Goal: Task Accomplishment & Management: Manage account settings

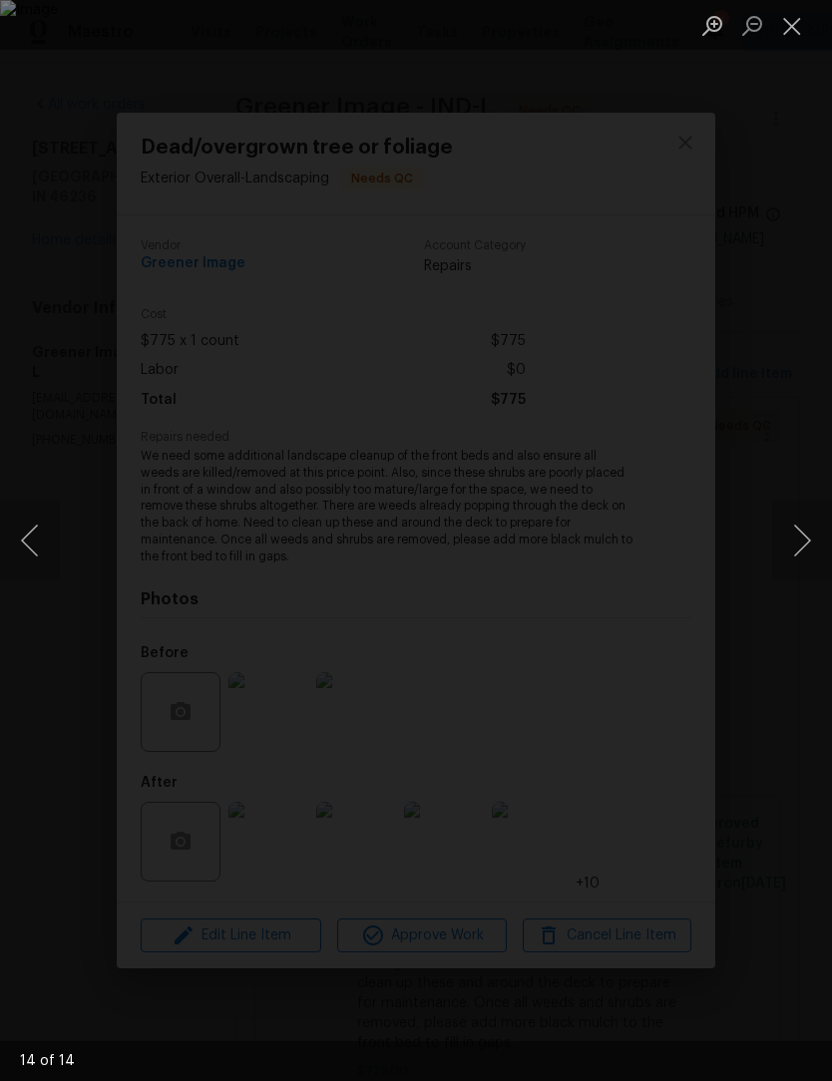
click at [795, 27] on button "Close lightbox" at bounding box center [792, 25] width 40 height 35
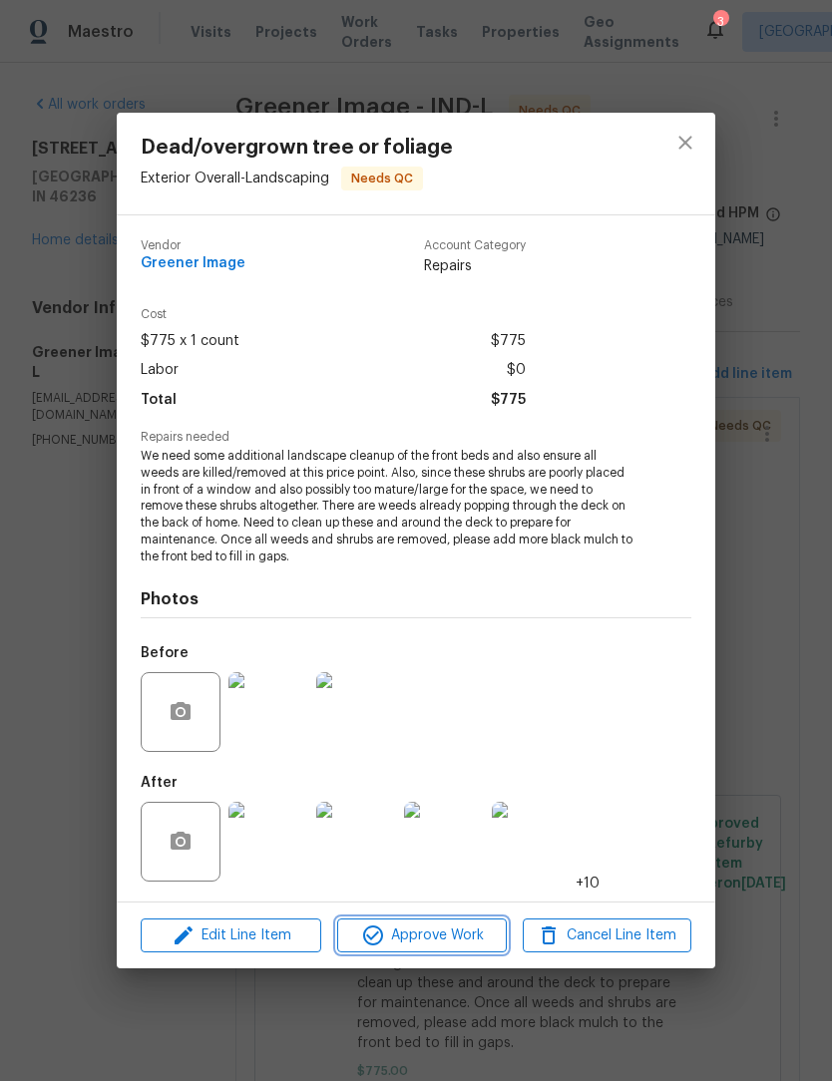
click at [449, 940] on span "Approve Work" at bounding box center [421, 936] width 157 height 25
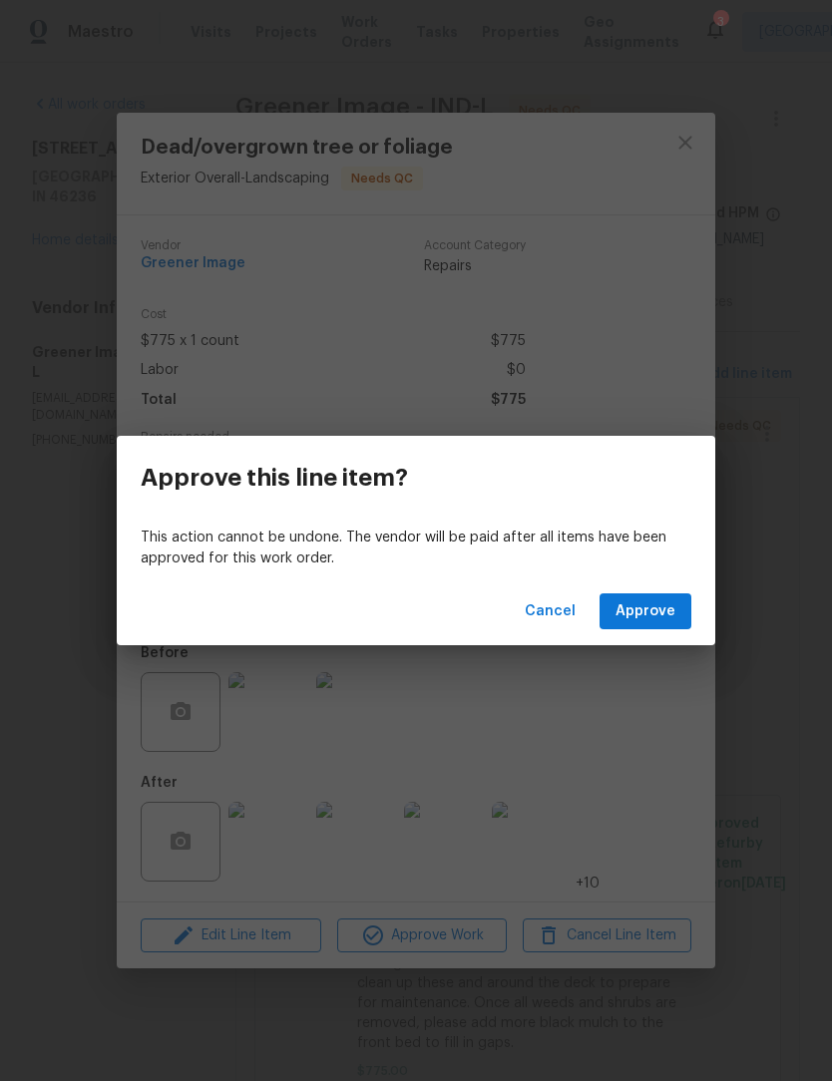
click at [670, 606] on span "Approve" at bounding box center [645, 611] width 60 height 25
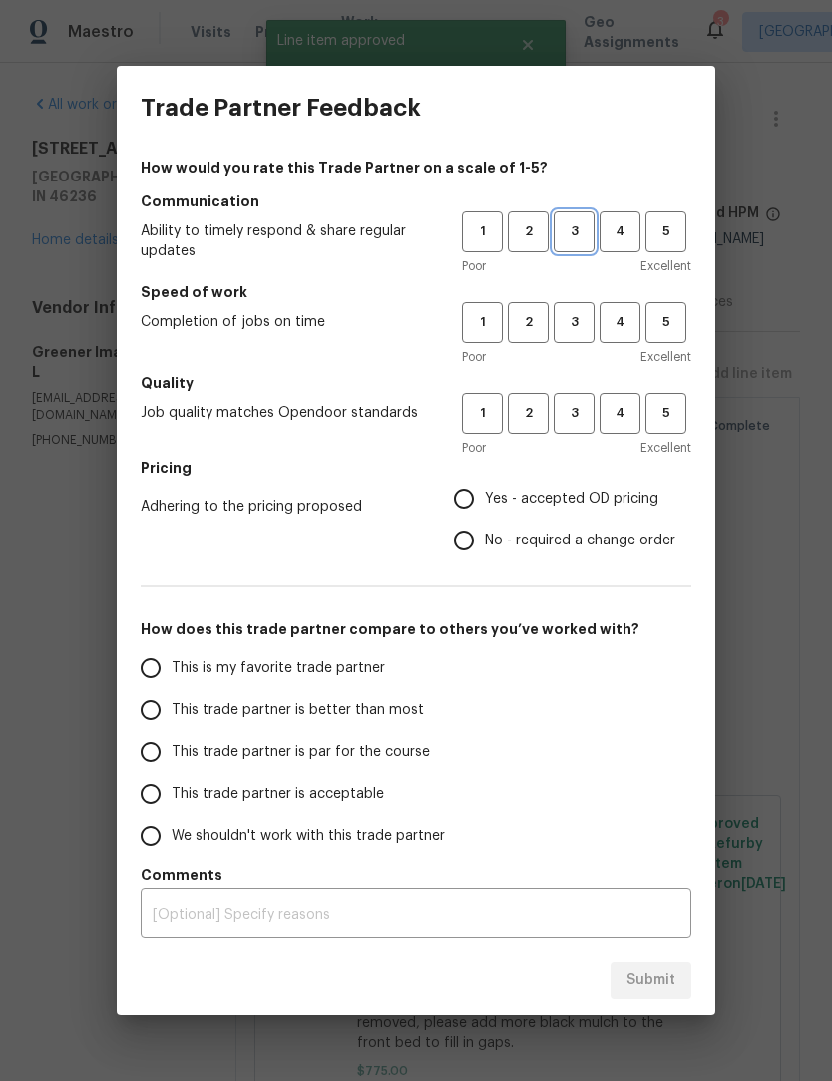
click at [571, 218] on button "3" at bounding box center [574, 231] width 41 height 41
click at [580, 325] on span "3" at bounding box center [573, 322] width 37 height 23
click at [579, 418] on span "3" at bounding box center [573, 413] width 37 height 23
click at [472, 503] on input "Yes - accepted OD pricing" at bounding box center [464, 499] width 42 height 42
radio input "true"
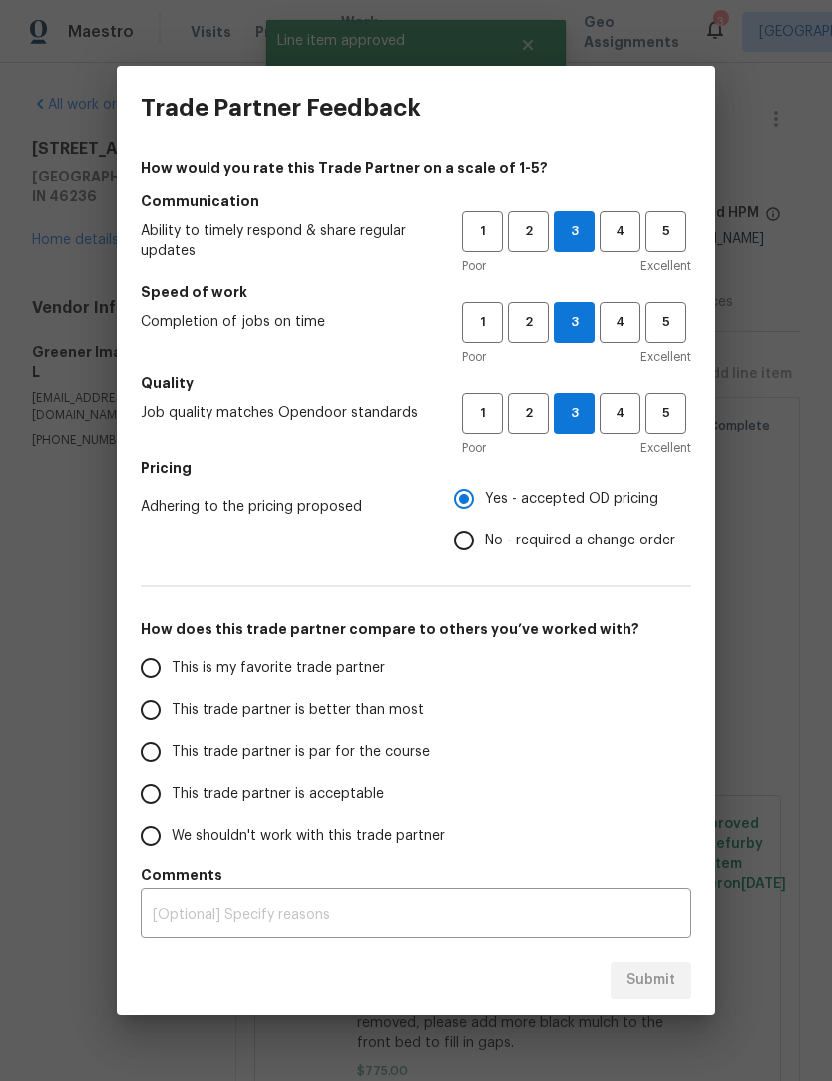
click at [190, 701] on span "This trade partner is better than most" at bounding box center [298, 710] width 252 height 21
click at [172, 701] on input "This trade partner is better than most" at bounding box center [151, 710] width 42 height 42
click at [662, 988] on span "Submit" at bounding box center [650, 980] width 49 height 25
radio input "true"
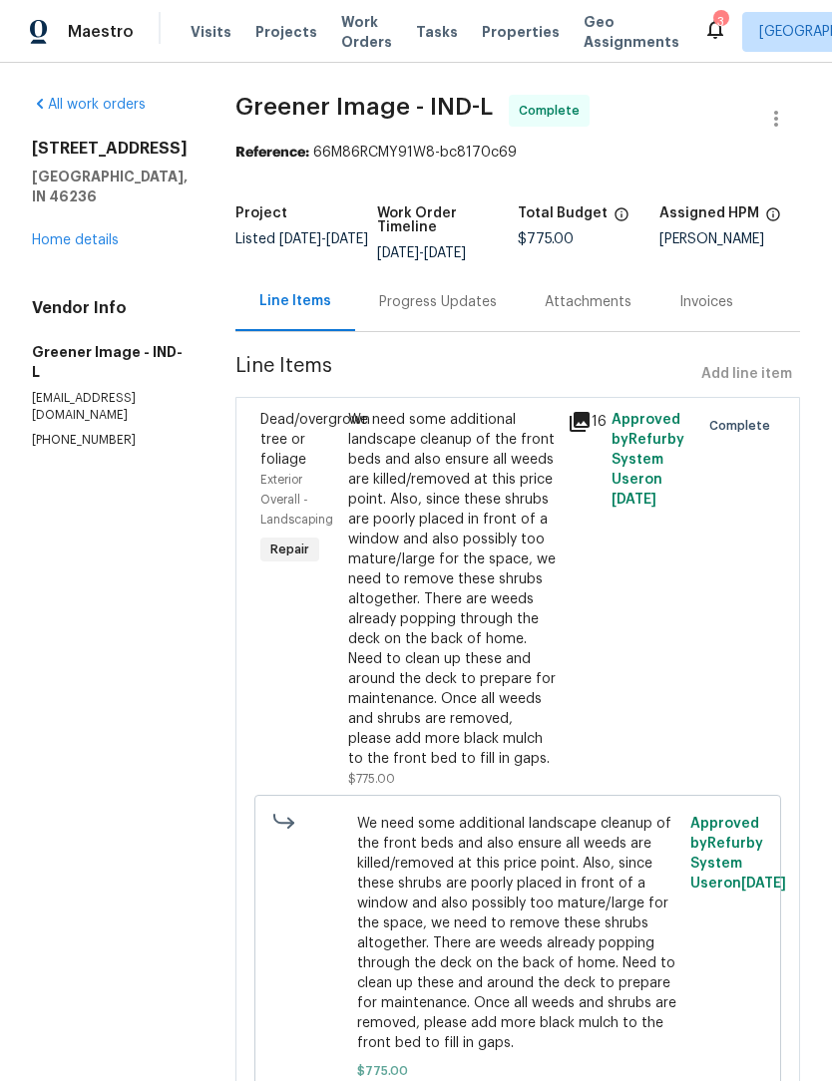
click at [354, 36] on span "Work Orders" at bounding box center [366, 32] width 51 height 40
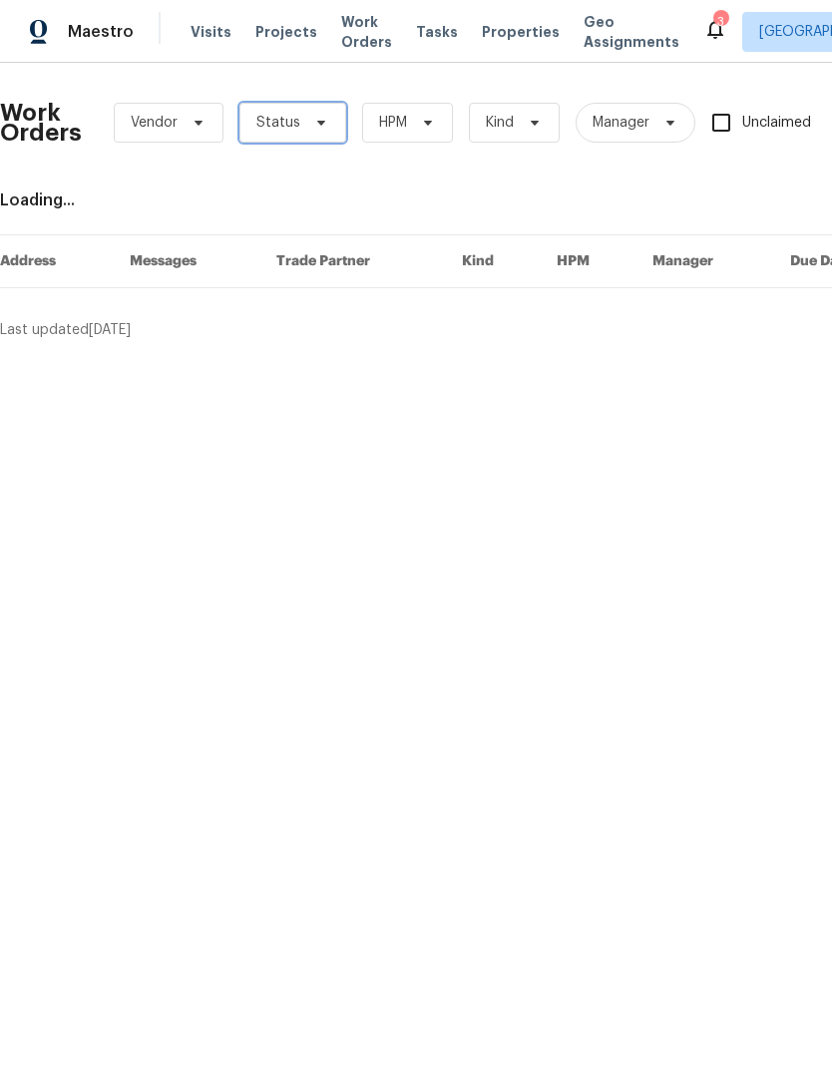
click at [317, 123] on icon at bounding box center [321, 123] width 8 height 5
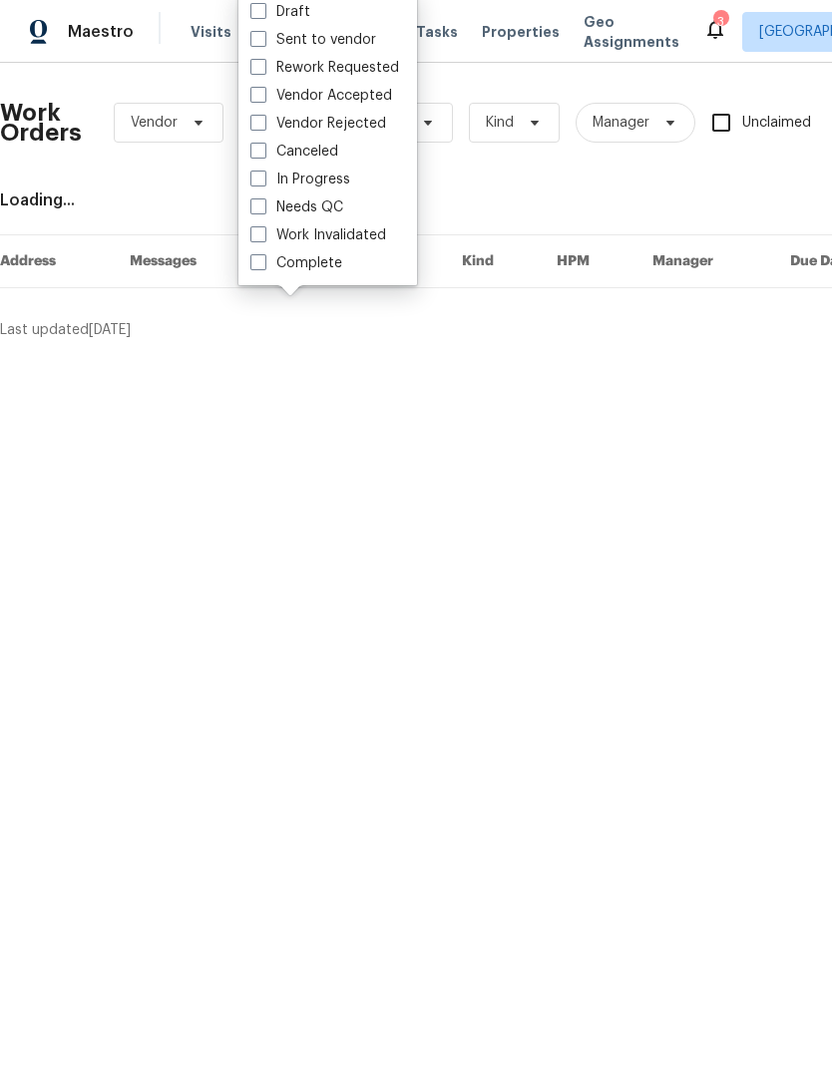
click at [338, 214] on label "Needs QC" at bounding box center [296, 207] width 93 height 20
click at [263, 210] on input "Needs QC" at bounding box center [256, 203] width 13 height 13
checkbox input "true"
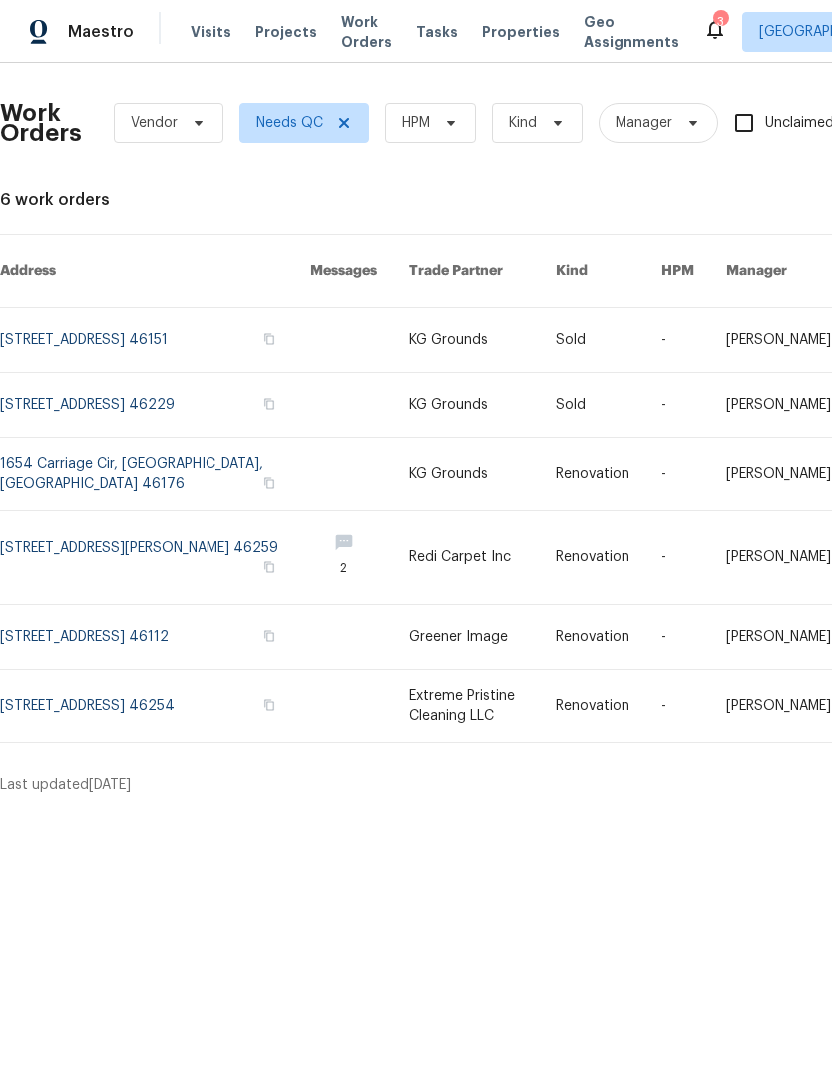
click at [78, 714] on link at bounding box center [155, 706] width 310 height 72
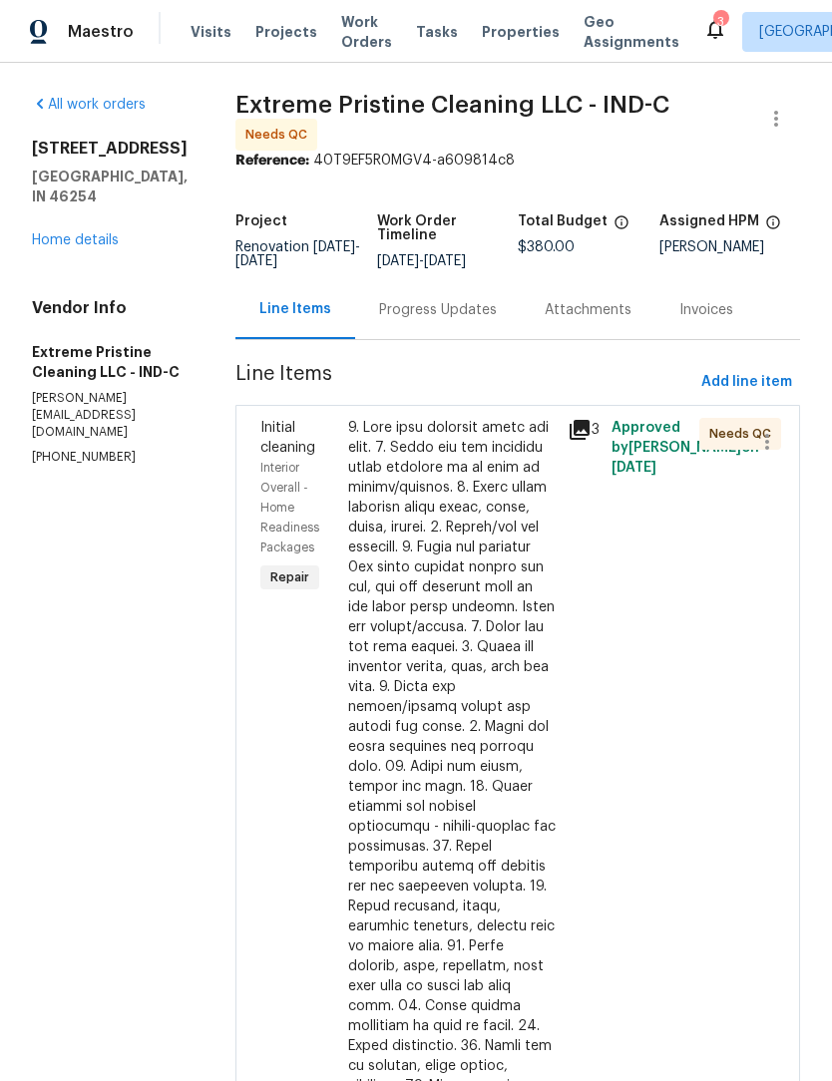
click at [488, 687] on div at bounding box center [451, 896] width 207 height 957
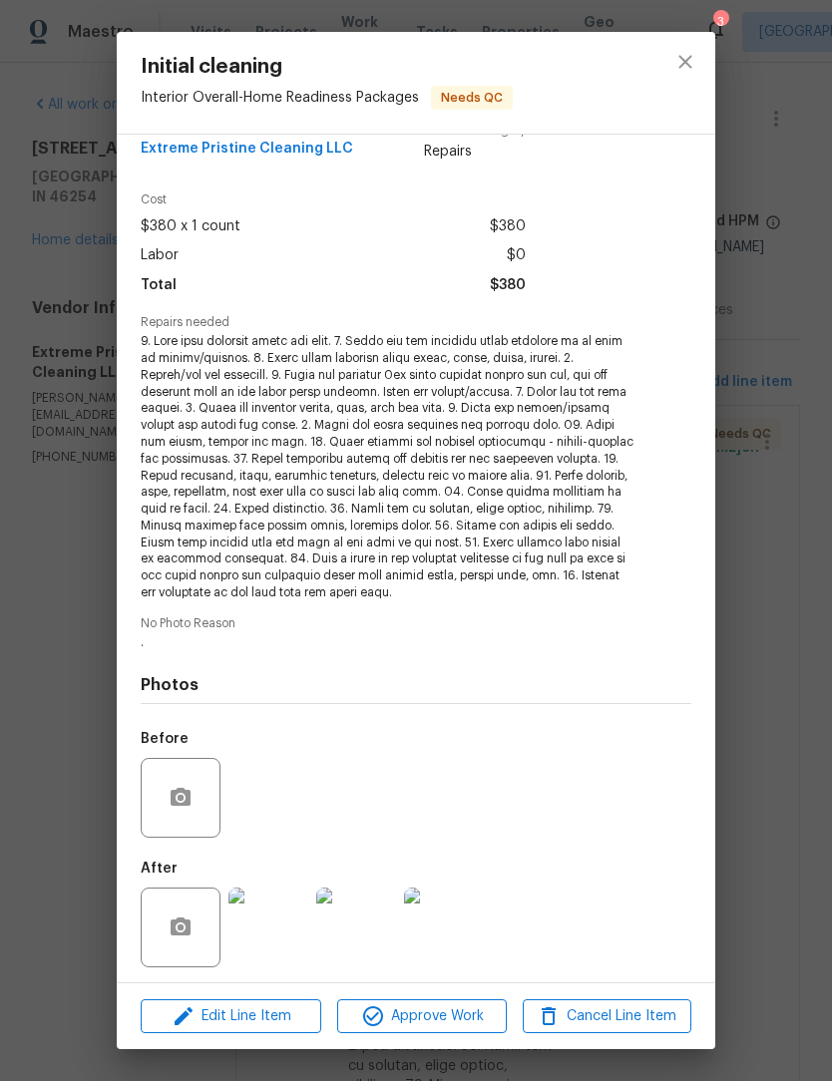
scroll to position [33, 0]
click at [266, 932] on img at bounding box center [268, 929] width 80 height 80
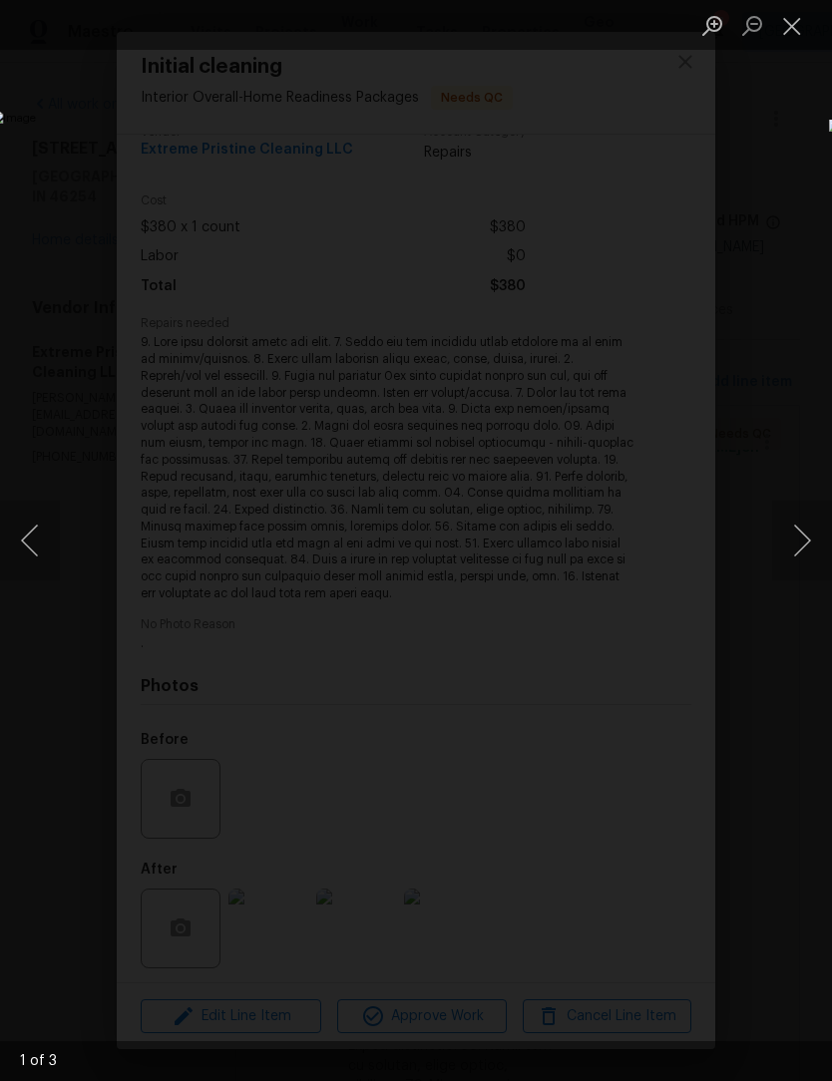
click at [811, 537] on button "Next image" at bounding box center [802, 541] width 60 height 80
click at [805, 540] on button "Next image" at bounding box center [802, 541] width 60 height 80
click at [34, 533] on button "Previous image" at bounding box center [30, 541] width 60 height 80
click at [791, 27] on button "Close lightbox" at bounding box center [792, 25] width 40 height 35
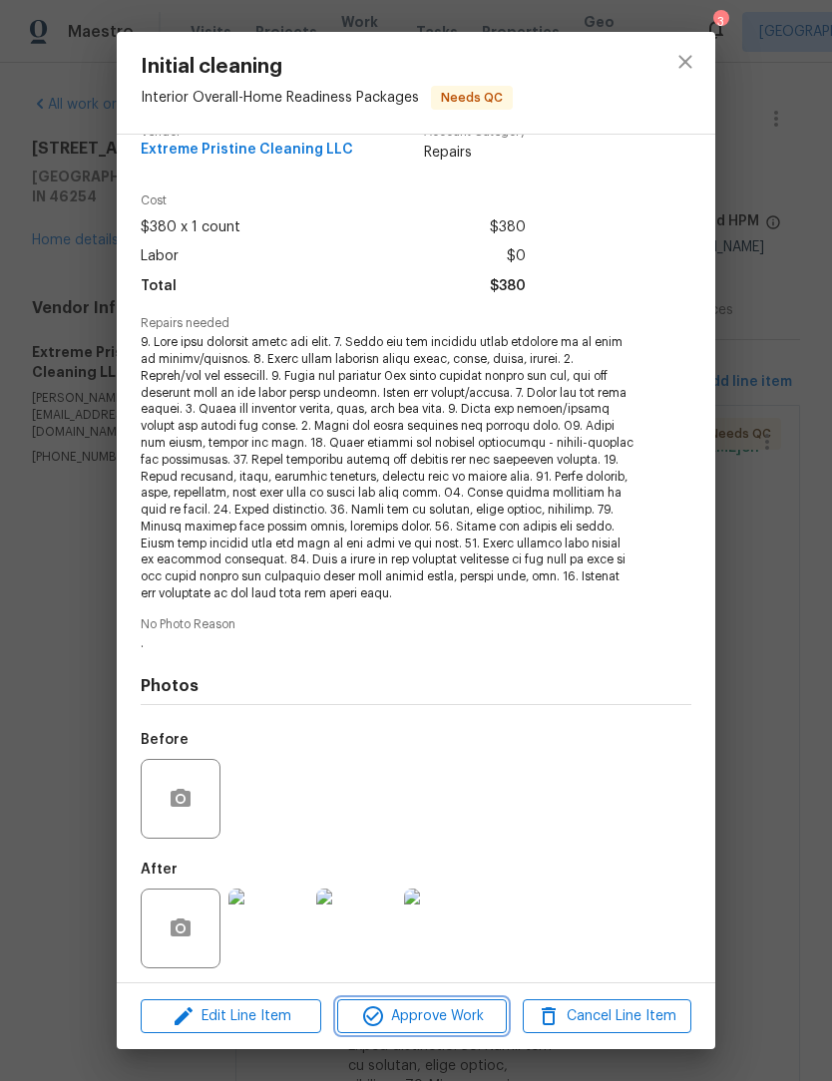
click at [435, 1016] on span "Approve Work" at bounding box center [421, 1016] width 157 height 25
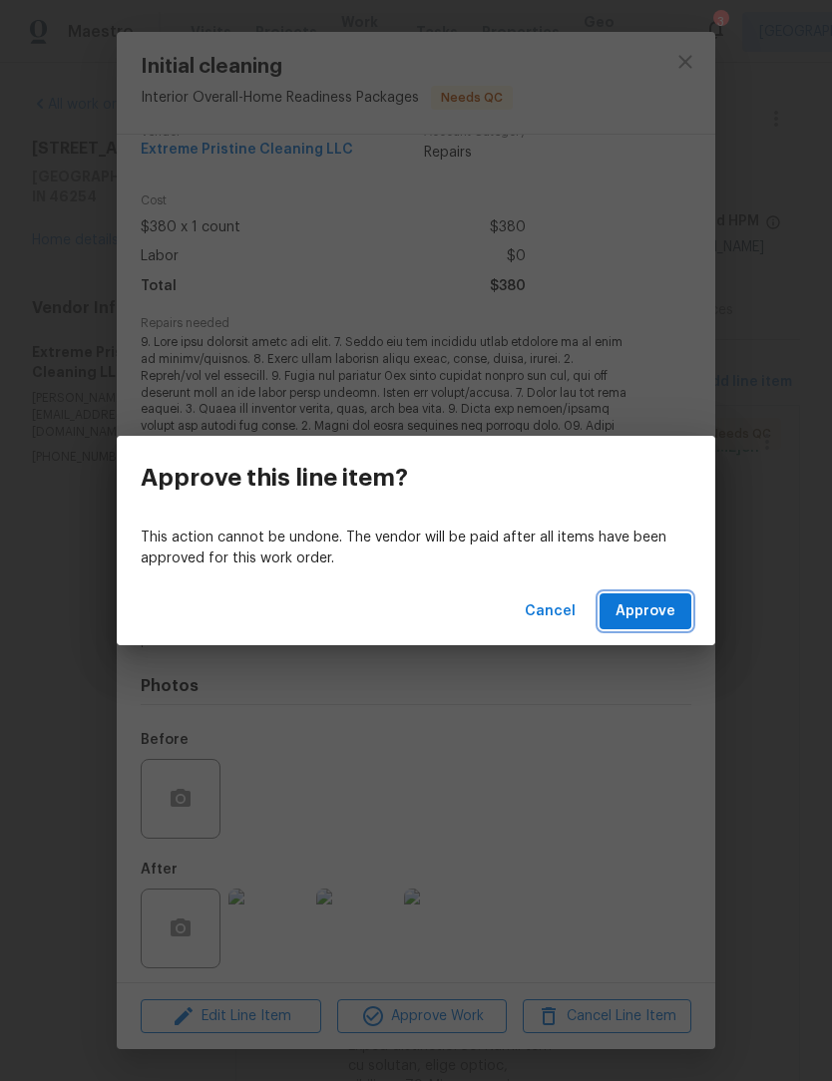
click at [669, 608] on span "Approve" at bounding box center [645, 611] width 60 height 25
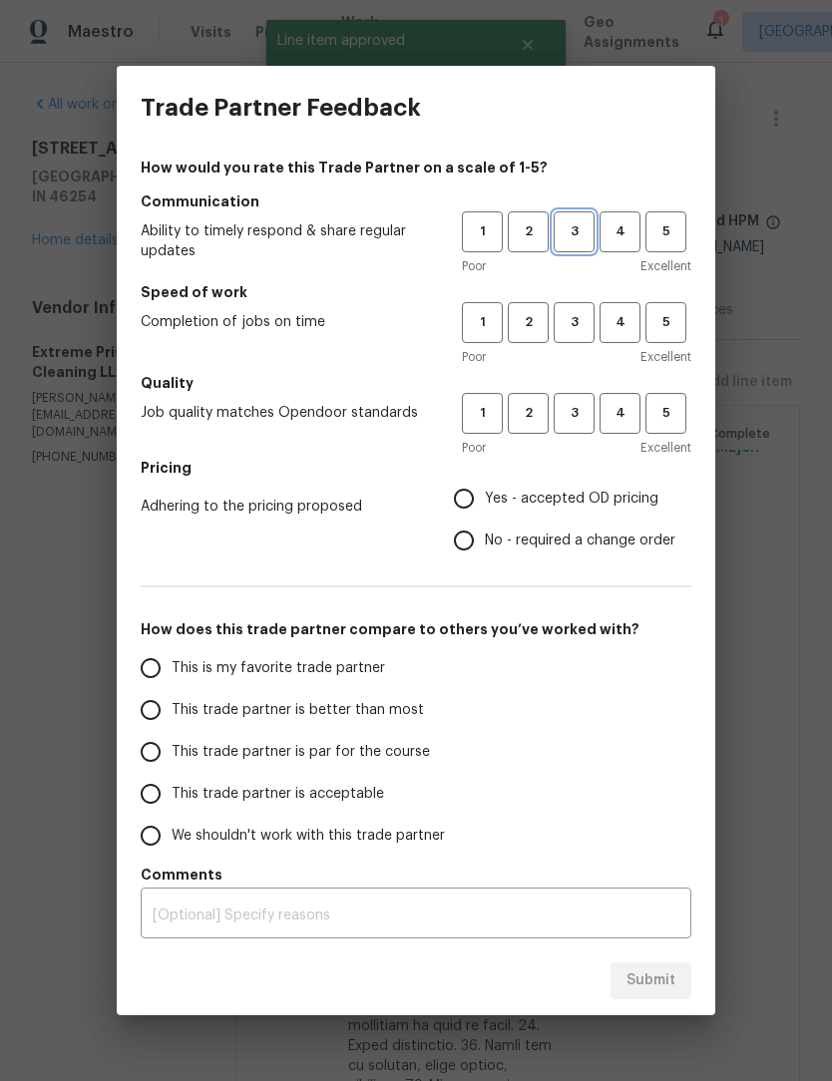
click at [574, 250] on button "3" at bounding box center [574, 231] width 41 height 41
click at [584, 328] on span "3" at bounding box center [573, 322] width 37 height 23
click at [583, 407] on span "3" at bounding box center [573, 413] width 37 height 23
click at [469, 504] on input "Yes - accepted OD pricing" at bounding box center [464, 499] width 42 height 42
radio input "true"
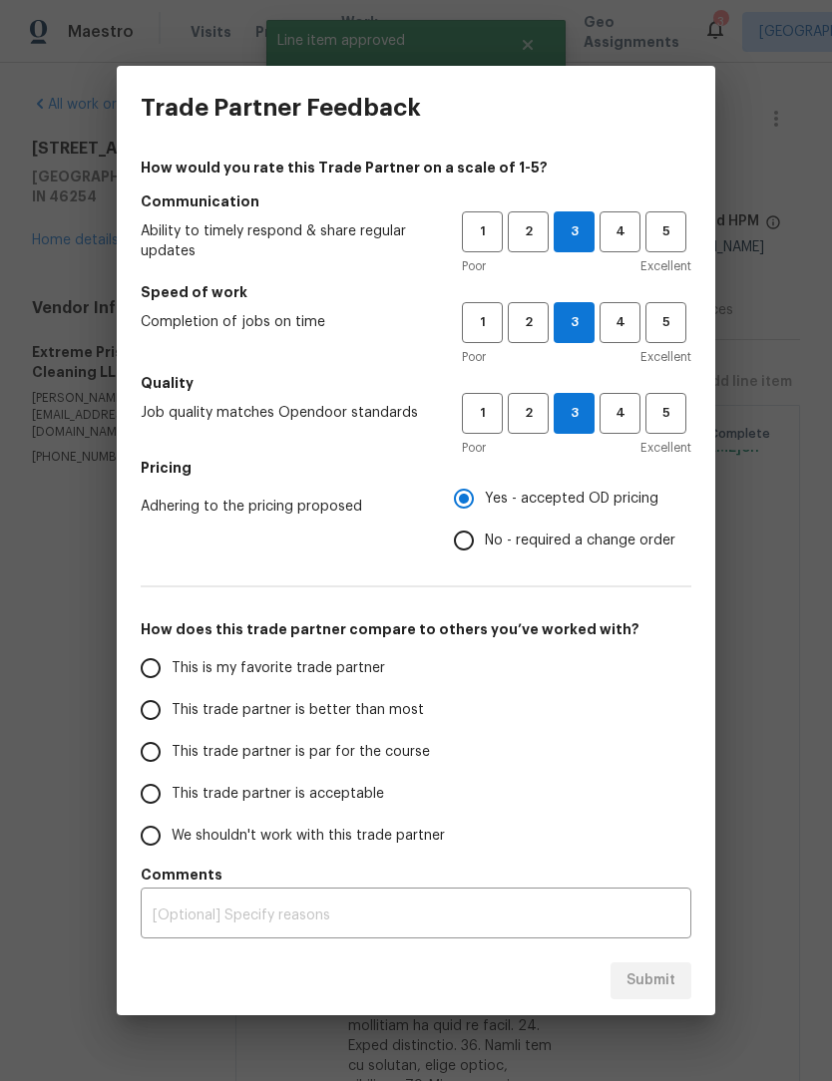
click at [207, 727] on label "This trade partner is better than most" at bounding box center [287, 710] width 315 height 42
click at [172, 727] on input "This trade partner is better than most" at bounding box center [151, 710] width 42 height 42
click at [657, 972] on span "Submit" at bounding box center [650, 980] width 49 height 25
radio input "true"
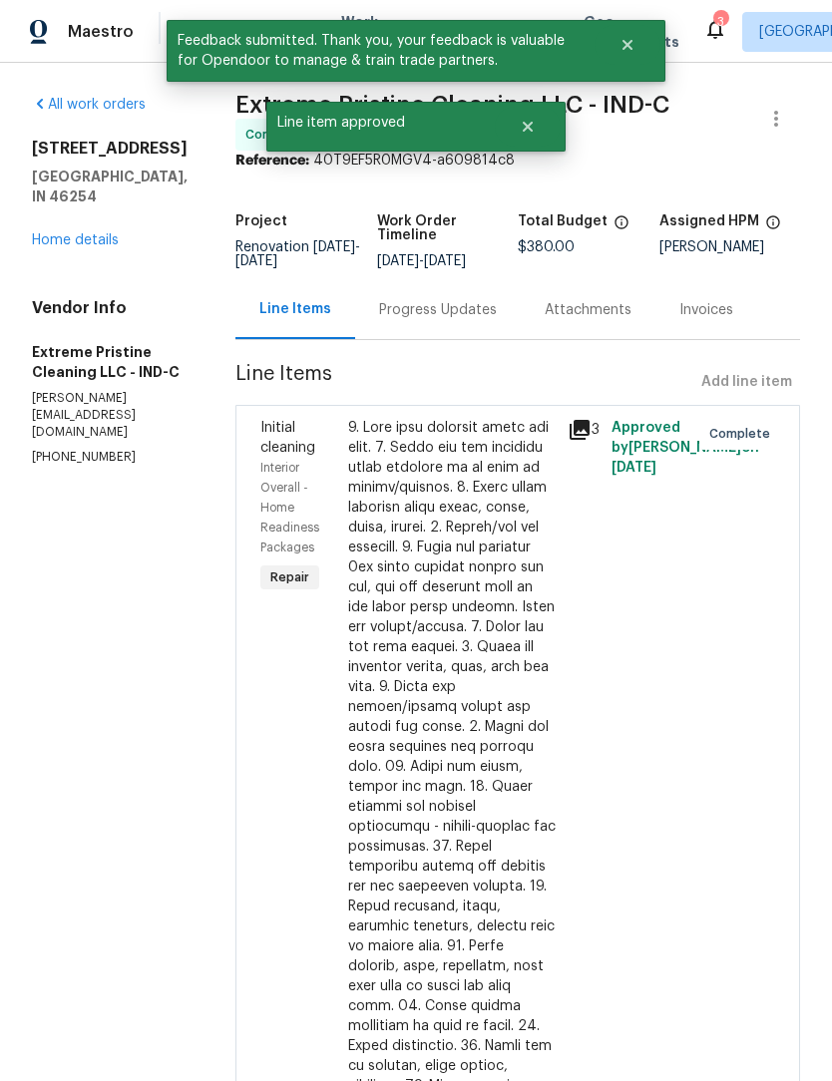
click at [85, 233] on link "Home details" at bounding box center [75, 240] width 87 height 14
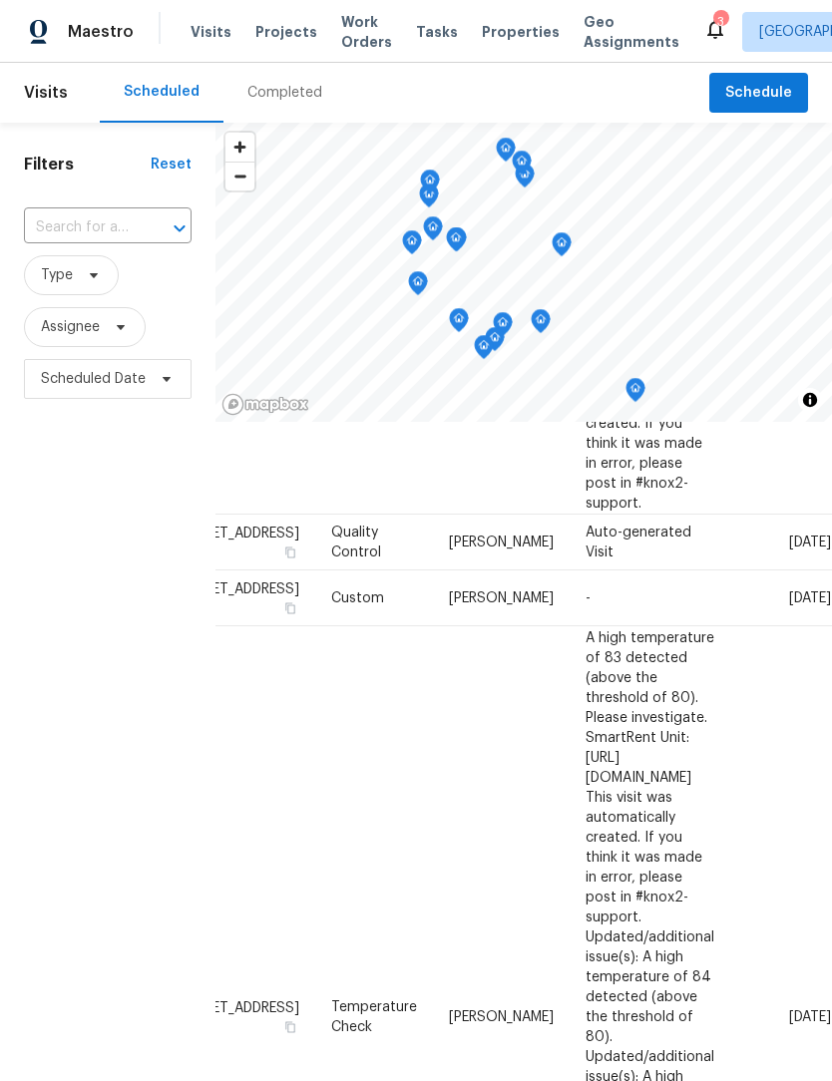
scroll to position [441, 174]
click at [0, 0] on icon at bounding box center [0, 0] width 0 height 0
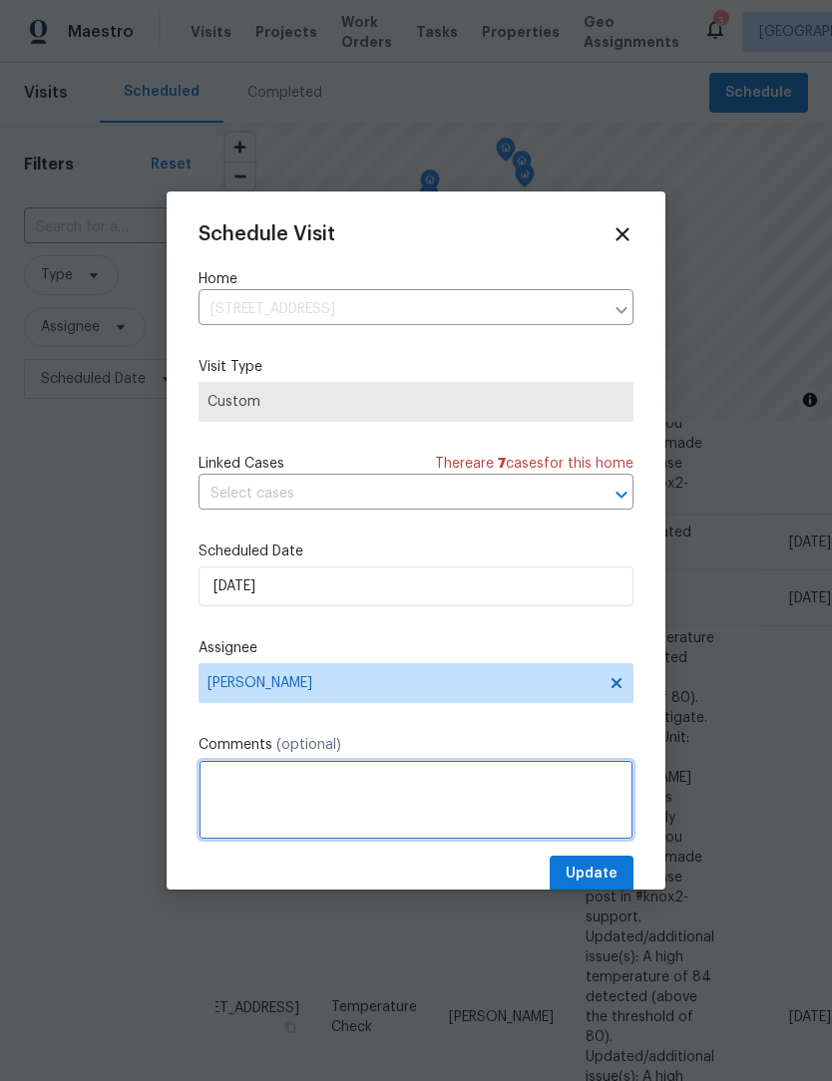
click at [289, 791] on textarea at bounding box center [415, 800] width 435 height 80
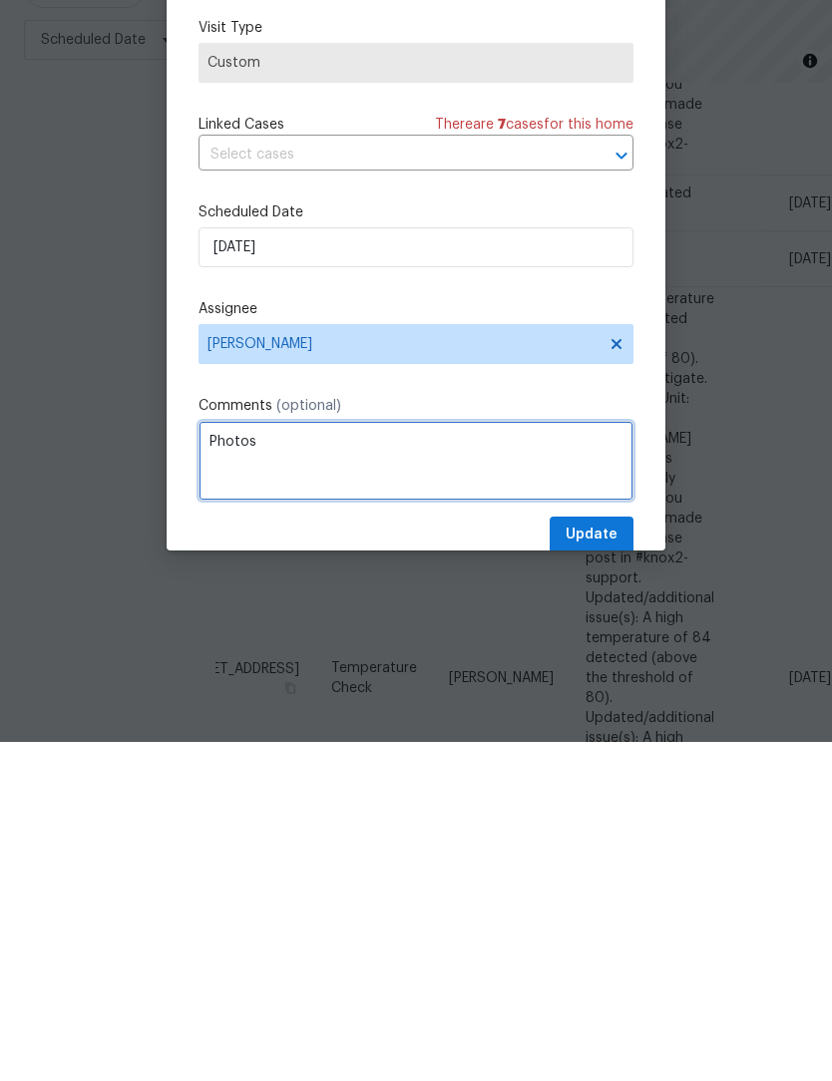
scroll to position [66, 0]
click at [245, 760] on textarea "Photos and QC" at bounding box center [415, 800] width 435 height 80
type textarea "Photos, AI and QC"
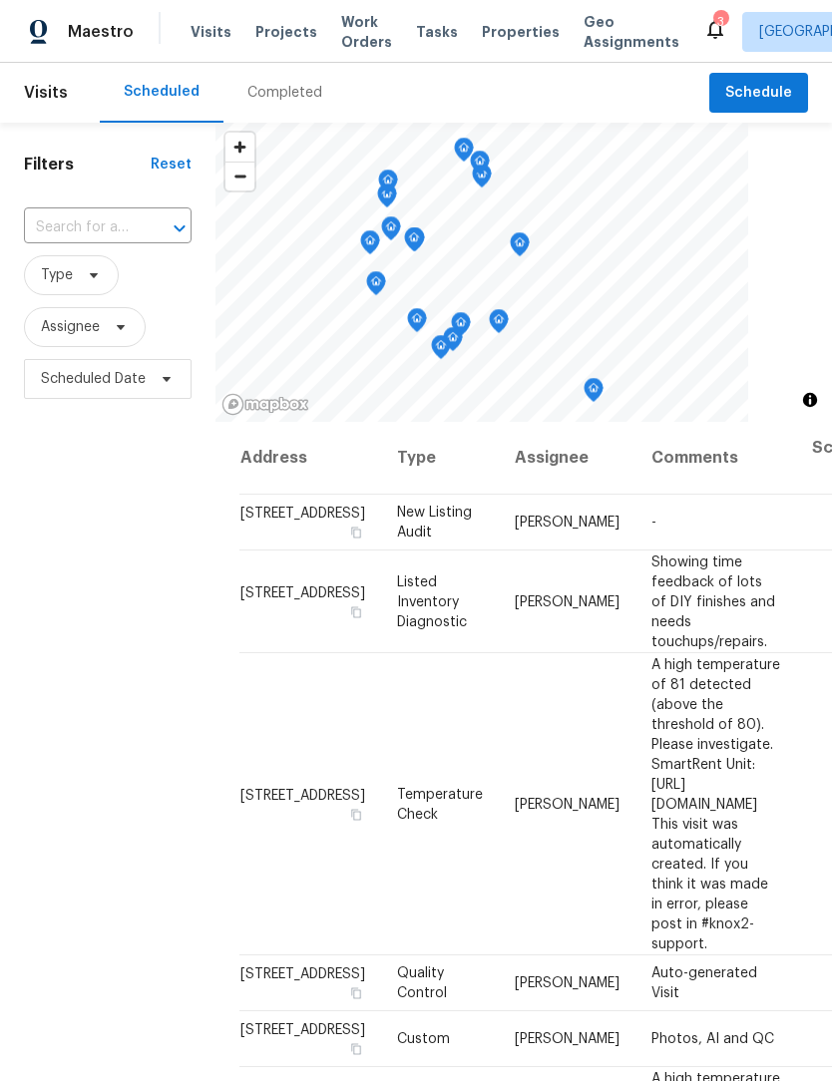
click at [346, 19] on span "Work Orders" at bounding box center [366, 32] width 51 height 40
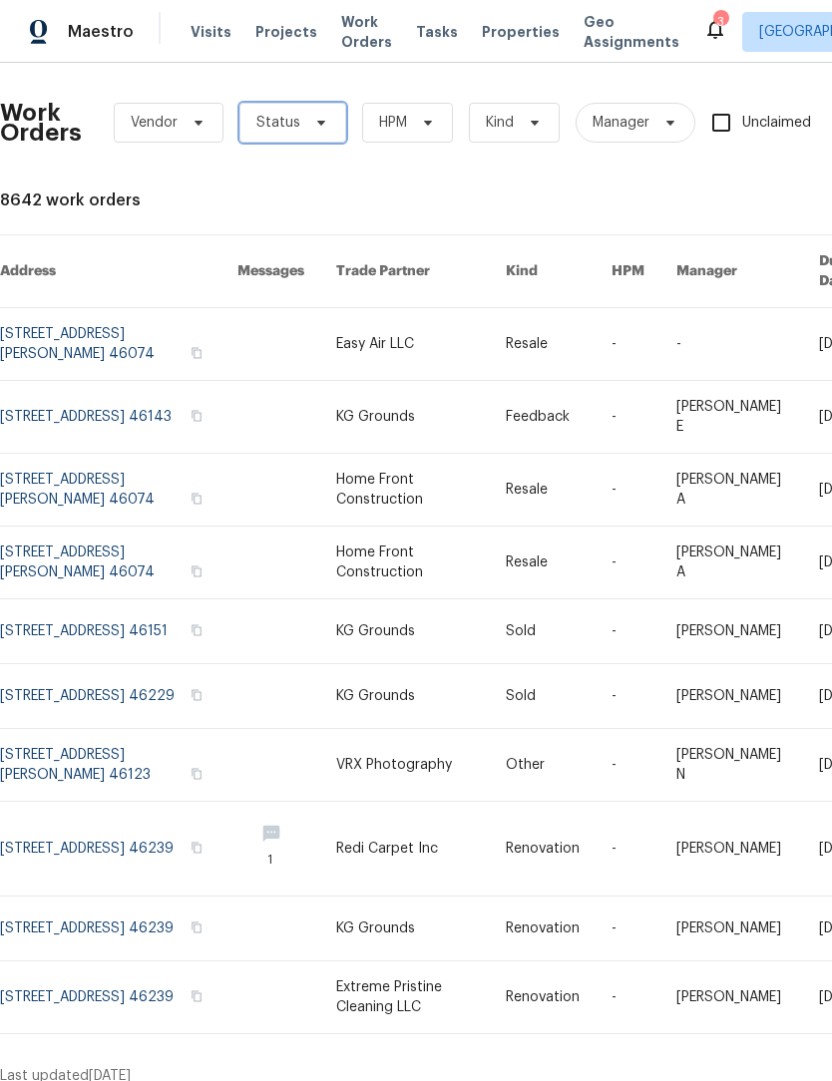
click at [298, 109] on span "Status" at bounding box center [292, 123] width 107 height 40
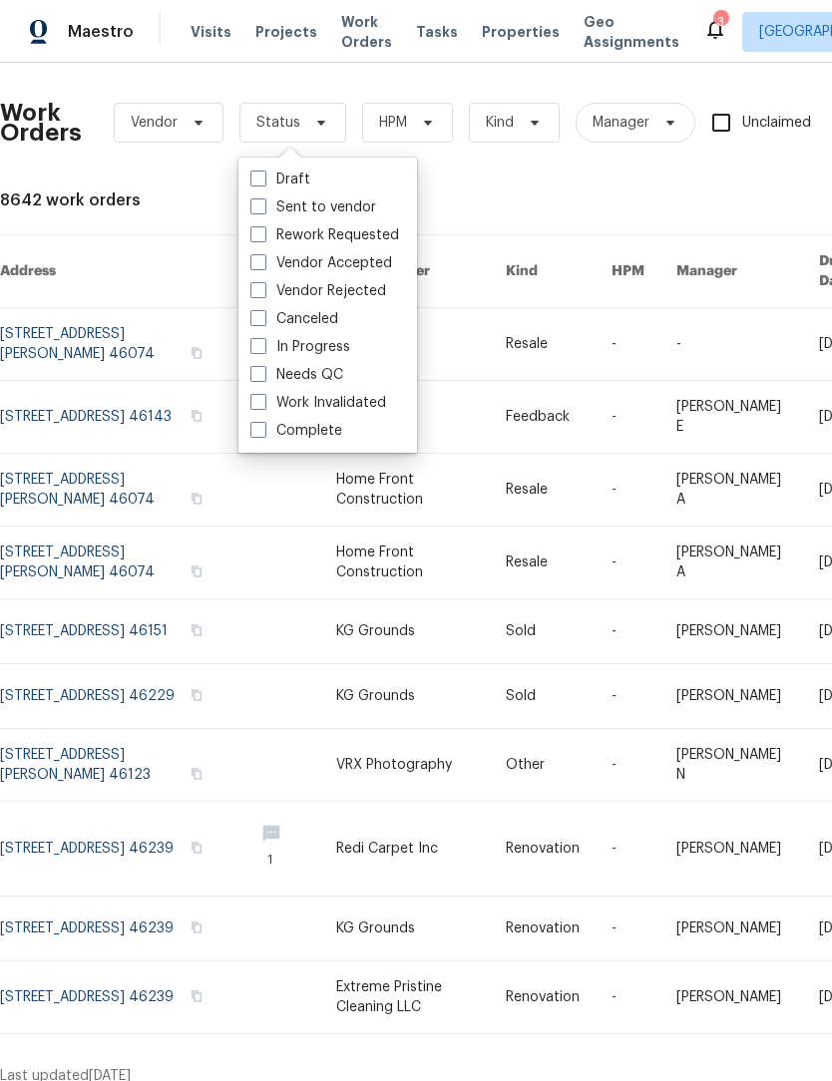
click at [311, 376] on label "Needs QC" at bounding box center [296, 375] width 93 height 20
click at [263, 376] on input "Needs QC" at bounding box center [256, 371] width 13 height 13
checkbox input "true"
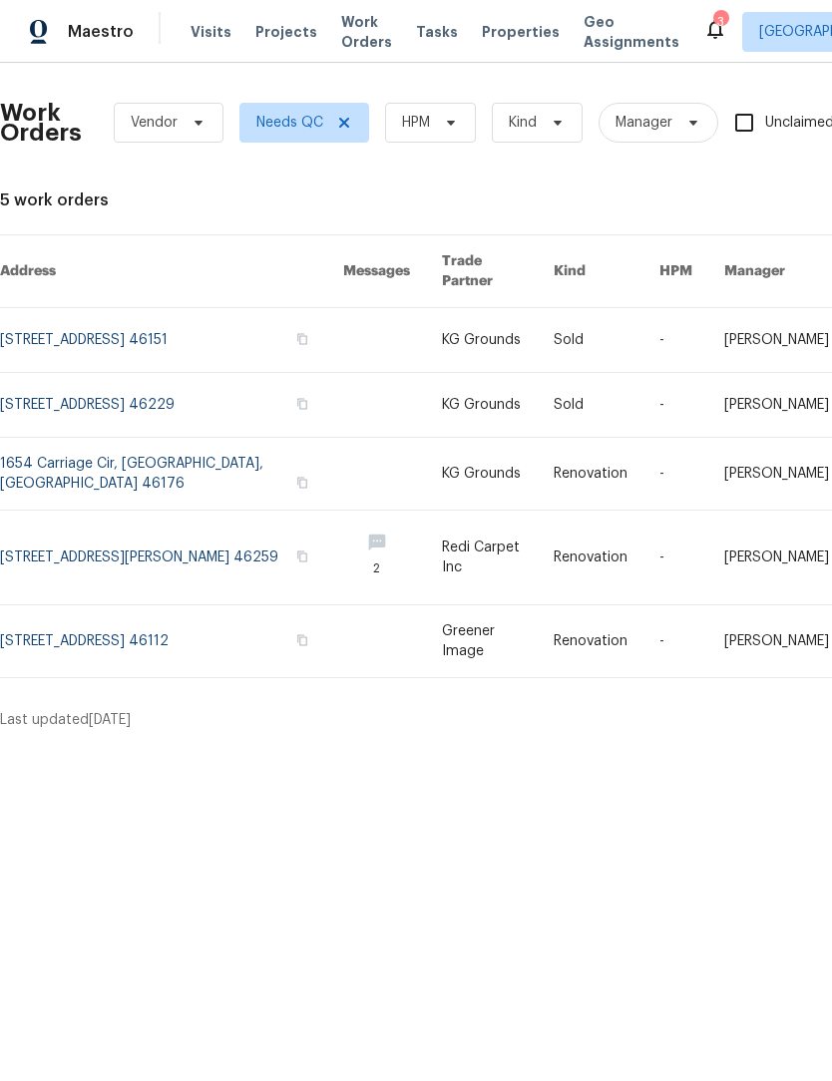
click at [40, 658] on link at bounding box center [171, 641] width 343 height 72
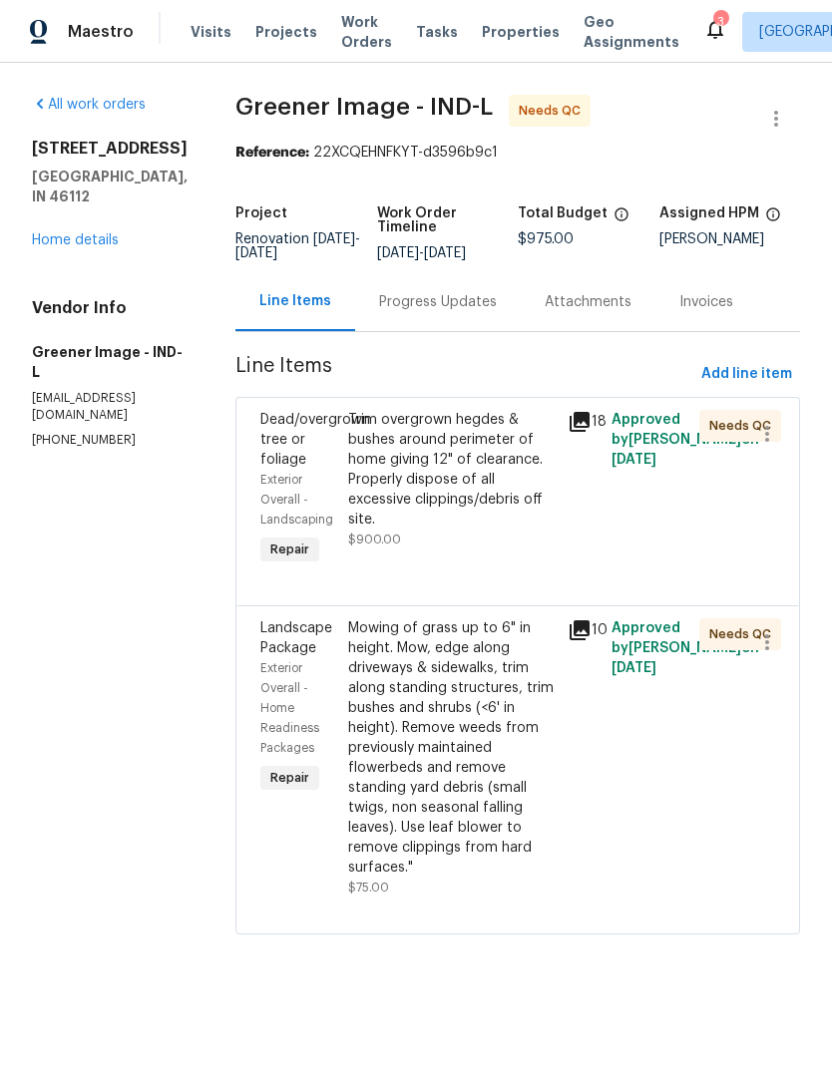
click at [425, 463] on div "Trim overgrown hegdes & bushes around perimeter of home giving 12" of clearance…" at bounding box center [451, 470] width 207 height 120
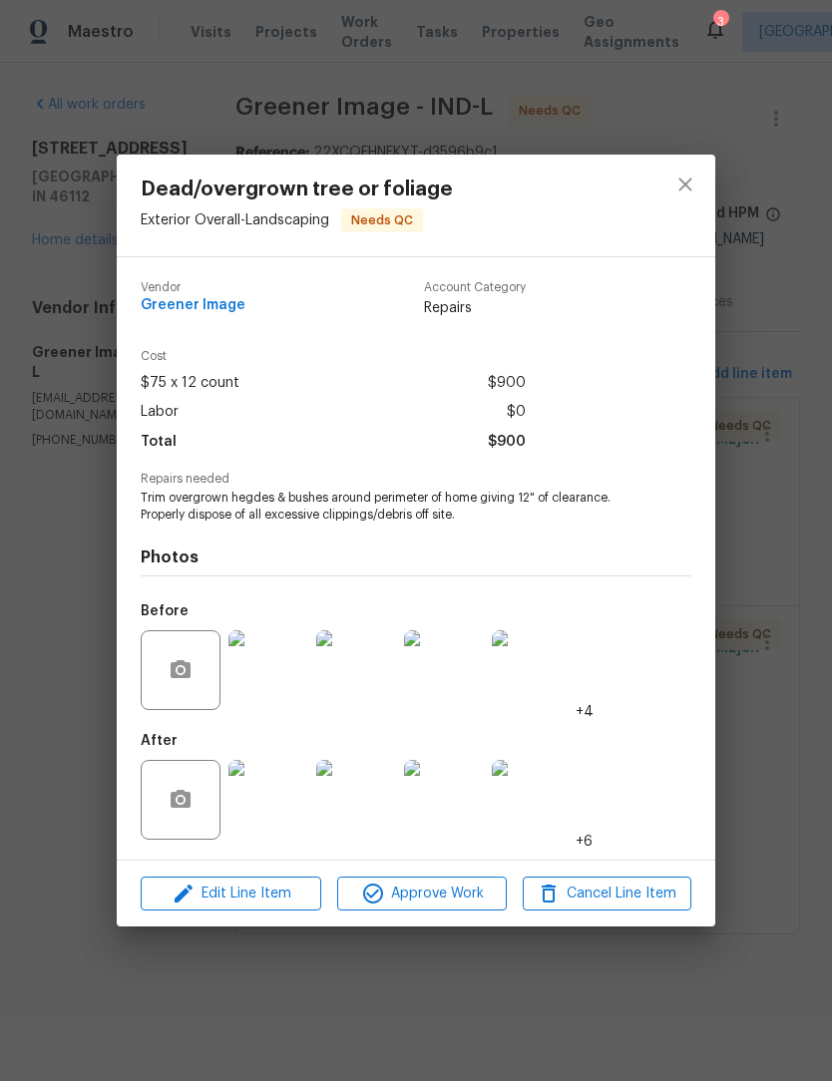
click at [287, 782] on img at bounding box center [268, 800] width 80 height 80
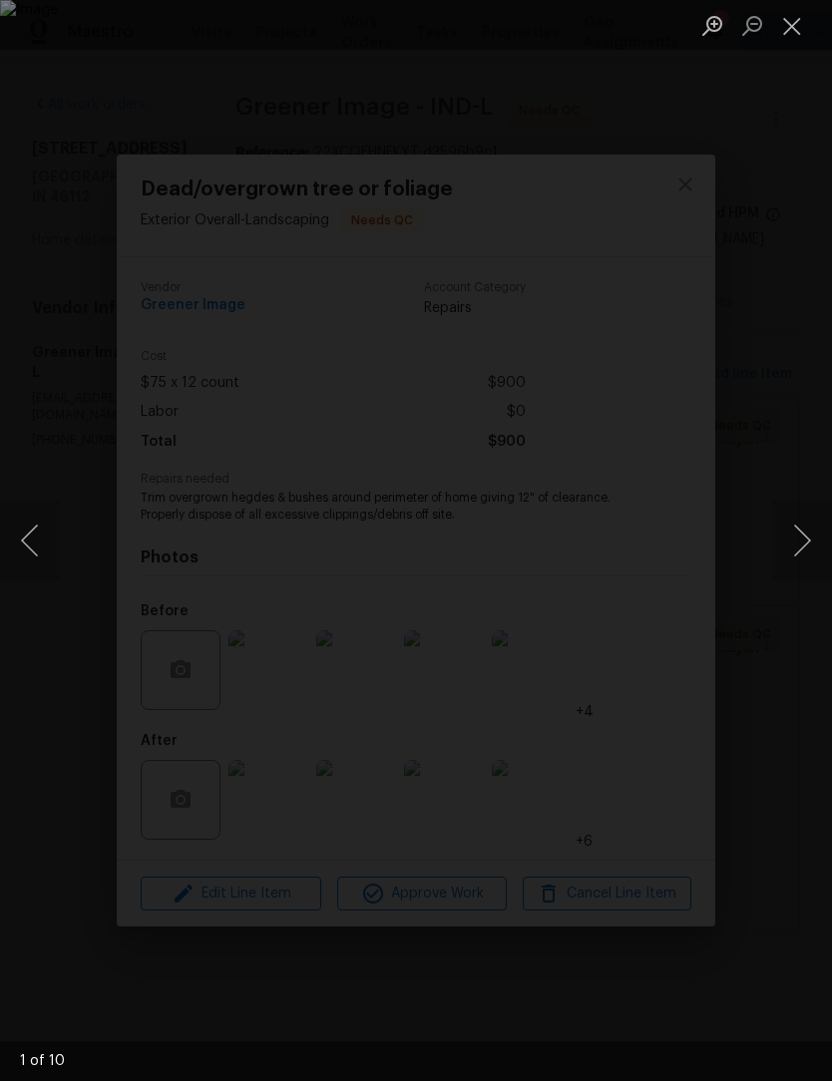
click at [808, 542] on button "Next image" at bounding box center [802, 541] width 60 height 80
click at [48, 549] on button "Previous image" at bounding box center [30, 541] width 60 height 80
click at [800, 550] on button "Next image" at bounding box center [802, 541] width 60 height 80
click at [789, 555] on button "Next image" at bounding box center [802, 541] width 60 height 80
click at [795, 550] on button "Next image" at bounding box center [802, 541] width 60 height 80
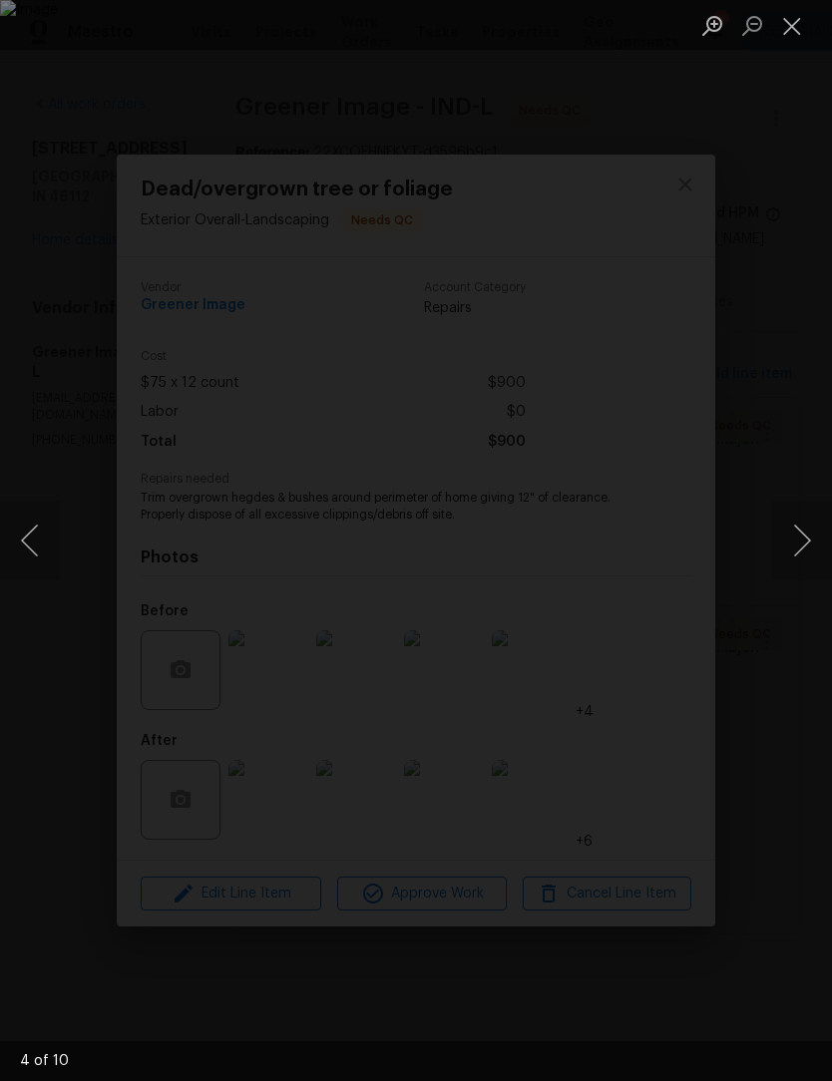
click at [794, 551] on button "Next image" at bounding box center [802, 541] width 60 height 80
click at [791, 555] on button "Next image" at bounding box center [802, 541] width 60 height 80
click at [791, 558] on button "Next image" at bounding box center [802, 541] width 60 height 80
click at [794, 558] on button "Next image" at bounding box center [802, 541] width 60 height 80
click at [792, 557] on button "Next image" at bounding box center [802, 541] width 60 height 80
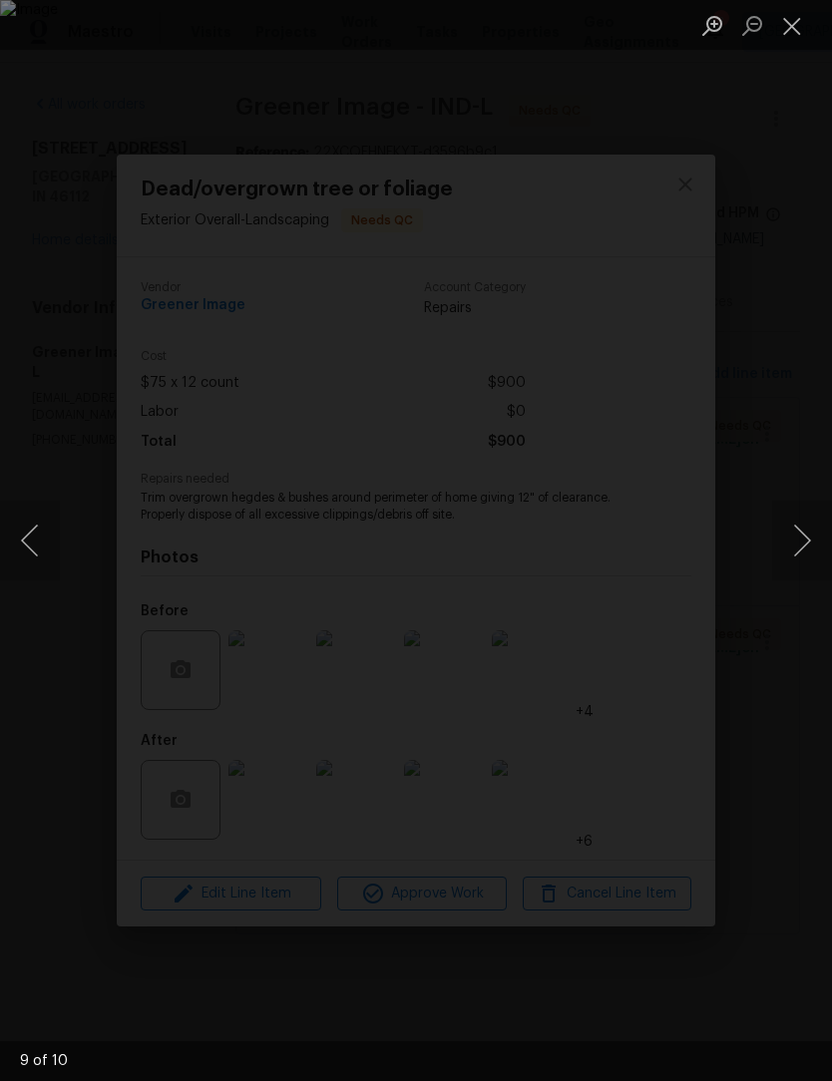
click at [794, 557] on button "Next image" at bounding box center [802, 541] width 60 height 80
click at [791, 558] on button "Next image" at bounding box center [802, 541] width 60 height 80
click at [796, 32] on button "Close lightbox" at bounding box center [792, 25] width 40 height 35
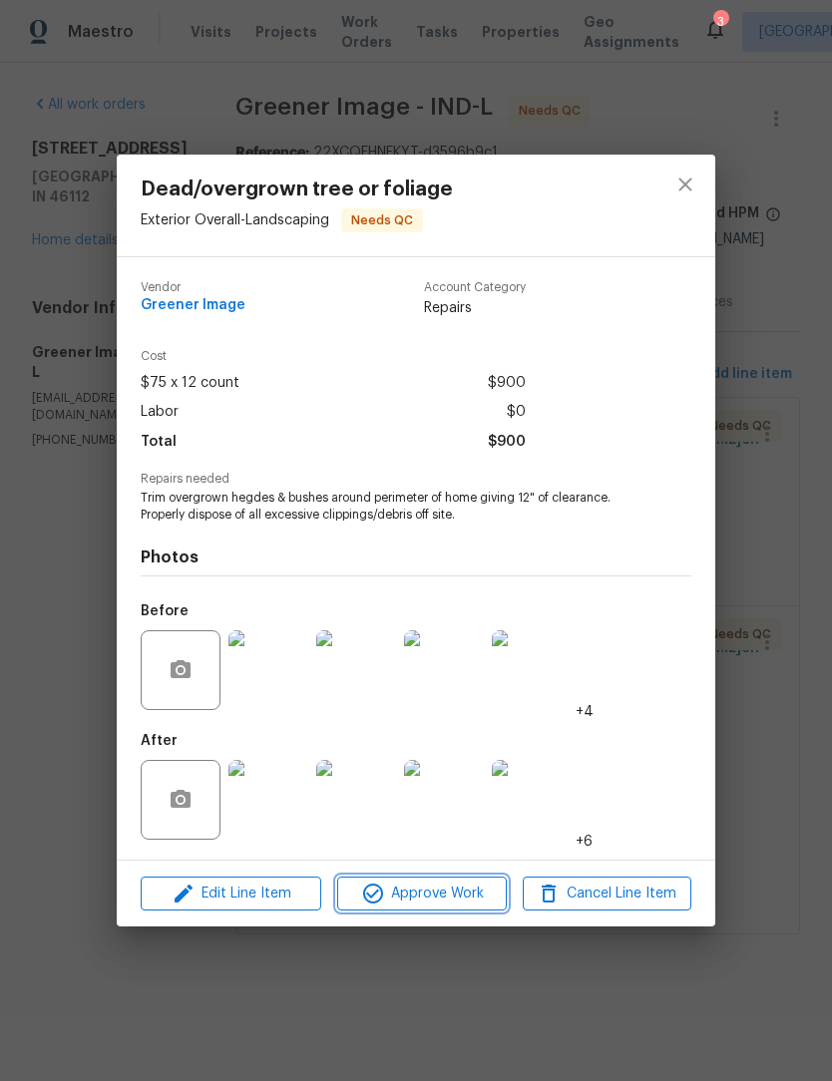
click at [450, 894] on span "Approve Work" at bounding box center [421, 894] width 157 height 25
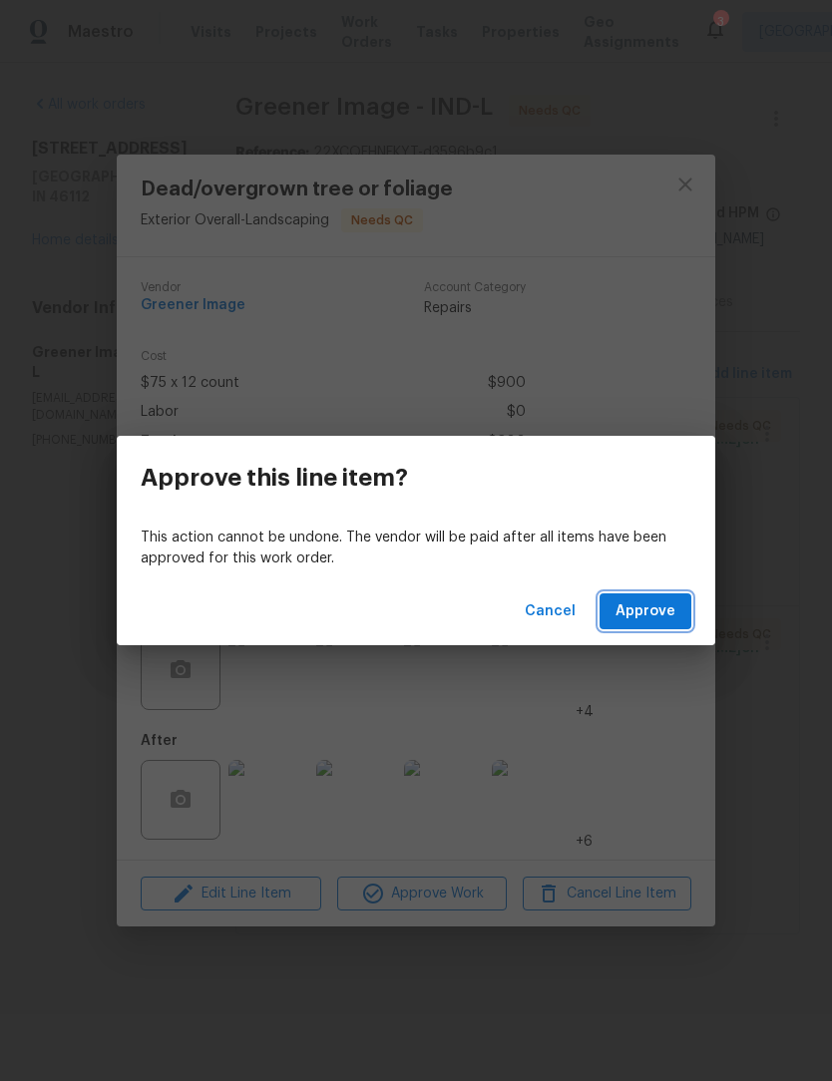
click at [665, 615] on span "Approve" at bounding box center [645, 611] width 60 height 25
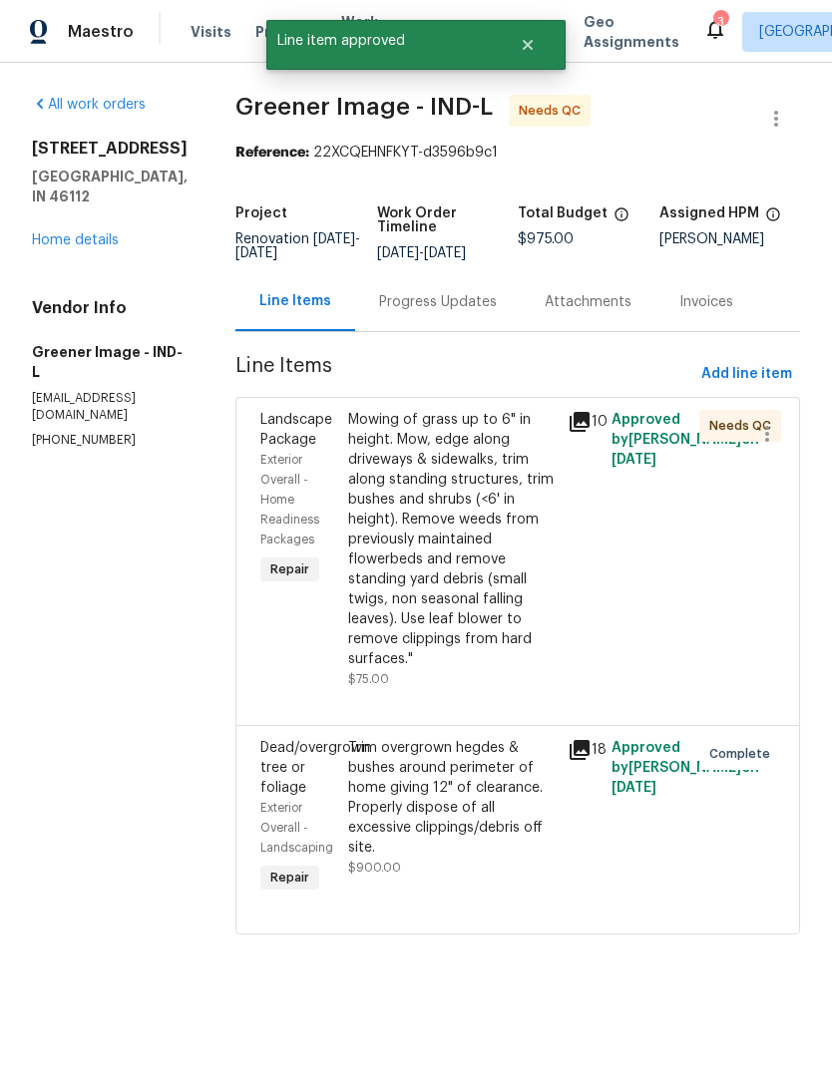
click at [457, 515] on div "Mowing of grass up to 6" in height. Mow, edge along driveways & sidewalks, trim…" at bounding box center [451, 539] width 207 height 259
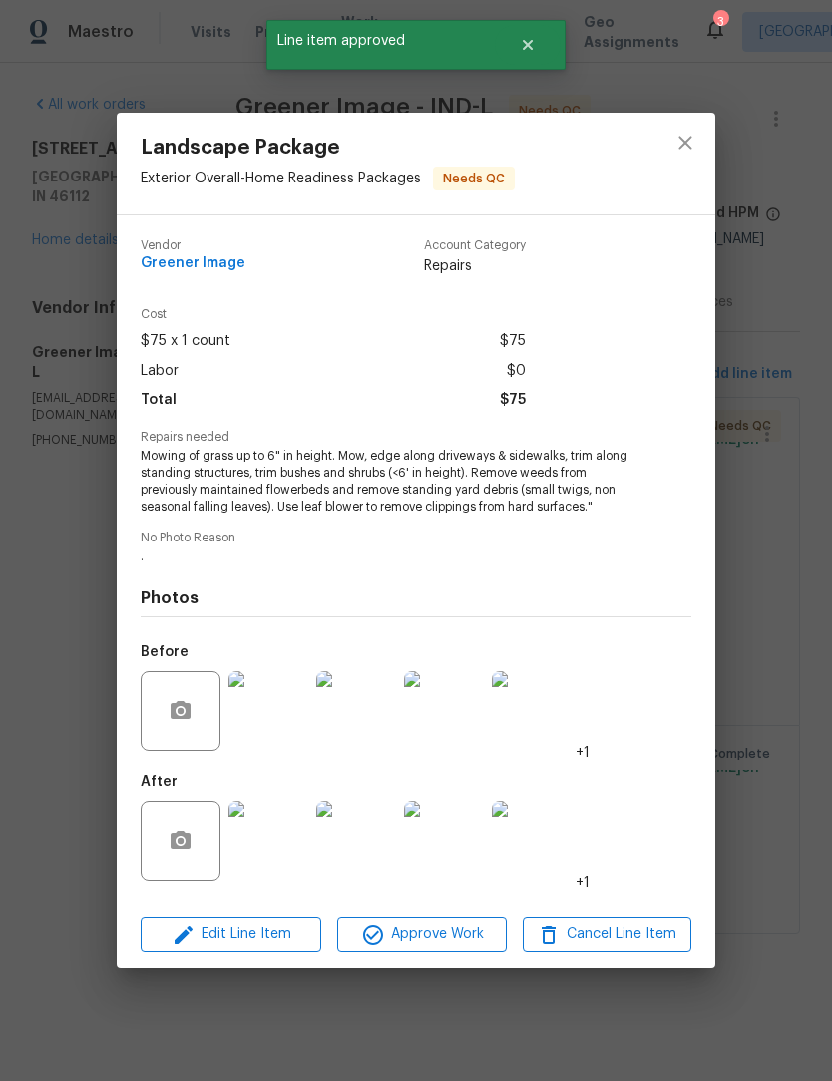
click at [276, 864] on img at bounding box center [268, 841] width 80 height 80
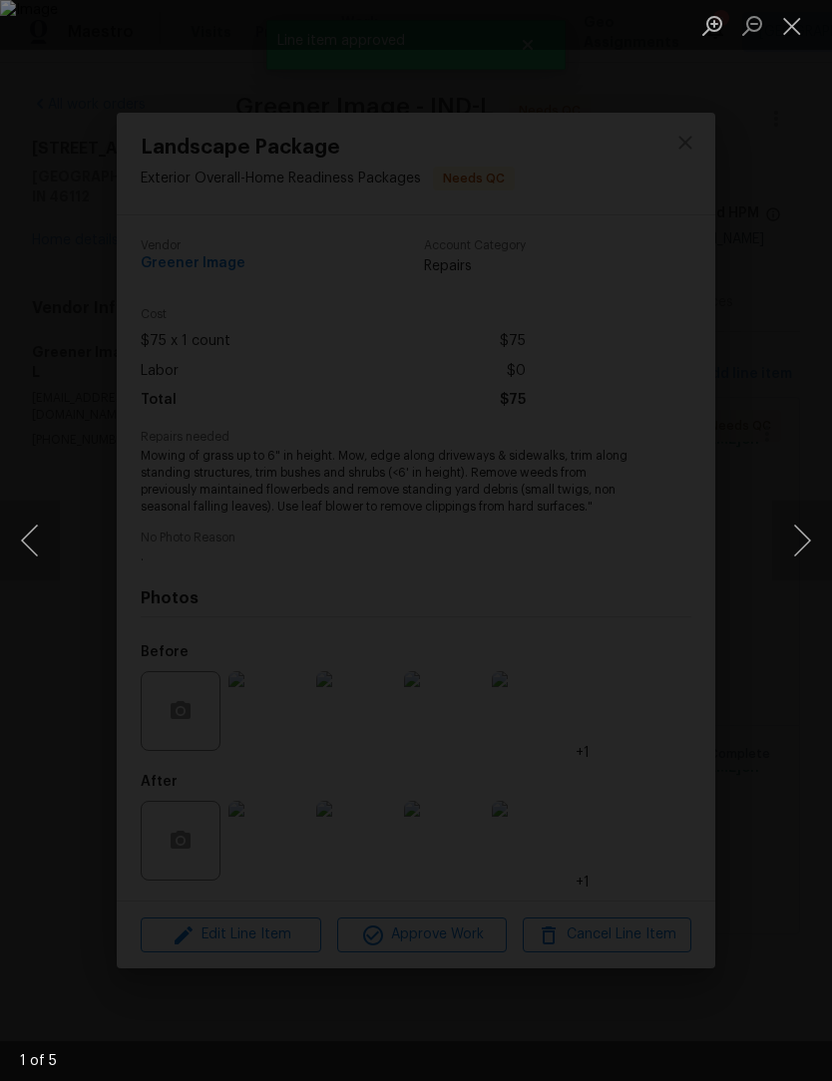
click at [808, 523] on button "Next image" at bounding box center [802, 541] width 60 height 80
click at [804, 525] on button "Next image" at bounding box center [802, 541] width 60 height 80
click at [806, 528] on button "Next image" at bounding box center [802, 541] width 60 height 80
click at [806, 529] on button "Next image" at bounding box center [802, 541] width 60 height 80
click at [805, 531] on button "Next image" at bounding box center [802, 541] width 60 height 80
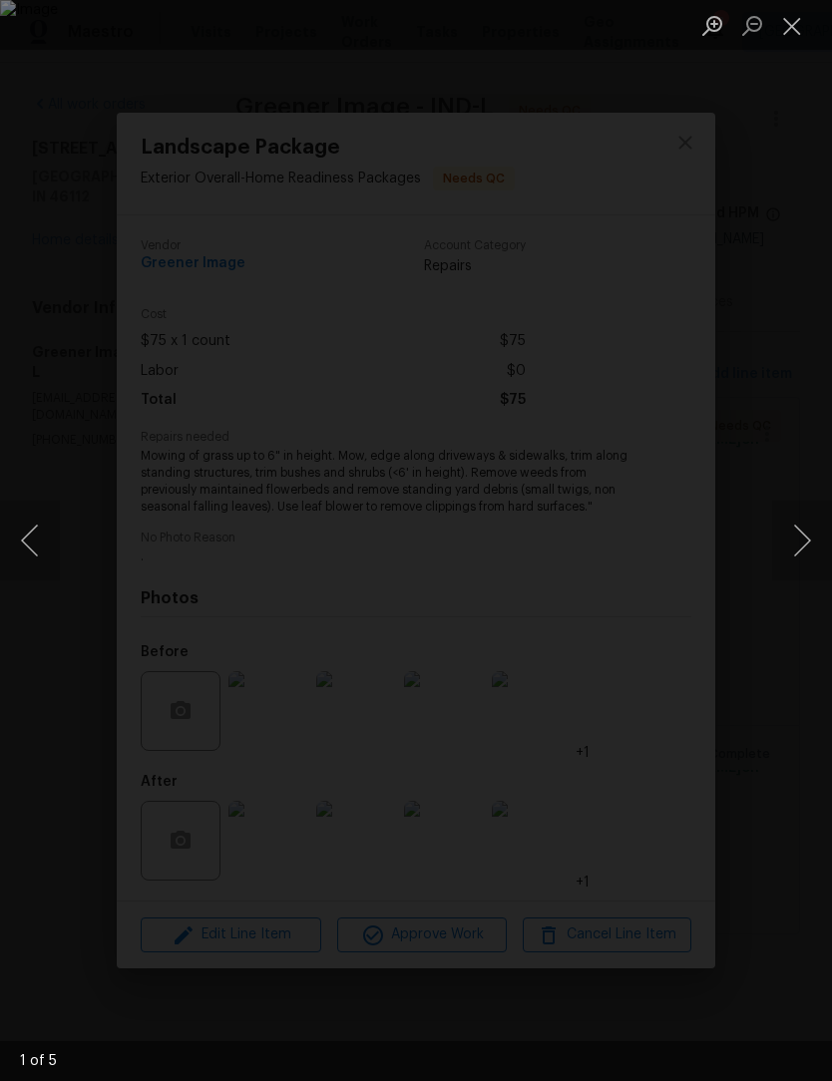
click at [792, 42] on button "Close lightbox" at bounding box center [792, 25] width 40 height 35
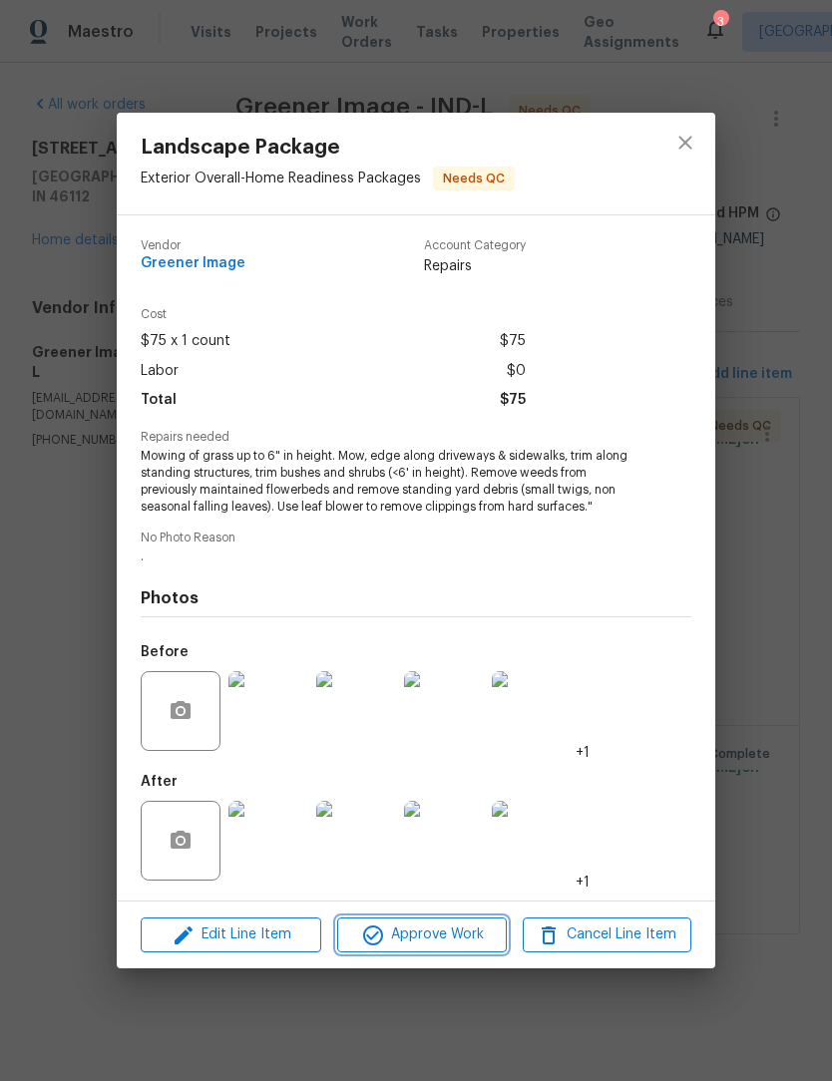
click at [453, 929] on span "Approve Work" at bounding box center [421, 935] width 157 height 25
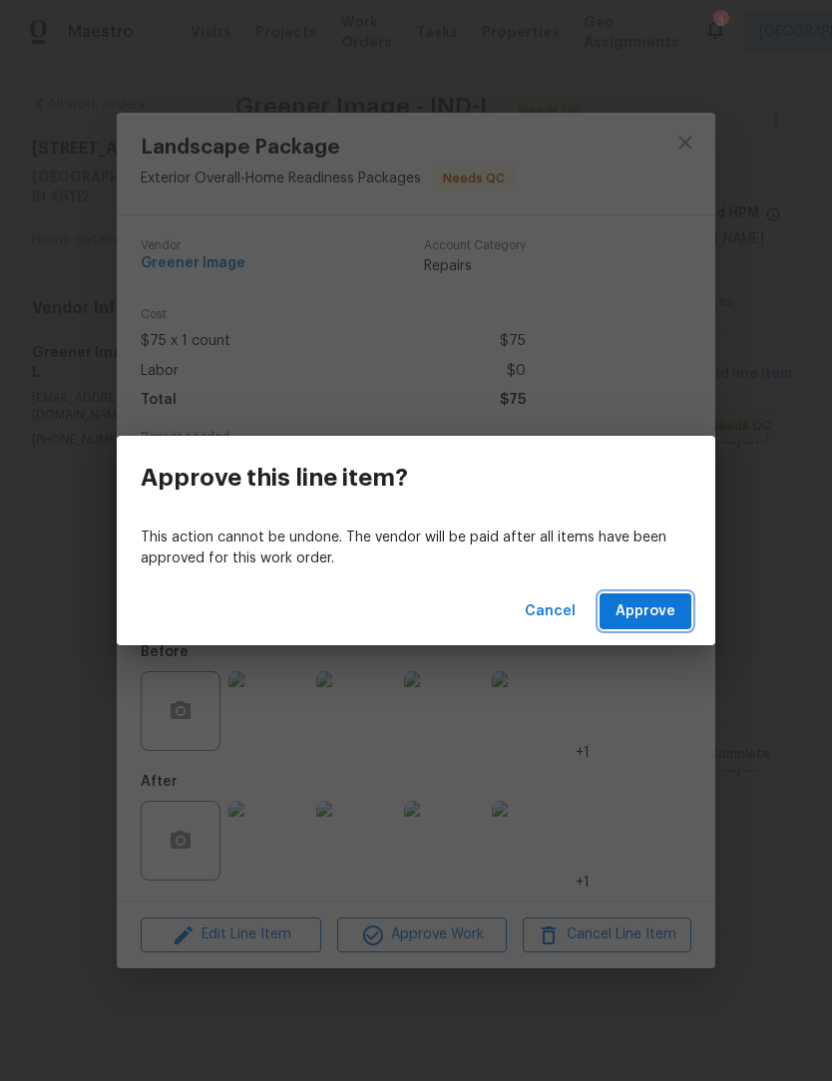
click at [651, 607] on span "Approve" at bounding box center [645, 611] width 60 height 25
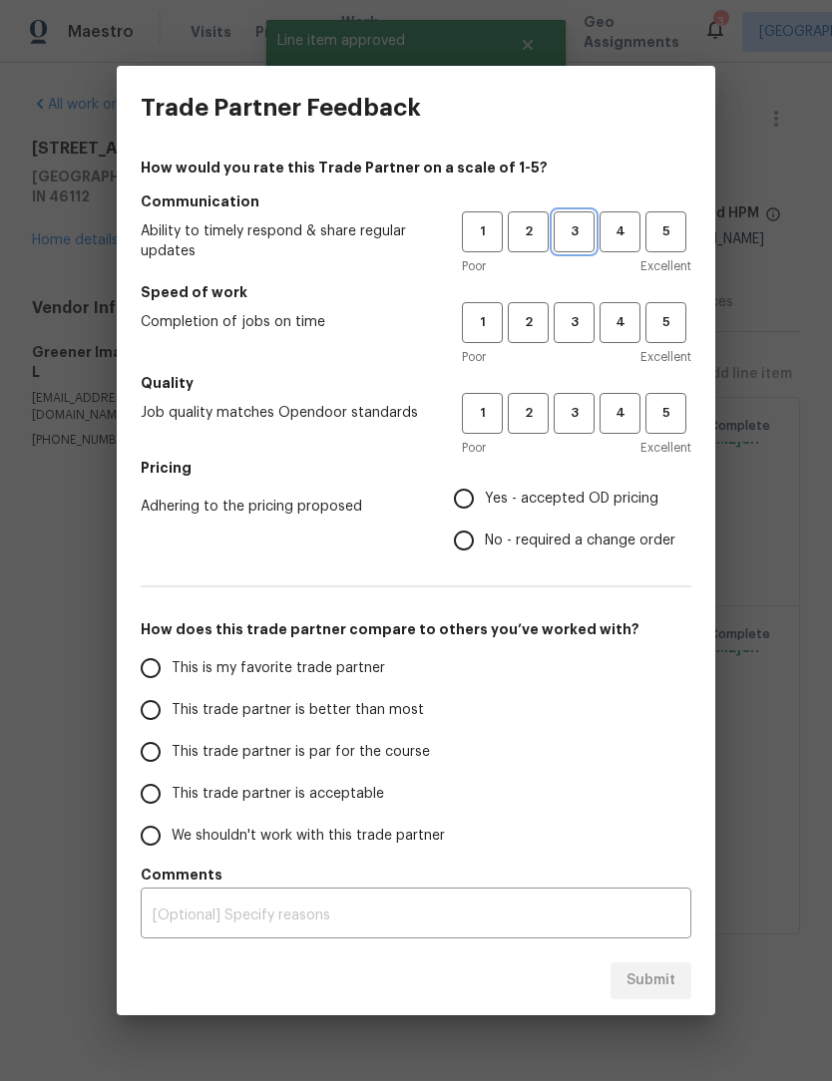
click at [575, 242] on span "3" at bounding box center [573, 231] width 37 height 23
click at [591, 326] on span "3" at bounding box center [573, 322] width 37 height 23
click at [591, 419] on span "3" at bounding box center [573, 413] width 37 height 23
click at [478, 496] on input "Yes - accepted OD pricing" at bounding box center [464, 499] width 42 height 42
radio input "true"
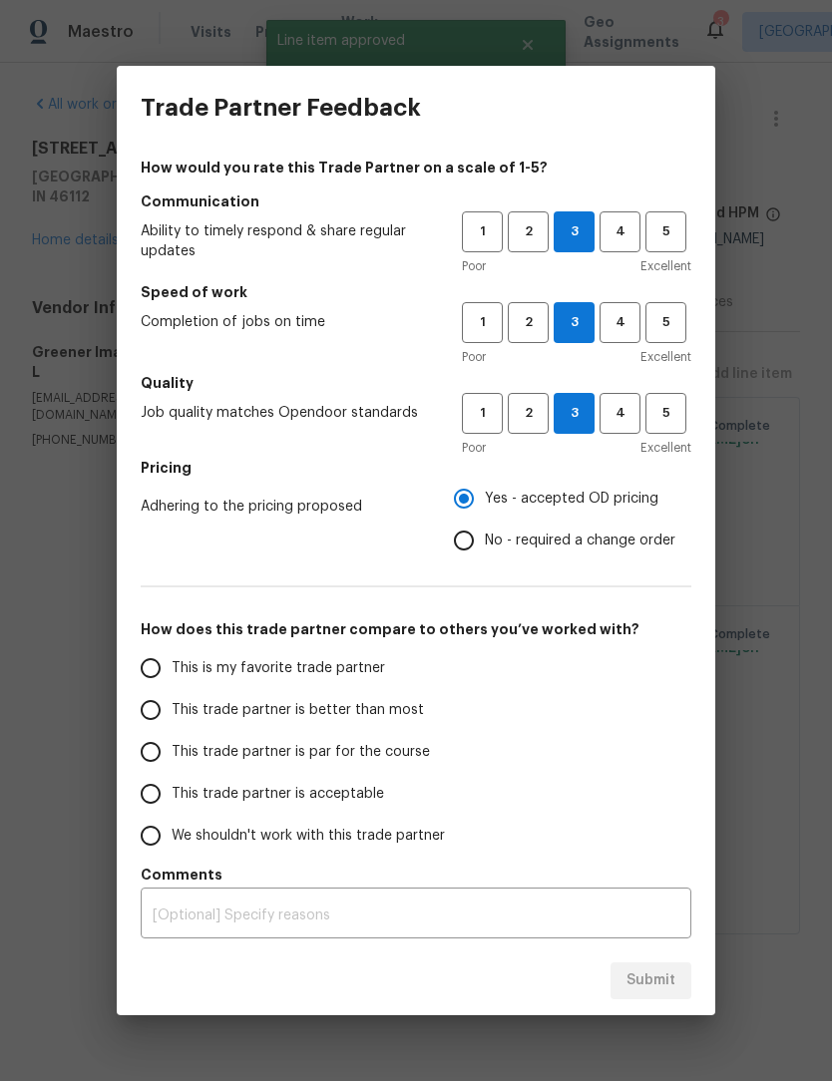
click at [231, 705] on span "This trade partner is better than most" at bounding box center [298, 710] width 252 height 21
click at [172, 705] on input "This trade partner is better than most" at bounding box center [151, 710] width 42 height 42
click at [682, 968] on button "Submit" at bounding box center [650, 980] width 81 height 37
radio input "true"
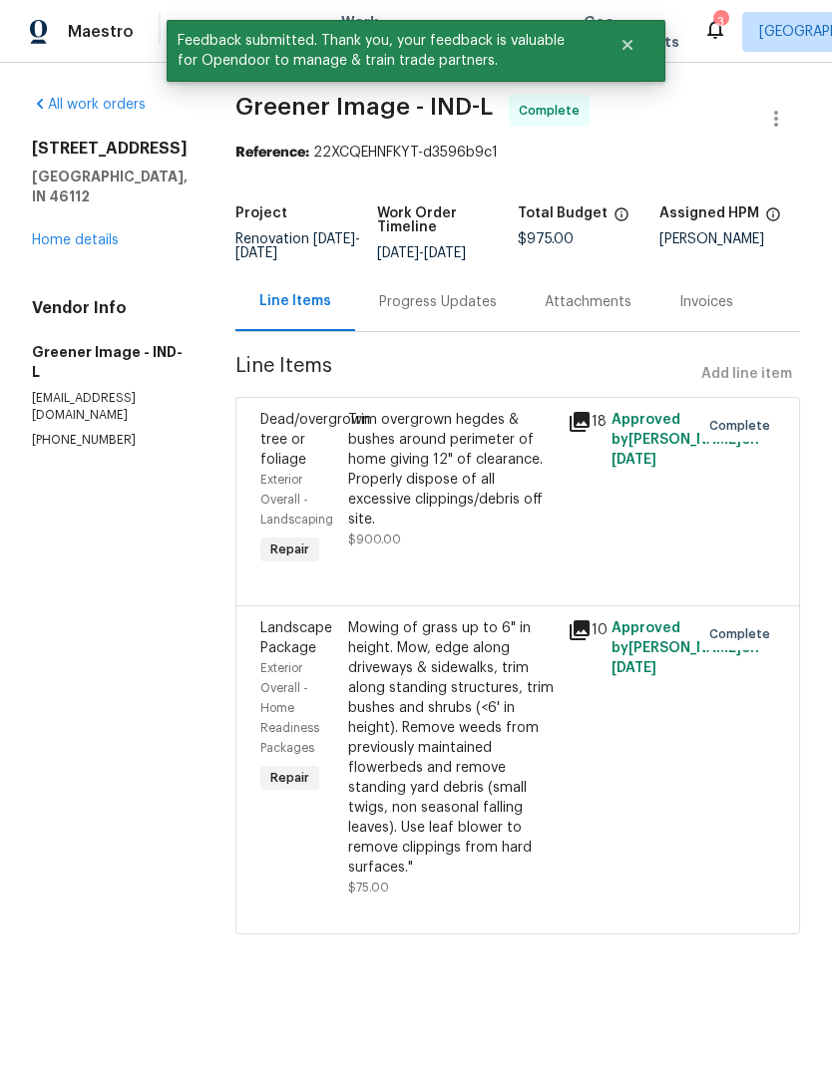
click at [57, 246] on link "Home details" at bounding box center [75, 240] width 87 height 14
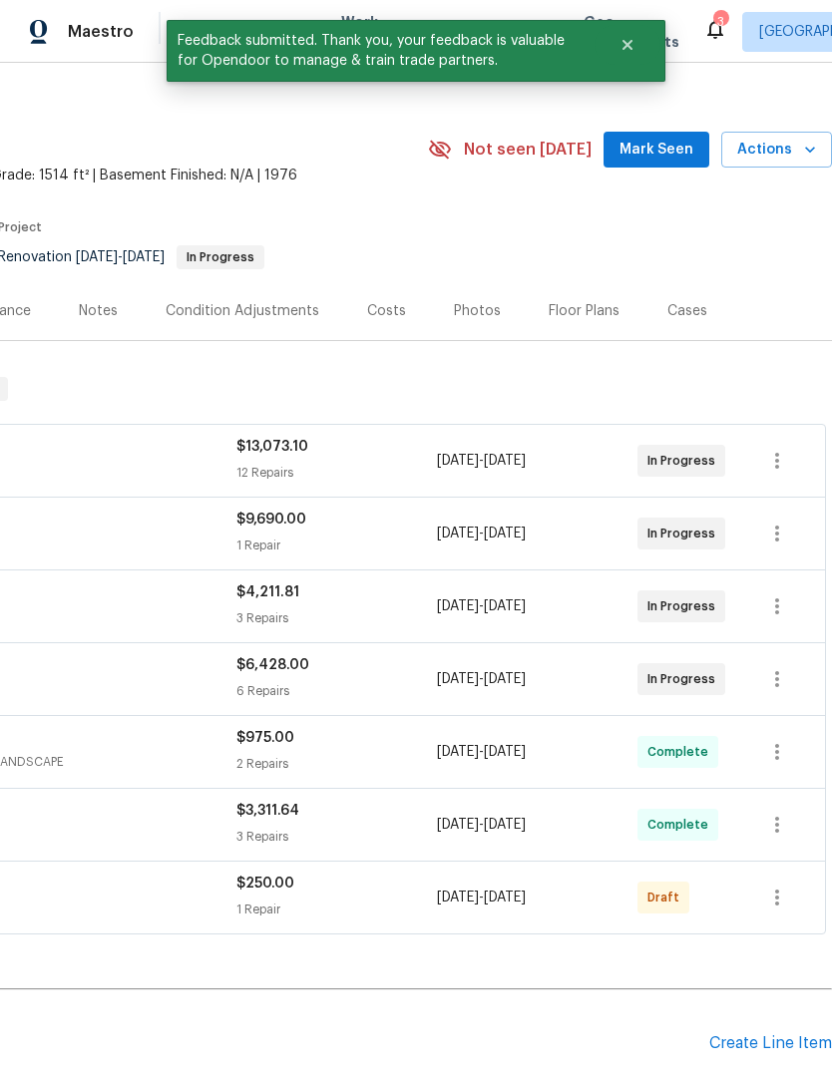
scroll to position [21, 295]
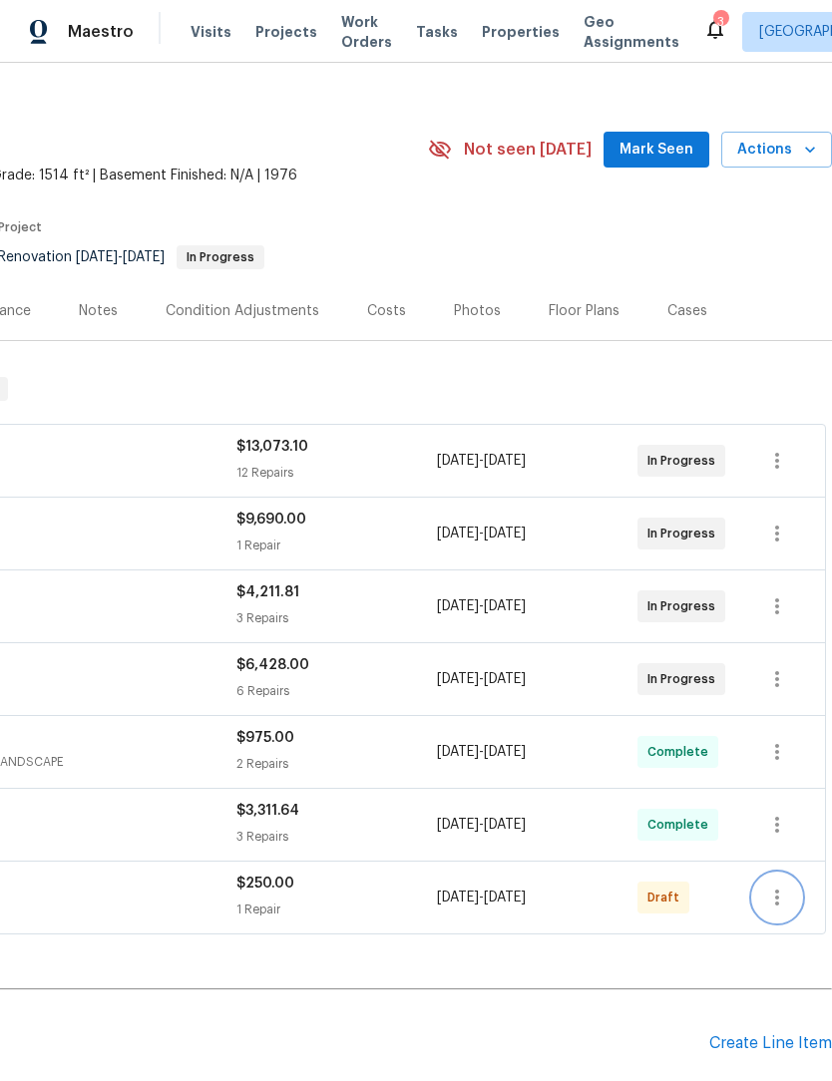
click at [783, 903] on icon "button" at bounding box center [777, 898] width 24 height 24
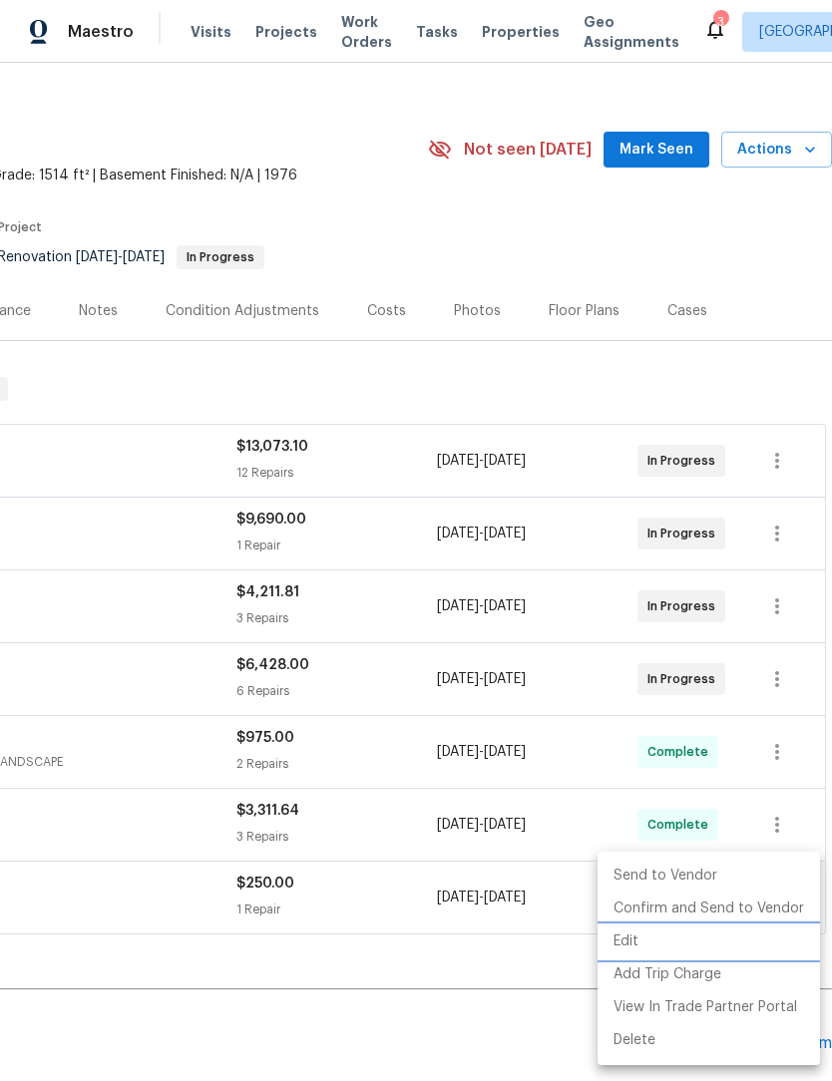
click at [698, 947] on li "Edit" at bounding box center [708, 941] width 222 height 33
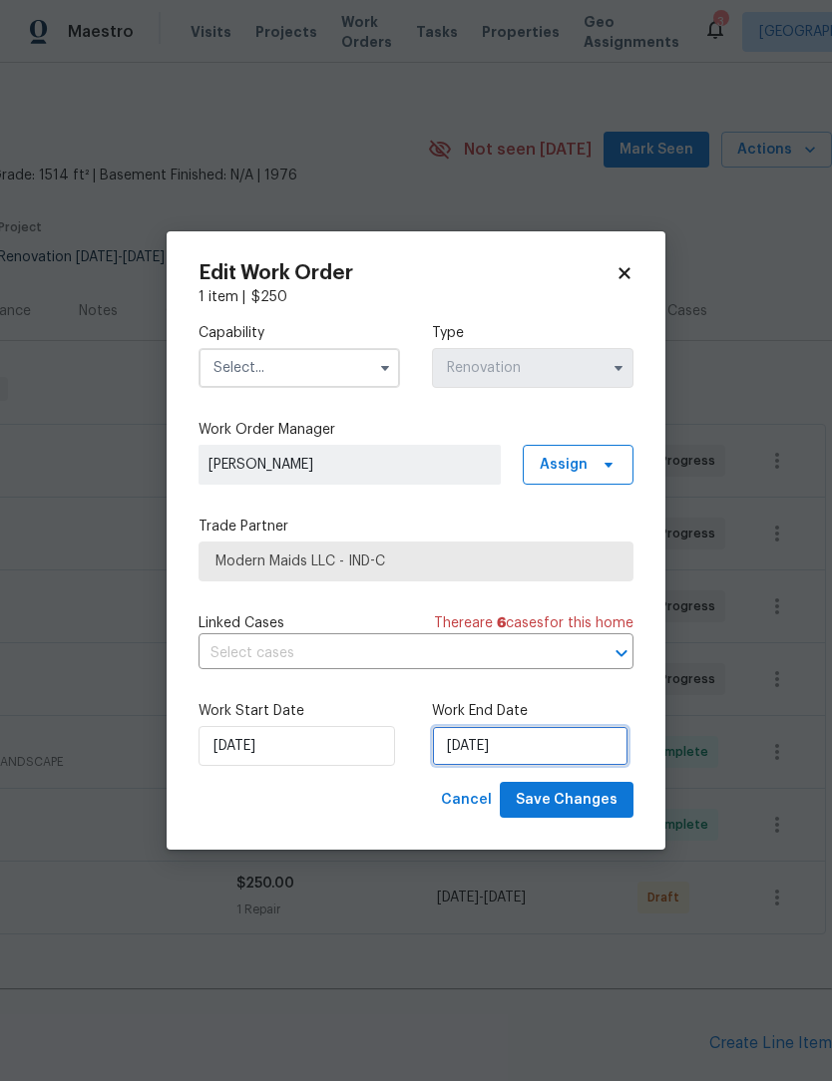
click at [553, 749] on input "[DATE]" at bounding box center [530, 746] width 196 height 40
select select "9"
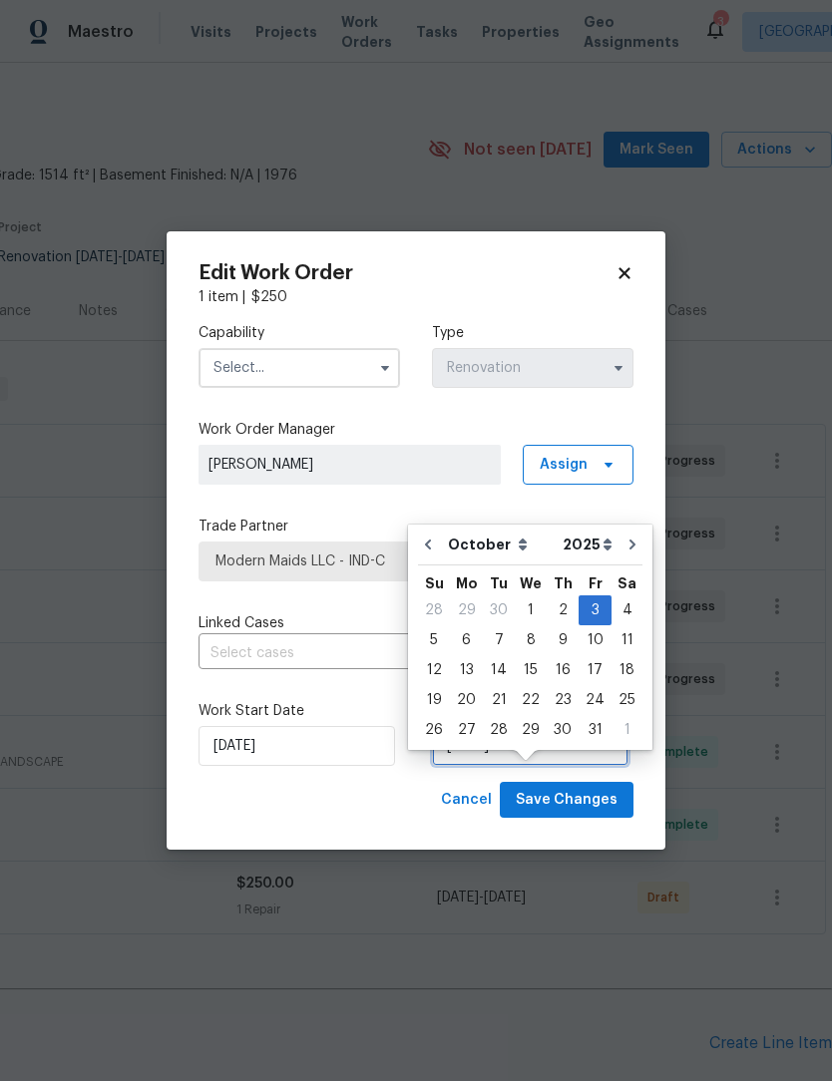
scroll to position [37, 0]
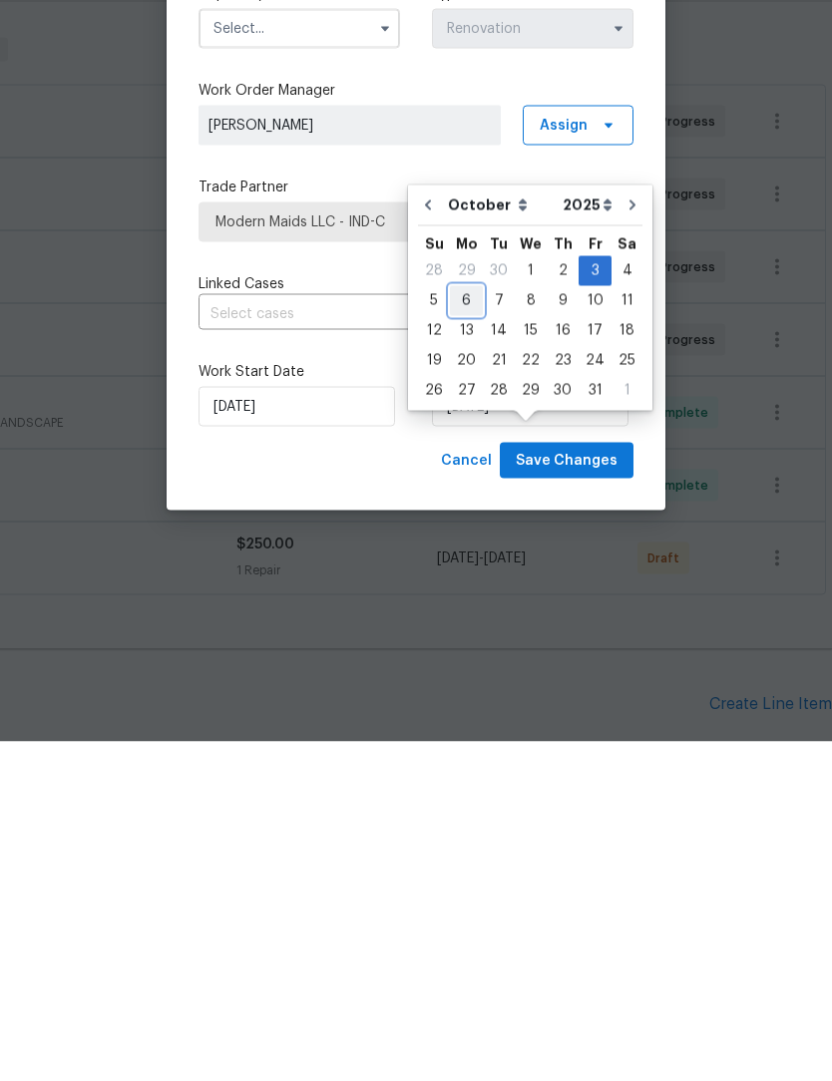
click at [471, 626] on div "6" at bounding box center [466, 640] width 33 height 28
type input "[DATE]"
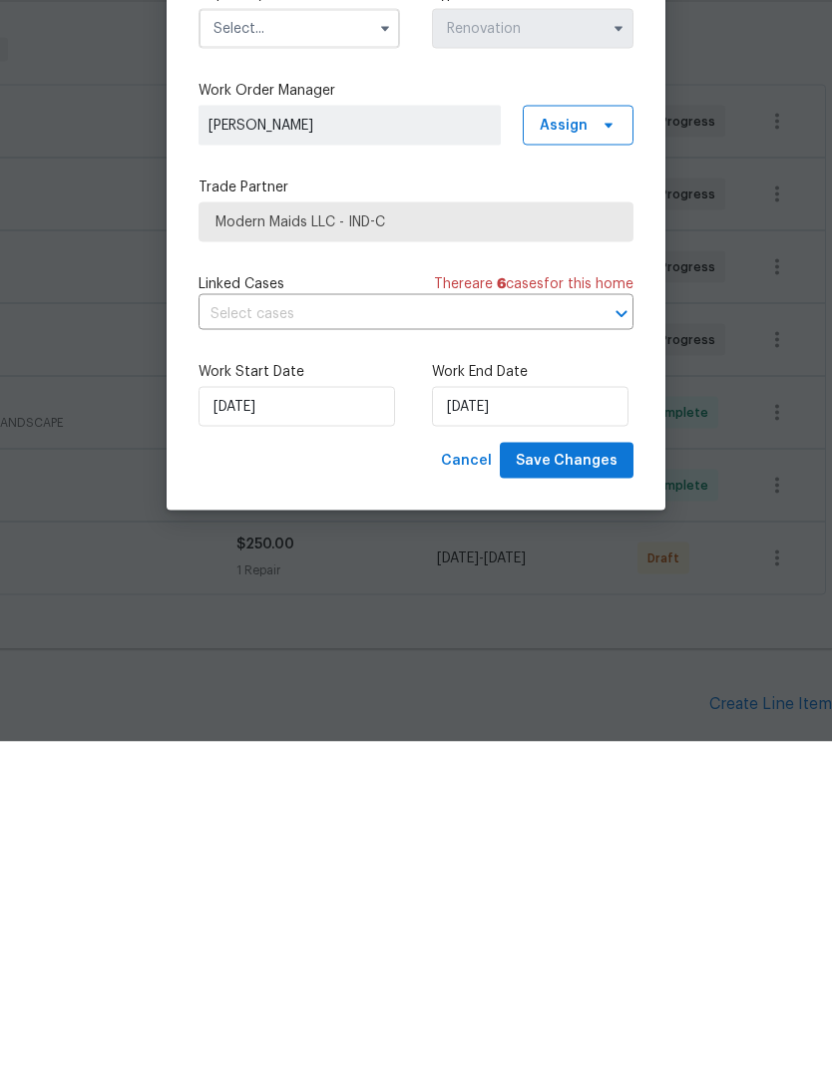
scroll to position [66, 0]
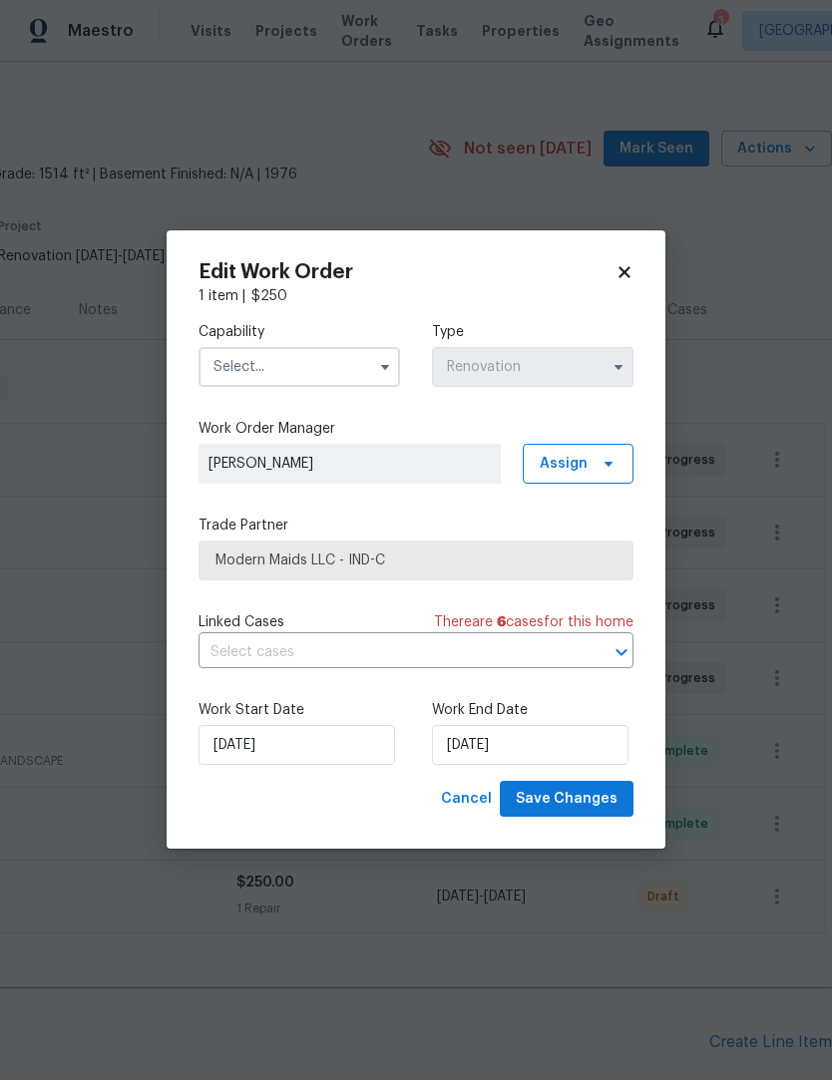
click at [331, 371] on input "text" at bounding box center [298, 368] width 201 height 40
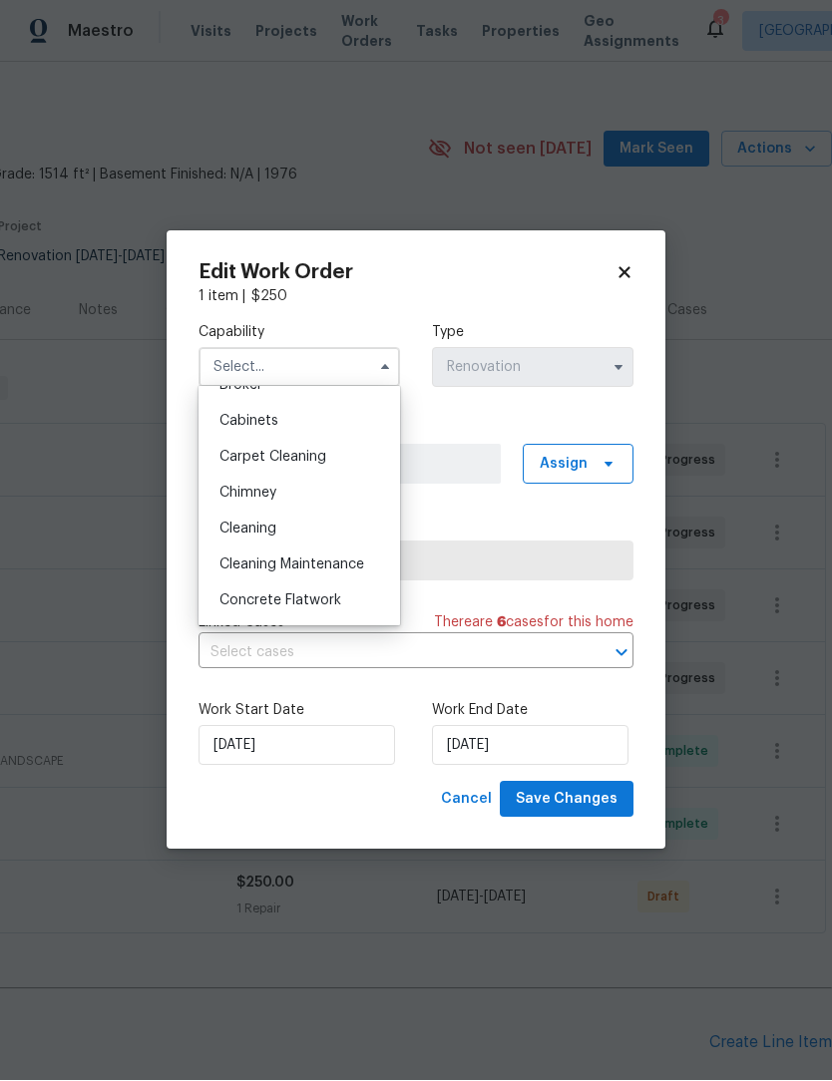
scroll to position [171, 0]
click at [311, 528] on div "Cleaning" at bounding box center [298, 527] width 191 height 36
type input "Cleaning"
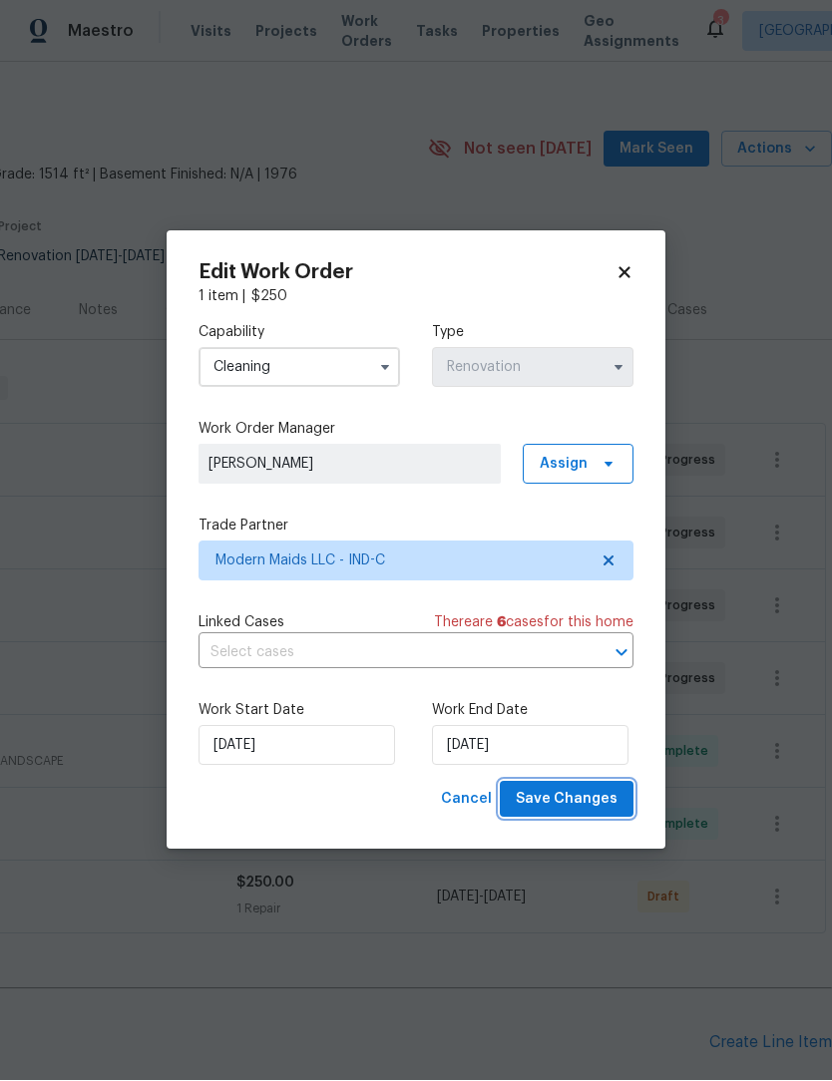
click at [585, 788] on span "Save Changes" at bounding box center [567, 800] width 102 height 25
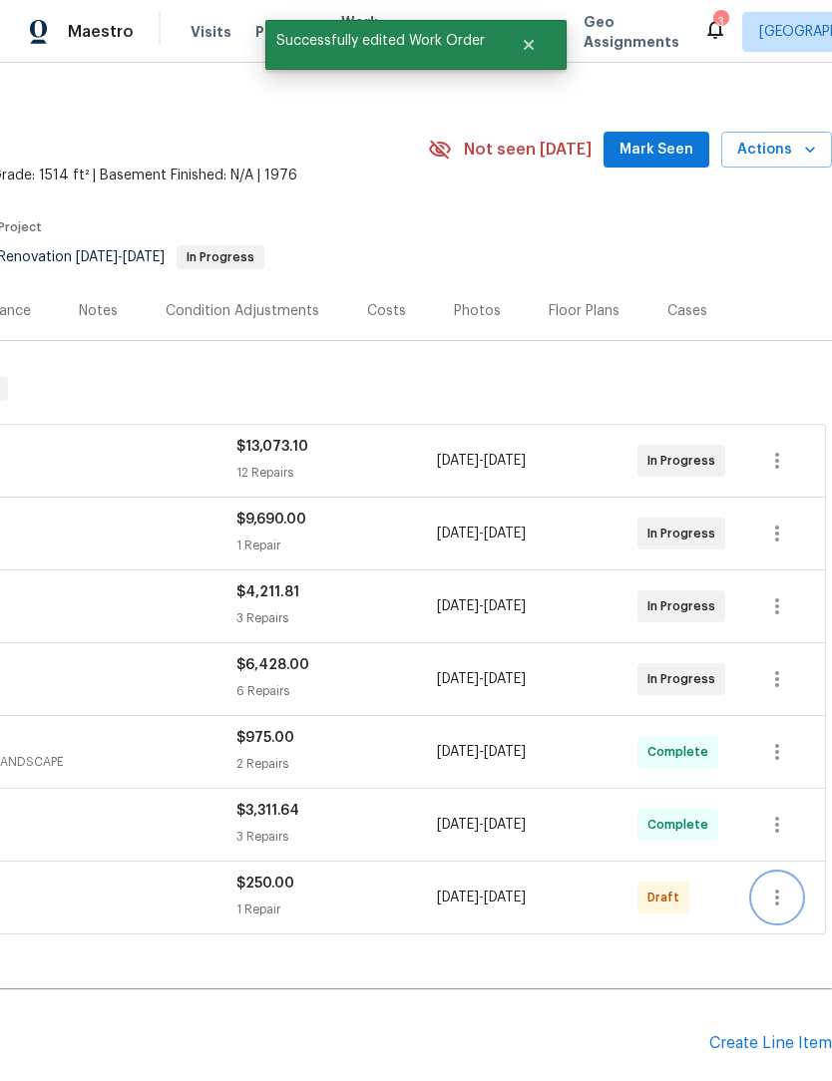
click at [784, 886] on icon "button" at bounding box center [777, 898] width 24 height 24
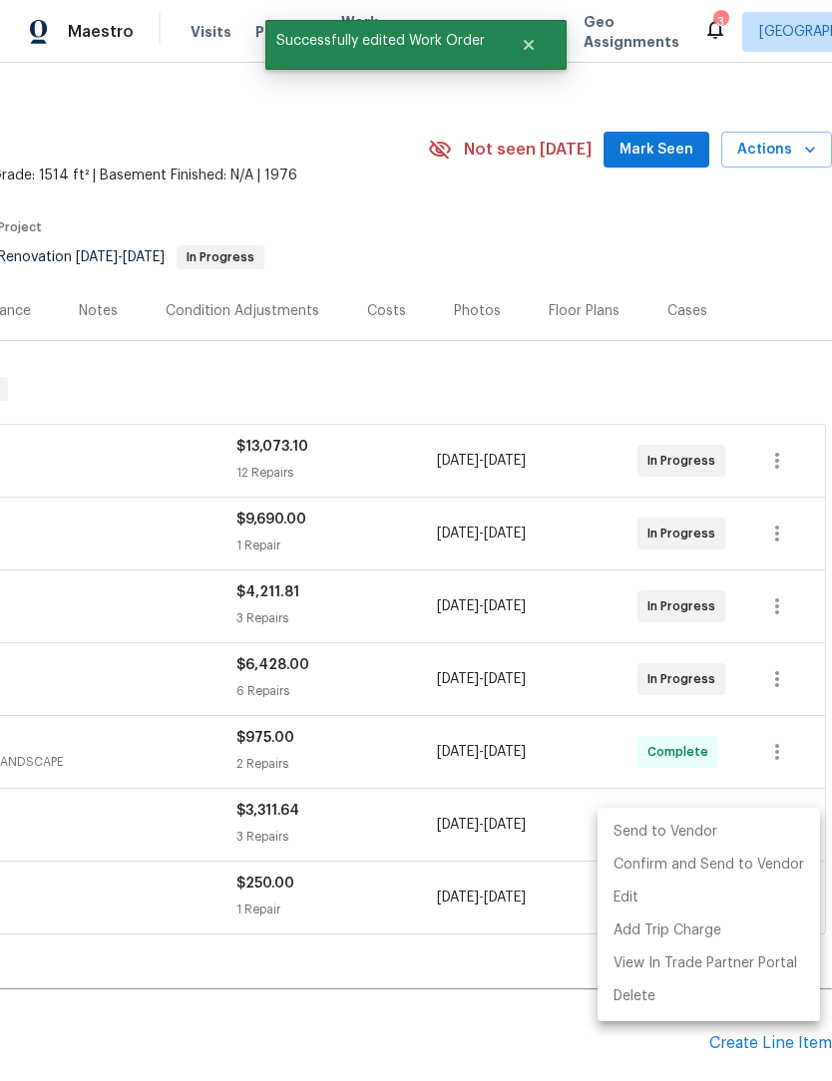
click at [737, 824] on li "Send to Vendor" at bounding box center [708, 832] width 222 height 33
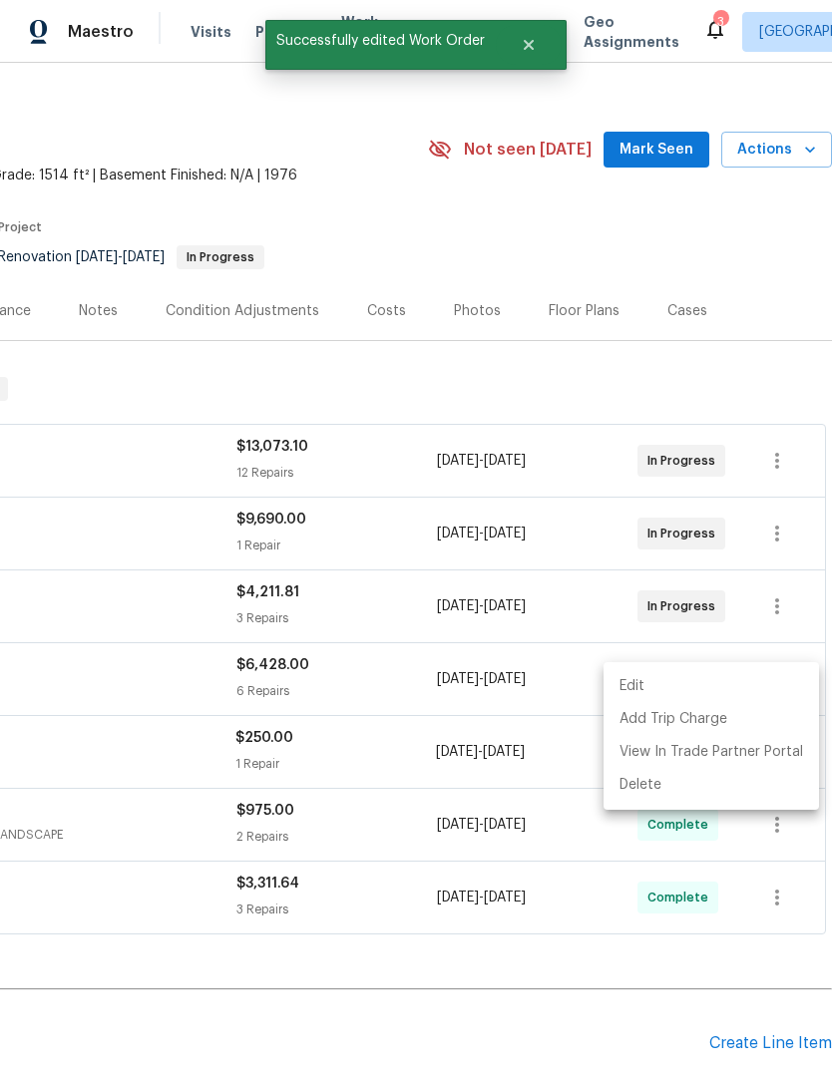
click at [596, 915] on div at bounding box center [416, 540] width 832 height 1081
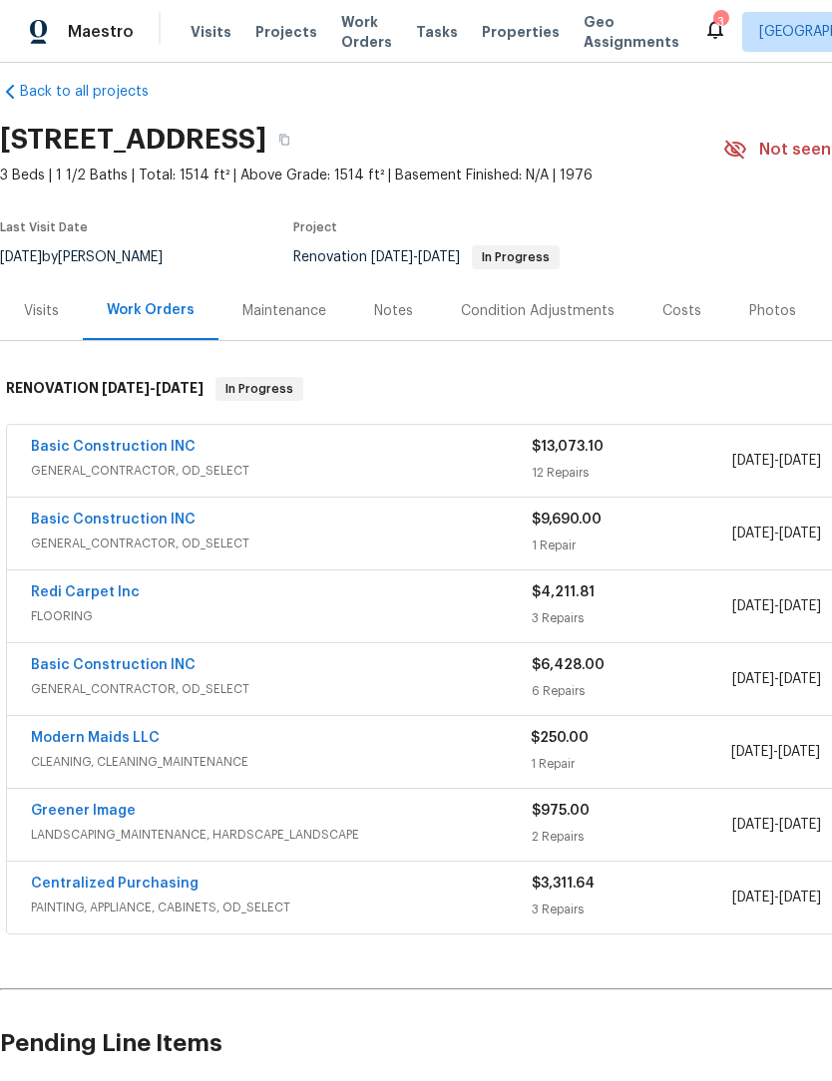
scroll to position [21, 0]
click at [71, 731] on link "Modern Maids LLC" at bounding box center [95, 738] width 129 height 14
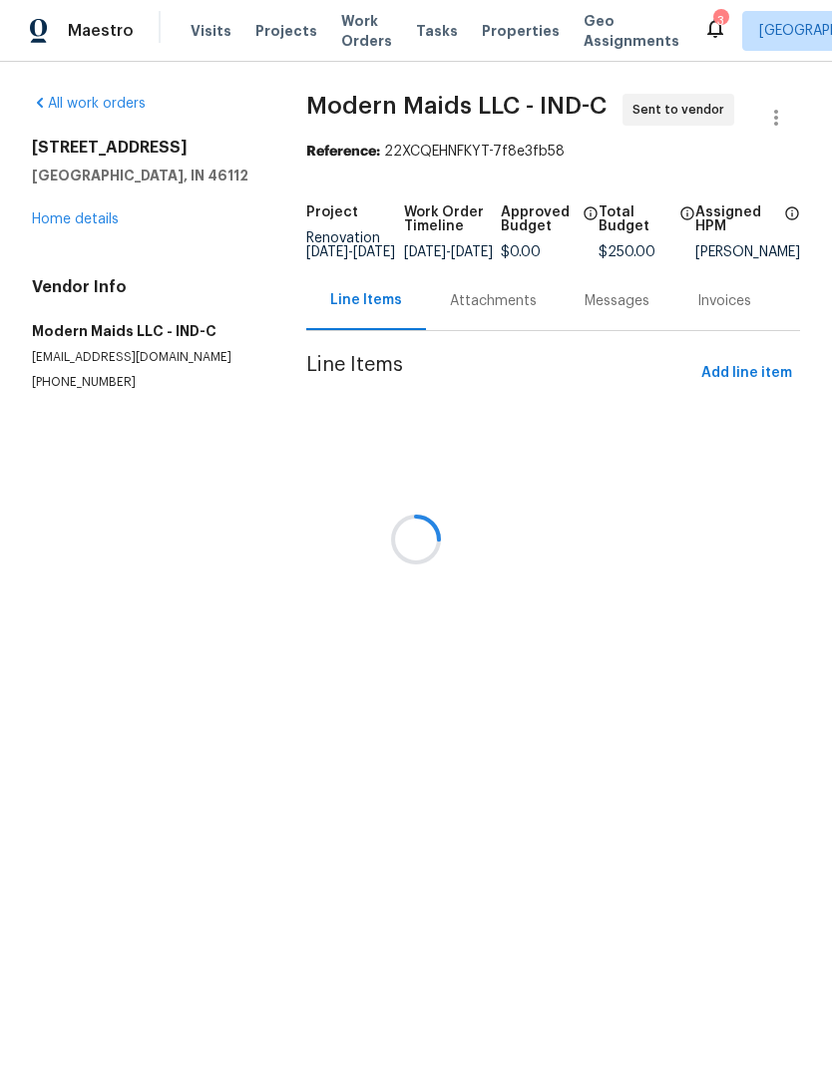
scroll to position [1, 0]
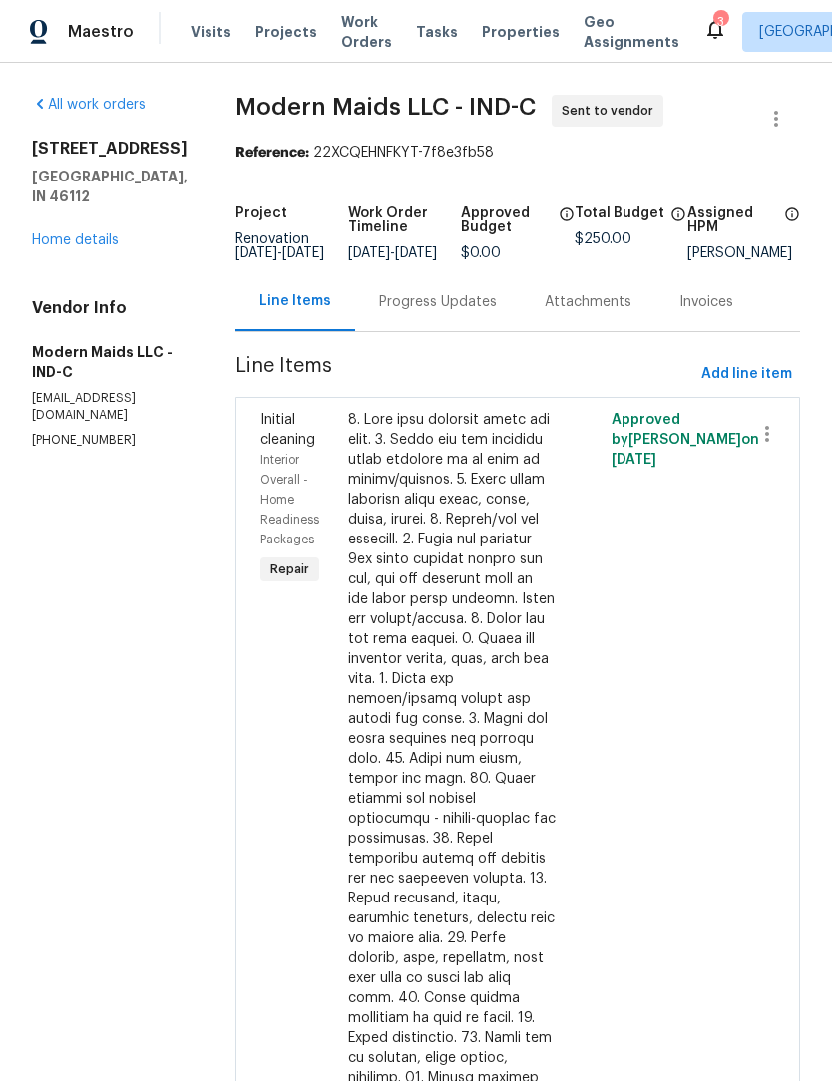
click at [473, 312] on div "Progress Updates" at bounding box center [438, 302] width 118 height 20
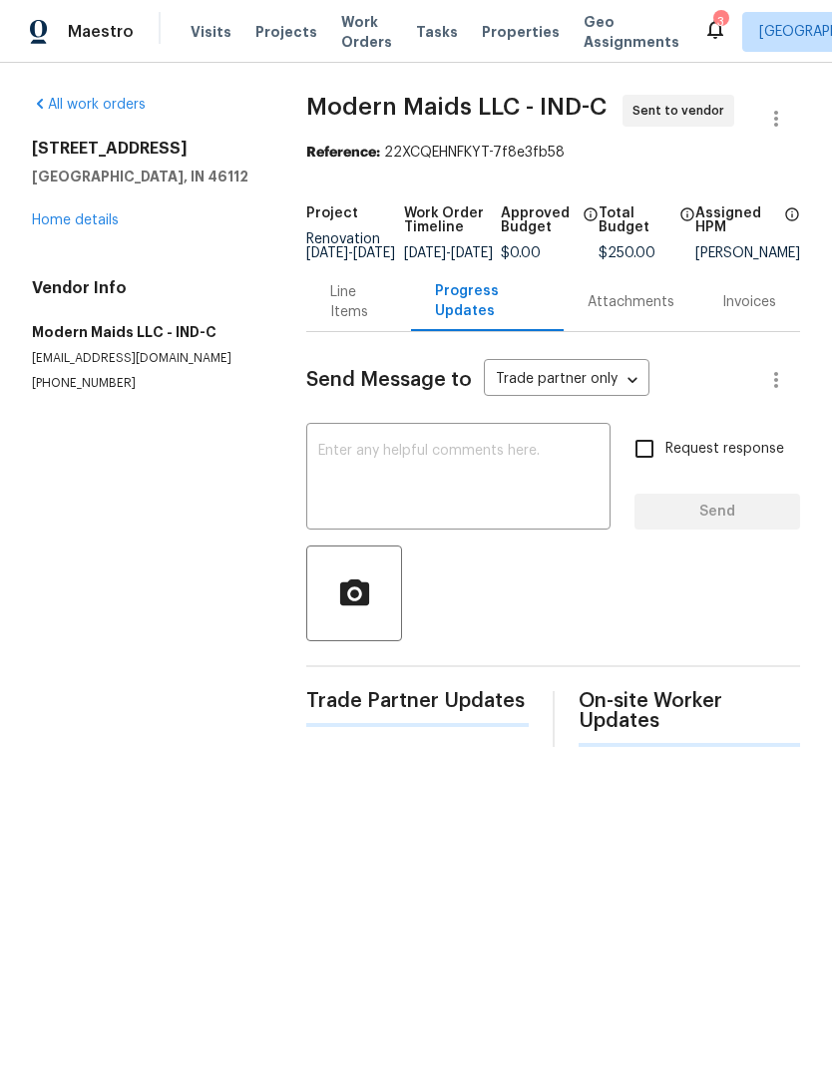
click at [449, 492] on textarea at bounding box center [458, 479] width 280 height 70
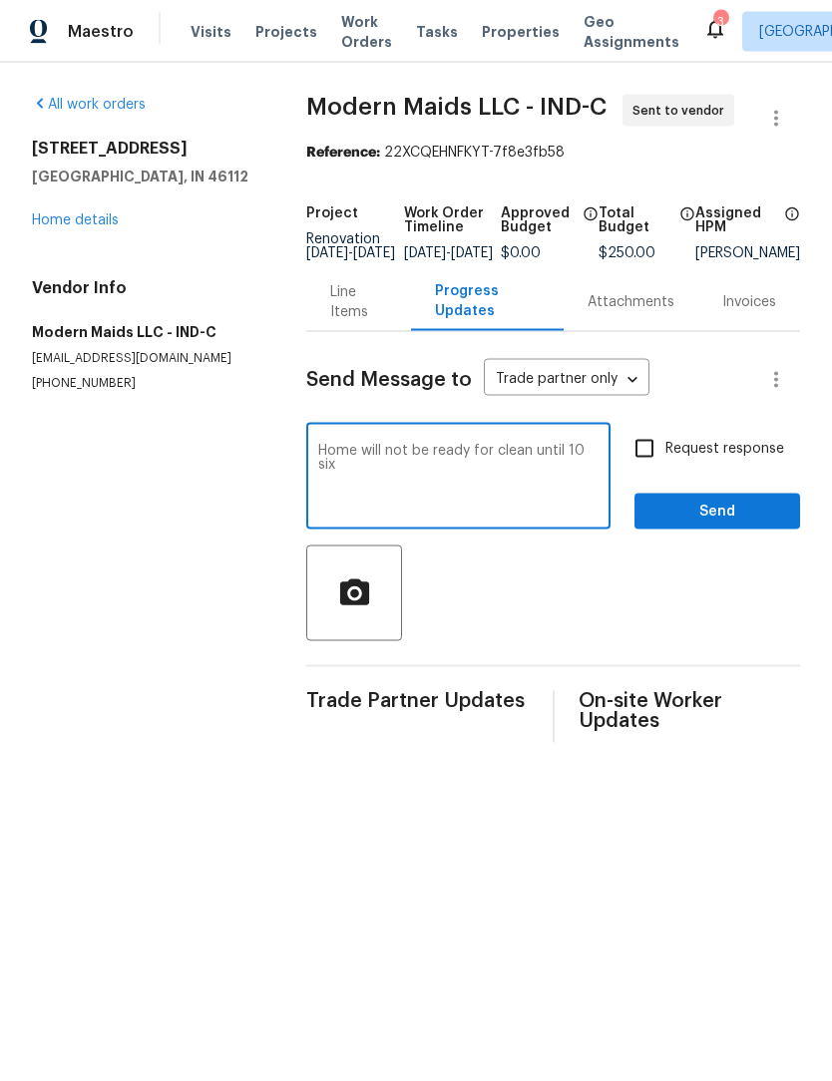
click at [551, 460] on textarea "Home will not be ready for clean until 10 six" at bounding box center [458, 479] width 280 height 70
click at [461, 479] on textarea "Home will not be ready for clean until Monday 10 six" at bounding box center [458, 479] width 280 height 70
type textarea "Home will not be ready for clean until Monday 10/6."
click at [573, 604] on div at bounding box center [553, 594] width 494 height 96
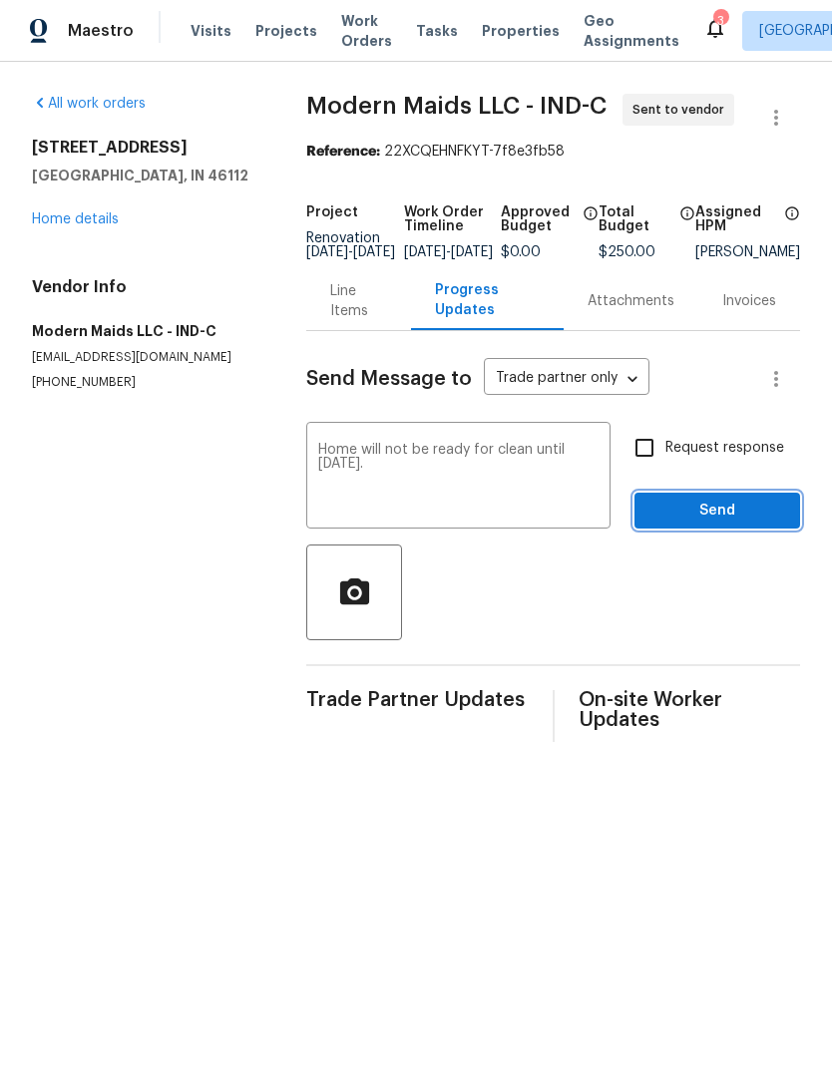
click at [755, 520] on span "Send" at bounding box center [717, 512] width 134 height 25
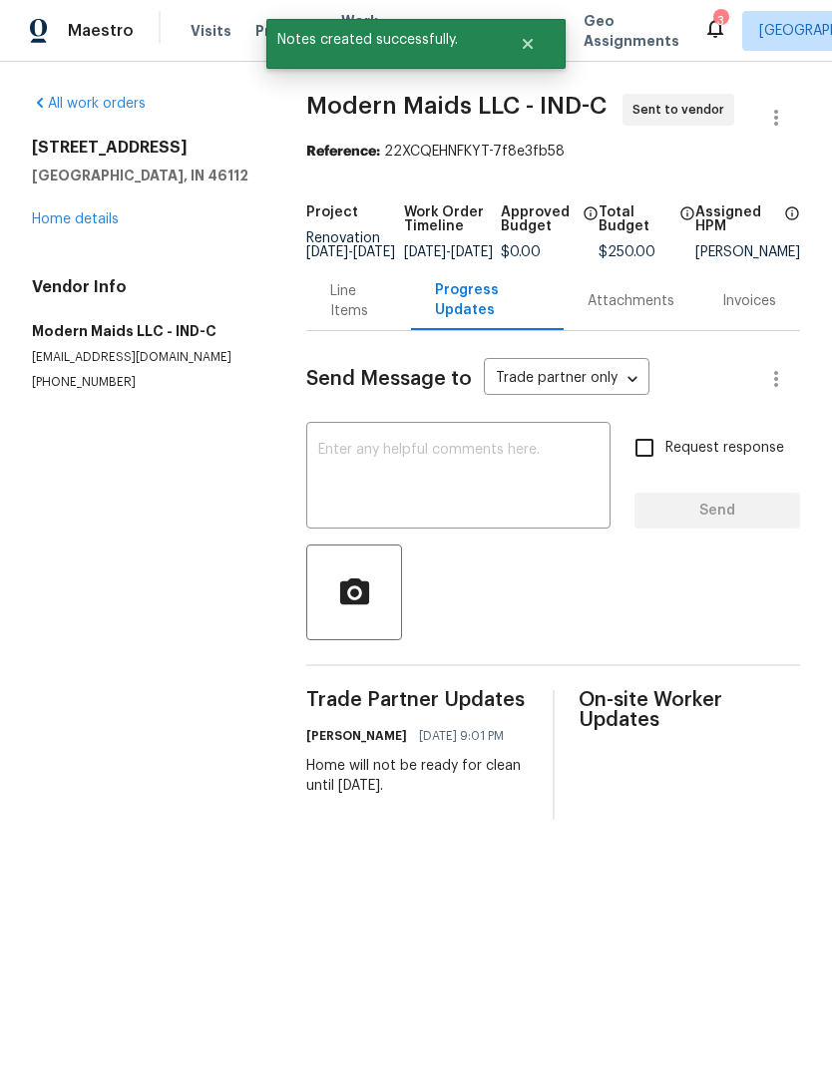
click at [55, 220] on link "Home details" at bounding box center [75, 220] width 87 height 14
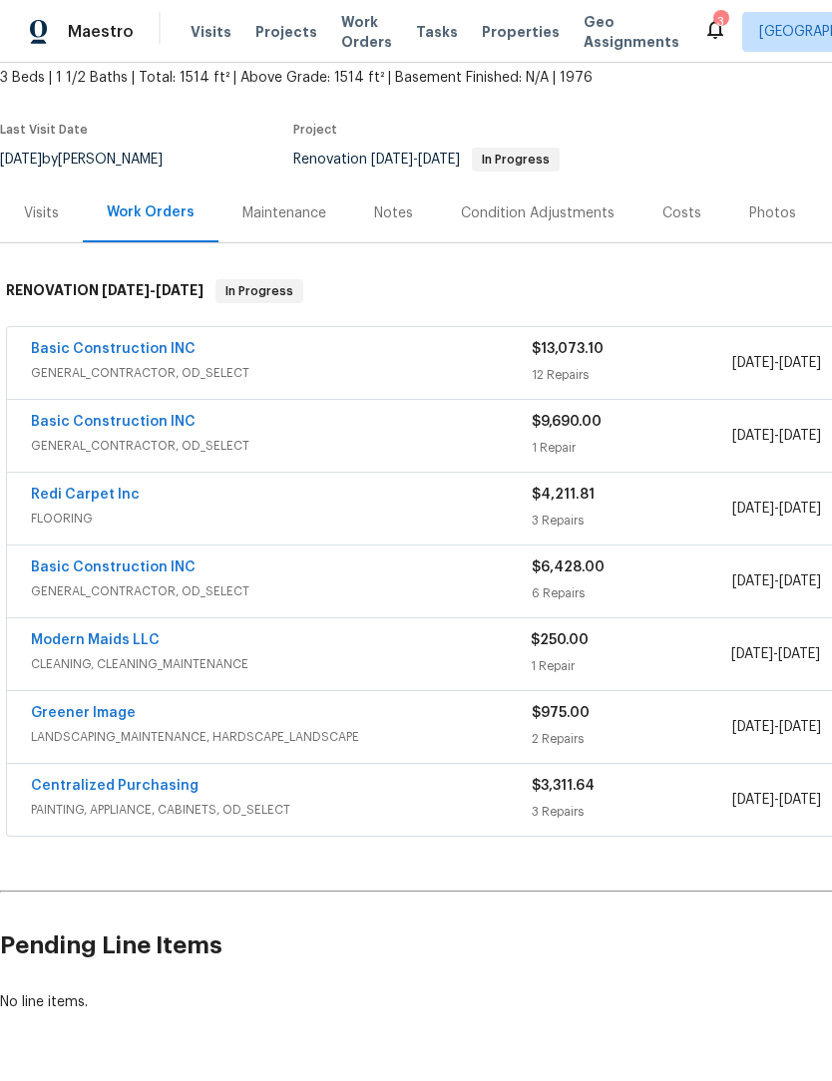
scroll to position [119, 0]
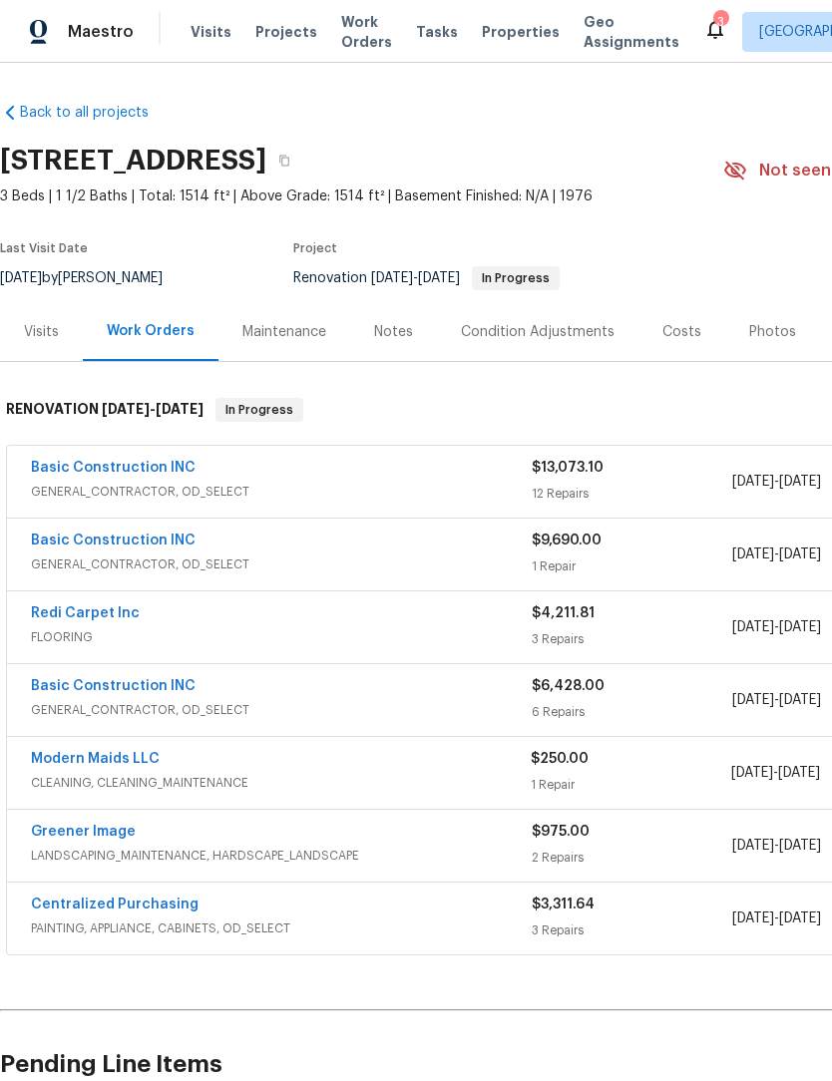
click at [342, 25] on span "Work Orders" at bounding box center [366, 32] width 51 height 40
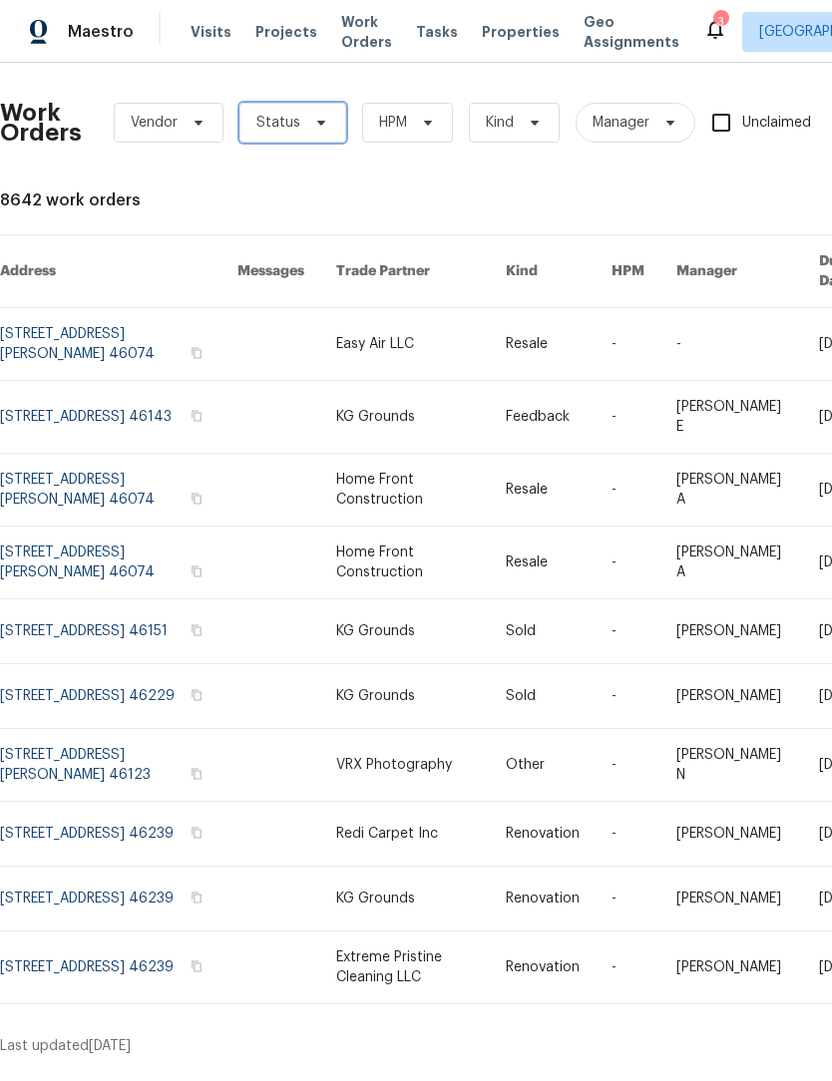
click at [270, 123] on span "Status" at bounding box center [278, 123] width 44 height 20
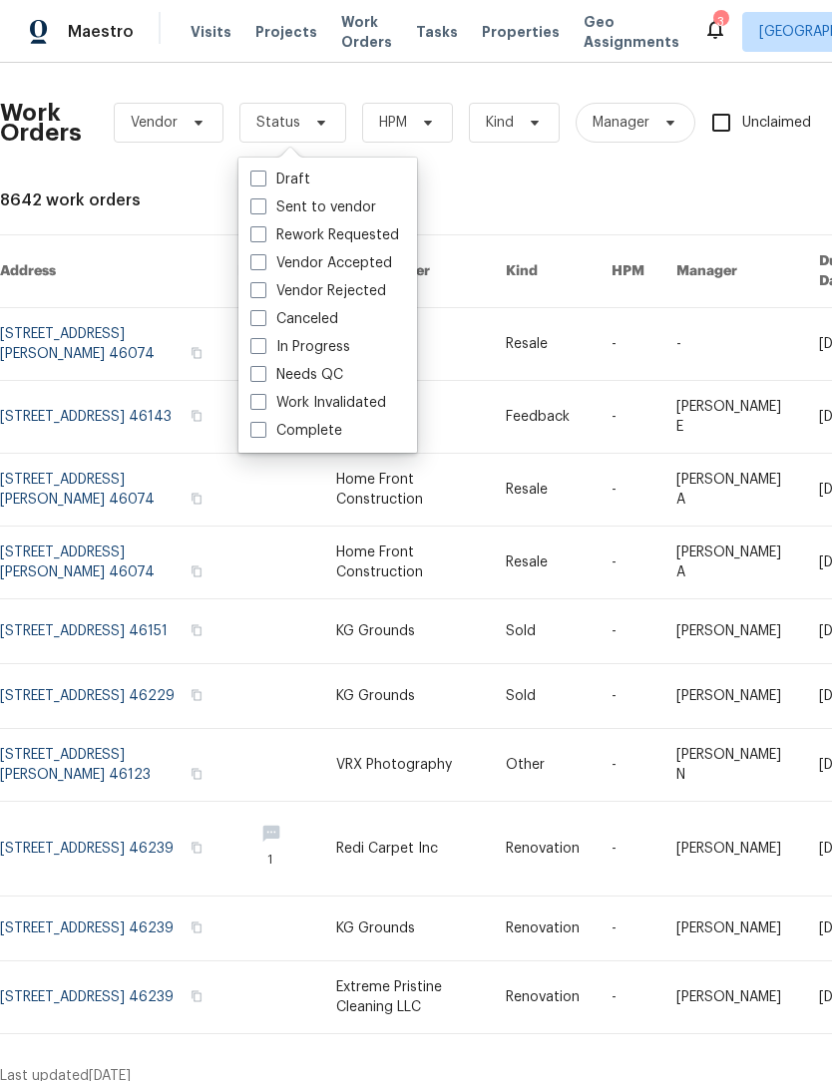
click at [257, 367] on span at bounding box center [258, 374] width 16 height 16
click at [257, 367] on input "Needs QC" at bounding box center [256, 371] width 13 height 13
checkbox input "true"
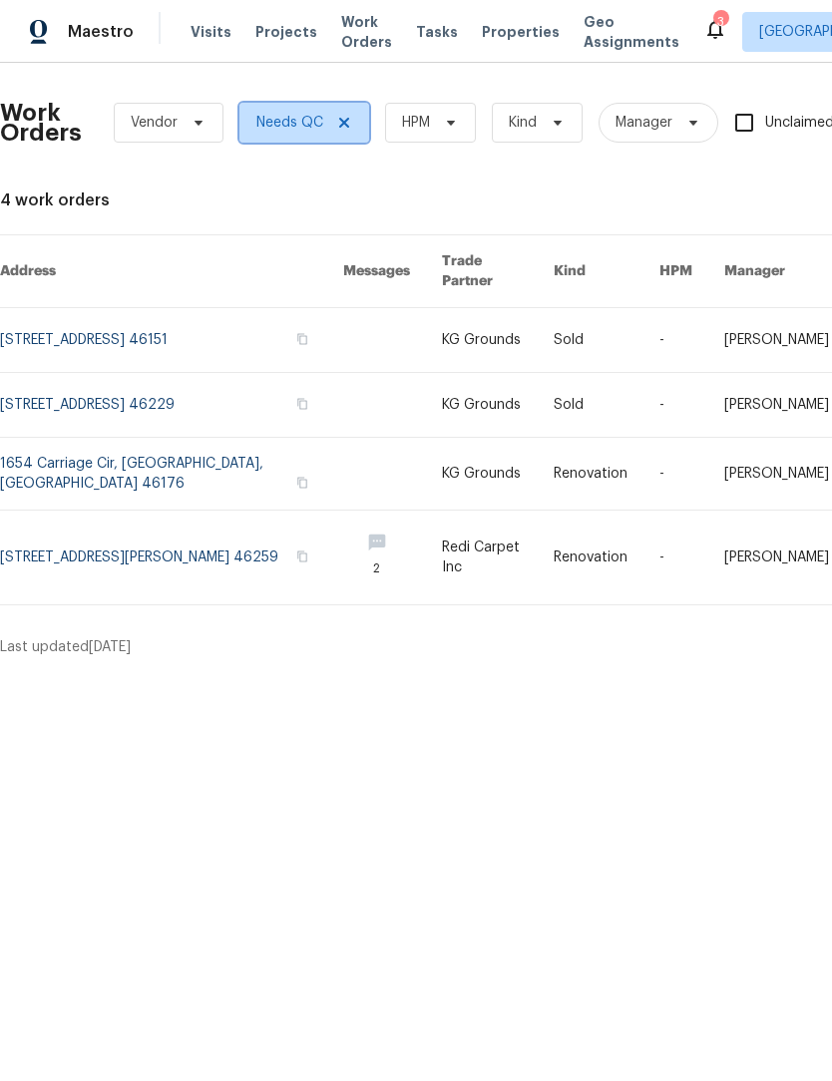
click at [342, 129] on icon at bounding box center [344, 123] width 16 height 16
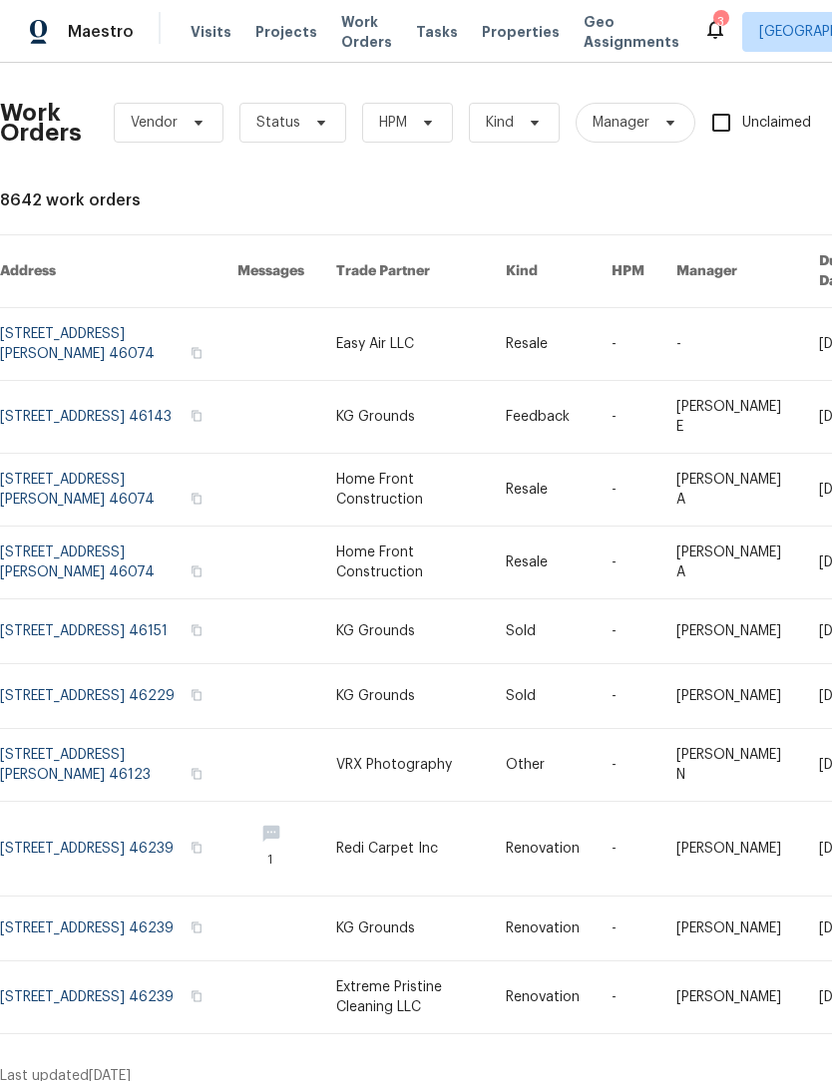
click at [707, 35] on icon at bounding box center [715, 30] width 16 height 20
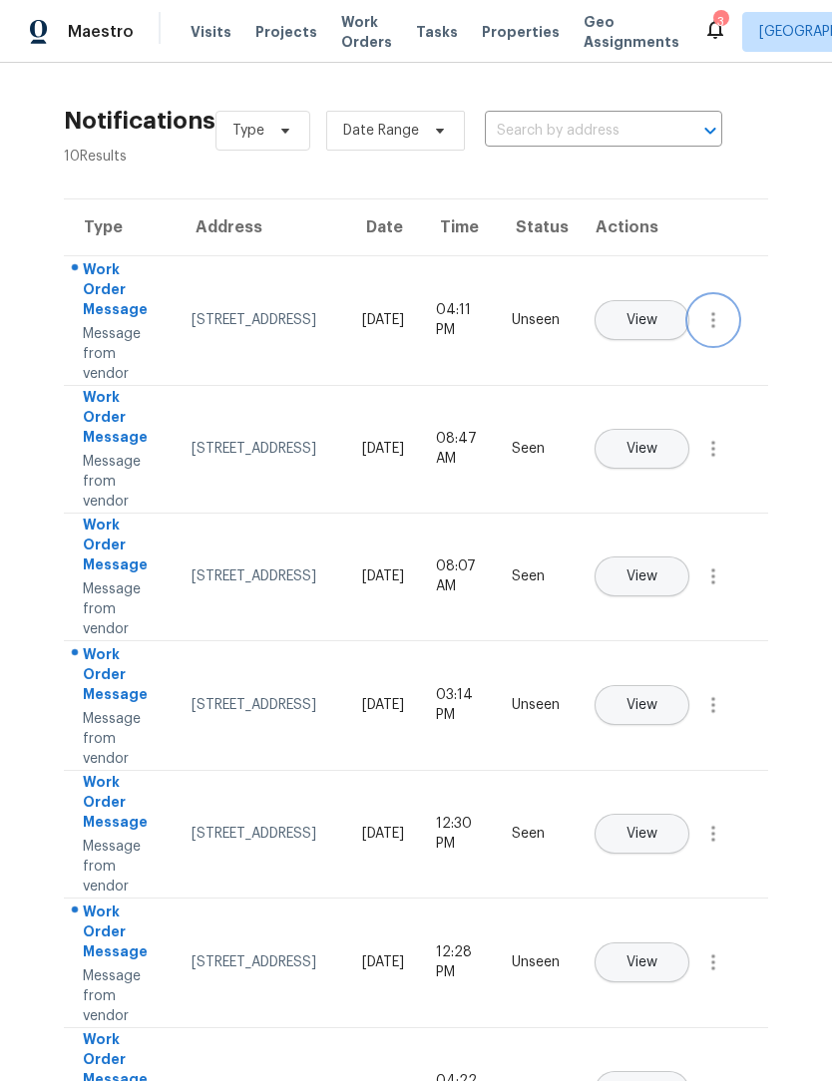
click at [715, 328] on icon "button" at bounding box center [713, 320] width 4 height 16
click at [653, 345] on div "Mark Seen" at bounding box center [600, 344] width 156 height 20
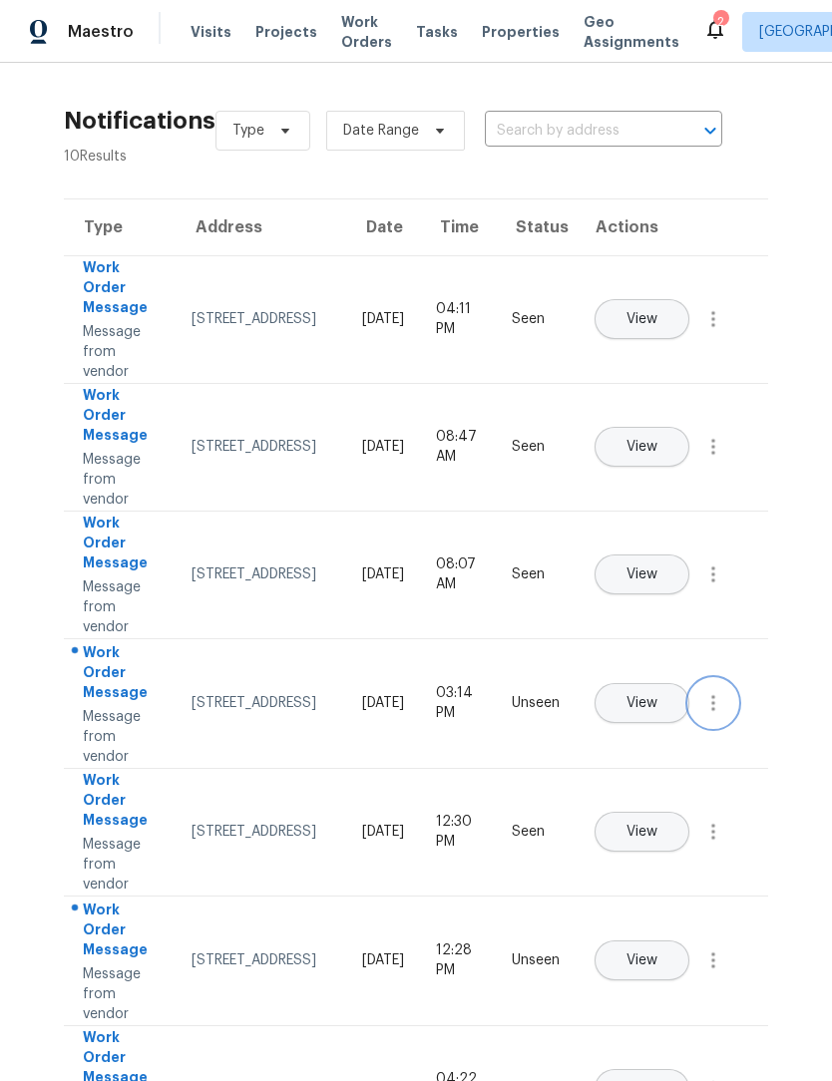
click at [712, 715] on icon "button" at bounding box center [713, 703] width 24 height 24
click at [659, 733] on div "Mark Seen" at bounding box center [600, 727] width 156 height 20
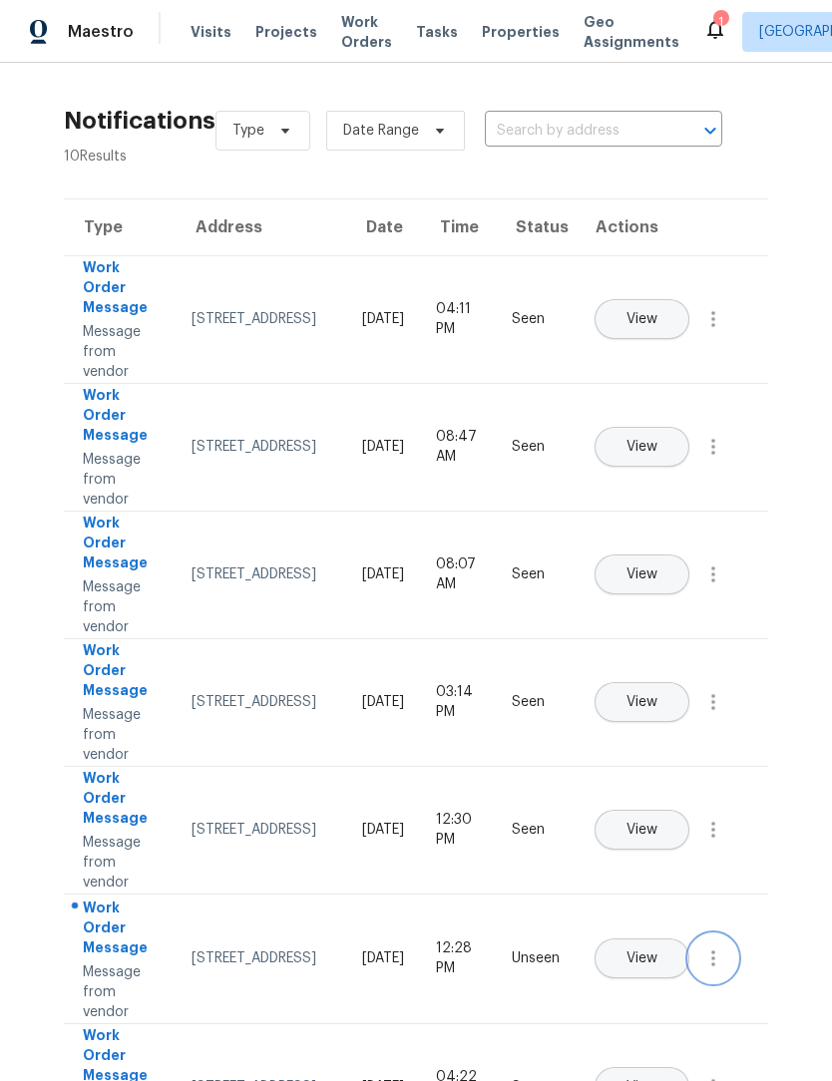
click at [724, 970] on icon "button" at bounding box center [713, 958] width 24 height 24
click at [655, 983] on div "Mark Seen" at bounding box center [600, 982] width 156 height 20
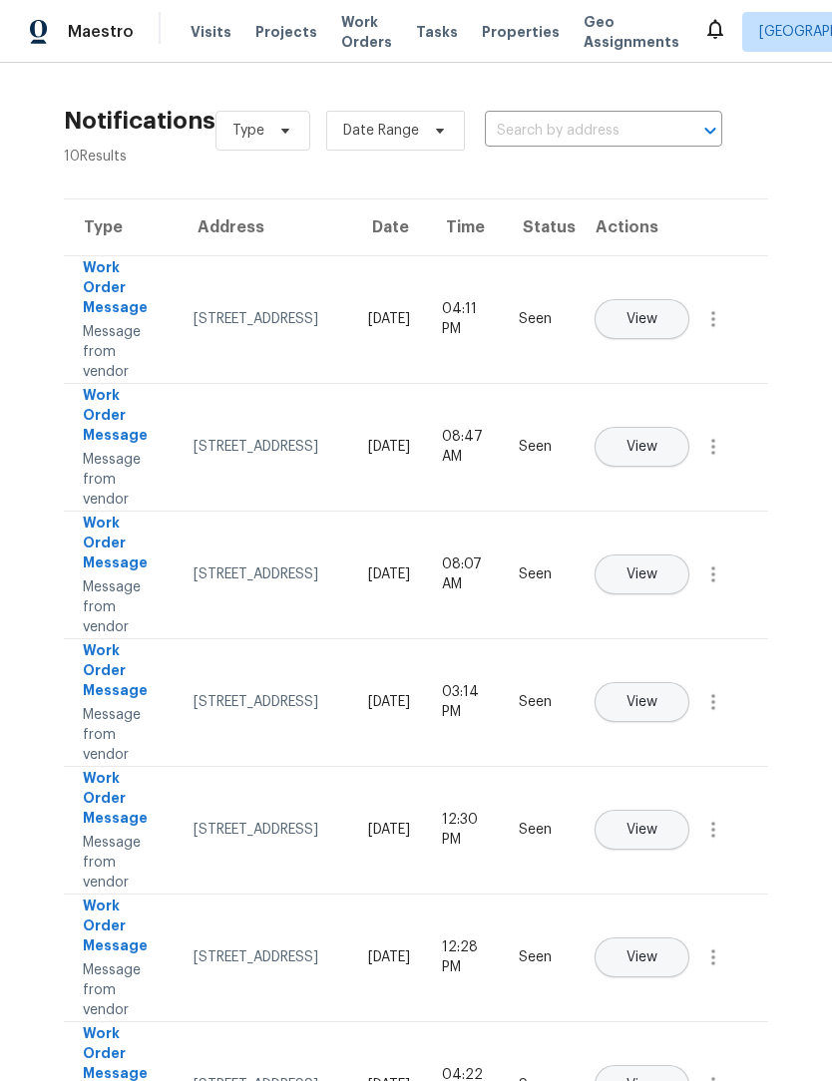
click at [341, 29] on span "Work Orders" at bounding box center [366, 32] width 51 height 40
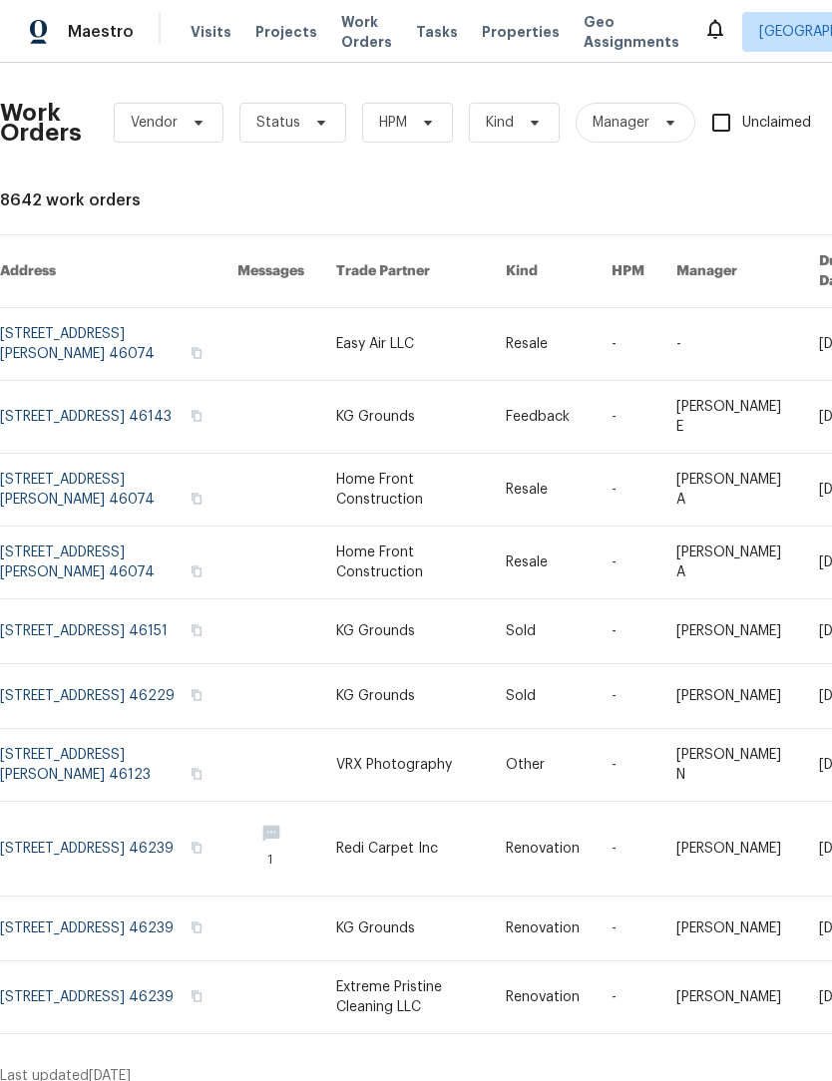
click at [196, 40] on span "Visits" at bounding box center [210, 32] width 41 height 20
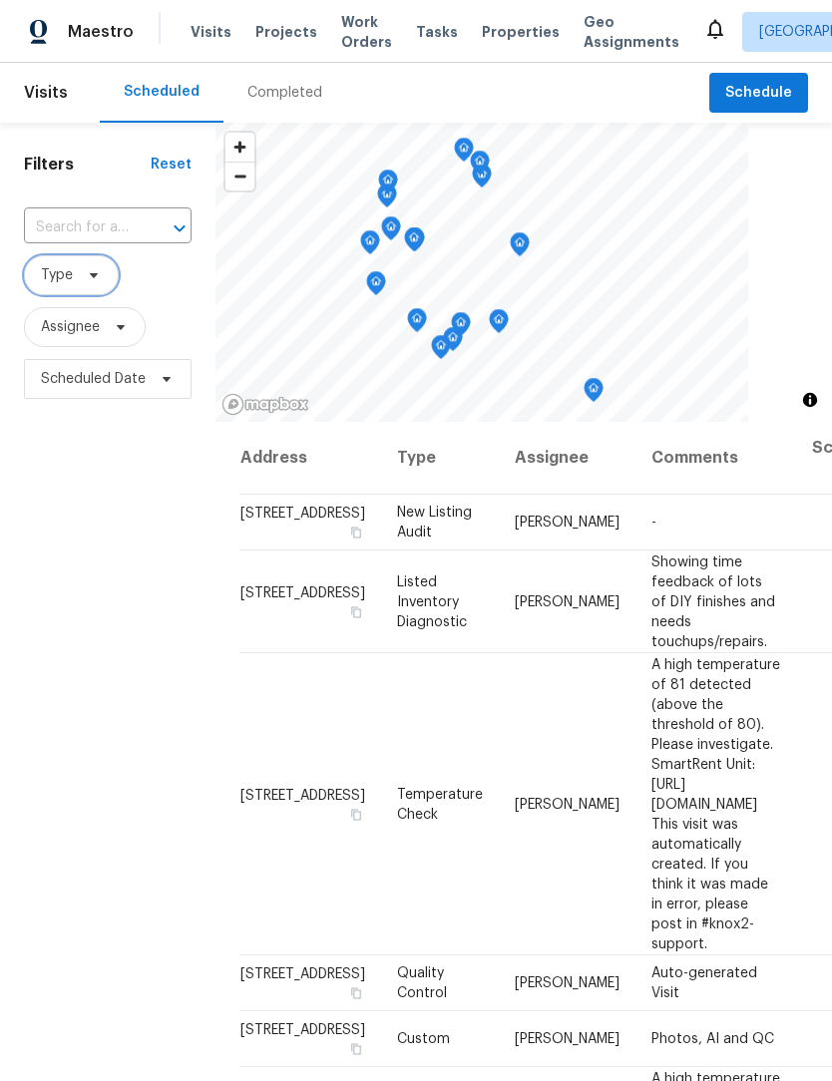
click at [84, 283] on span at bounding box center [91, 275] width 22 height 16
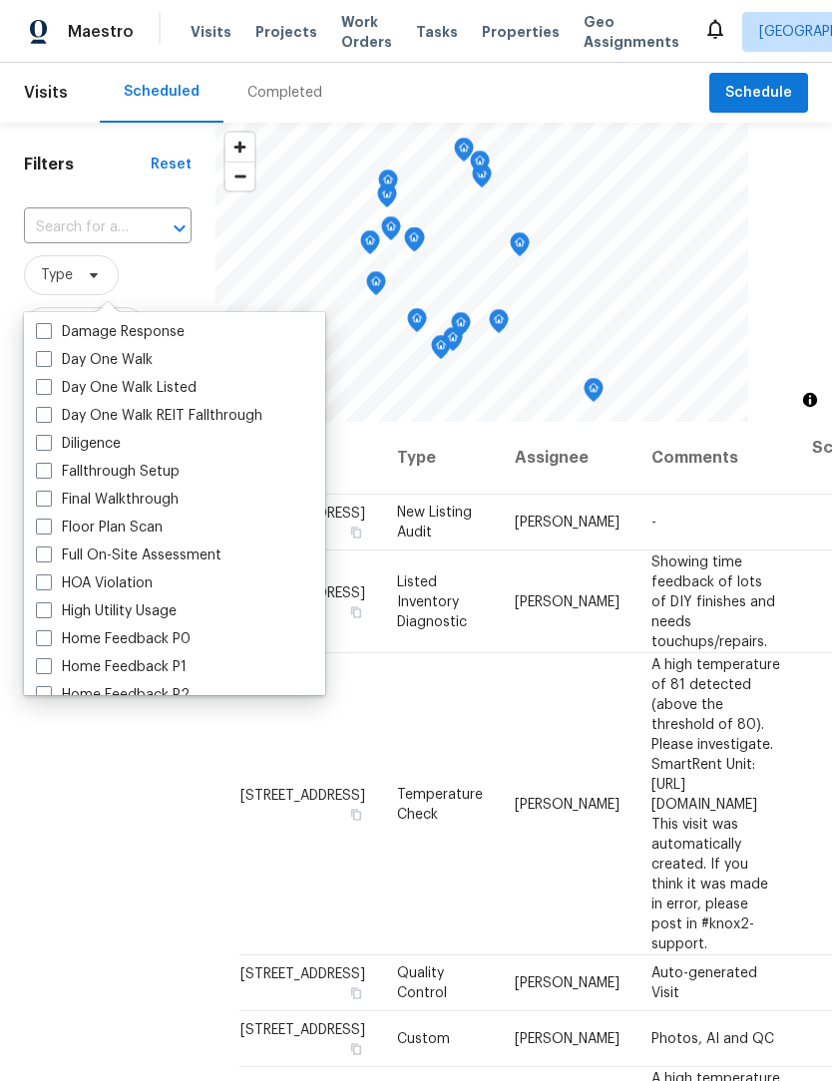
scroll to position [335, 0]
click at [109, 436] on label "Diligence" at bounding box center [78, 442] width 85 height 20
click at [49, 436] on input "Diligence" at bounding box center [42, 438] width 13 height 13
checkbox input "true"
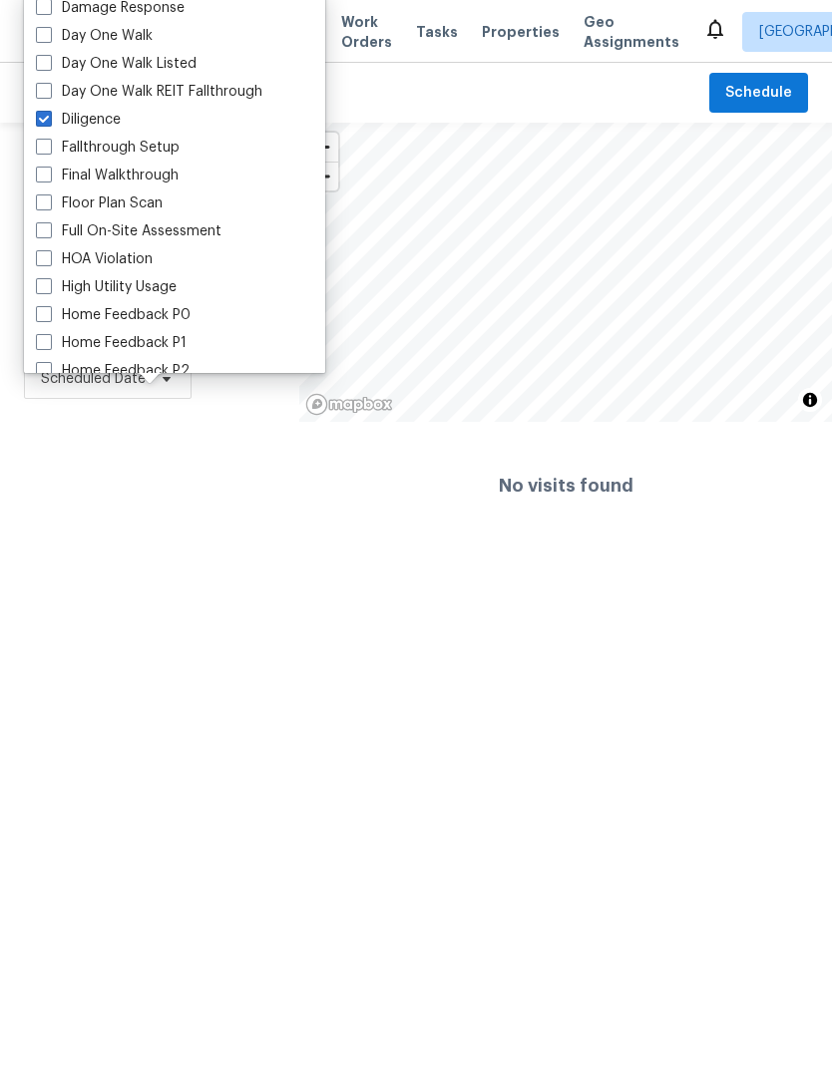
click at [85, 550] on html "Maestro Visits Projects Work Orders Tasks Properties Geo Assignments Indianapol…" at bounding box center [416, 275] width 832 height 550
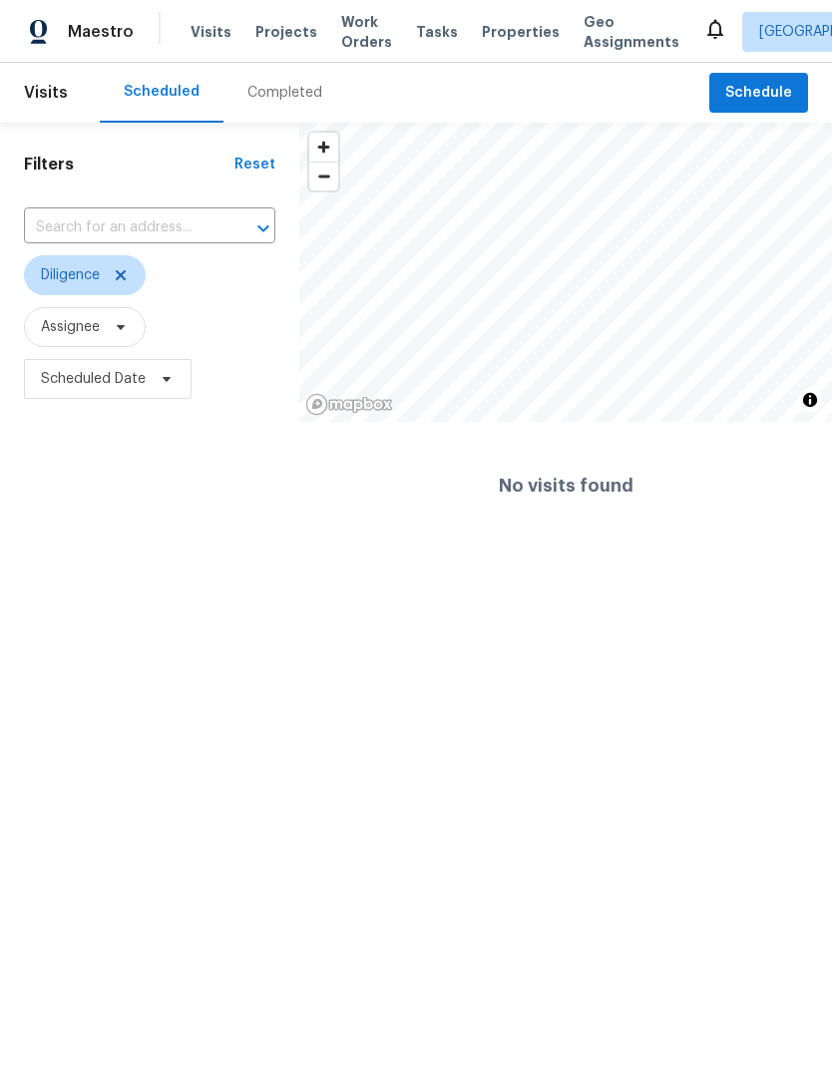
click at [255, 101] on div "Completed" at bounding box center [284, 93] width 75 height 20
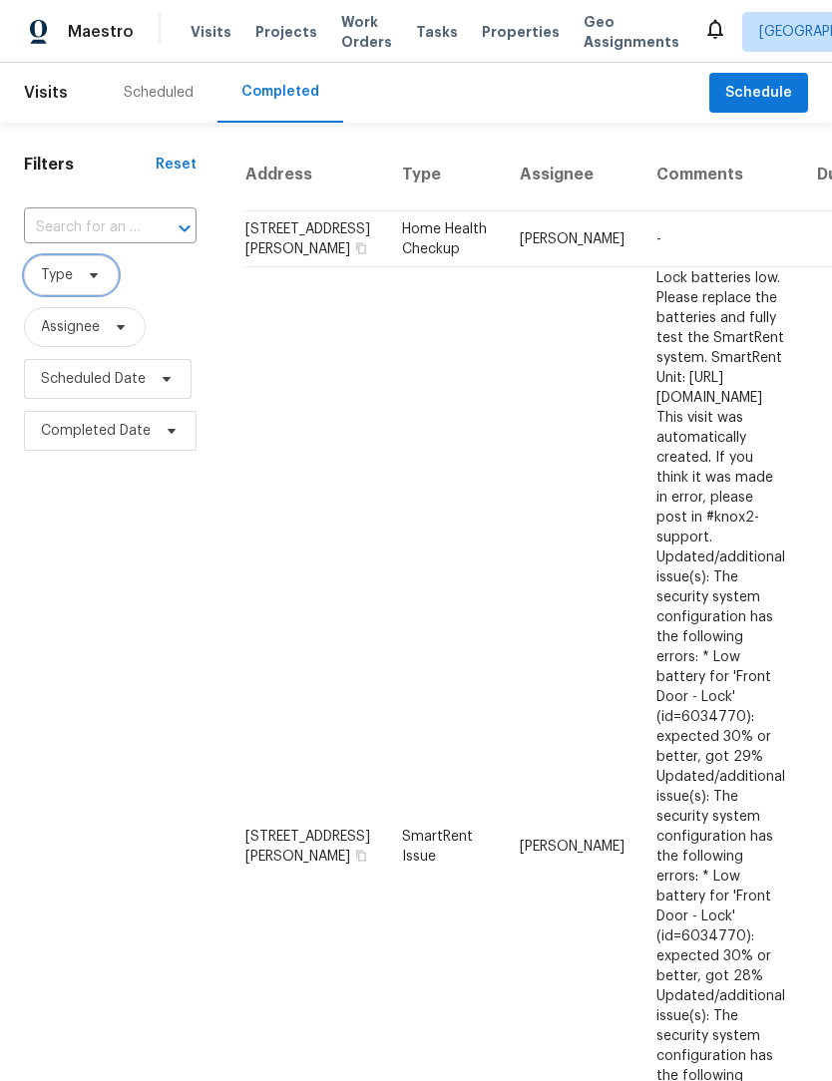
click at [57, 270] on span "Type" at bounding box center [57, 275] width 32 height 20
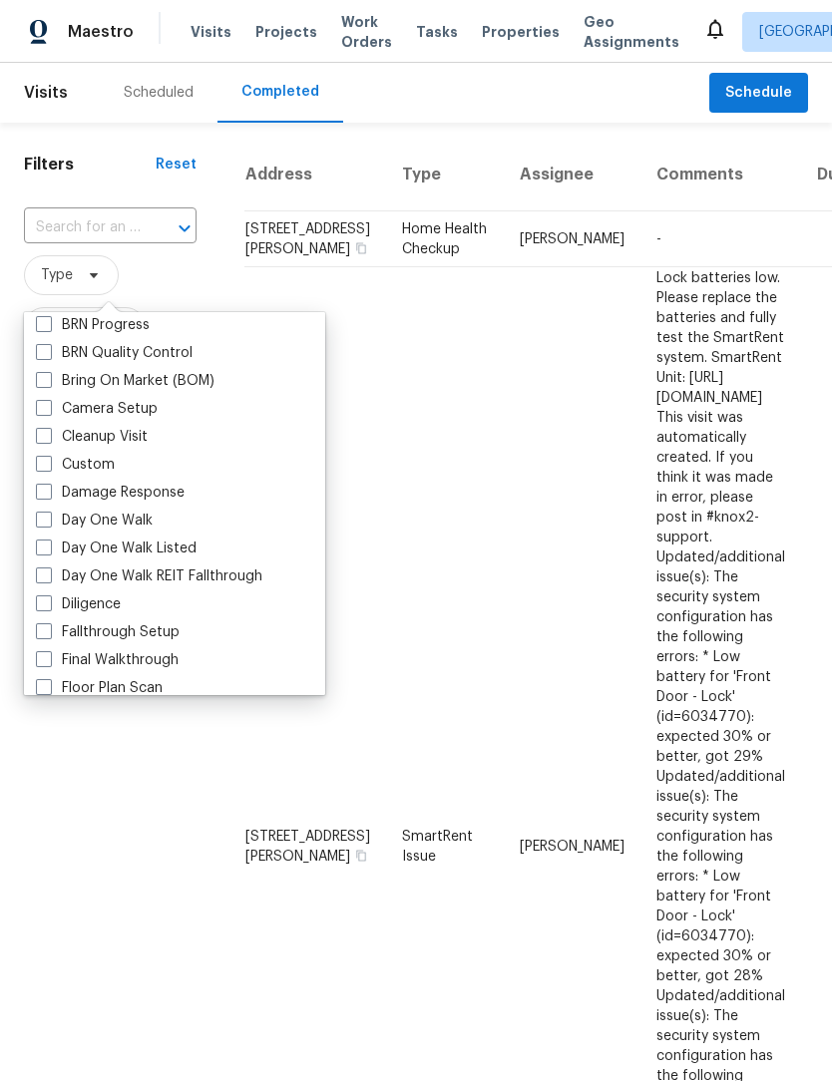
scroll to position [184, 0]
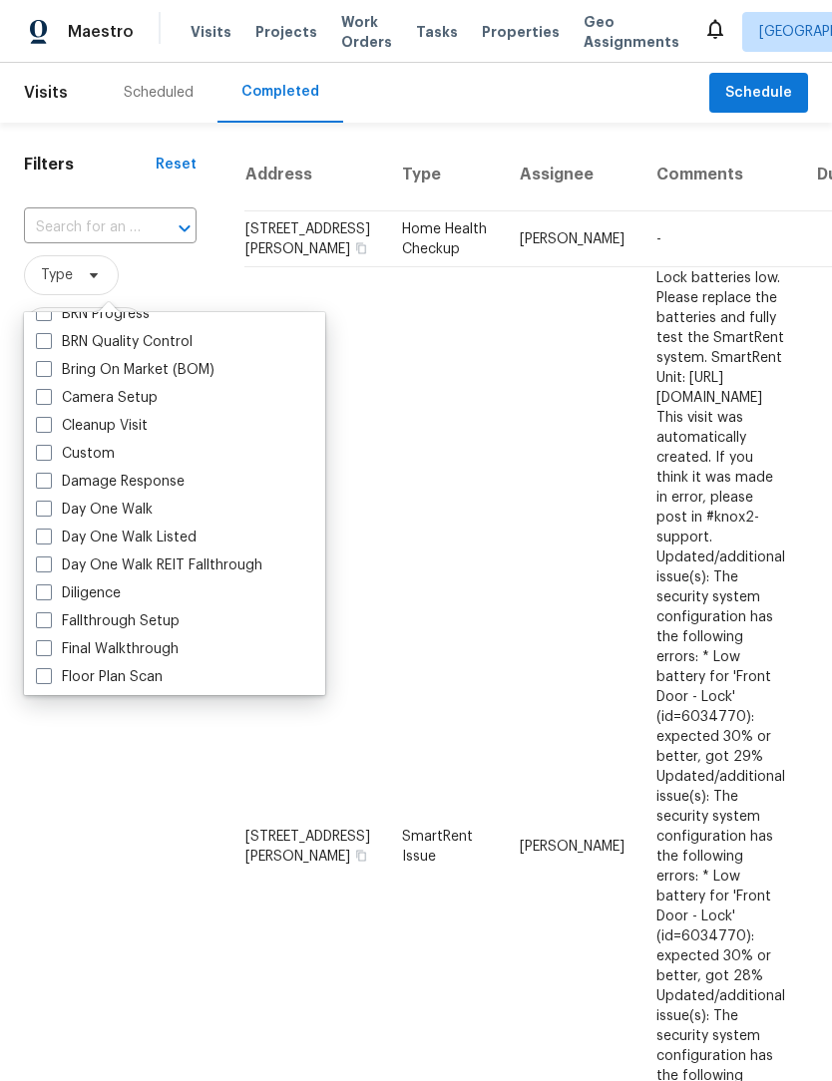
click at [43, 596] on span at bounding box center [44, 592] width 16 height 16
click at [43, 596] on input "Diligence" at bounding box center [42, 589] width 13 height 13
checkbox input "true"
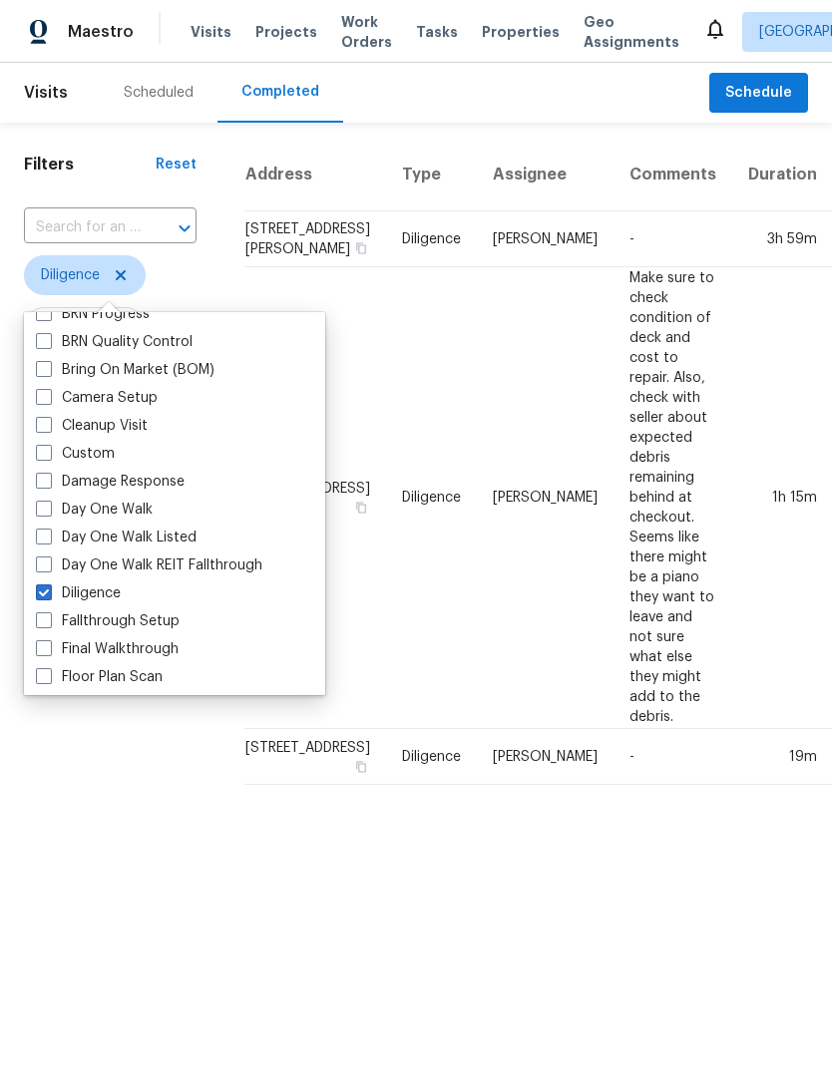
click at [94, 754] on div "Filters Reset ​ Diligence Assignee Scheduled Date Completed Date" at bounding box center [110, 462] width 220 height 678
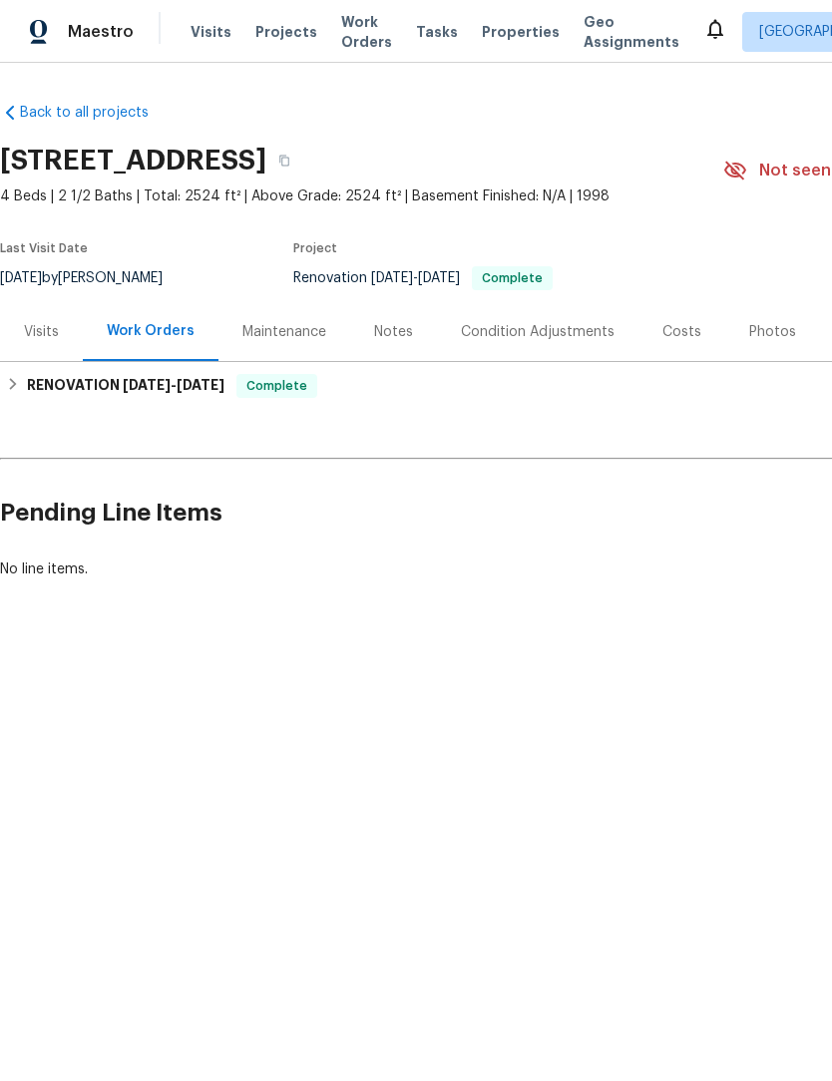
click at [341, 27] on span "Work Orders" at bounding box center [366, 32] width 51 height 40
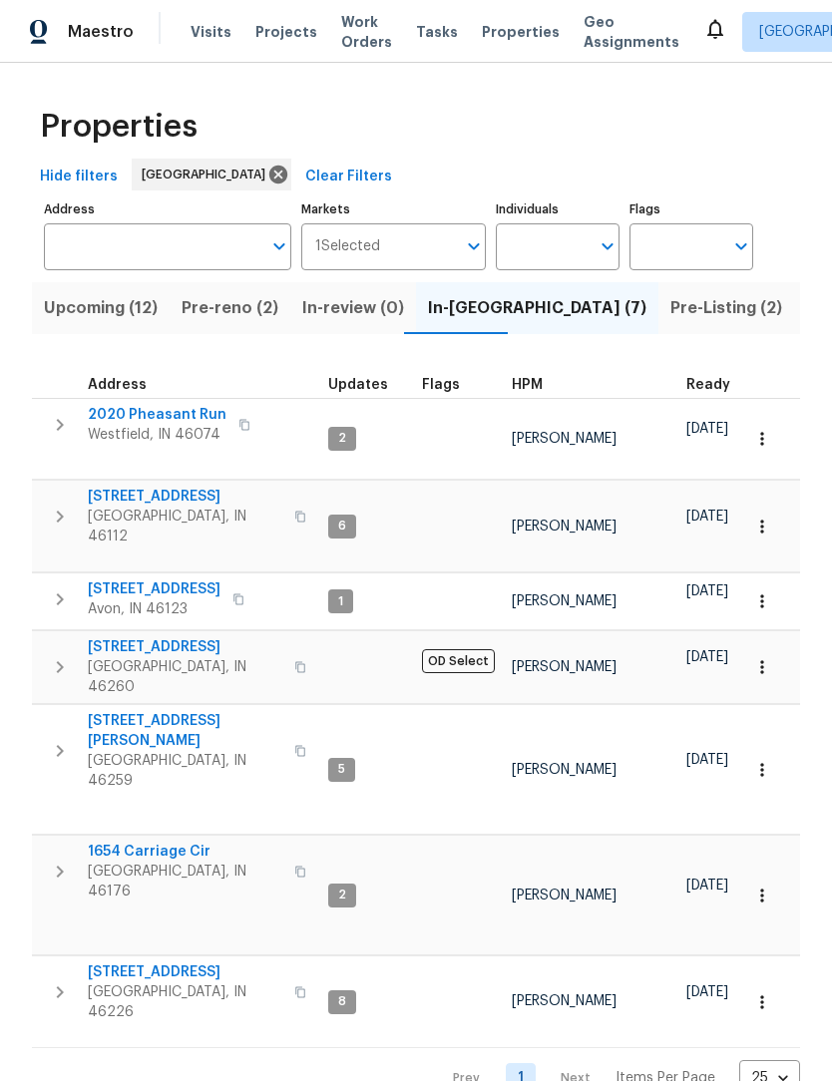
click at [110, 414] on span "2020 Pheasant Run" at bounding box center [157, 415] width 139 height 20
click at [126, 418] on span "2020 Pheasant Run" at bounding box center [157, 415] width 139 height 20
click at [580, 110] on div "Properties" at bounding box center [416, 127] width 768 height 64
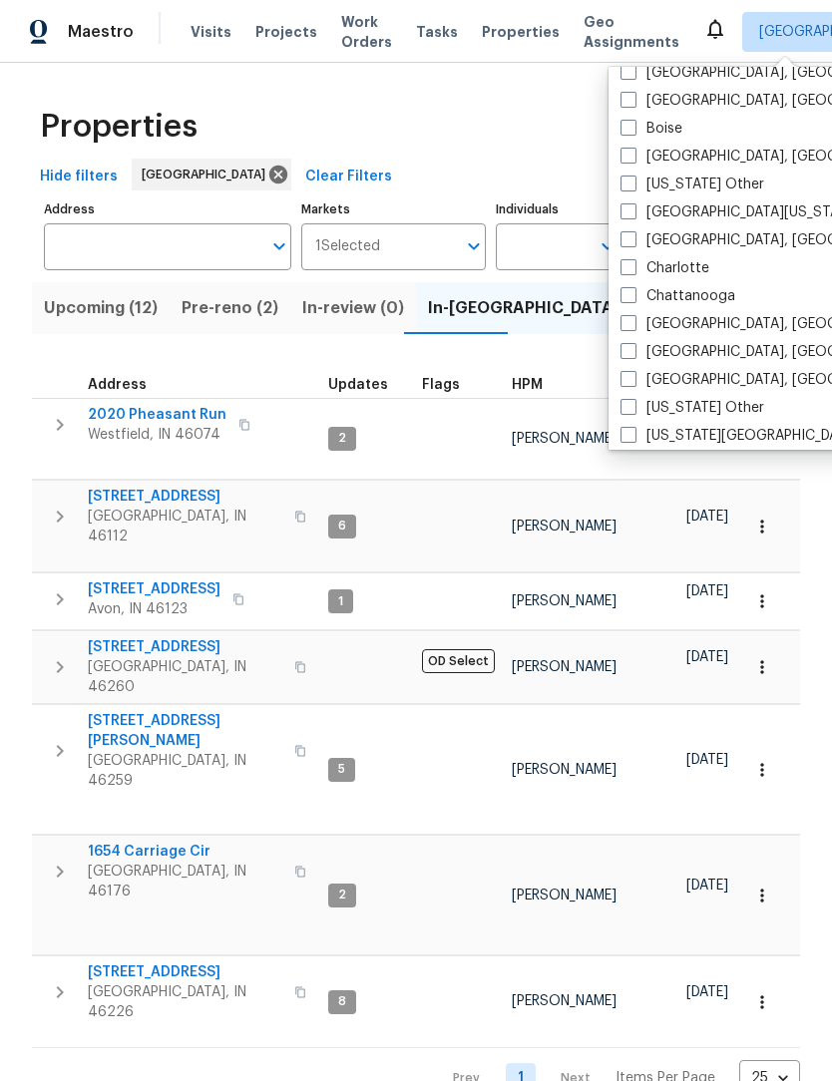
scroll to position [312, 0]
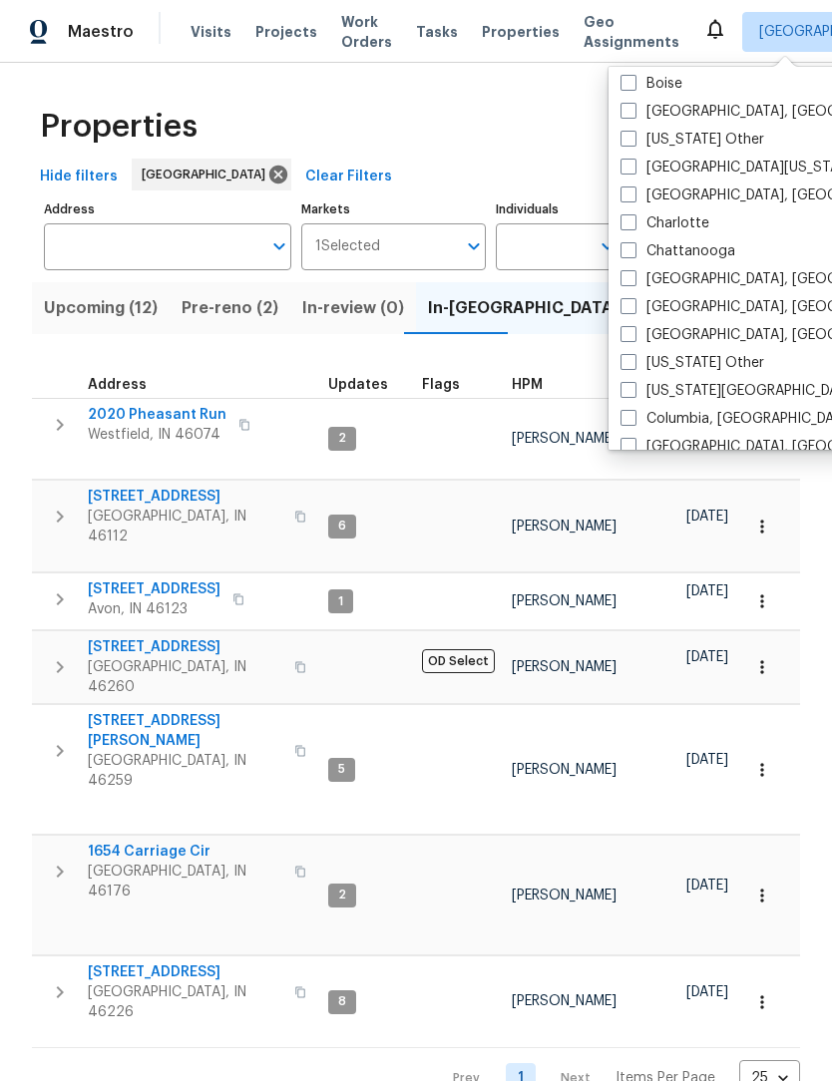
click at [675, 307] on label "[GEOGRAPHIC_DATA], [GEOGRAPHIC_DATA]" at bounding box center [774, 307] width 309 height 20
click at [633, 307] on input "[GEOGRAPHIC_DATA], [GEOGRAPHIC_DATA]" at bounding box center [626, 303] width 13 height 13
checkbox input "true"
click at [577, 134] on div "Properties" at bounding box center [416, 127] width 768 height 64
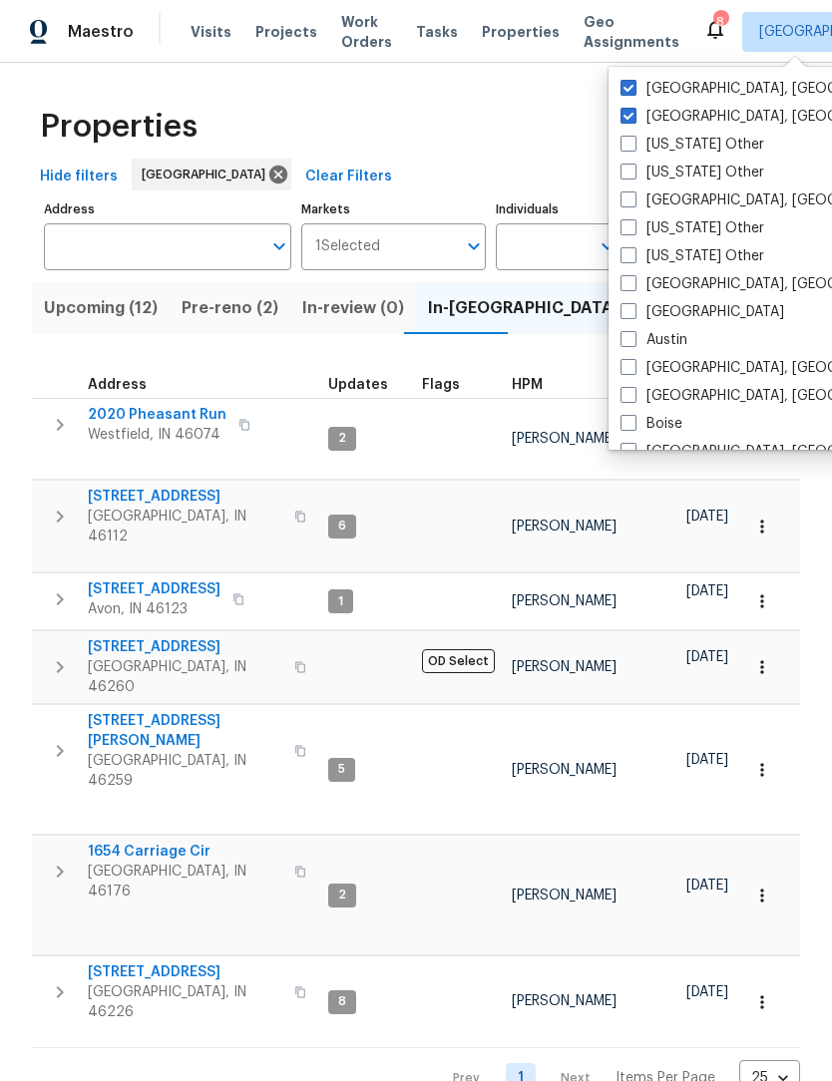
click at [634, 90] on span at bounding box center [628, 88] width 16 height 16
click at [633, 90] on input "[GEOGRAPHIC_DATA], [GEOGRAPHIC_DATA]" at bounding box center [626, 85] width 13 height 13
checkbox input "false"
click at [569, 134] on div "Properties" at bounding box center [416, 127] width 768 height 64
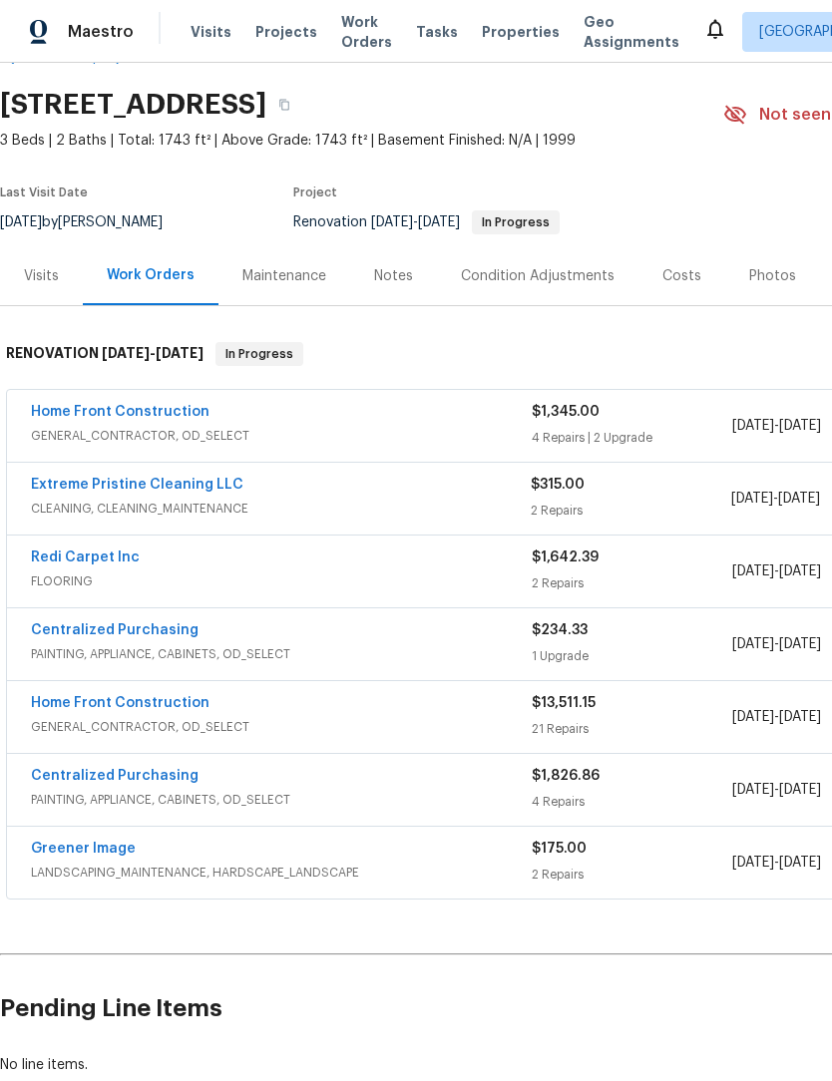
scroll to position [56, 0]
click at [81, 411] on link "Home Front Construction" at bounding box center [120, 412] width 179 height 14
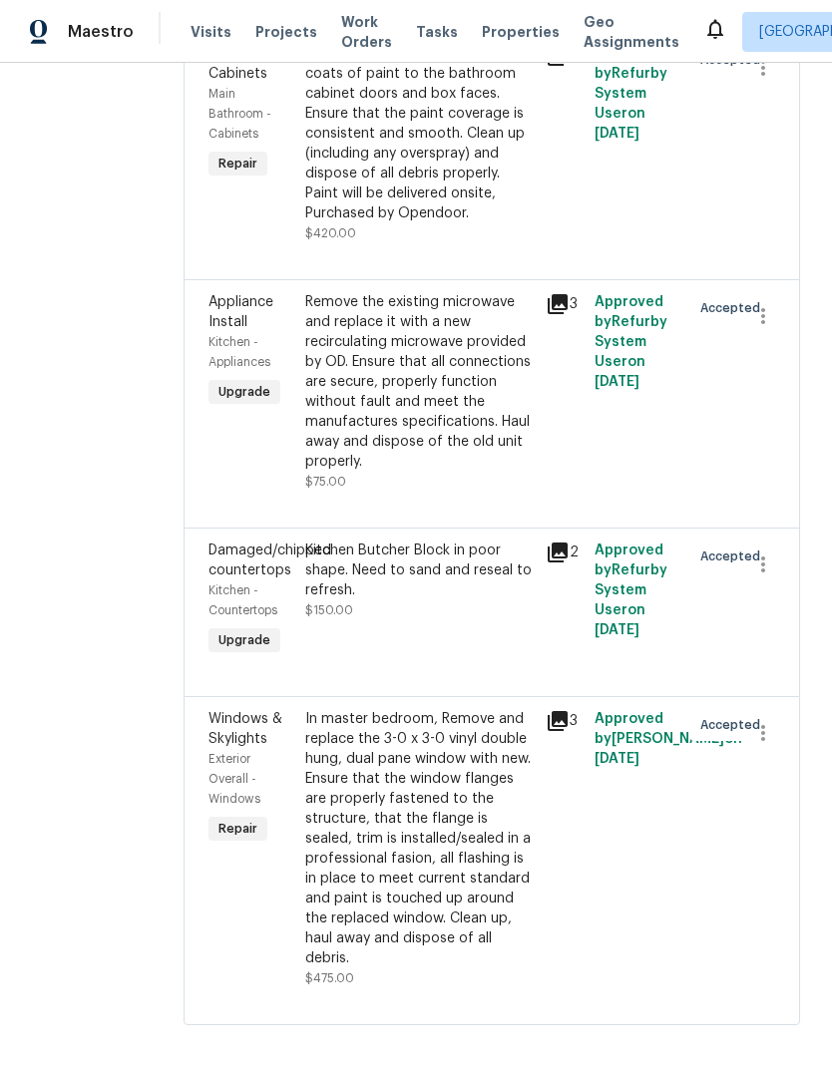
scroll to position [1486, 0]
click at [527, 806] on div "In master bedroom, Remove and replace the 3-0 x 3-0 vinyl double hung, dual pan…" at bounding box center [419, 838] width 229 height 259
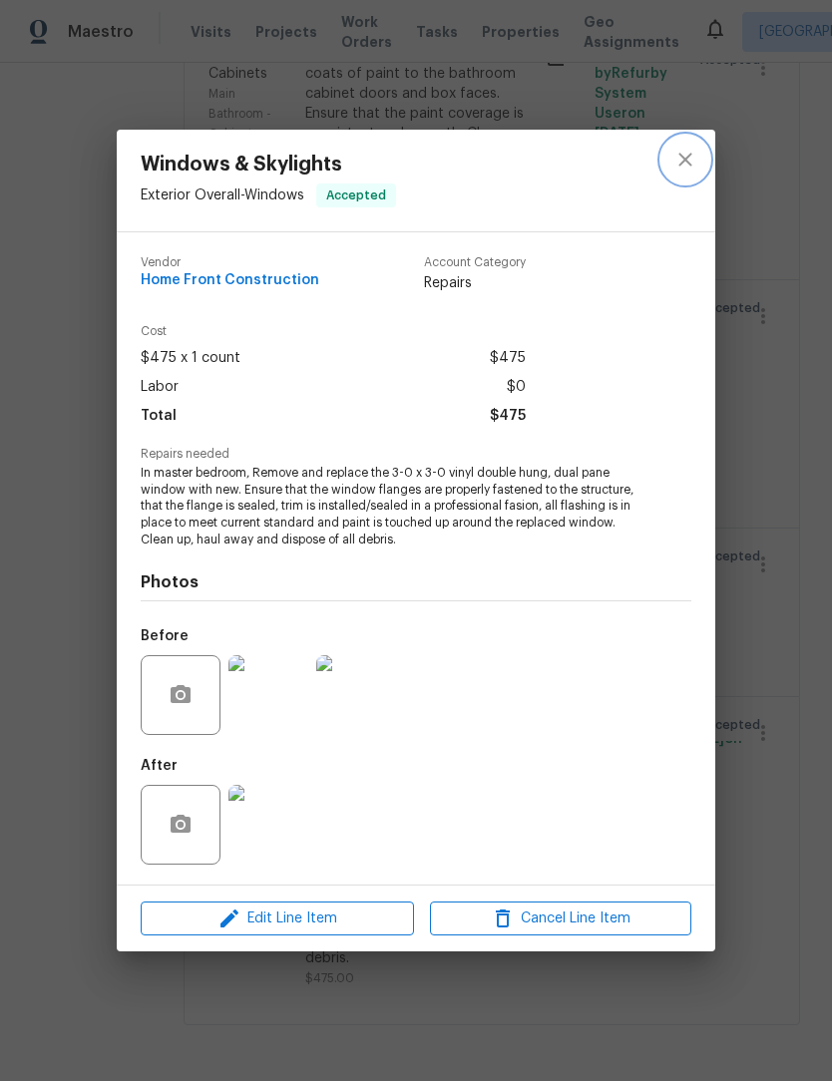
click at [692, 169] on icon "close" at bounding box center [685, 160] width 24 height 24
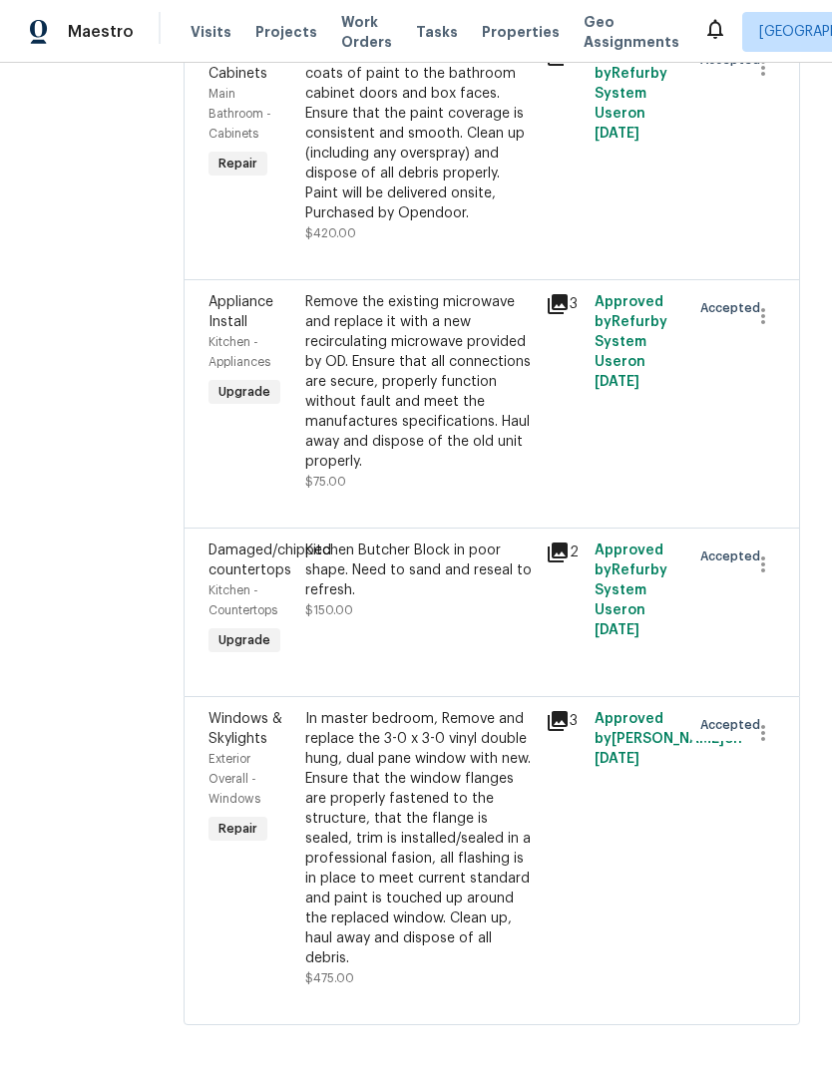
click at [506, 557] on div "Kitchen Butcher Block in poor shape. Need to sand and reseal to refresh." at bounding box center [419, 571] width 229 height 60
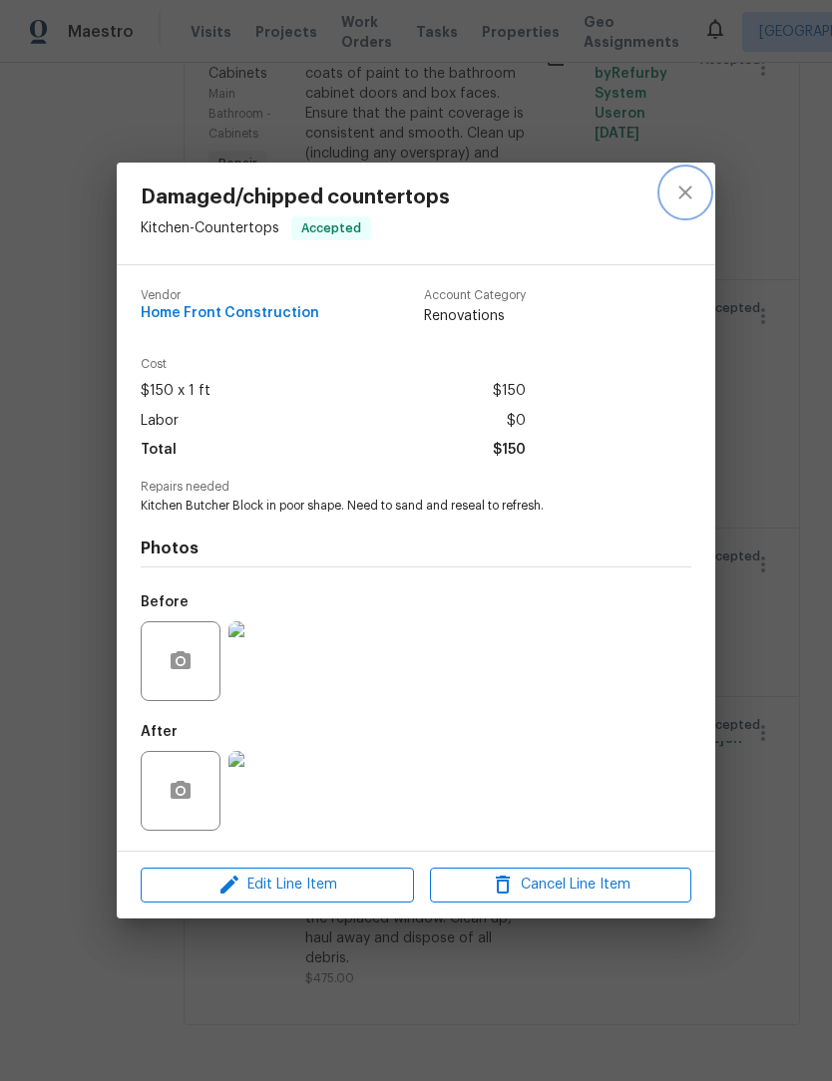
click at [678, 177] on button "close" at bounding box center [685, 193] width 48 height 48
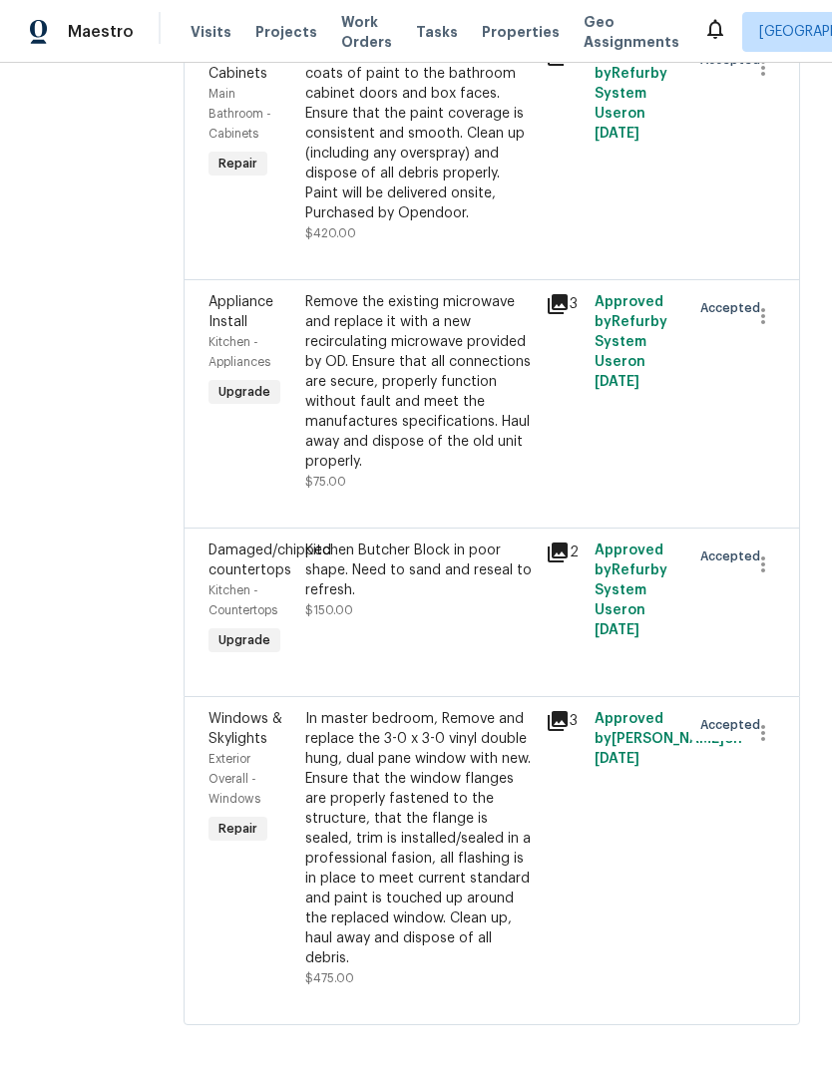
click at [535, 320] on div "Remove the existing microwave and replace it with a new recirculating microwave…" at bounding box center [419, 382] width 229 height 180
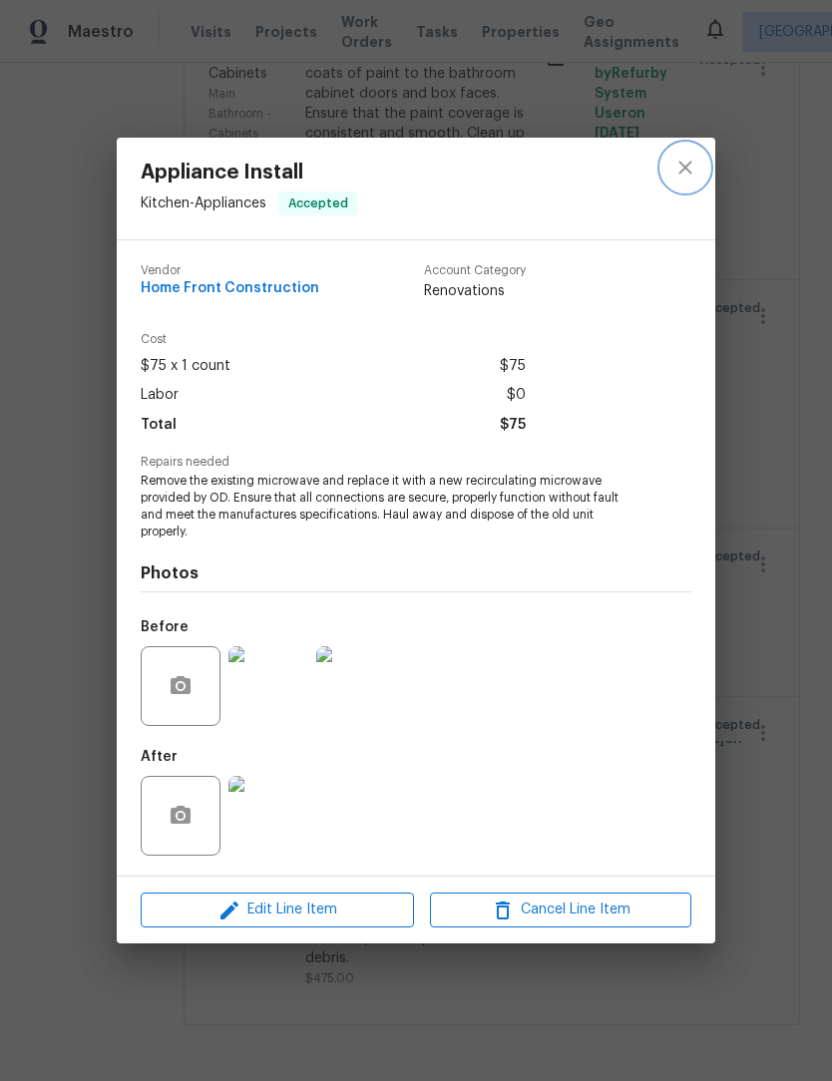
click at [680, 173] on icon "close" at bounding box center [684, 167] width 13 height 13
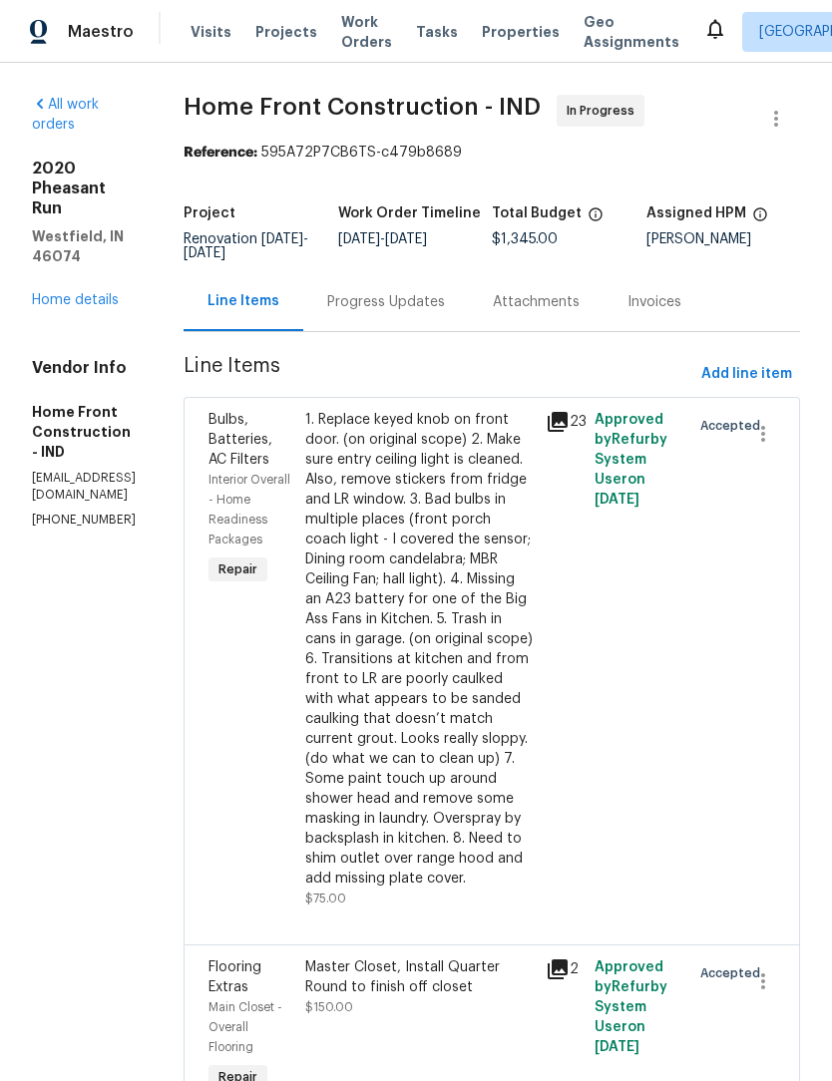
scroll to position [0, 0]
click at [775, 115] on icon "button" at bounding box center [776, 119] width 24 height 24
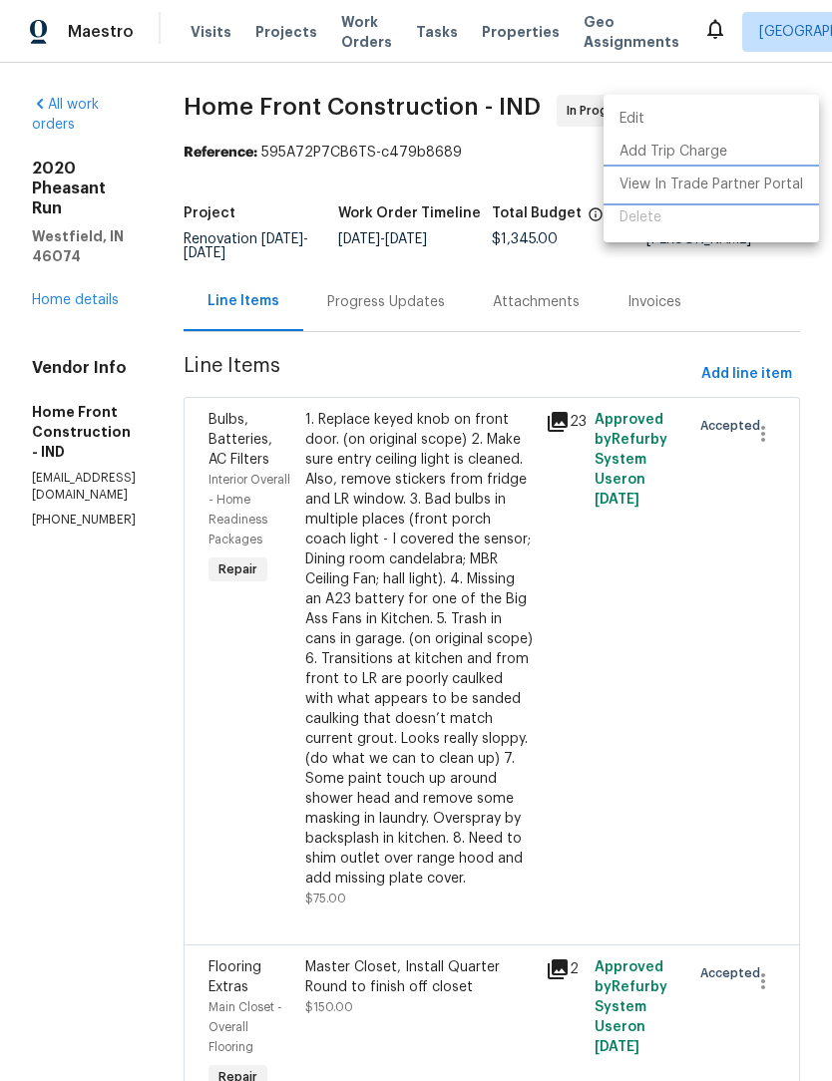
click at [670, 194] on li "View In Trade Partner Portal" at bounding box center [710, 185] width 215 height 33
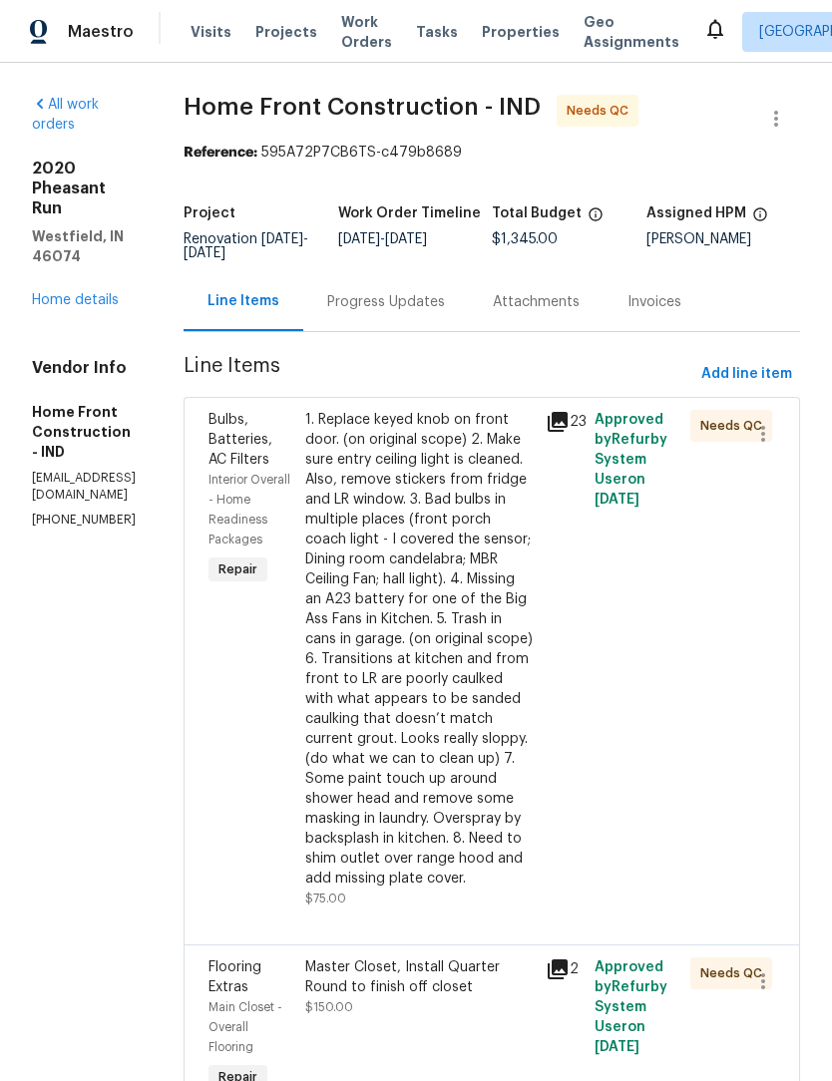
click at [445, 312] on div "Progress Updates" at bounding box center [386, 302] width 118 height 20
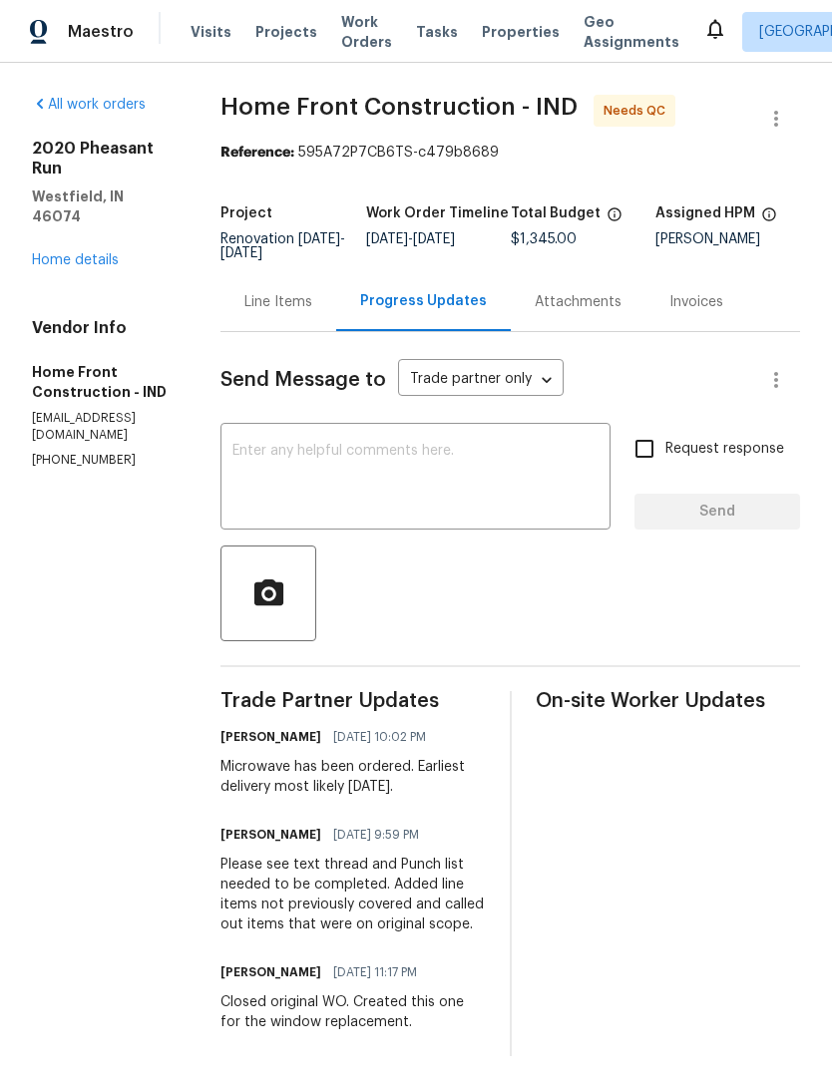
click at [312, 312] on div "Line Items" at bounding box center [278, 302] width 68 height 20
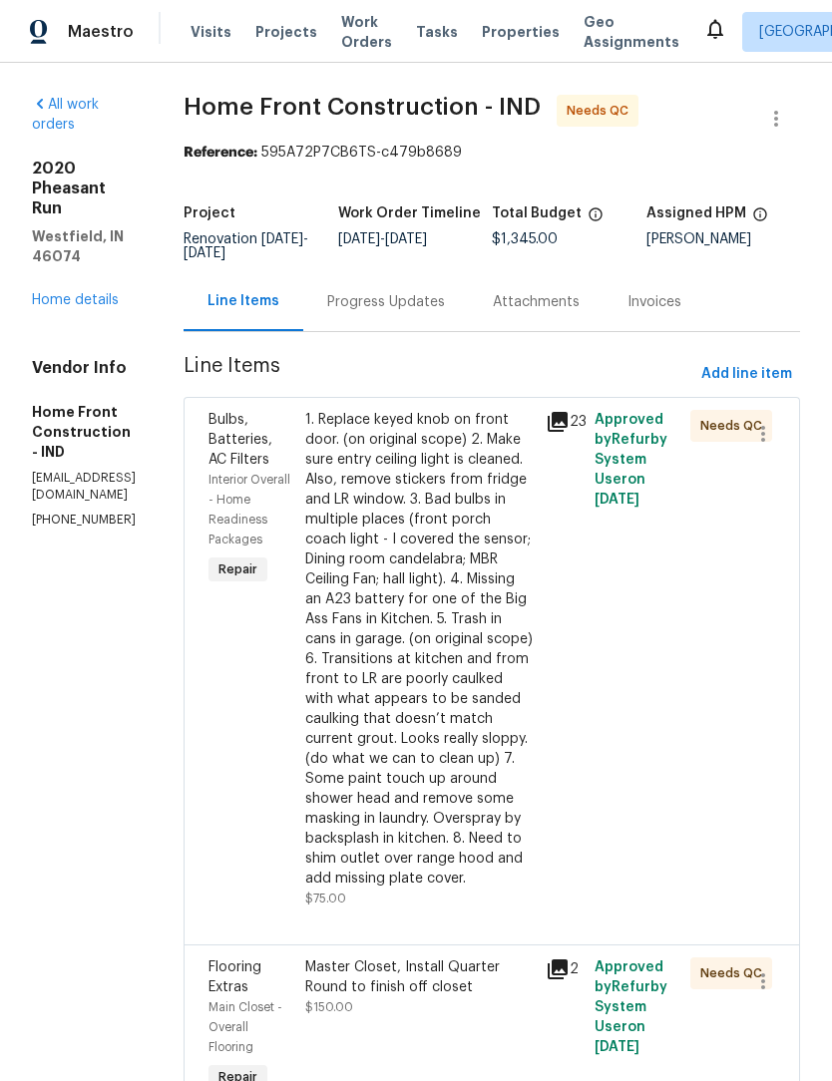
click at [46, 293] on link "Home details" at bounding box center [75, 300] width 87 height 14
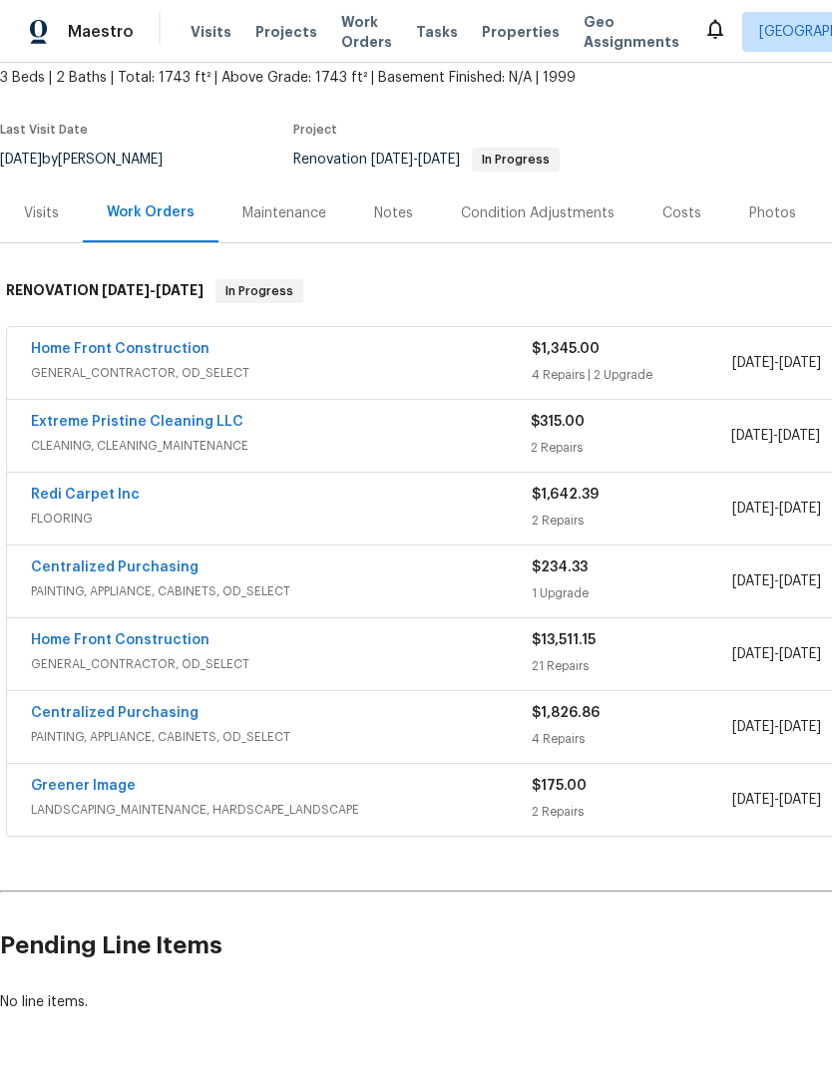
scroll to position [119, 0]
click at [63, 425] on link "Extreme Pristine Cleaning LLC" at bounding box center [137, 422] width 212 height 14
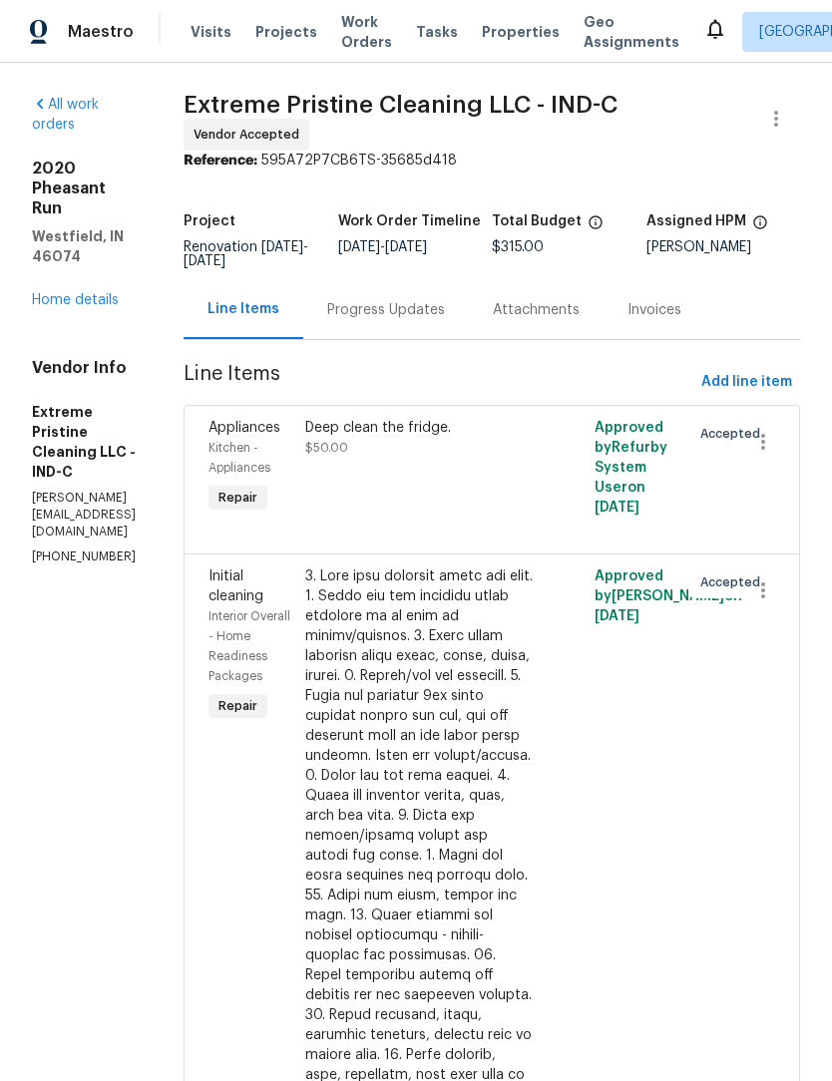
click at [356, 13] on span "Work Orders" at bounding box center [366, 32] width 51 height 40
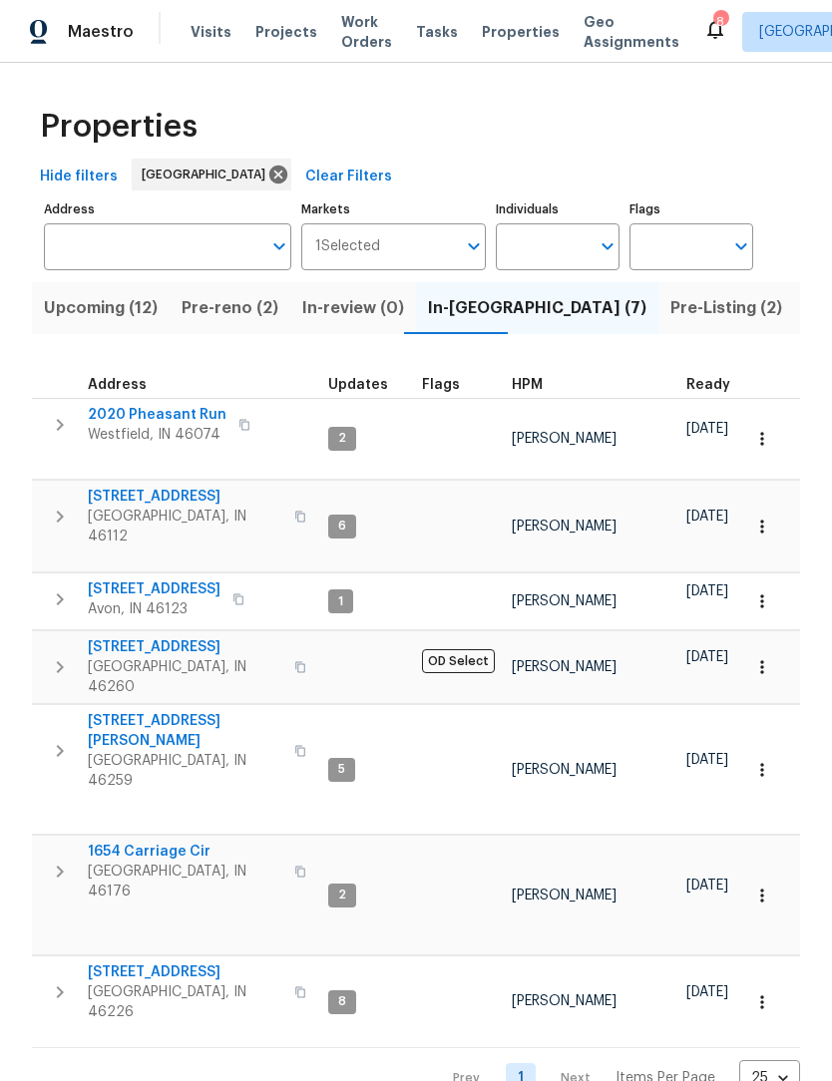
click at [425, 249] on input "Markets" at bounding box center [418, 246] width 77 height 47
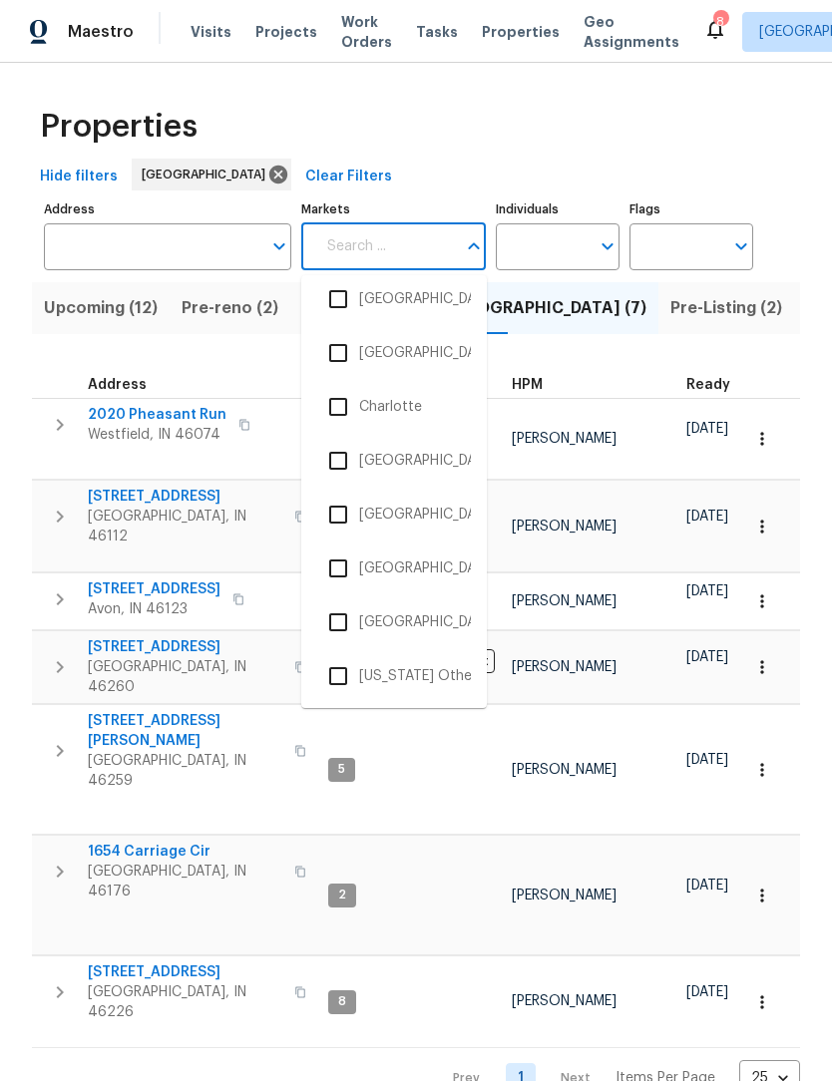
scroll to position [932, 0]
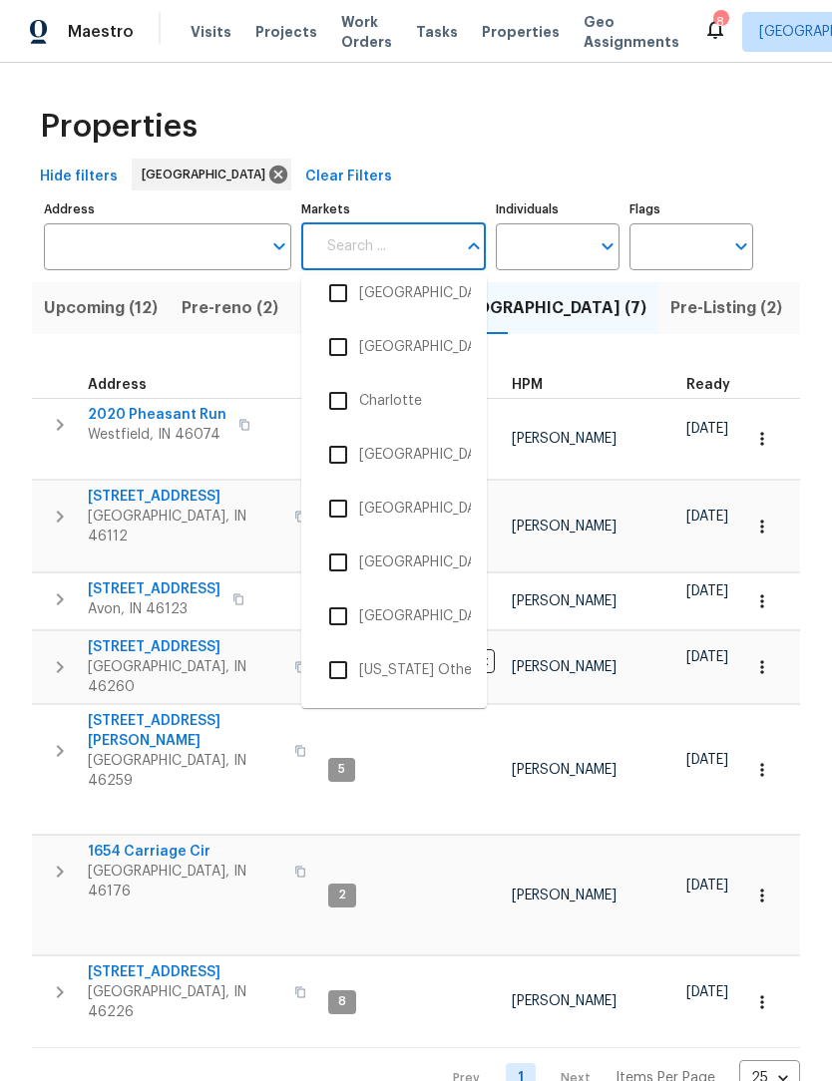
click at [348, 560] on input "checkbox" at bounding box center [338, 563] width 42 height 42
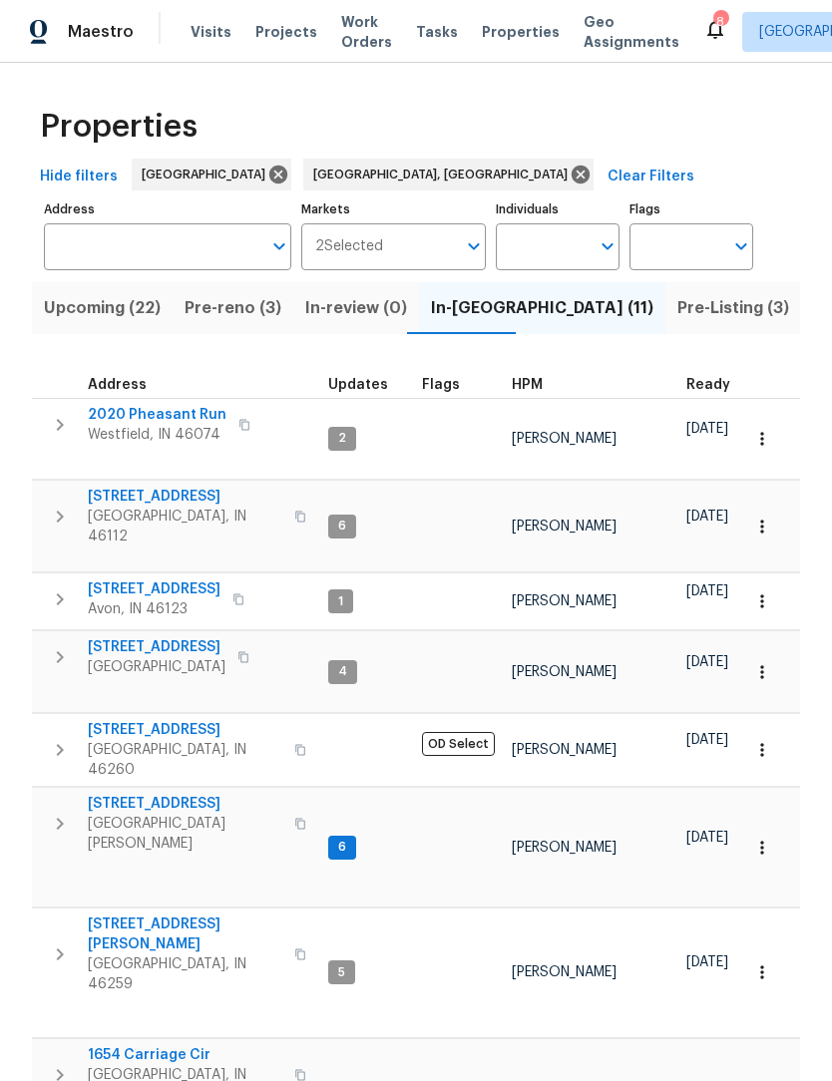
click at [443, 248] on input "Markets" at bounding box center [420, 246] width 74 height 47
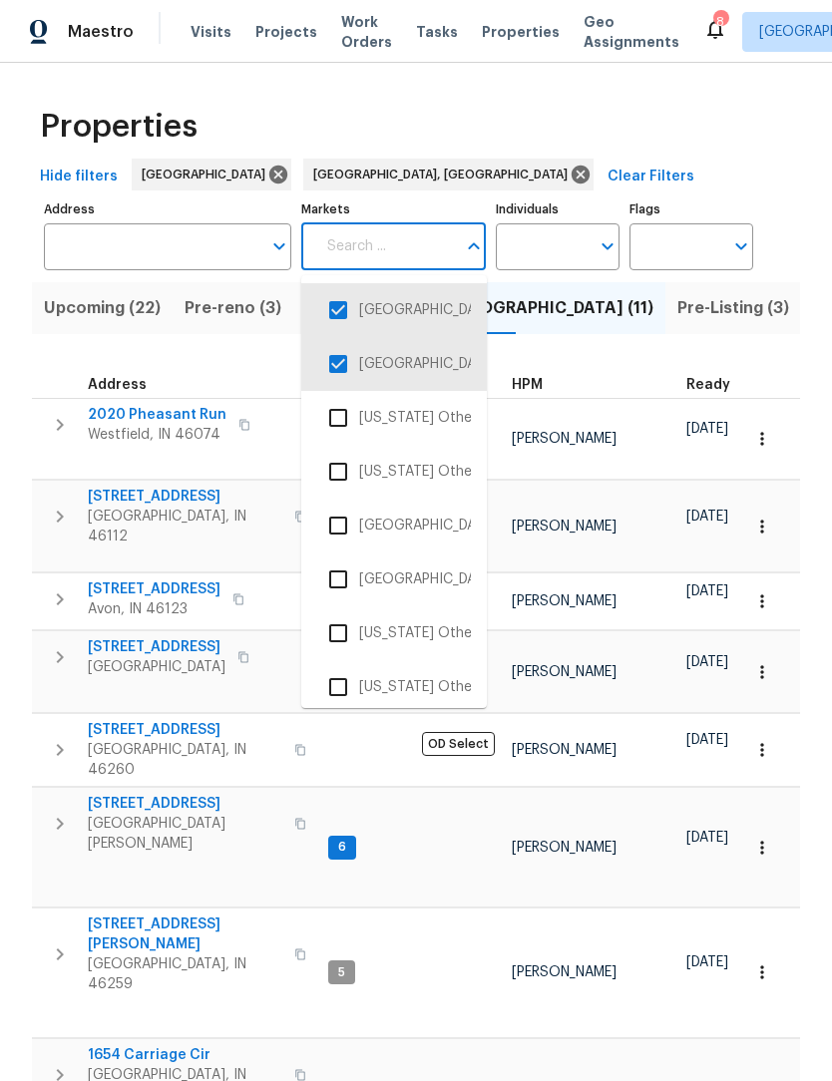
click at [346, 367] on input "checkbox" at bounding box center [338, 364] width 42 height 42
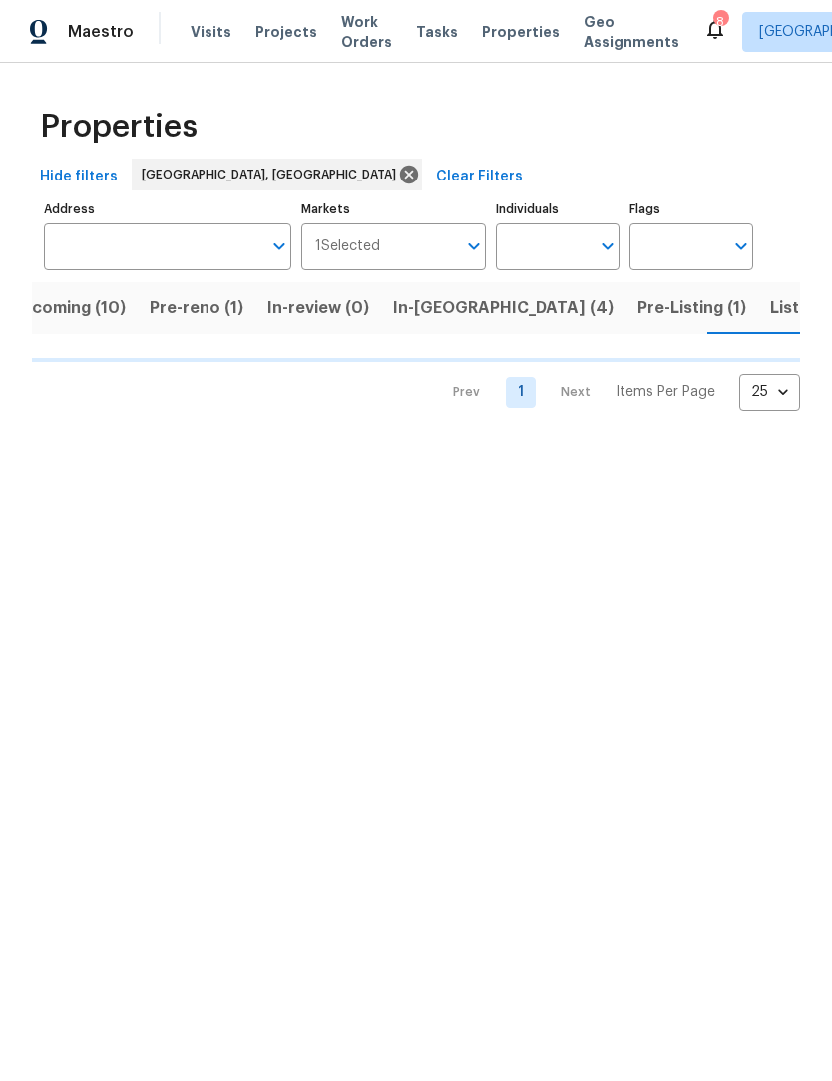
scroll to position [0, 40]
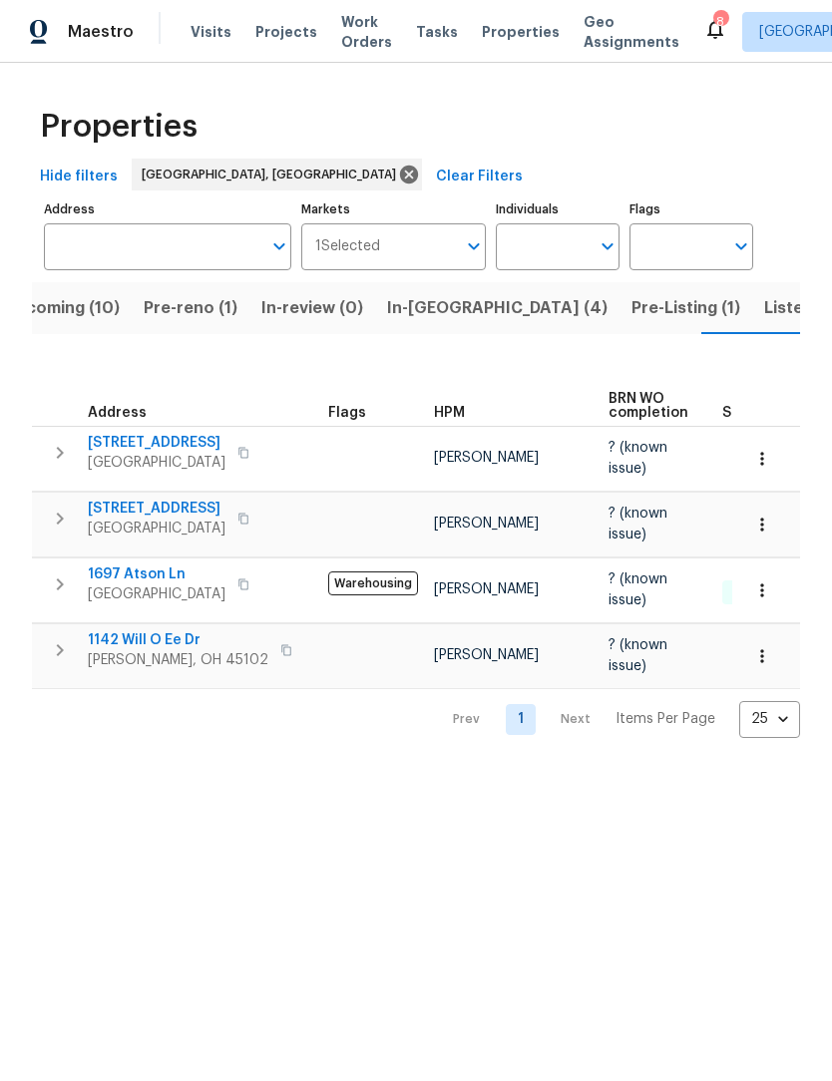
click at [170, 297] on span "Pre-reno (1)" at bounding box center [191, 308] width 94 height 28
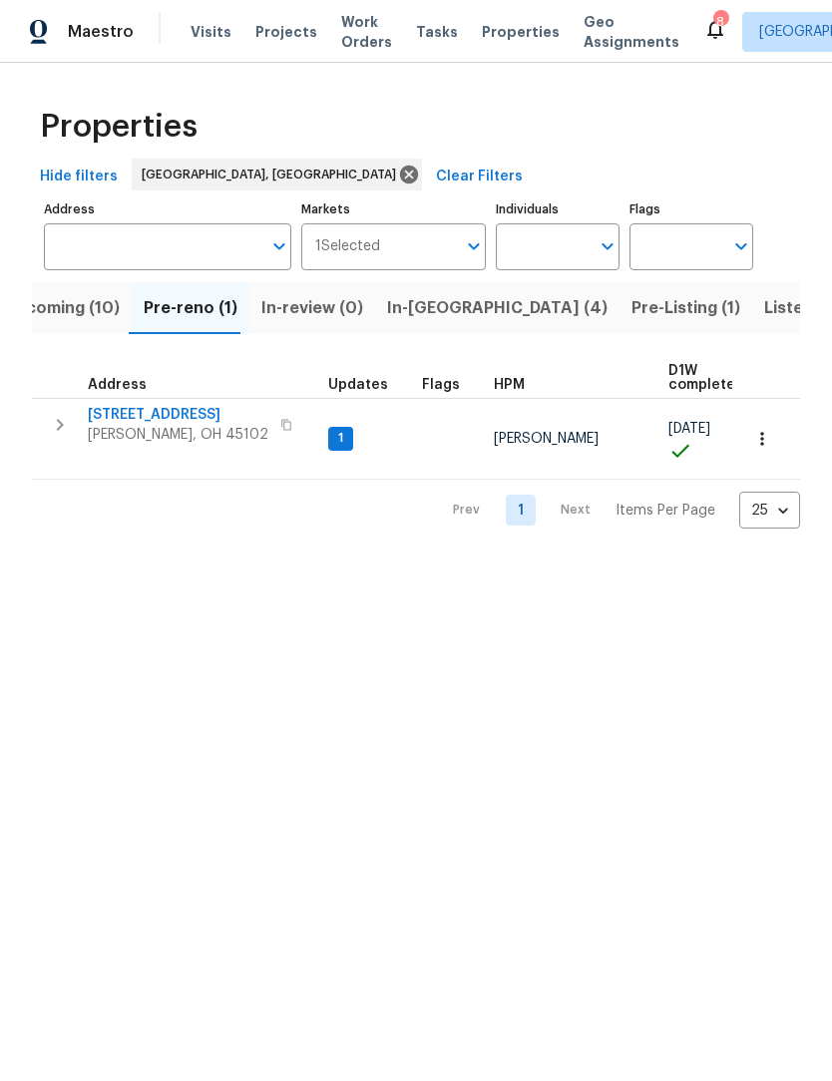
scroll to position [16, 0]
click at [416, 39] on div "Tasks" at bounding box center [437, 32] width 42 height 21
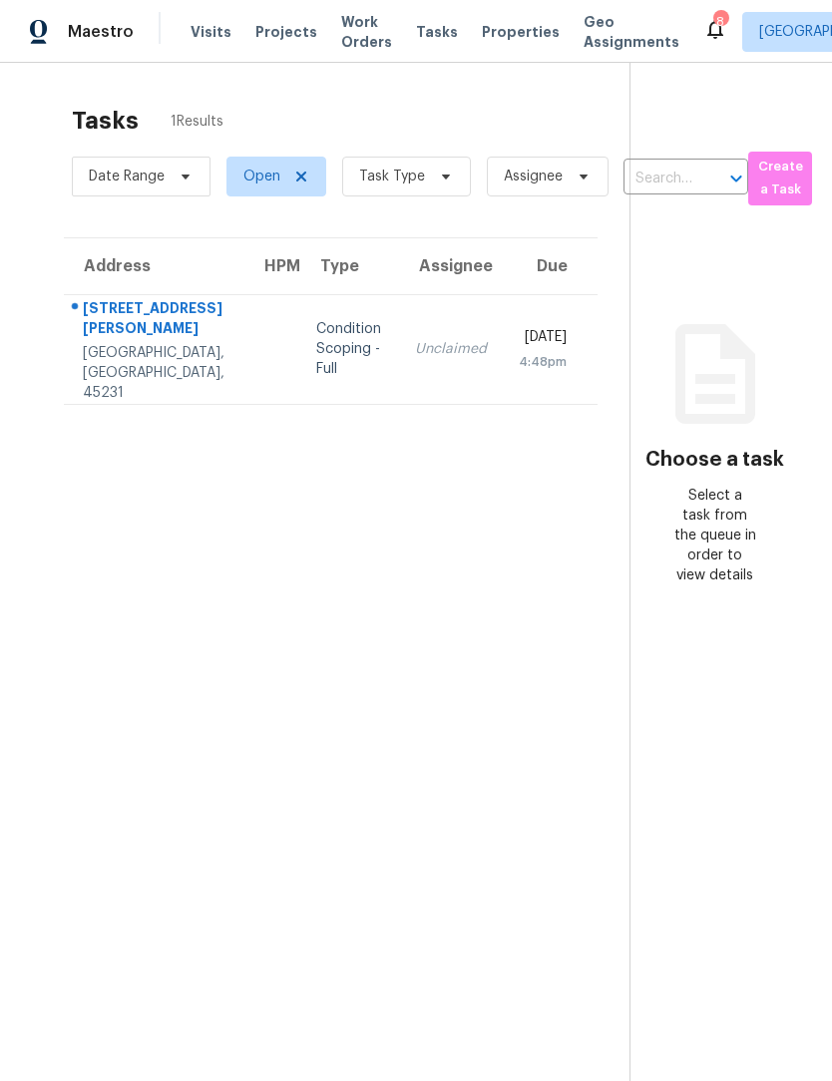
click at [198, 33] on span "Visits" at bounding box center [210, 32] width 41 height 20
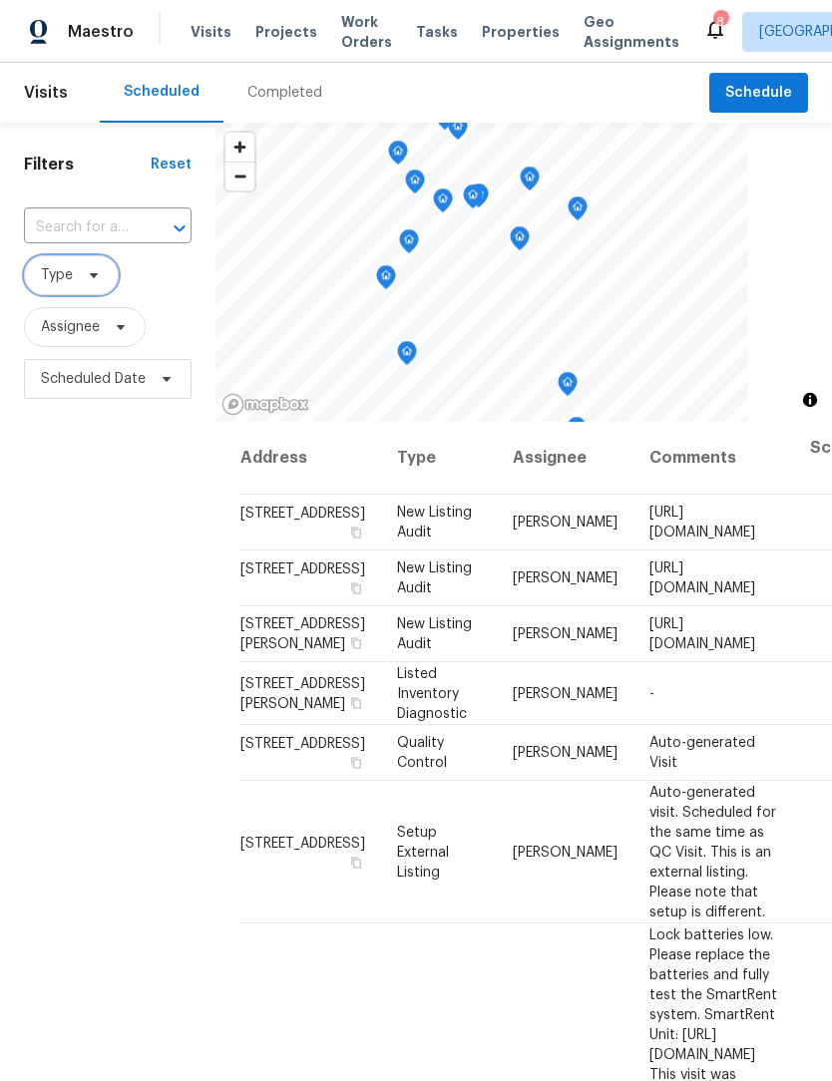
click at [60, 282] on span "Type" at bounding box center [57, 275] width 32 height 20
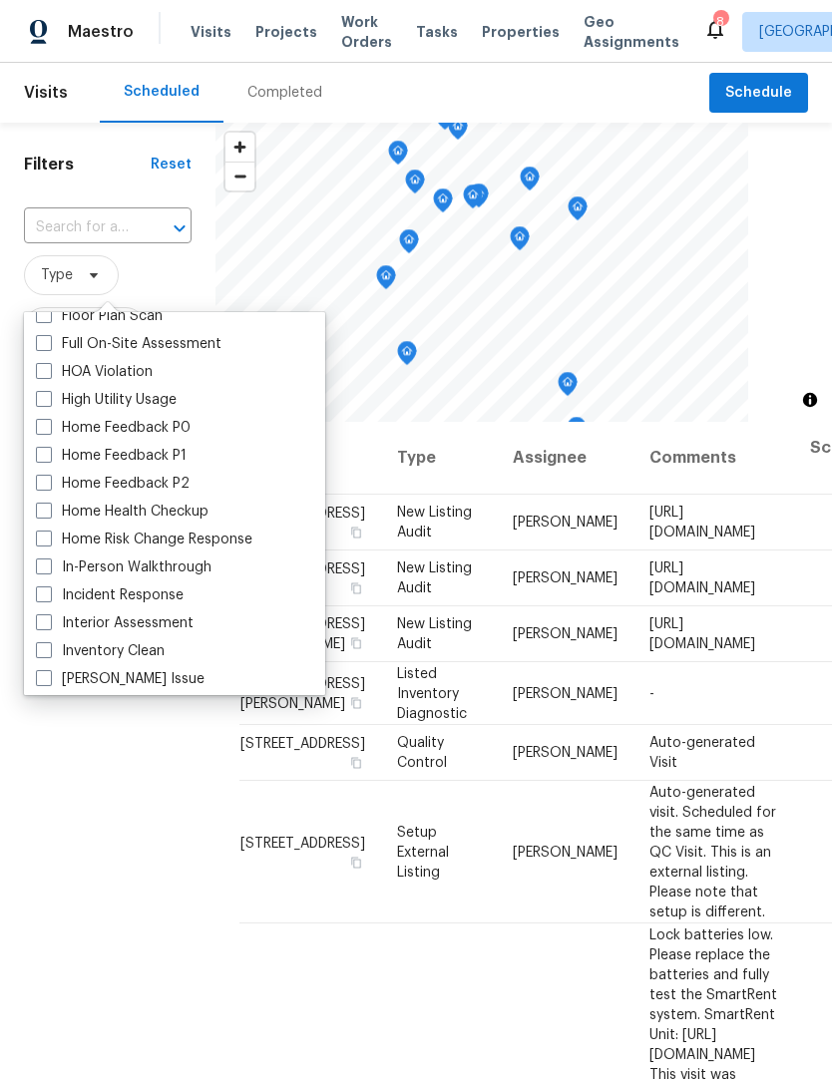
scroll to position [558, 0]
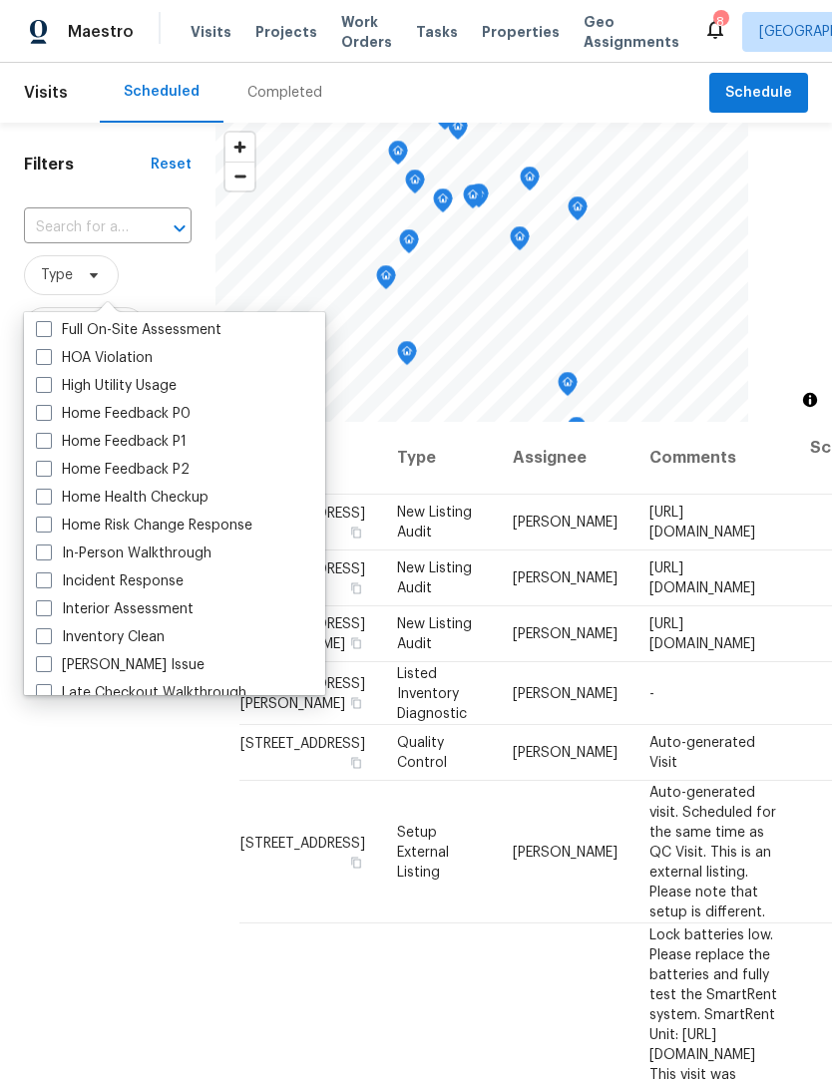
click at [36, 555] on span at bounding box center [44, 553] width 16 height 16
click at [36, 555] on input "In-Person Walkthrough" at bounding box center [42, 550] width 13 height 13
checkbox input "true"
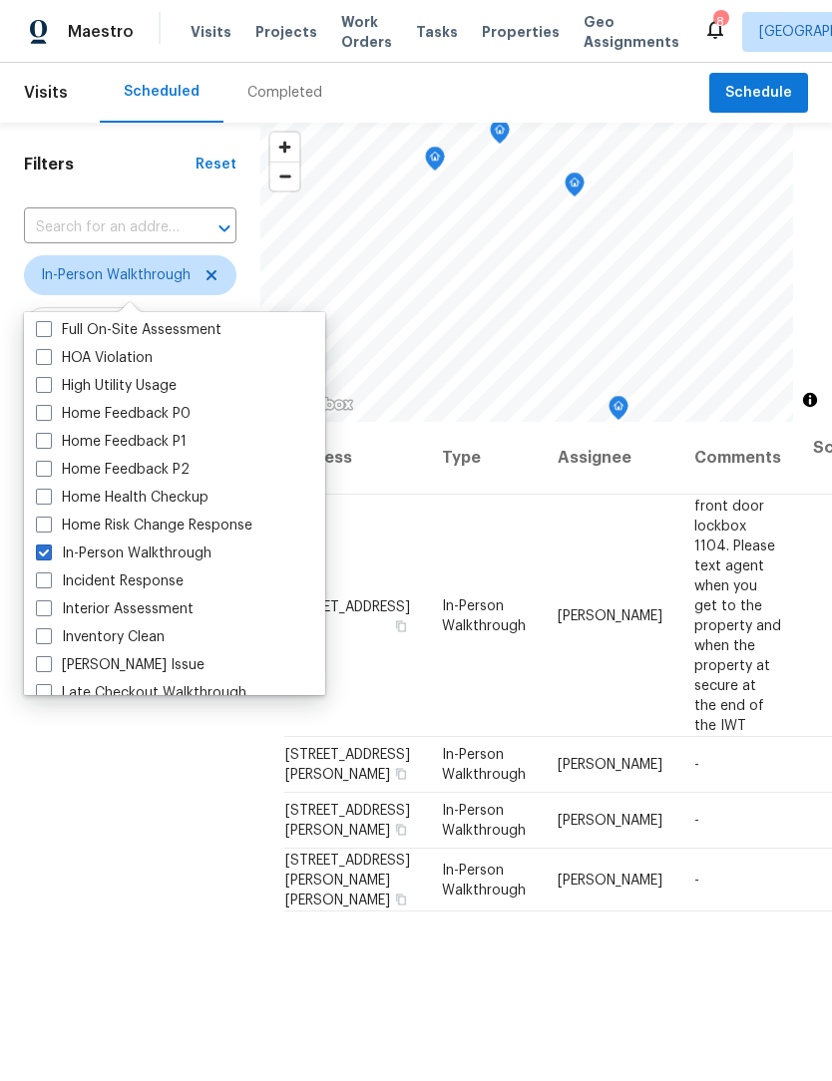
click at [75, 850] on div "Filters Reset ​ In-Person Walkthrough Assignee Scheduled Date" at bounding box center [130, 705] width 260 height 1164
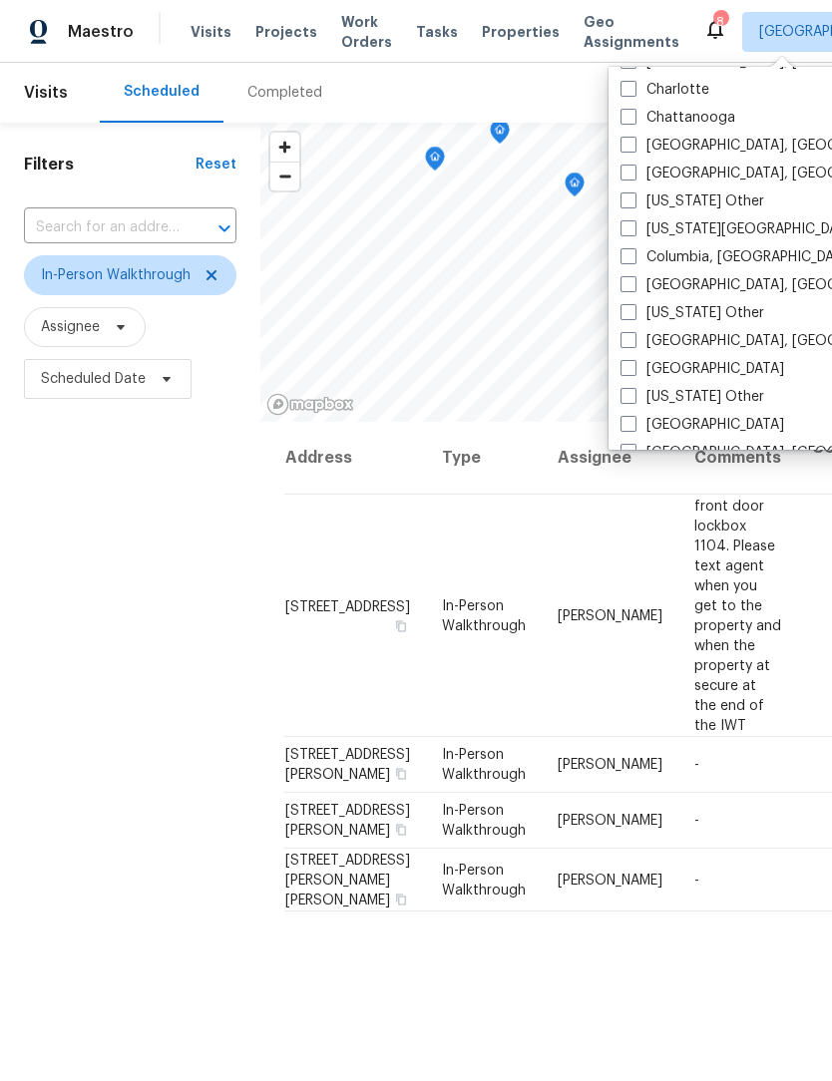
scroll to position [449, 0]
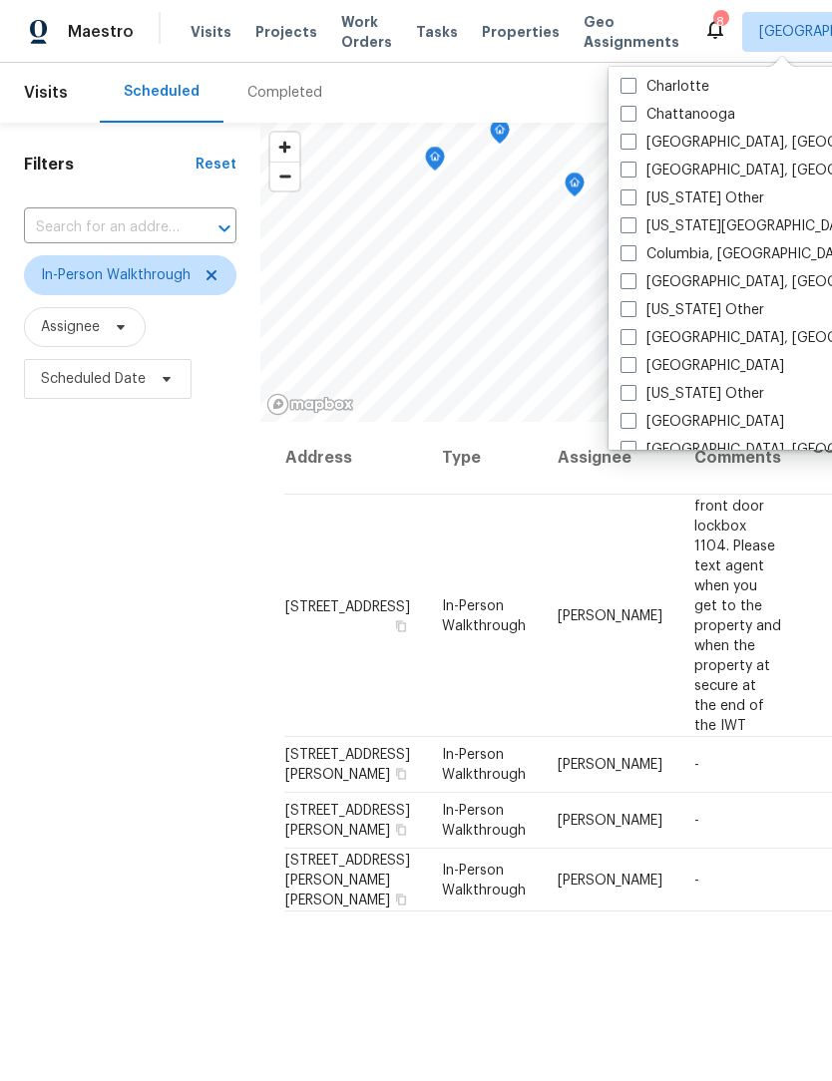
click at [638, 282] on label "Columbus, OH" at bounding box center [774, 282] width 309 height 20
click at [633, 282] on input "Columbus, OH" at bounding box center [626, 278] width 13 height 13
checkbox input "true"
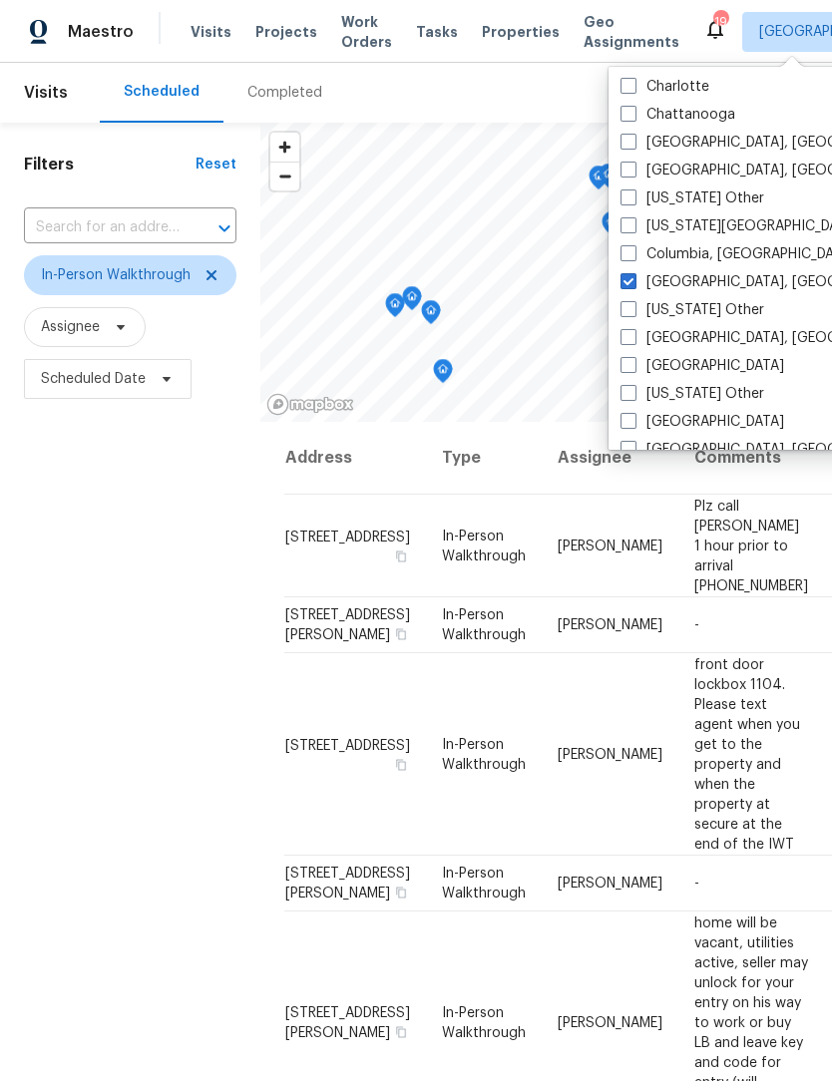
click at [96, 506] on div "Filters Reset ​ In-Person Walkthrough Assignee Scheduled Date" at bounding box center [130, 705] width 260 height 1164
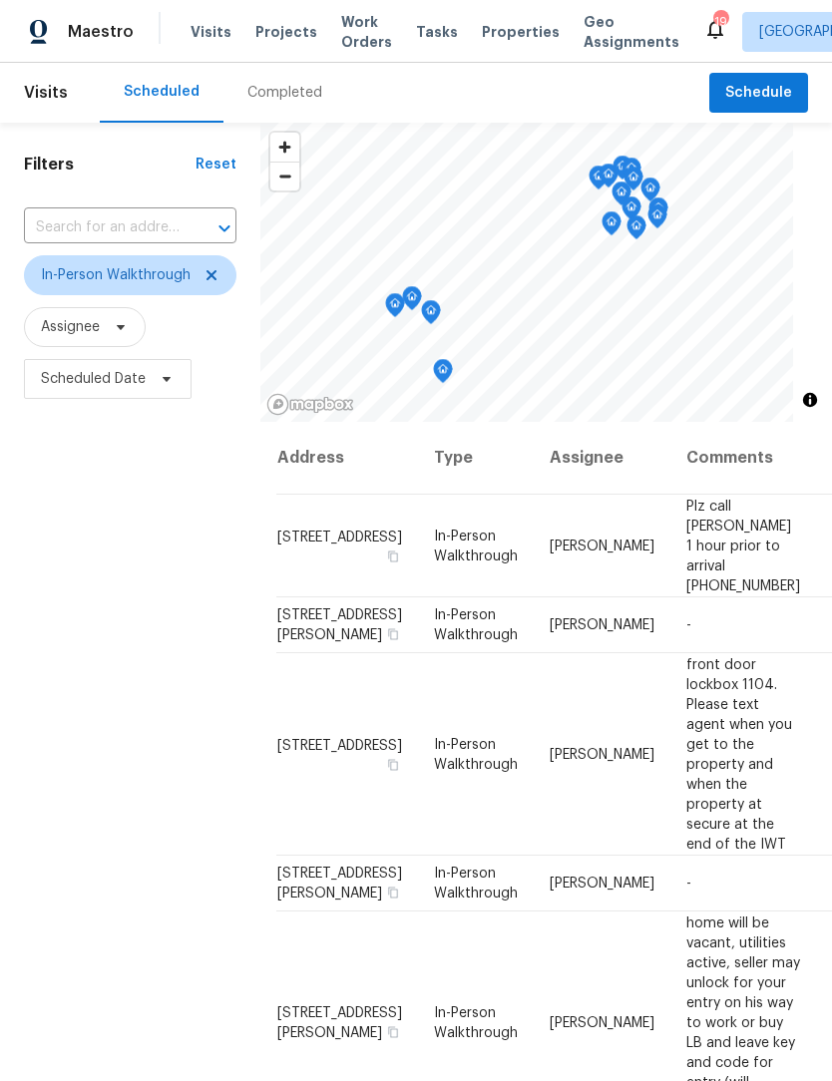
scroll to position [0, 8]
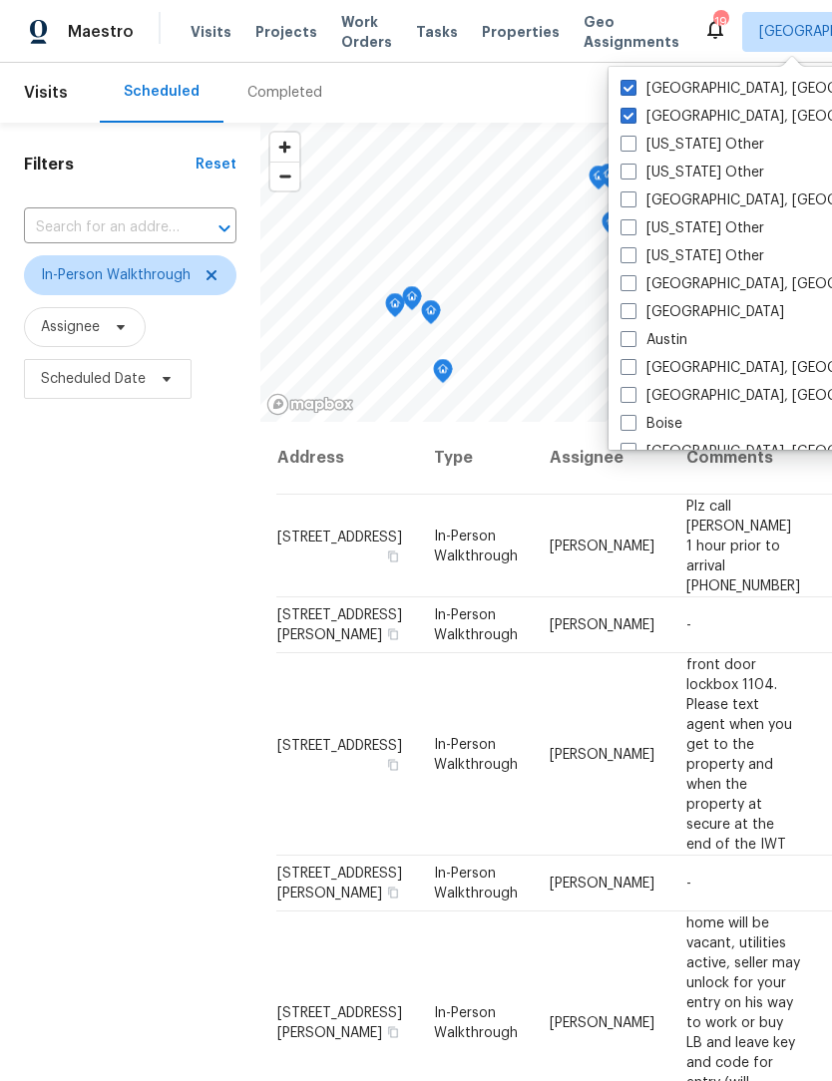
click at [632, 120] on span at bounding box center [628, 116] width 16 height 16
click at [632, 120] on input "Cincinnati, OH" at bounding box center [626, 113] width 13 height 13
checkbox input "false"
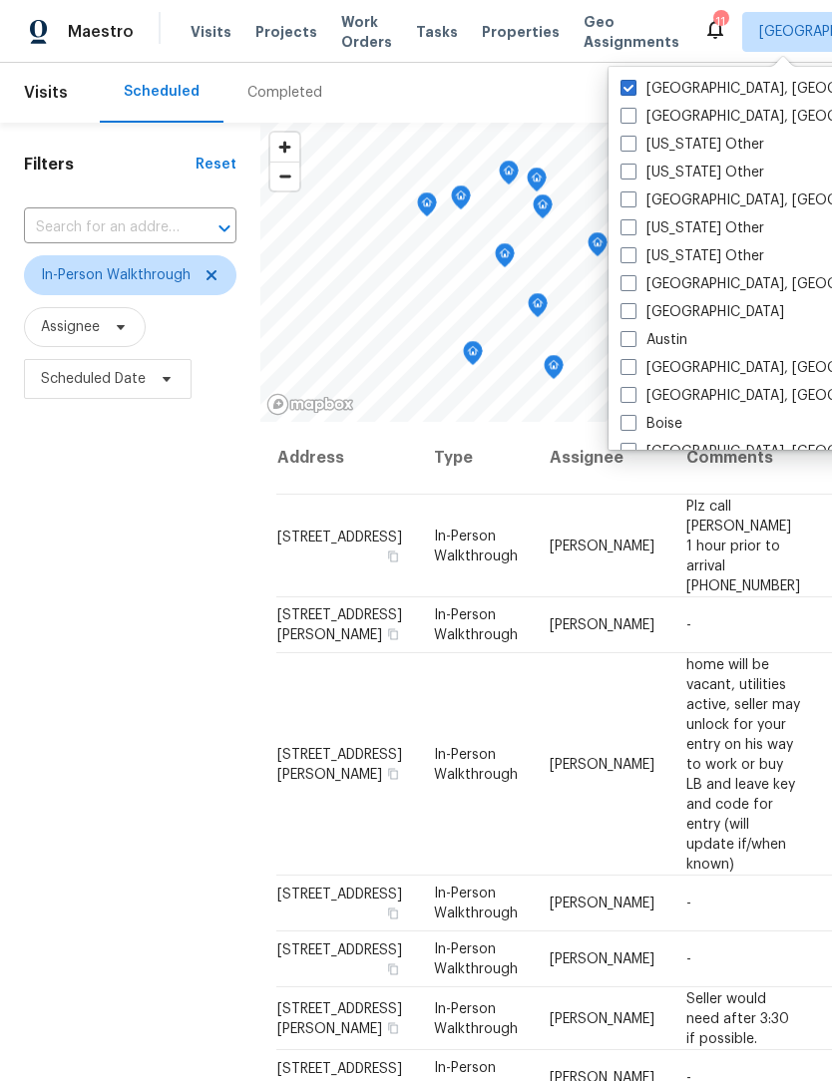
click at [121, 538] on div "Filters Reset ​ In-Person Walkthrough Assignee Scheduled Date" at bounding box center [130, 705] width 260 height 1164
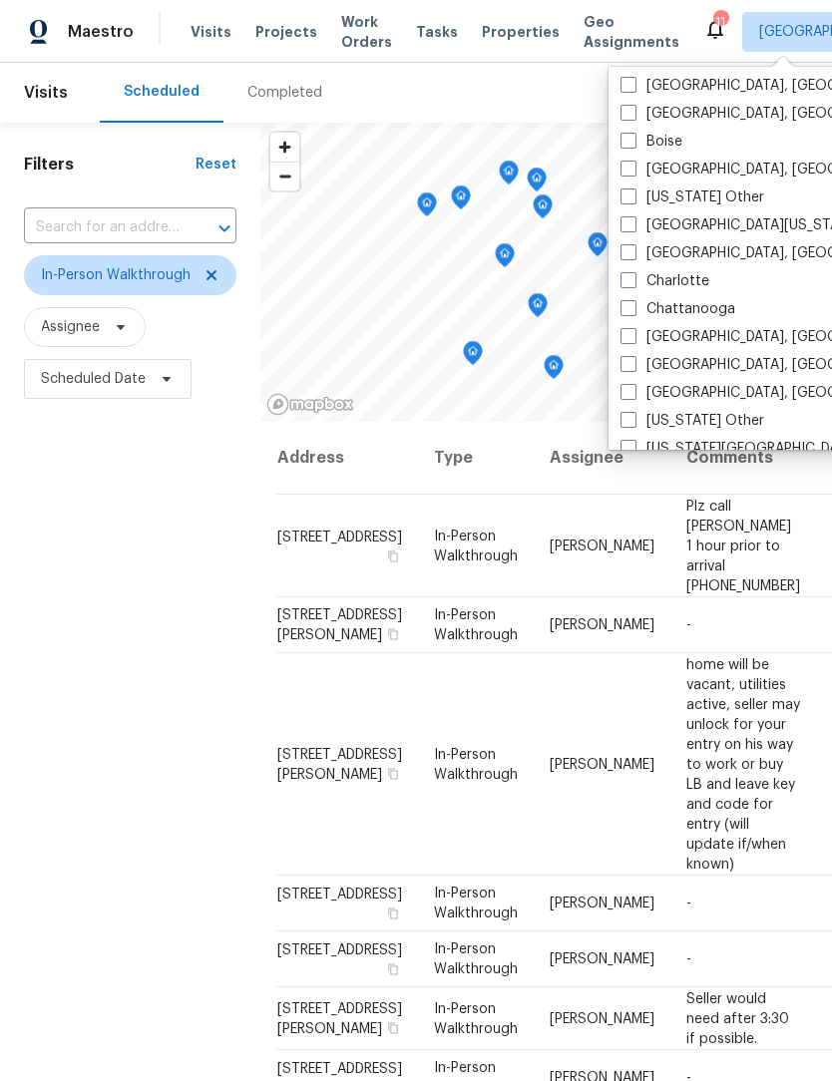
scroll to position [289, 0]
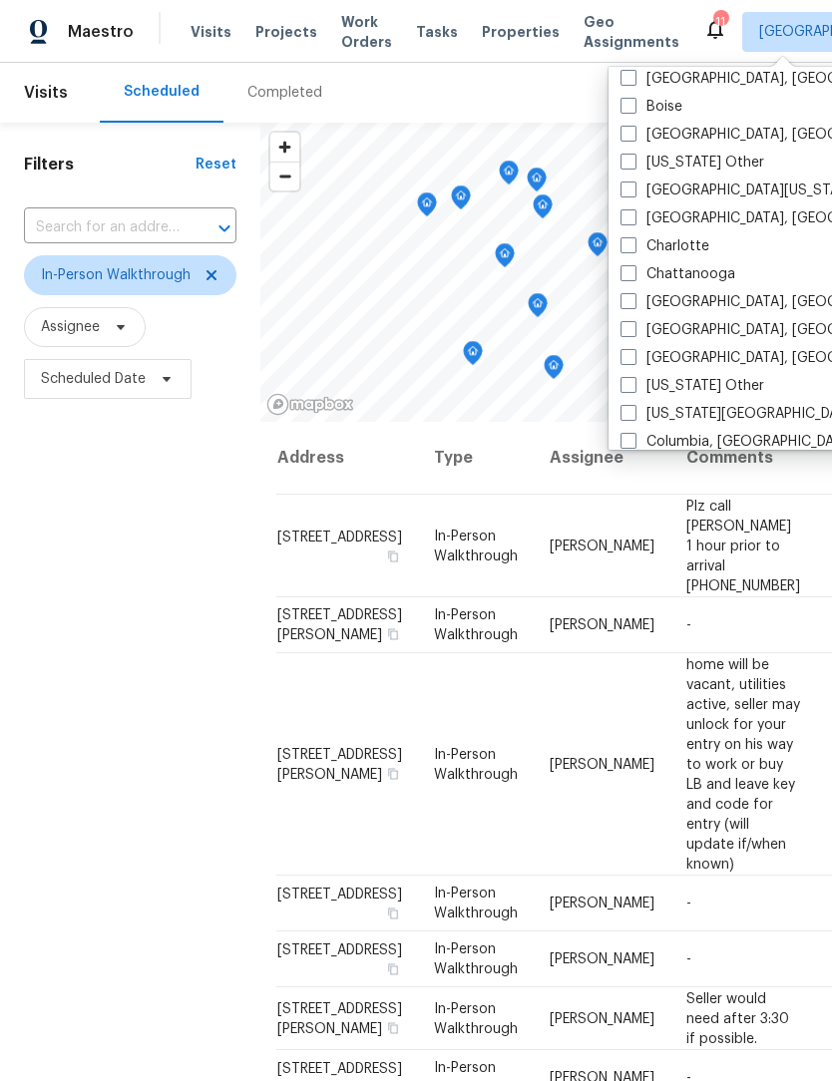
click at [724, 364] on label "Cleveland, OH" at bounding box center [774, 358] width 309 height 20
click at [633, 361] on input "Cleveland, OH" at bounding box center [626, 354] width 13 height 13
checkbox input "true"
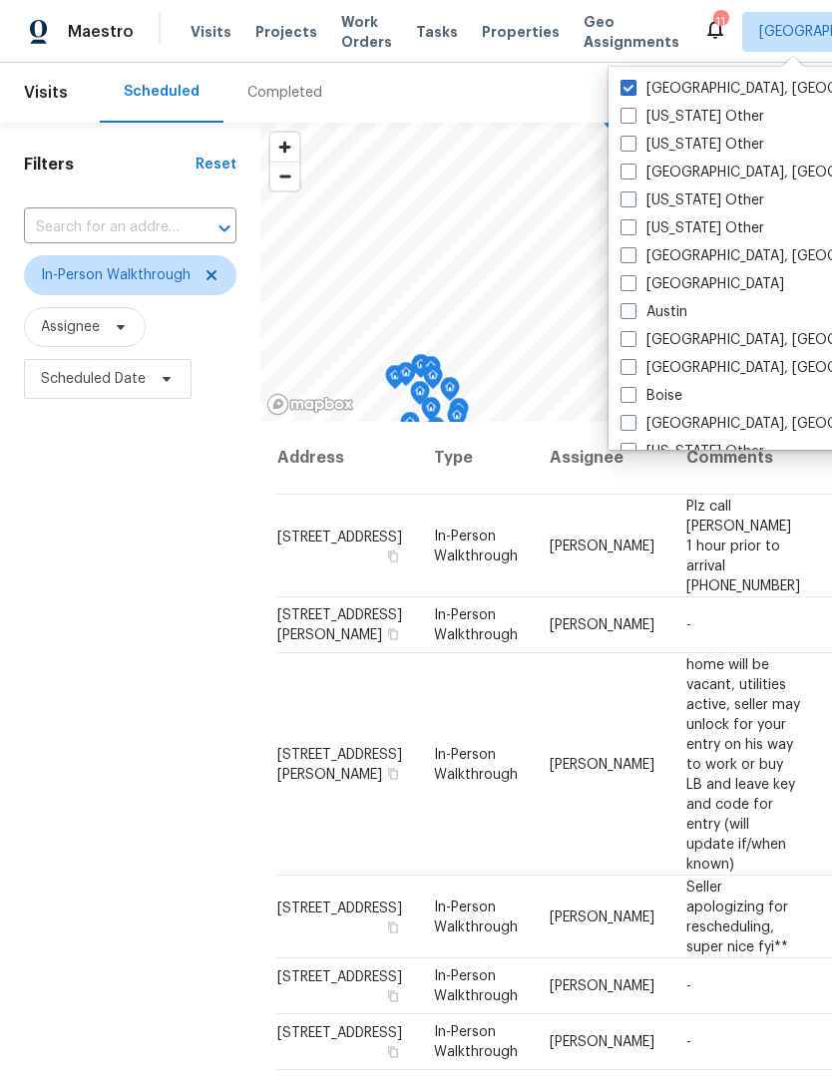
click at [637, 91] on label "Columbus, OH" at bounding box center [774, 89] width 309 height 20
click at [633, 91] on input "Columbus, OH" at bounding box center [626, 85] width 13 height 13
checkbox input "false"
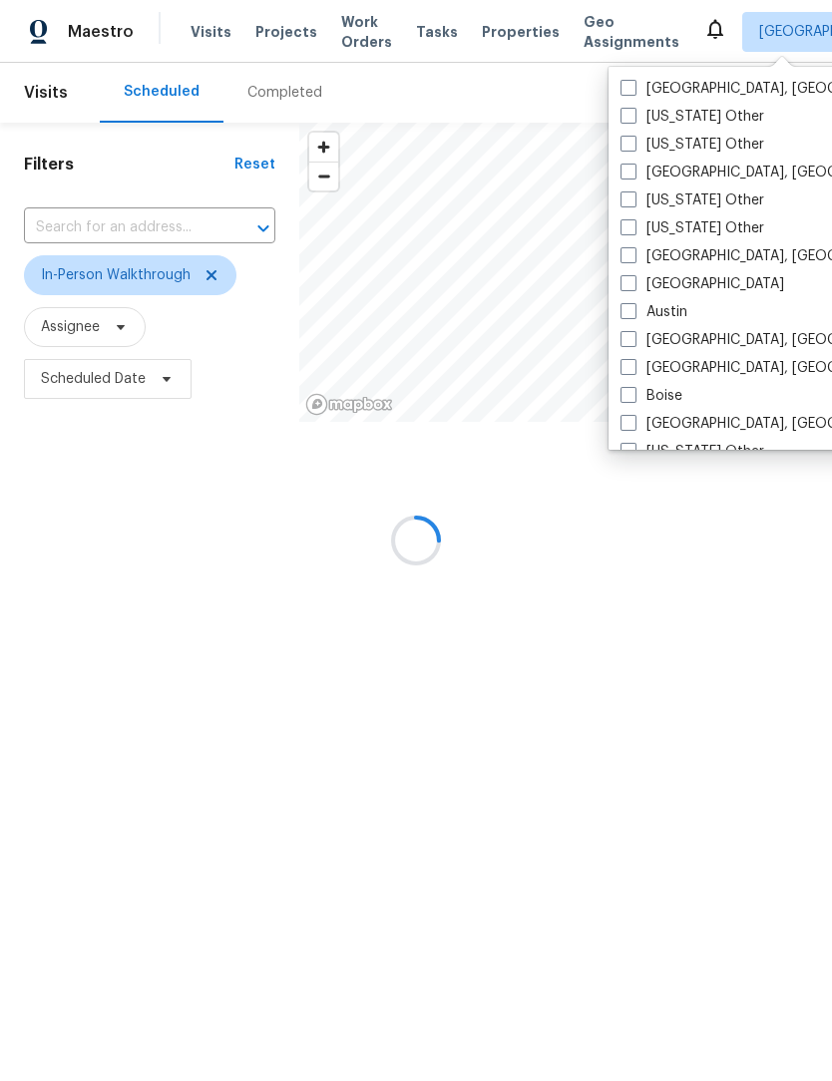
click at [131, 611] on div at bounding box center [416, 540] width 832 height 1081
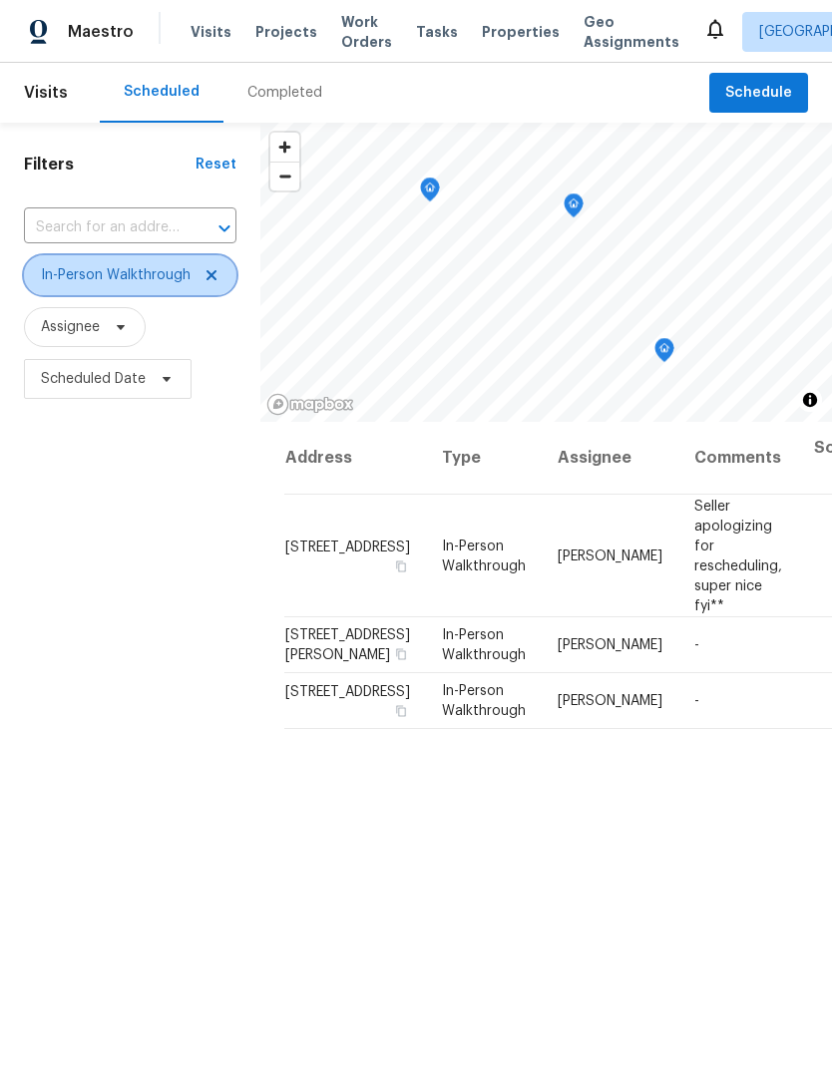
click at [210, 278] on icon at bounding box center [211, 275] width 10 height 10
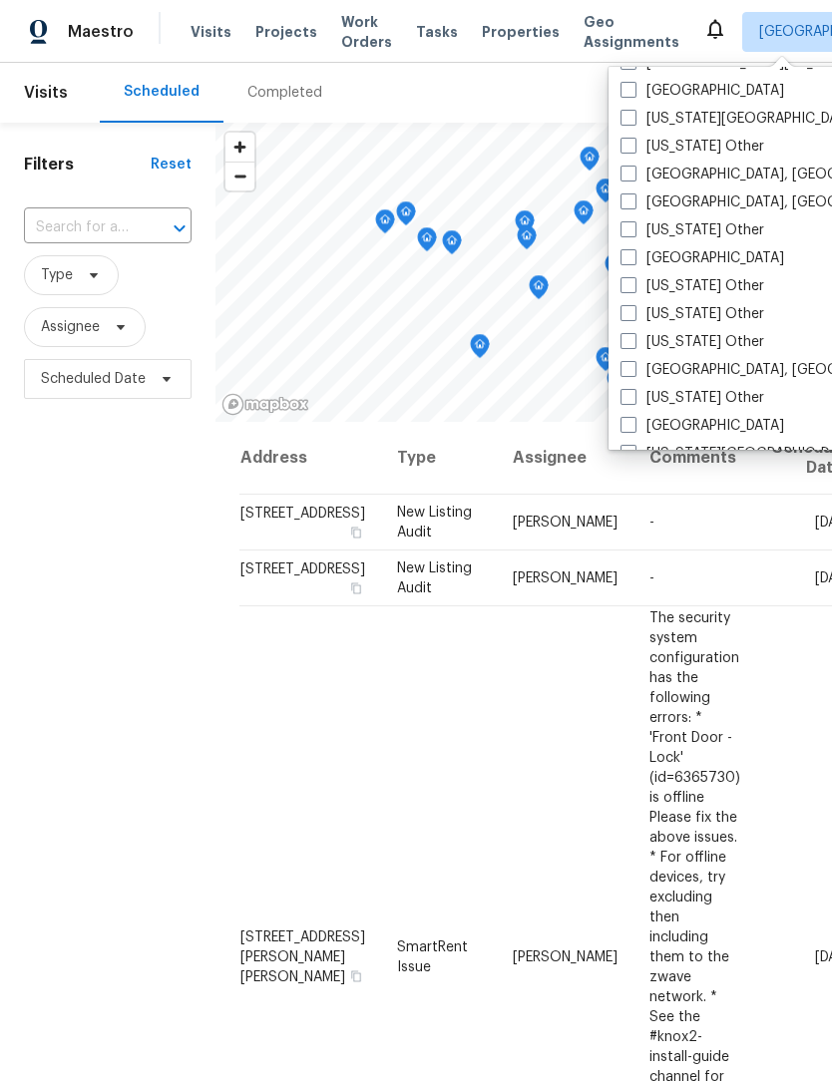
scroll to position [865, 0]
click at [709, 374] on label "[GEOGRAPHIC_DATA], [GEOGRAPHIC_DATA]" at bounding box center [774, 369] width 309 height 20
click at [633, 372] on input "[GEOGRAPHIC_DATA], [GEOGRAPHIC_DATA]" at bounding box center [626, 365] width 13 height 13
checkbox input "true"
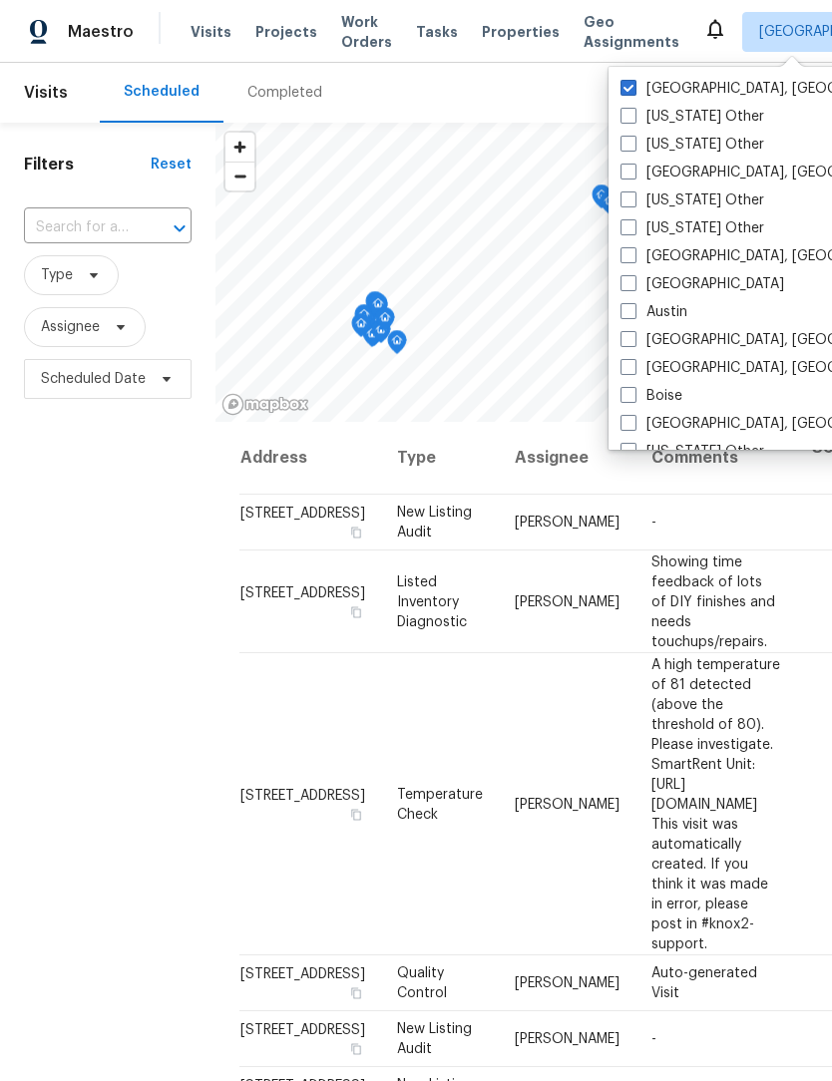
click at [633, 87] on span at bounding box center [628, 88] width 16 height 16
click at [633, 87] on input "Cleveland, OH" at bounding box center [626, 85] width 13 height 13
checkbox input "false"
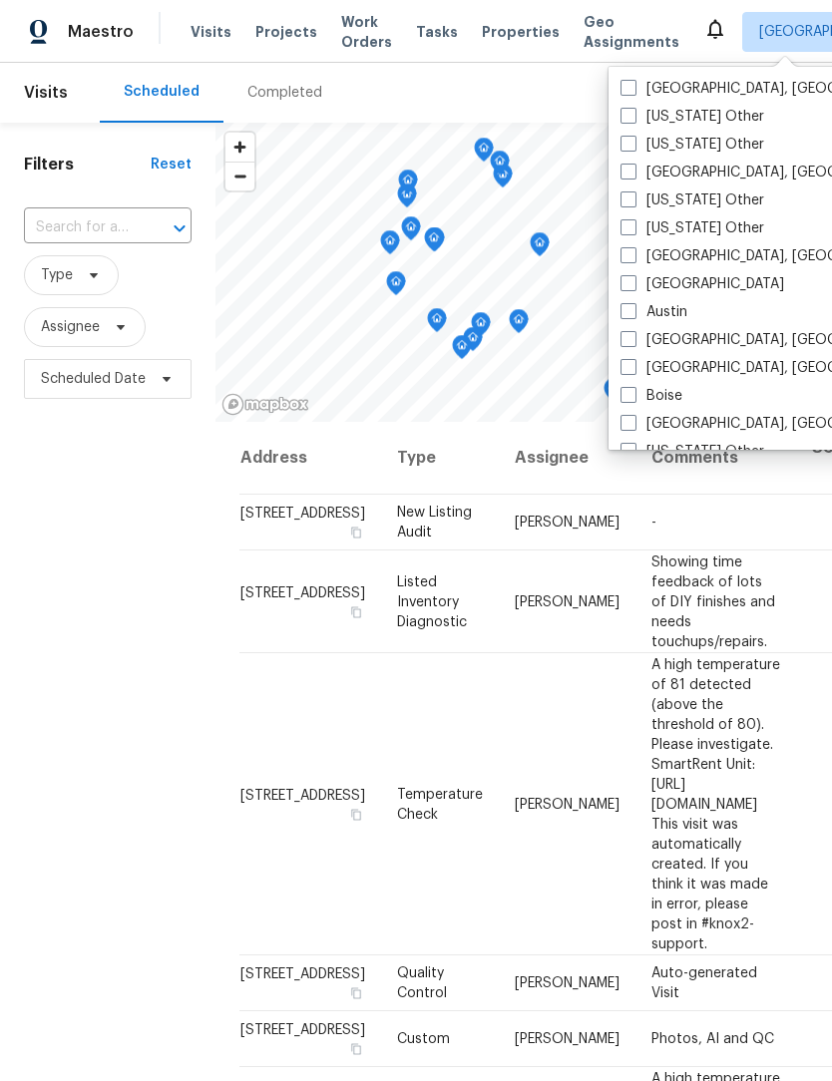
click at [80, 597] on div "Filters Reset ​ Type Assignee Scheduled Date" at bounding box center [107, 705] width 215 height 1164
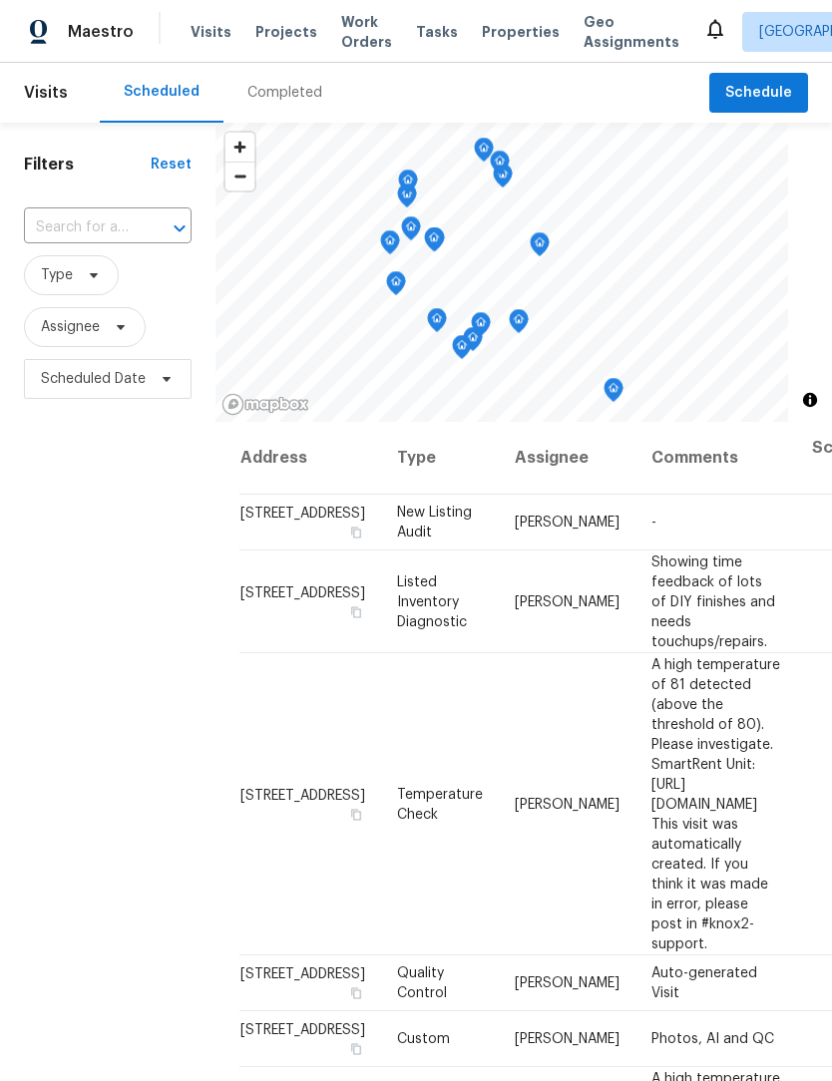
click at [420, 25] on span "Tasks" at bounding box center [437, 32] width 42 height 14
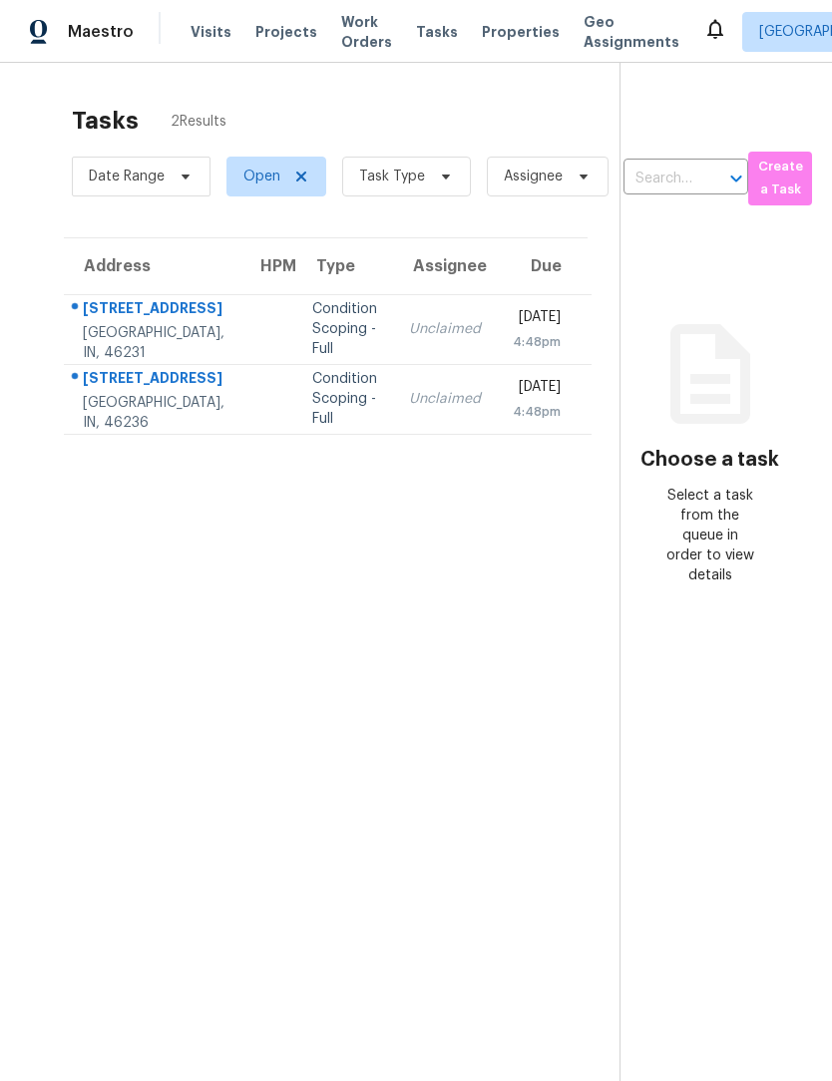
click at [124, 363] on div "Indianapolis, IN, 46231" at bounding box center [154, 343] width 142 height 40
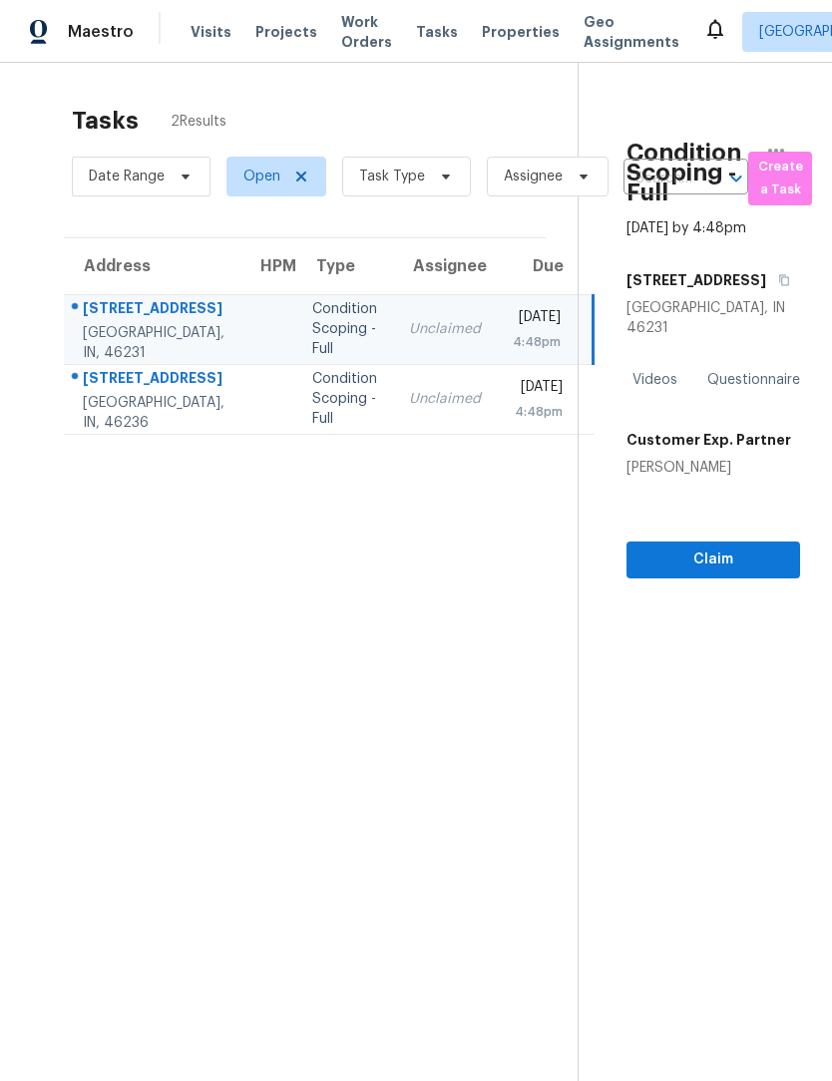
click at [132, 433] on div "Indianapolis, IN, 46236" at bounding box center [154, 413] width 142 height 40
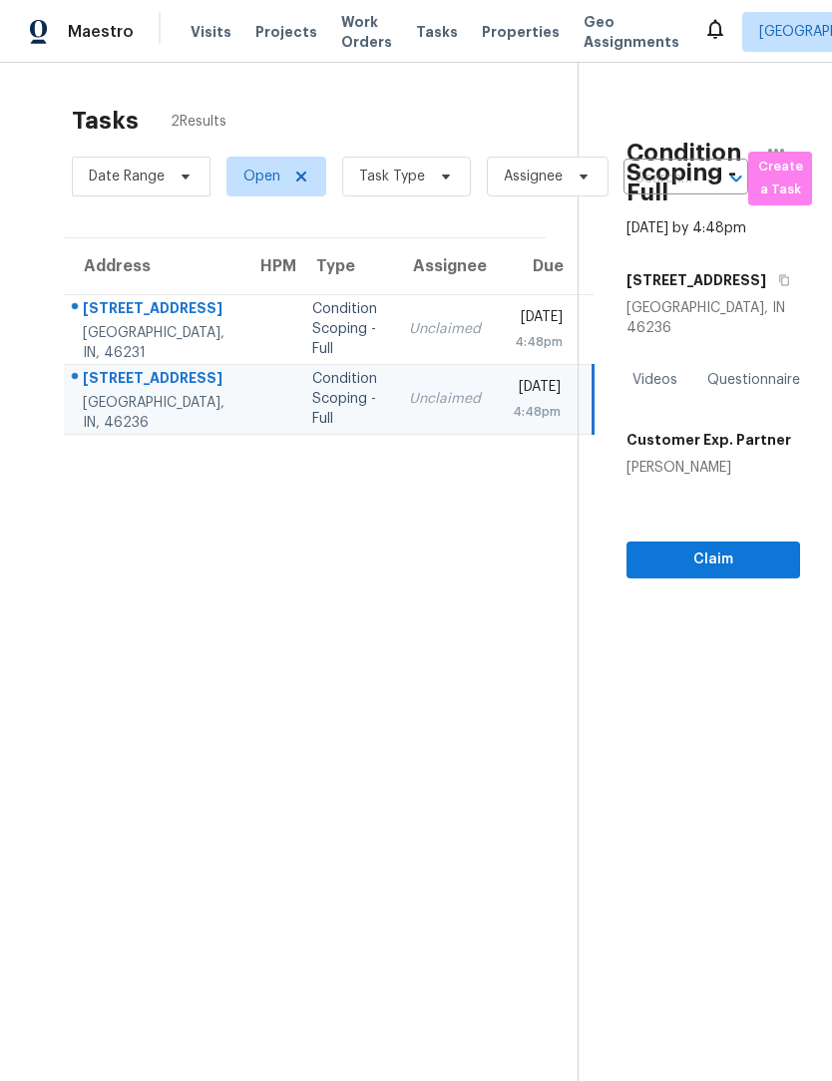
click at [83, 572] on section "Tasks 2 Results Date Range Open Task Type Assignee ​ Create a Task Address HPM …" at bounding box center [305, 619] width 546 height 1049
click at [367, 33] on span "Work Orders" at bounding box center [366, 32] width 51 height 40
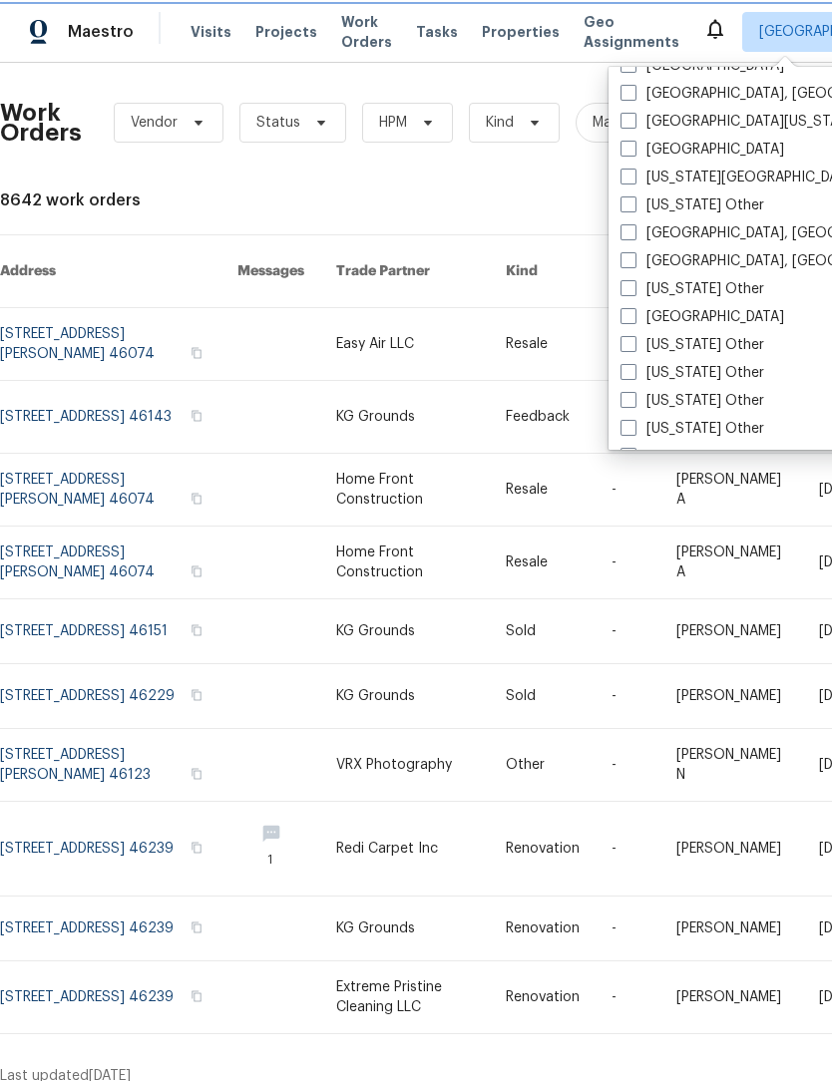
scroll to position [841, 0]
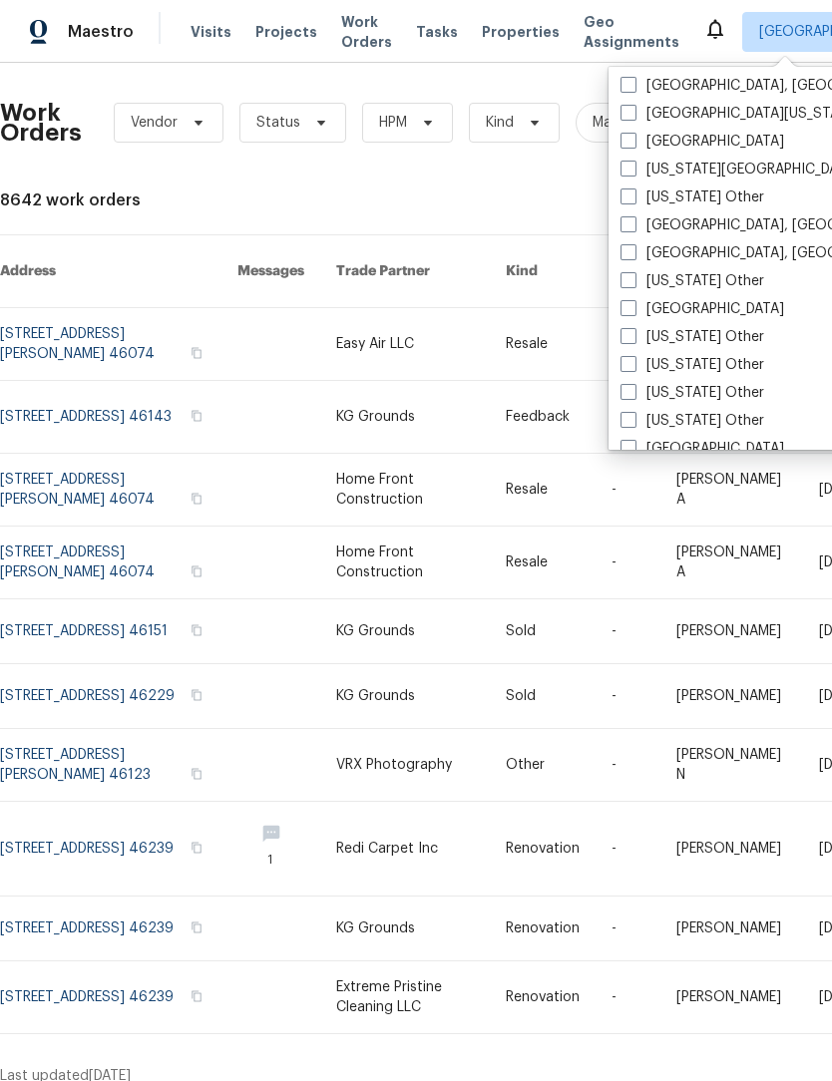
click at [685, 395] on label "Indiana Other" at bounding box center [692, 393] width 144 height 20
click at [633, 395] on input "Indiana Other" at bounding box center [626, 389] width 13 height 13
checkbox input "true"
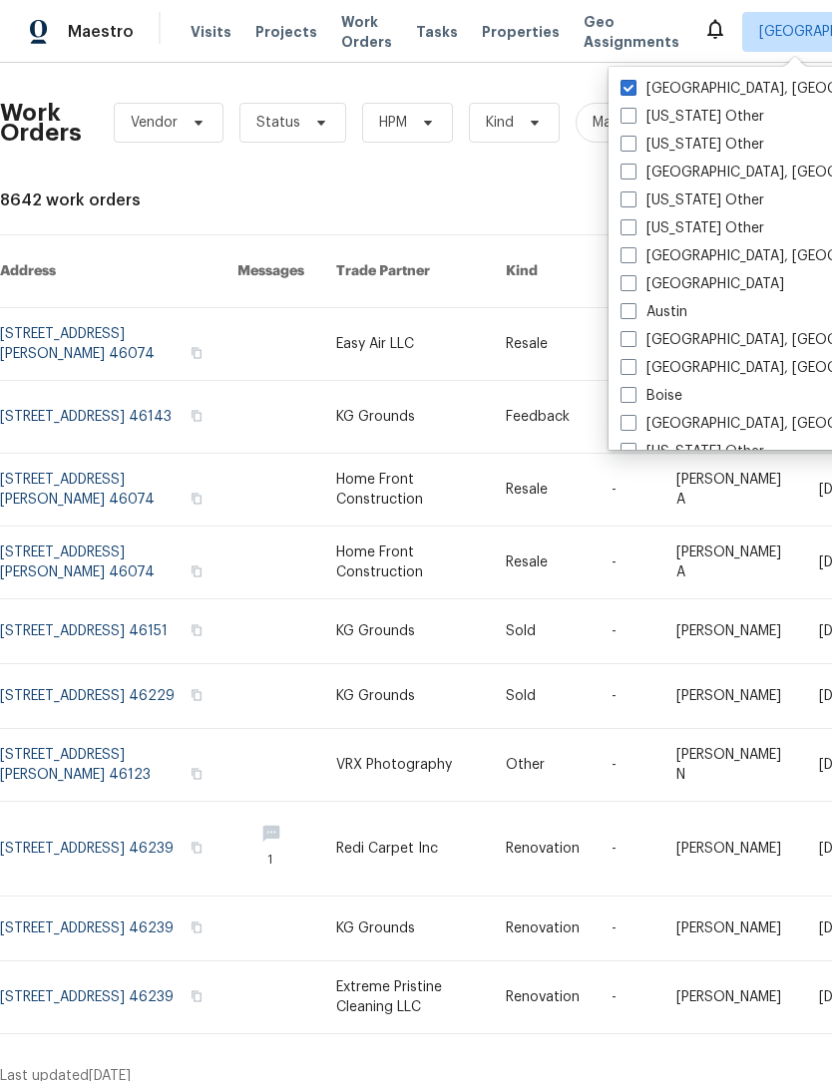
click at [628, 92] on span at bounding box center [628, 88] width 16 height 16
click at [628, 92] on input "[GEOGRAPHIC_DATA], [GEOGRAPHIC_DATA]" at bounding box center [626, 85] width 13 height 13
checkbox input "false"
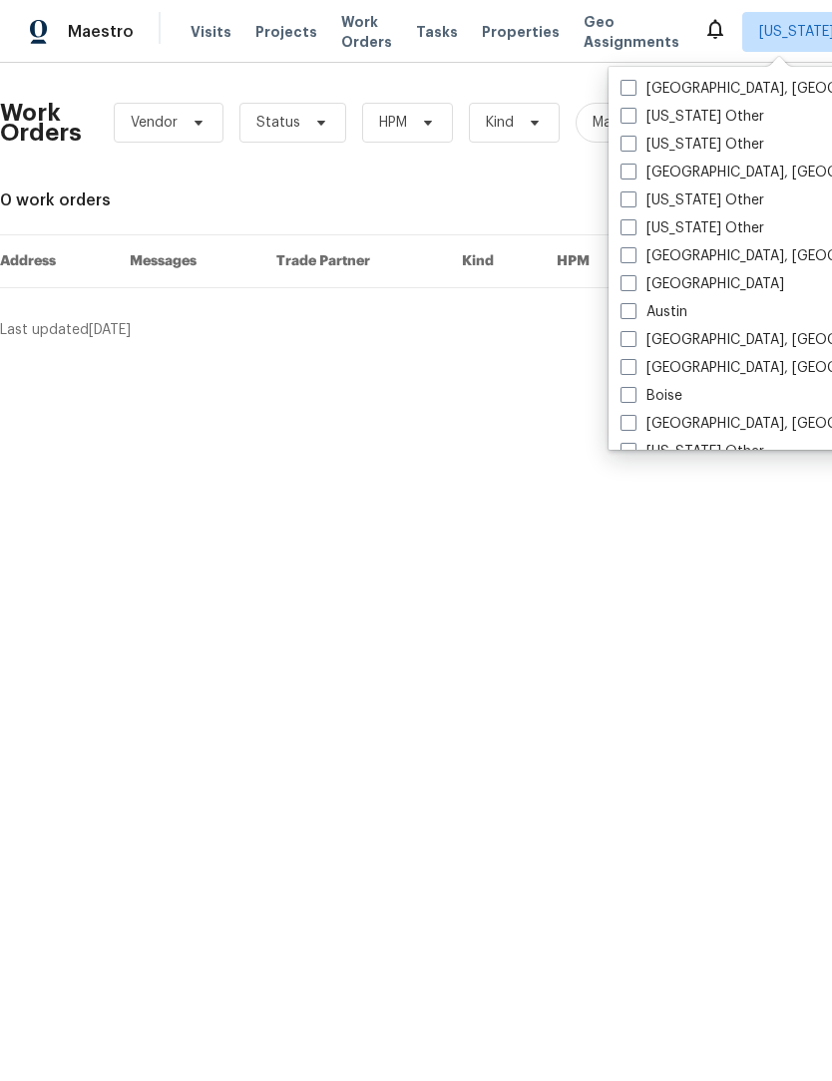
click at [478, 356] on html "Maestro Visits Projects Work Orders Tasks Properties Geo Assignments Indiana Ot…" at bounding box center [416, 178] width 832 height 356
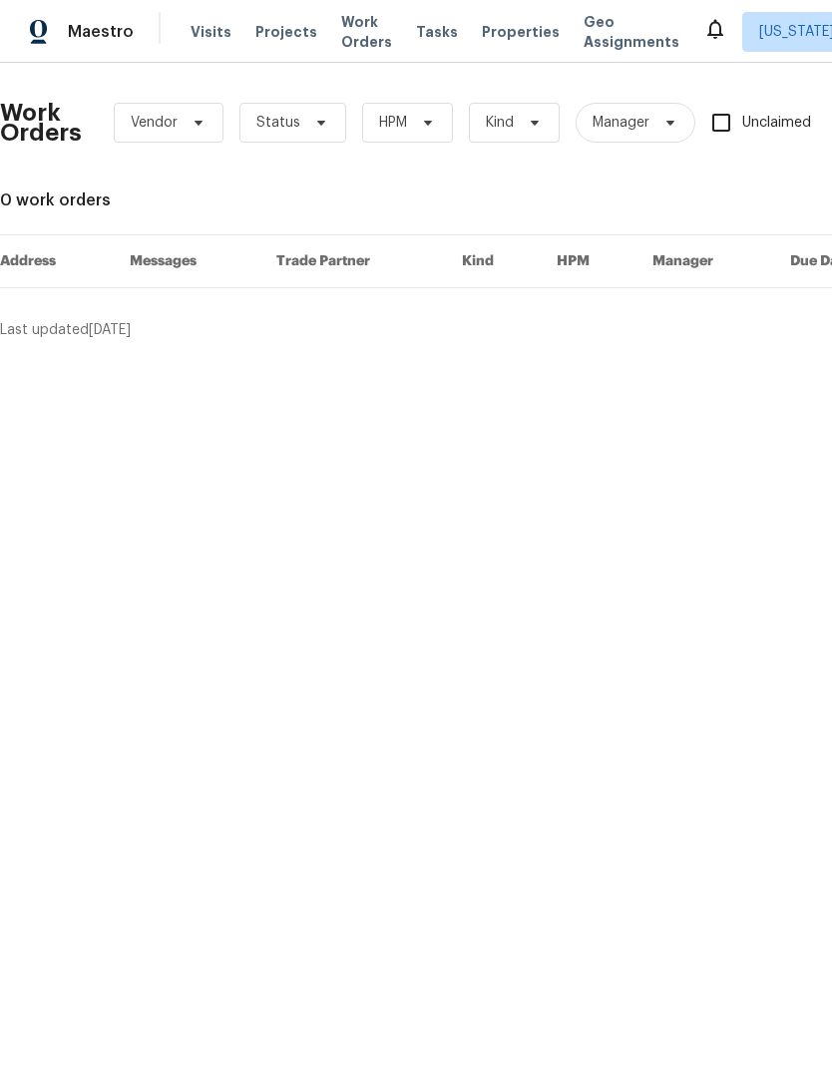
click at [204, 39] on span "Visits" at bounding box center [210, 32] width 41 height 20
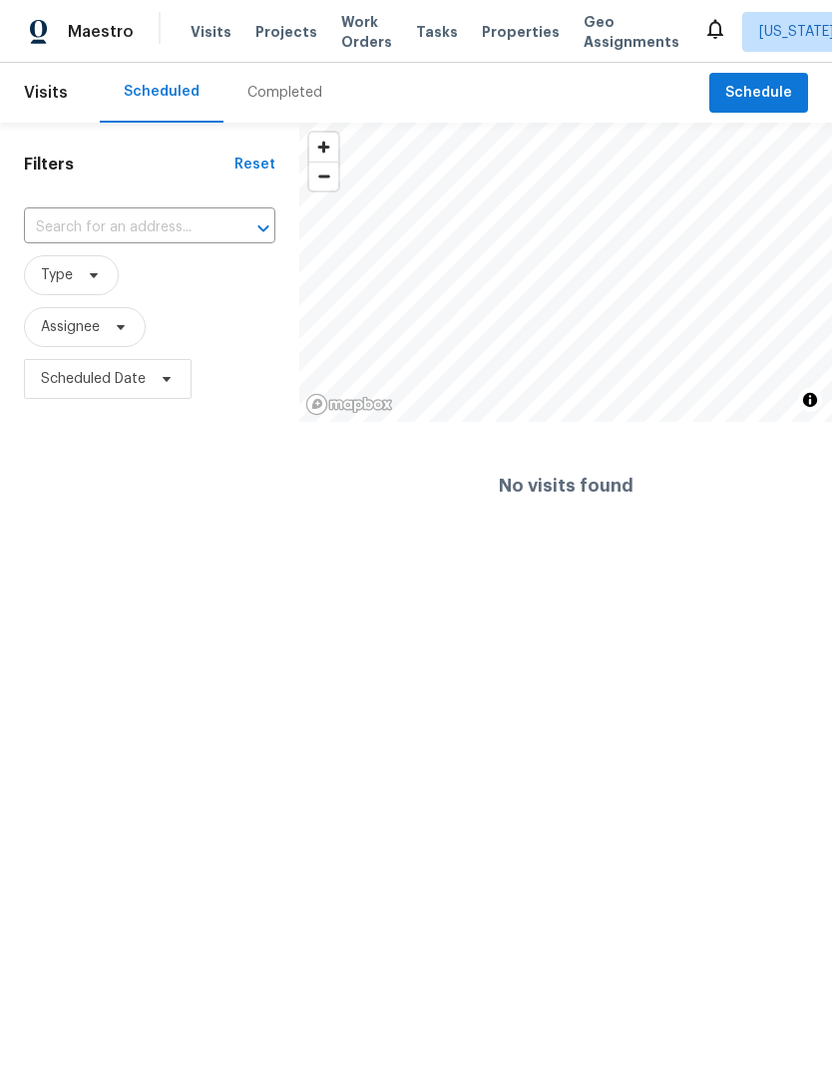
click at [255, 36] on span "Projects" at bounding box center [286, 32] width 62 height 20
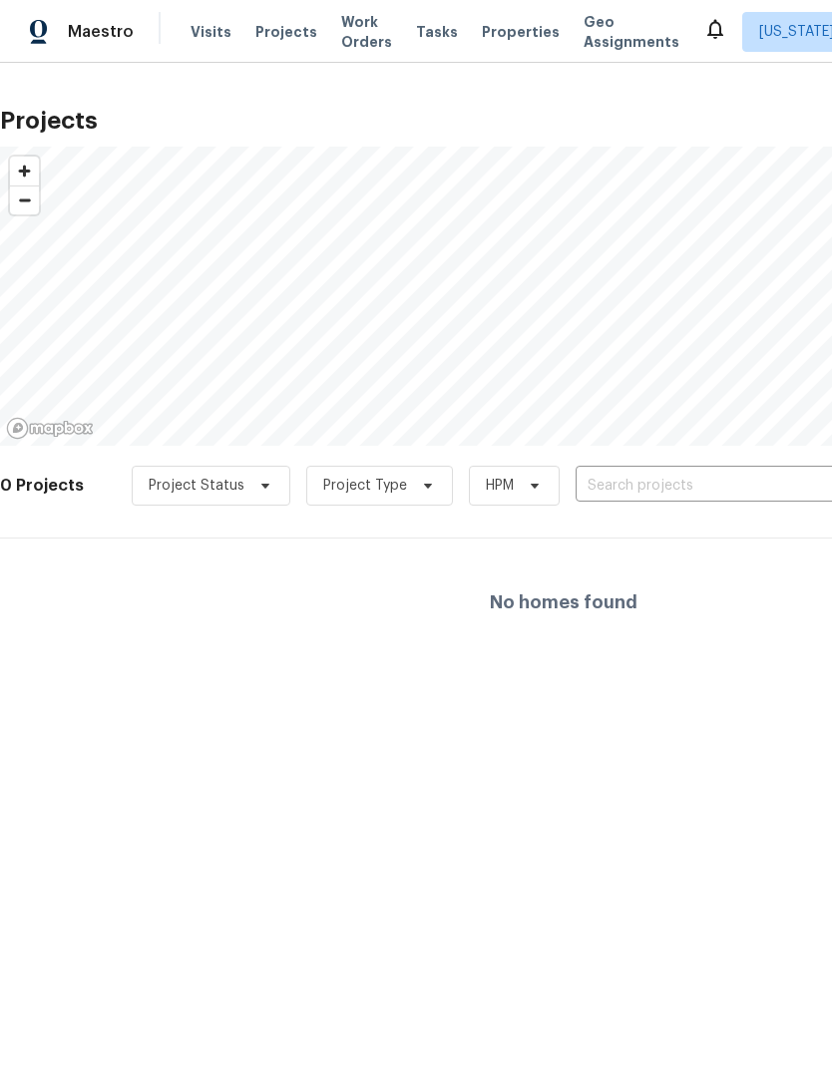
click at [361, 43] on span "Work Orders" at bounding box center [366, 32] width 51 height 40
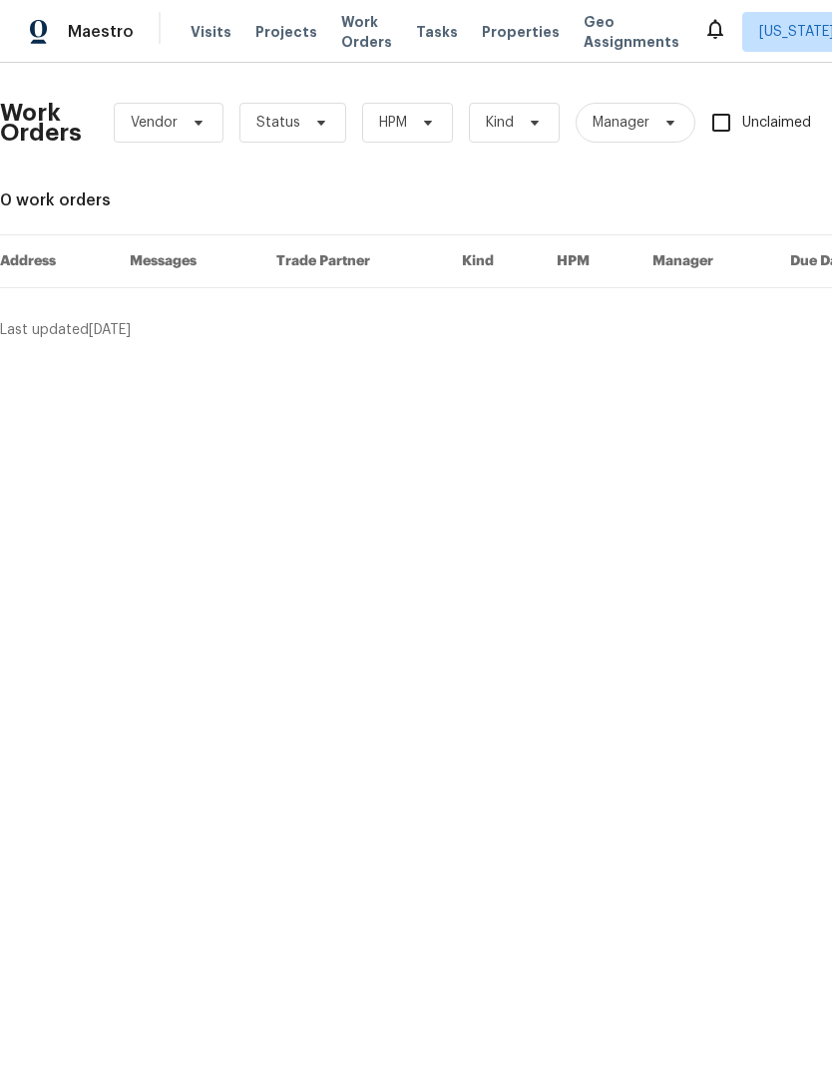
click at [418, 39] on div "Tasks" at bounding box center [437, 32] width 42 height 21
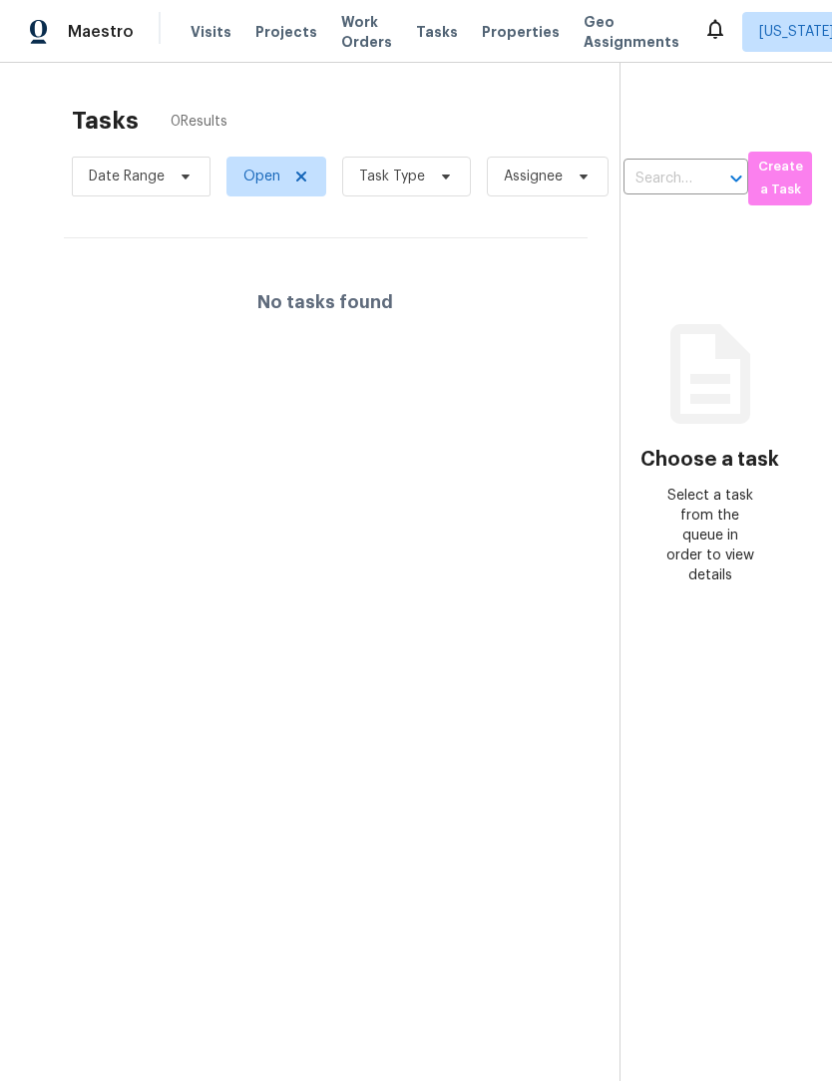
click at [502, 37] on span "Properties" at bounding box center [521, 32] width 78 height 20
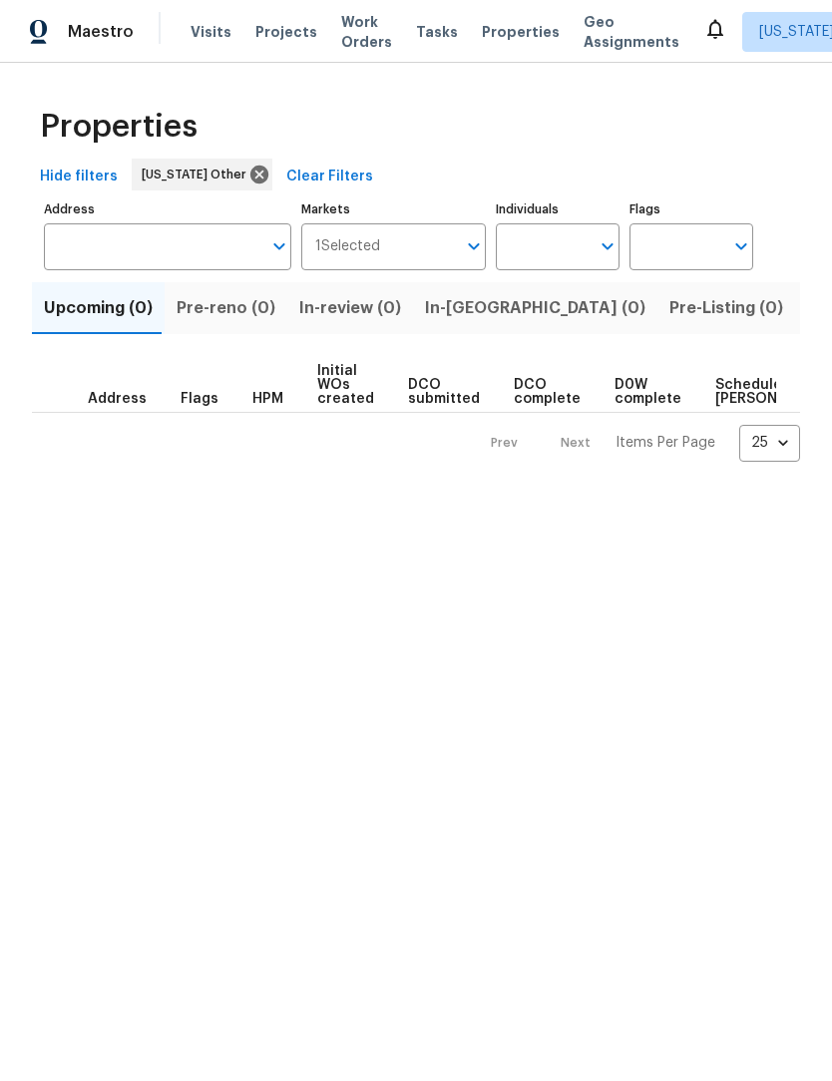
click at [583, 33] on span "Geo Assignments" at bounding box center [631, 32] width 96 height 40
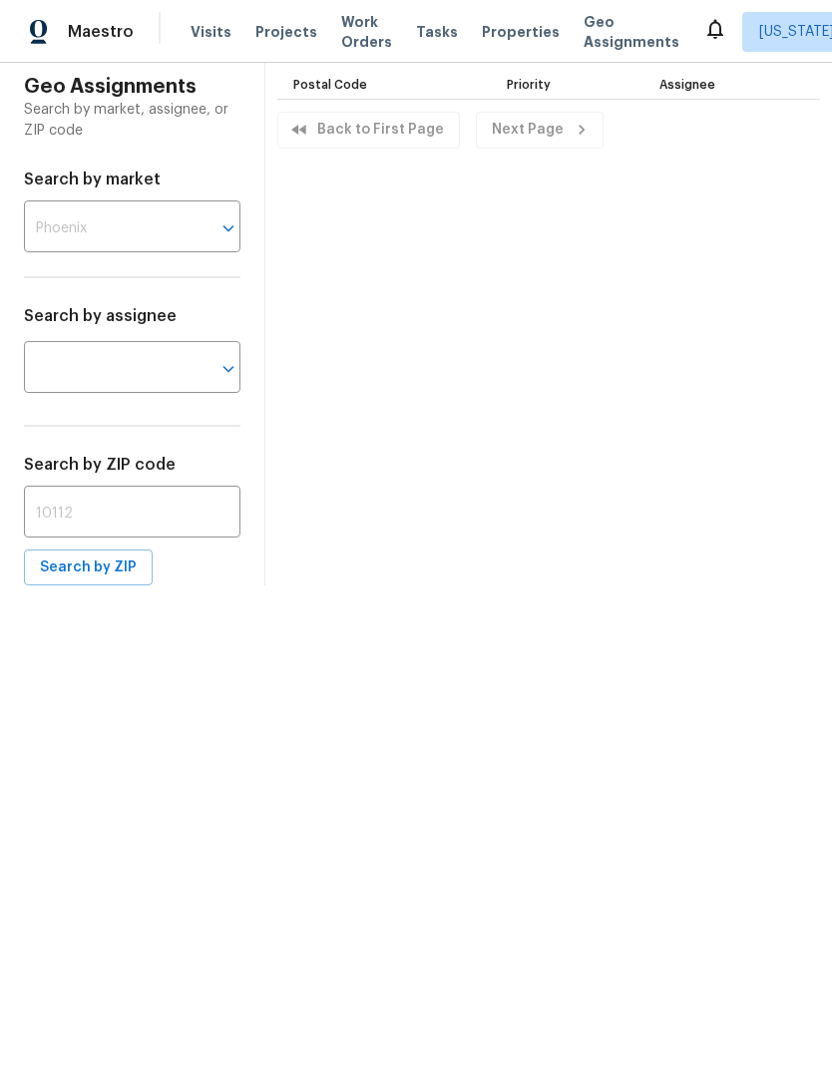
click at [484, 40] on span "Properties" at bounding box center [521, 32] width 78 height 20
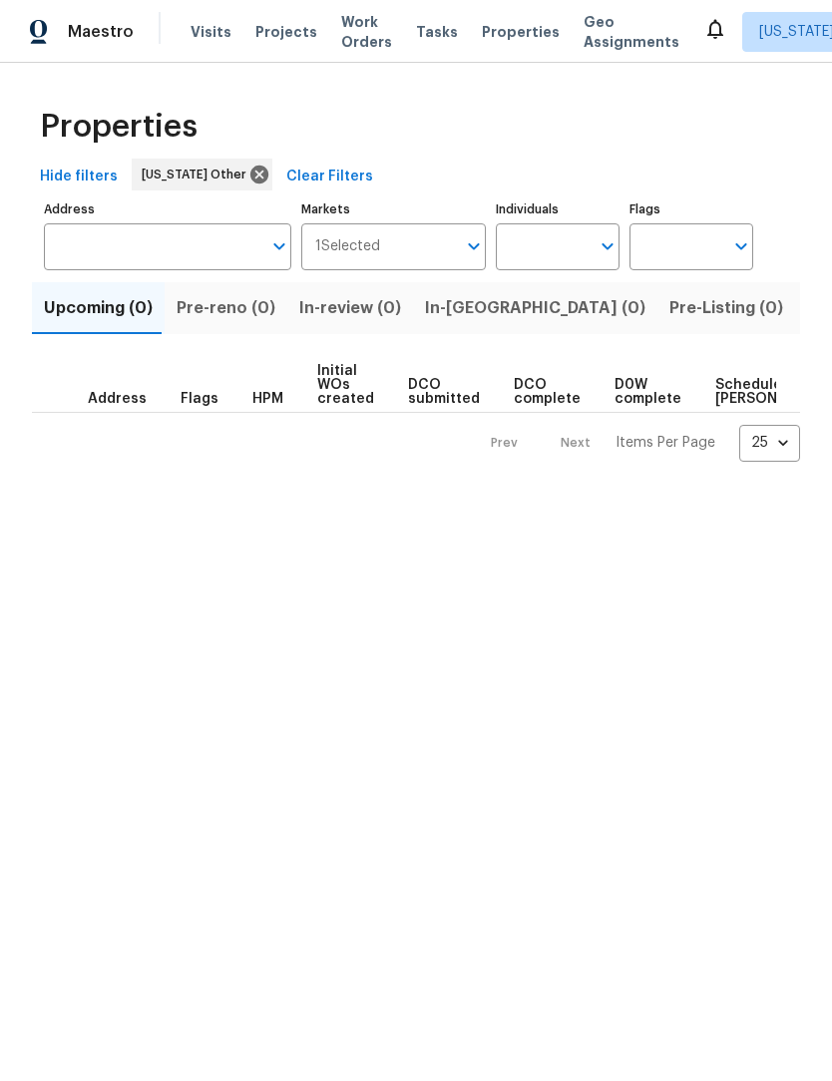
click at [356, 42] on span "Work Orders" at bounding box center [366, 32] width 51 height 40
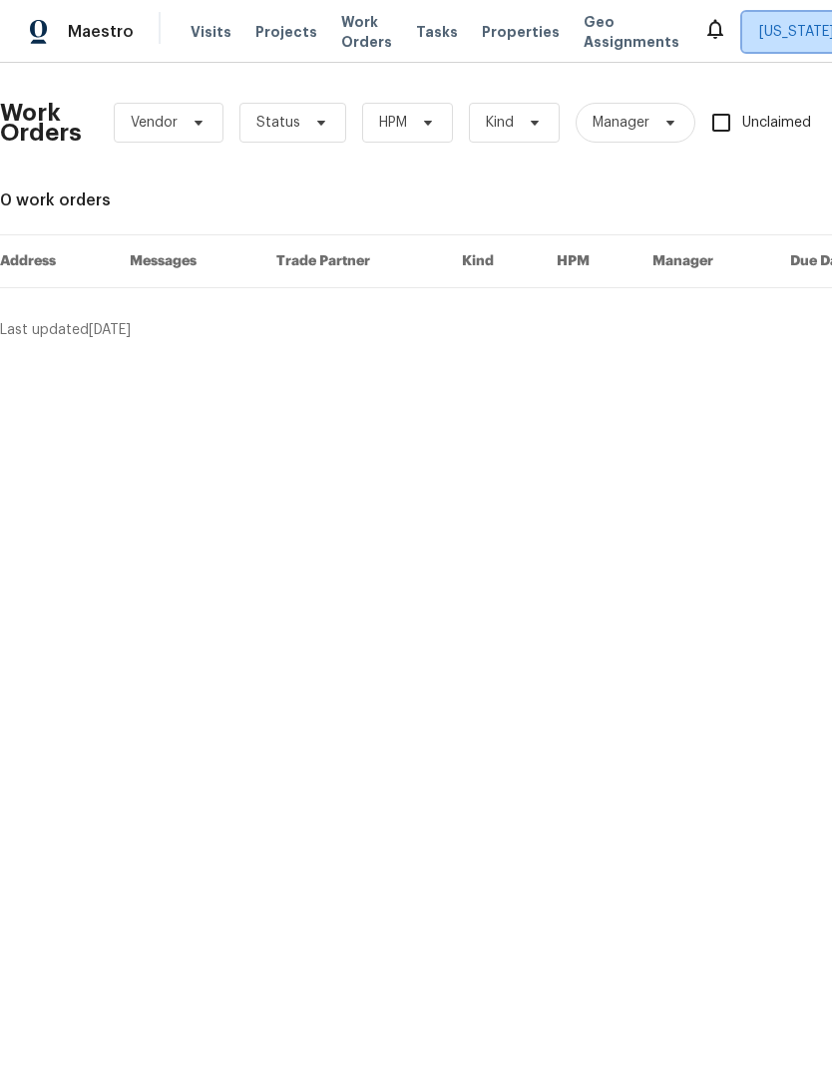
click at [774, 42] on span "Indiana Other" at bounding box center [832, 32] width 181 height 40
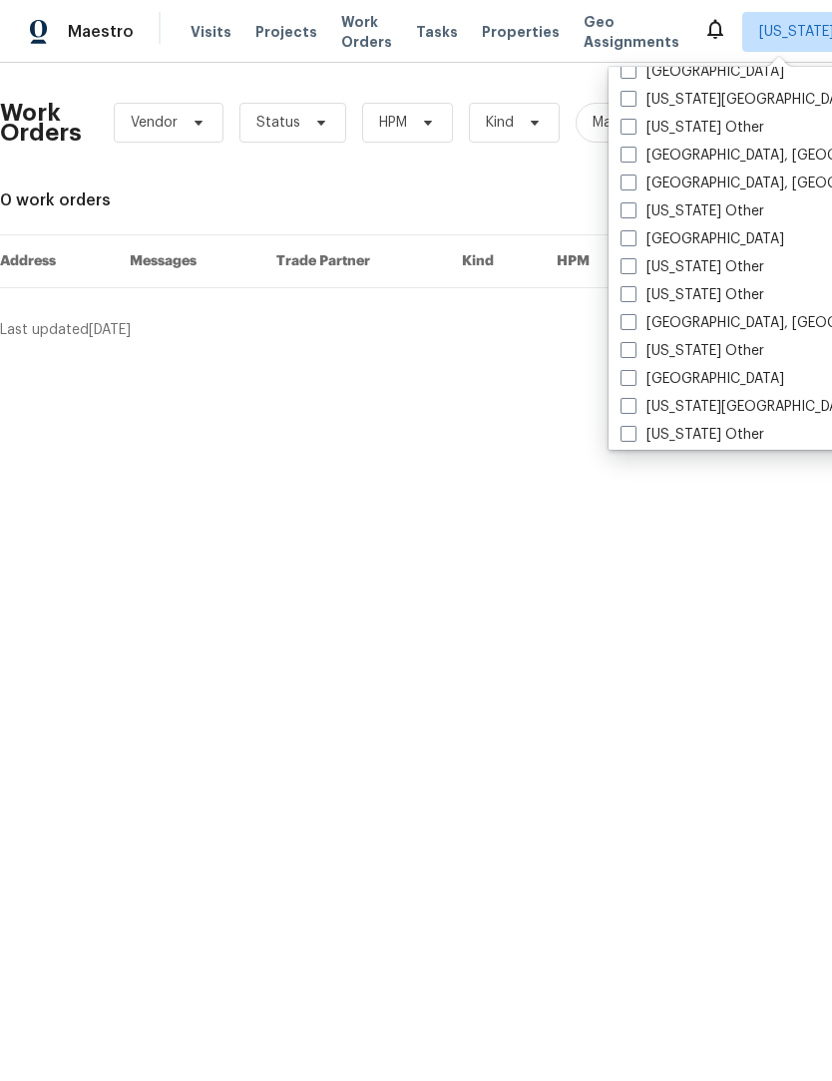
scroll to position [915, 0]
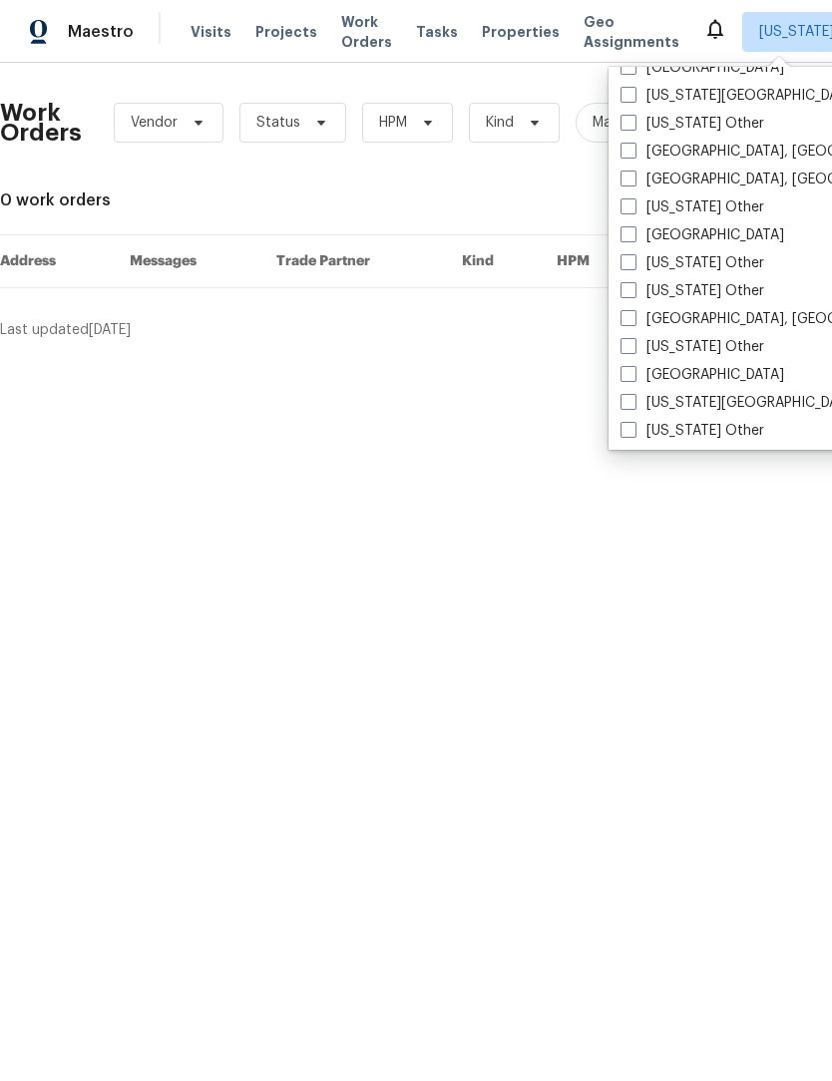
click at [637, 313] on label "[GEOGRAPHIC_DATA], [GEOGRAPHIC_DATA]" at bounding box center [774, 319] width 309 height 20
click at [633, 313] on input "[GEOGRAPHIC_DATA], [GEOGRAPHIC_DATA]" at bounding box center [626, 315] width 13 height 13
checkbox input "true"
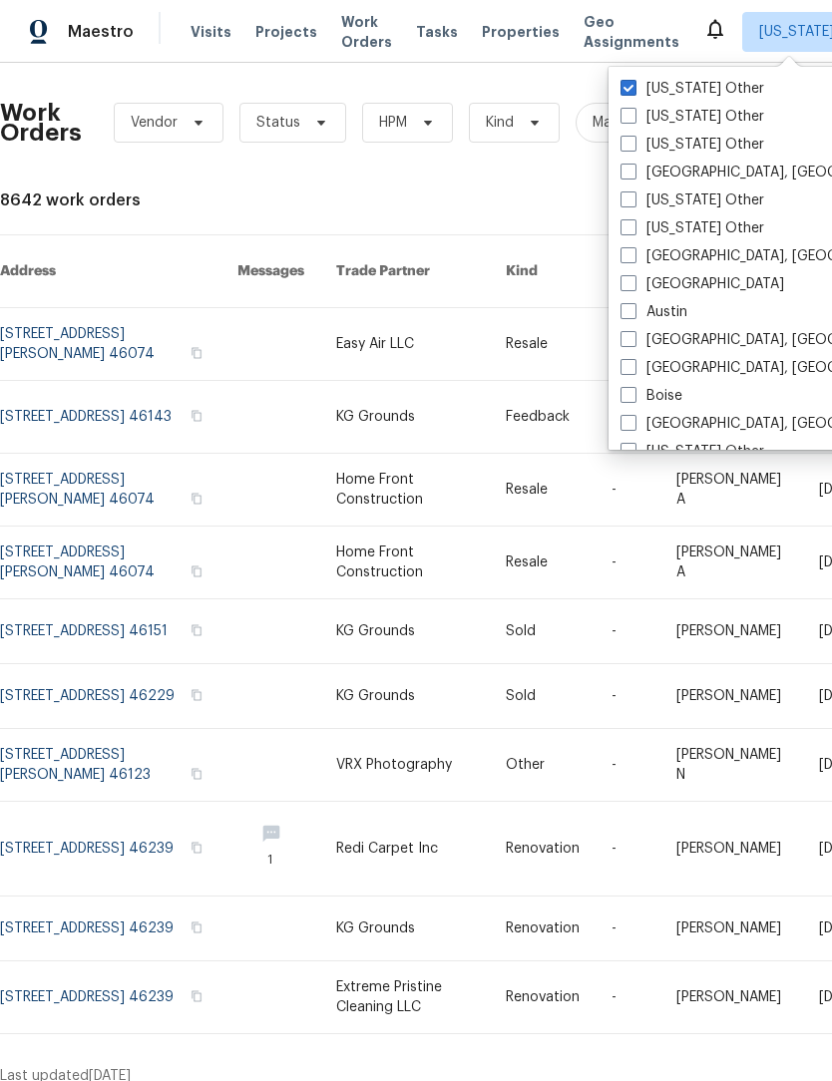
click at [623, 90] on span at bounding box center [628, 88] width 16 height 16
click at [623, 90] on input "Indiana Other" at bounding box center [626, 85] width 13 height 13
checkbox input "false"
click at [116, 164] on div "Work Orders Vendor Status HPM Kind Manager Unclaimed ​" at bounding box center [549, 123] width 1098 height 88
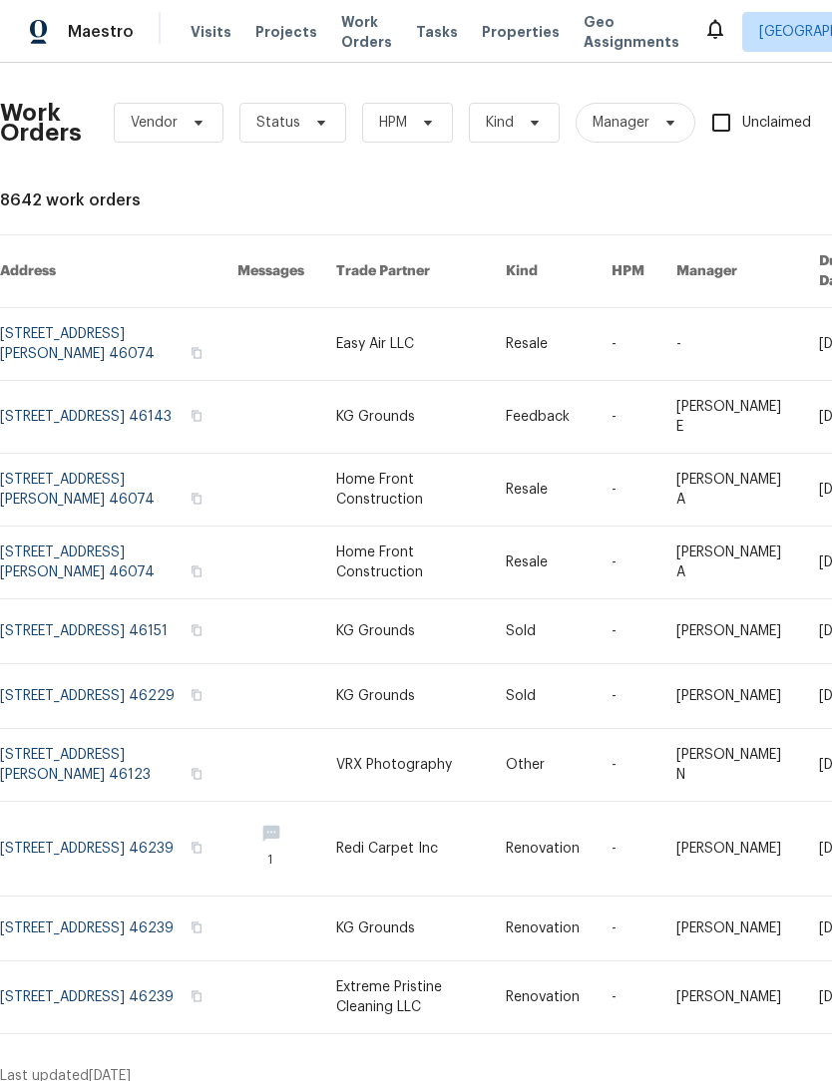
click at [344, 38] on span "Work Orders" at bounding box center [366, 32] width 51 height 40
click at [502, 38] on span "Properties" at bounding box center [521, 32] width 78 height 20
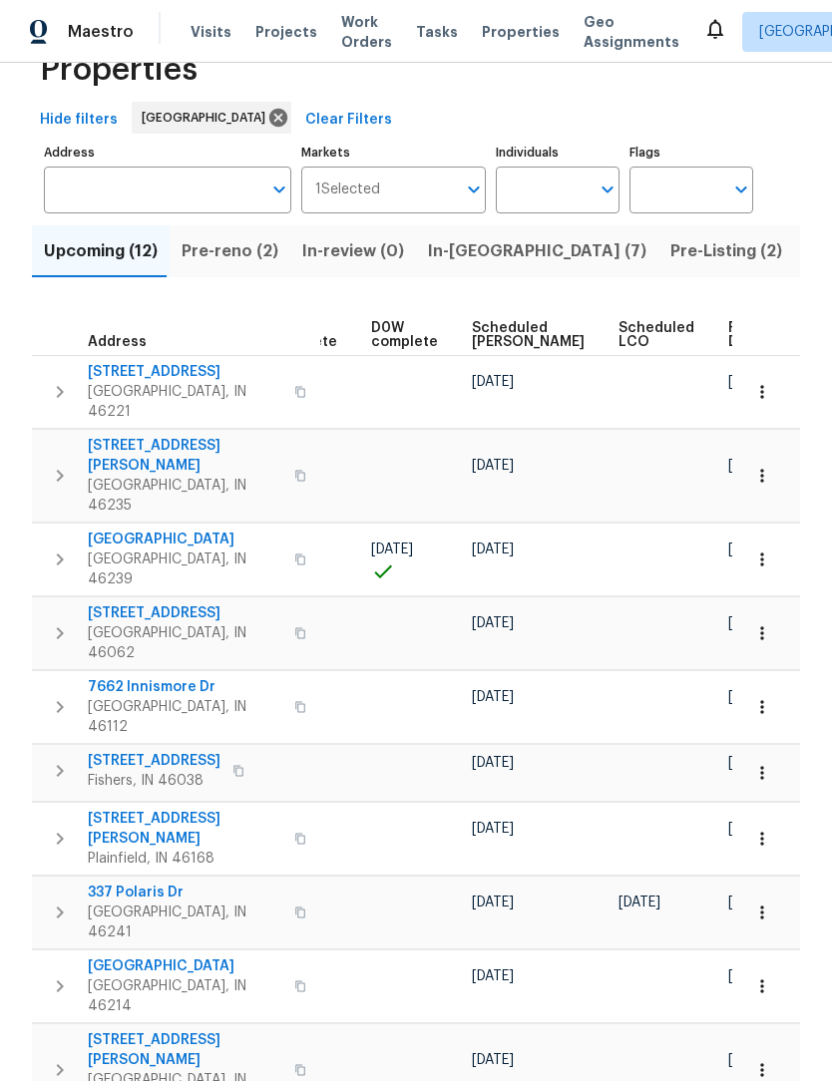
scroll to position [0, 500]
click at [729, 333] on span "Ready Date" at bounding box center [751, 335] width 44 height 28
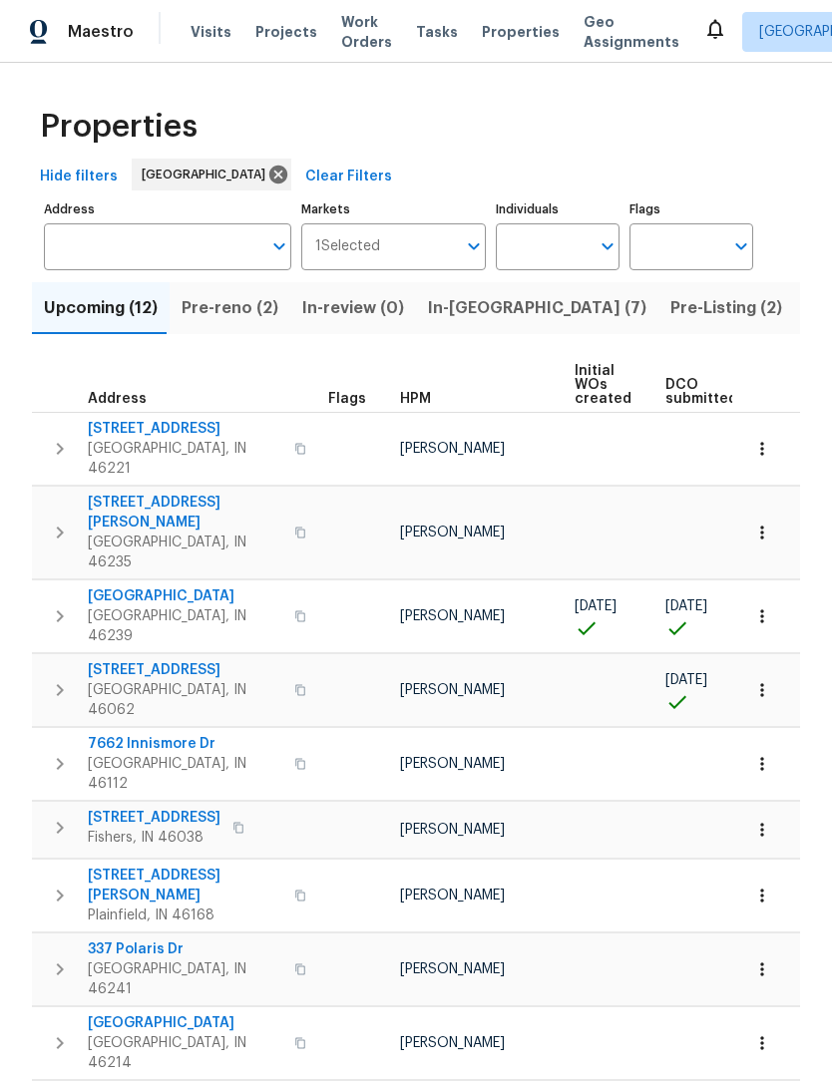
click at [102, 660] on span "5494 Dunhaven Rd" at bounding box center [185, 670] width 194 height 20
click at [767, 668] on button "button" at bounding box center [762, 690] width 44 height 44
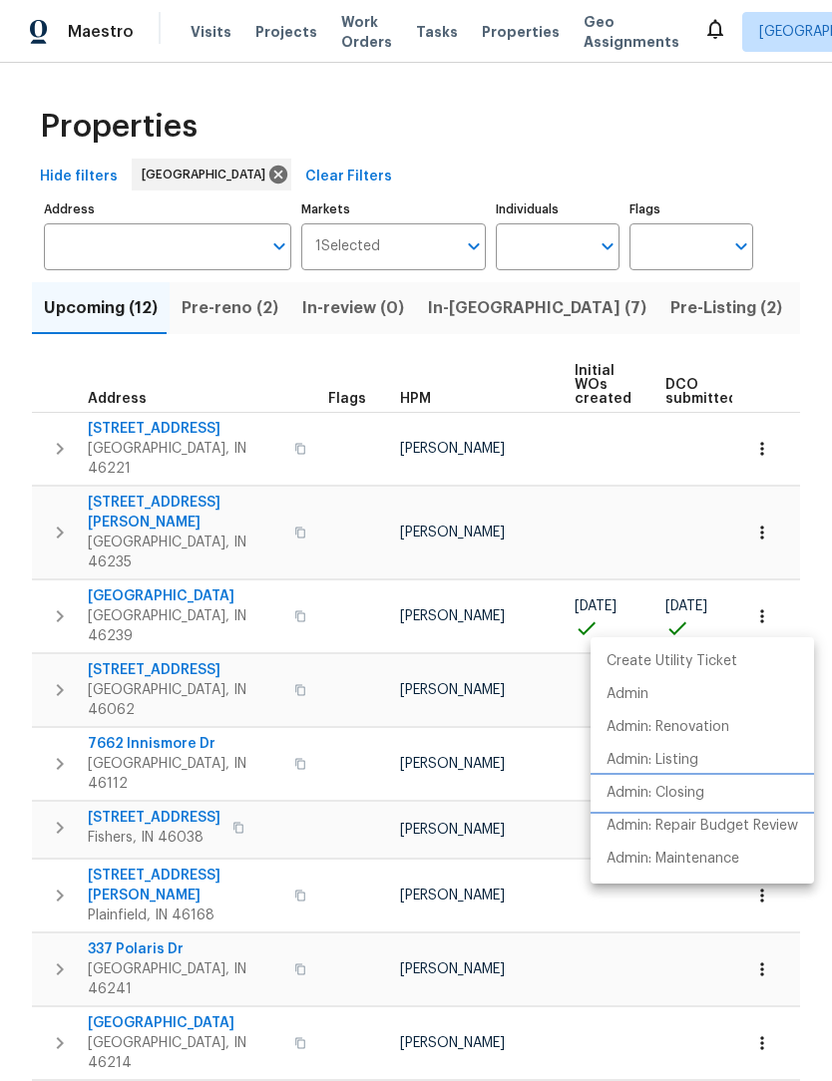
click at [699, 790] on p "Admin: Closing" at bounding box center [655, 793] width 98 height 21
click at [505, 376] on div at bounding box center [416, 540] width 832 height 1081
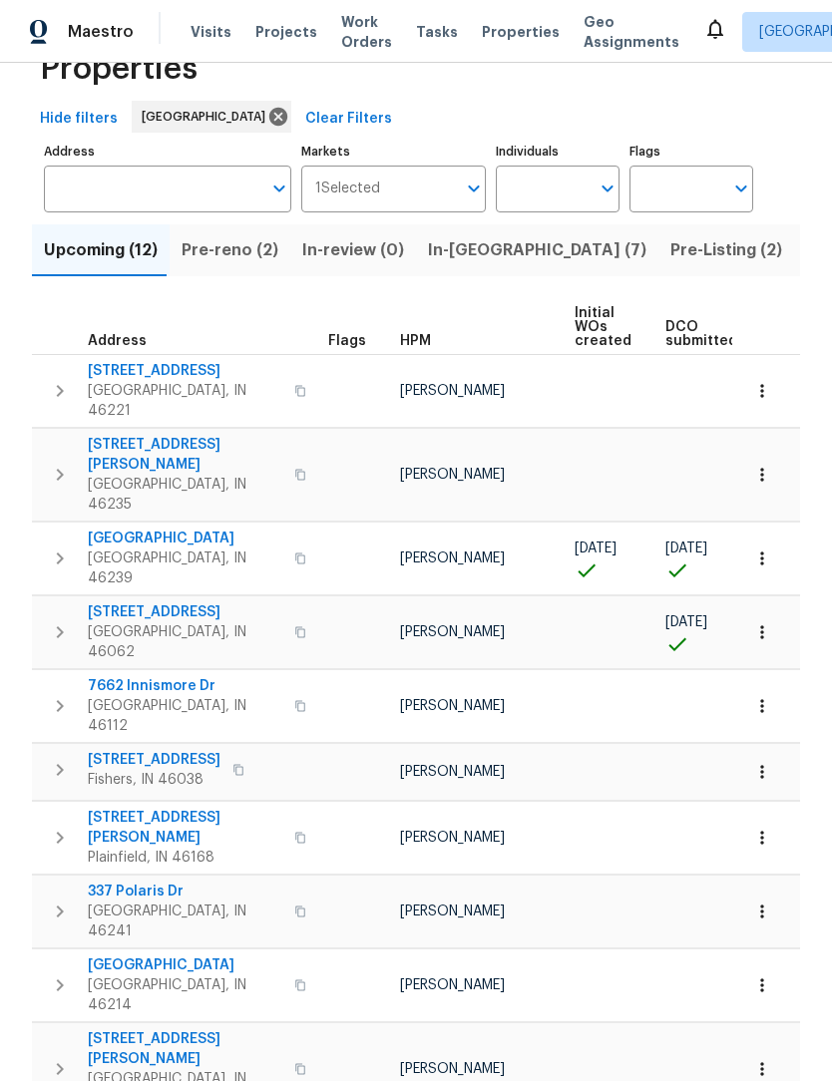
scroll to position [57, 0]
click at [670, 241] on span "Pre-Listing (2)" at bounding box center [726, 251] width 112 height 28
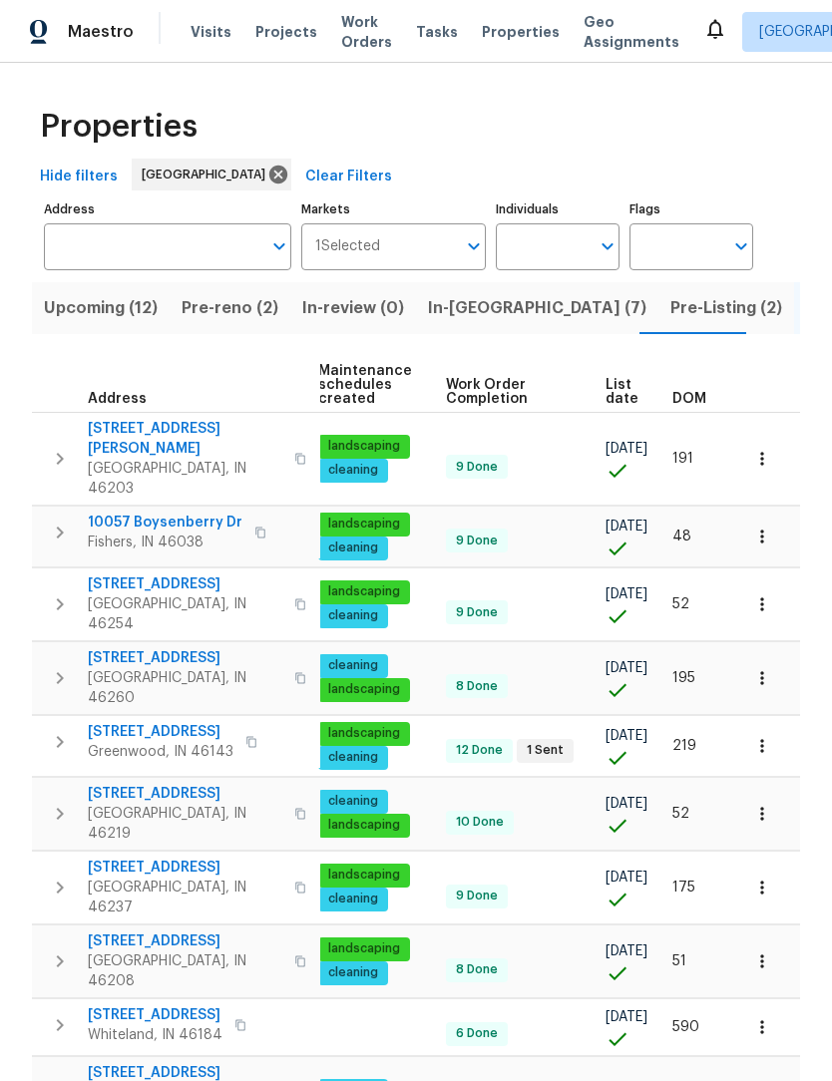
scroll to position [0, 290]
click at [697, 398] on span "DOM" at bounding box center [689, 399] width 34 height 14
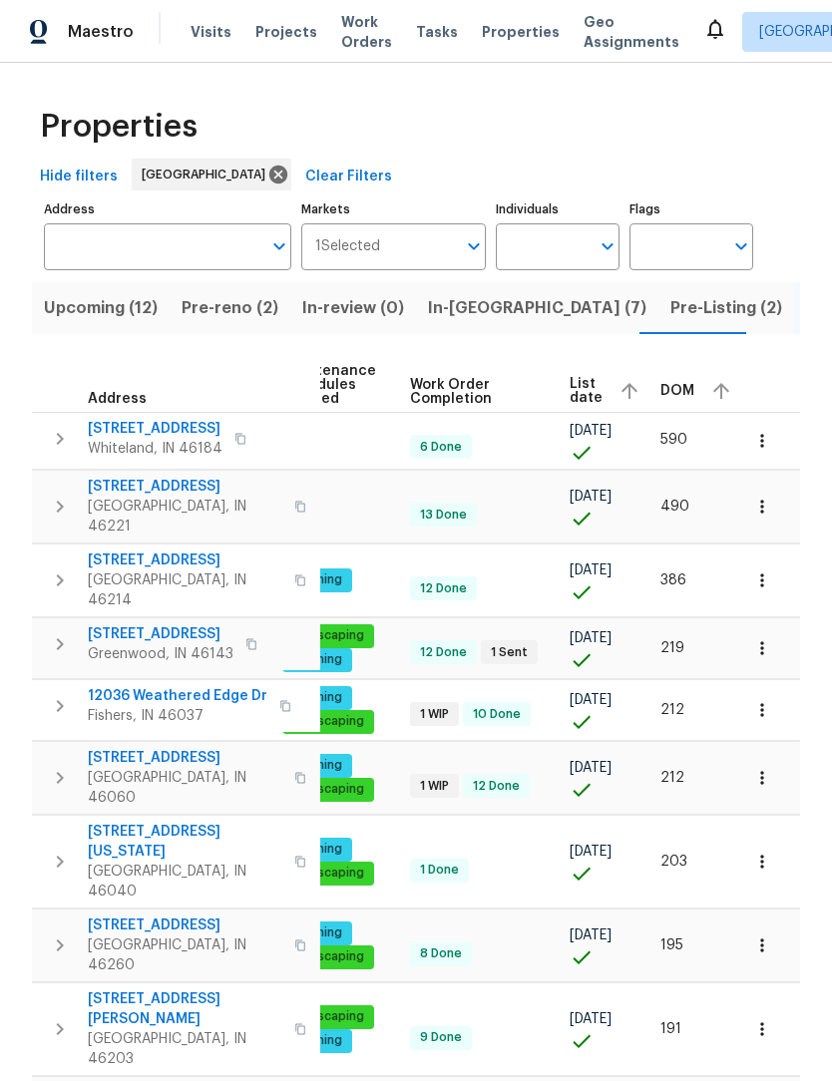
scroll to position [0, 325]
click at [667, 395] on span "DOM" at bounding box center [678, 391] width 34 height 14
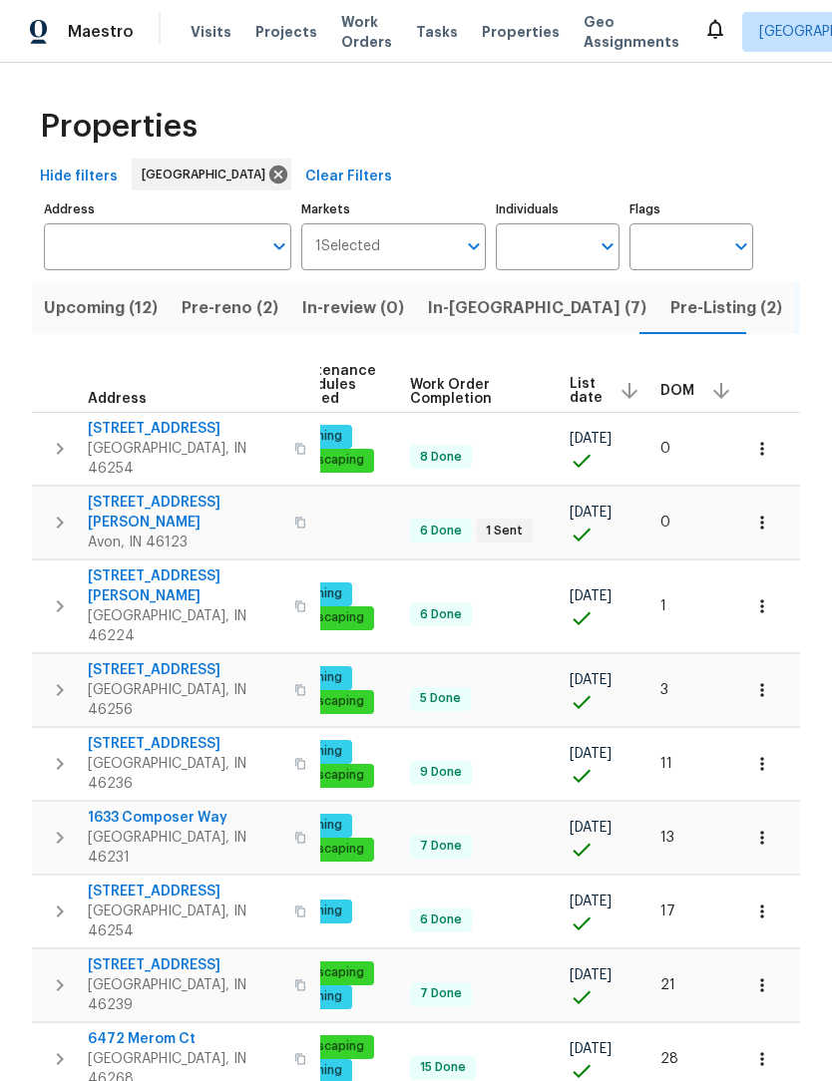
scroll to position [0, 291]
click at [441, 307] on span "In-[GEOGRAPHIC_DATA] (7)" at bounding box center [537, 308] width 218 height 28
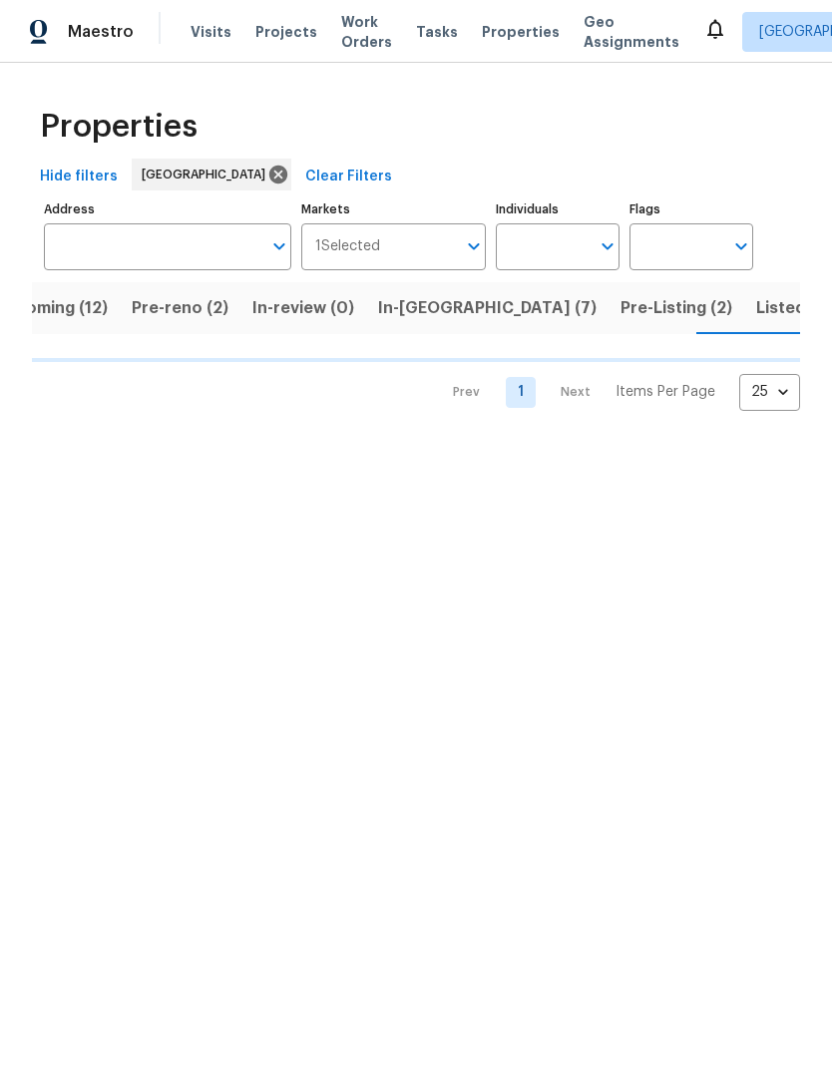
scroll to position [0, 52]
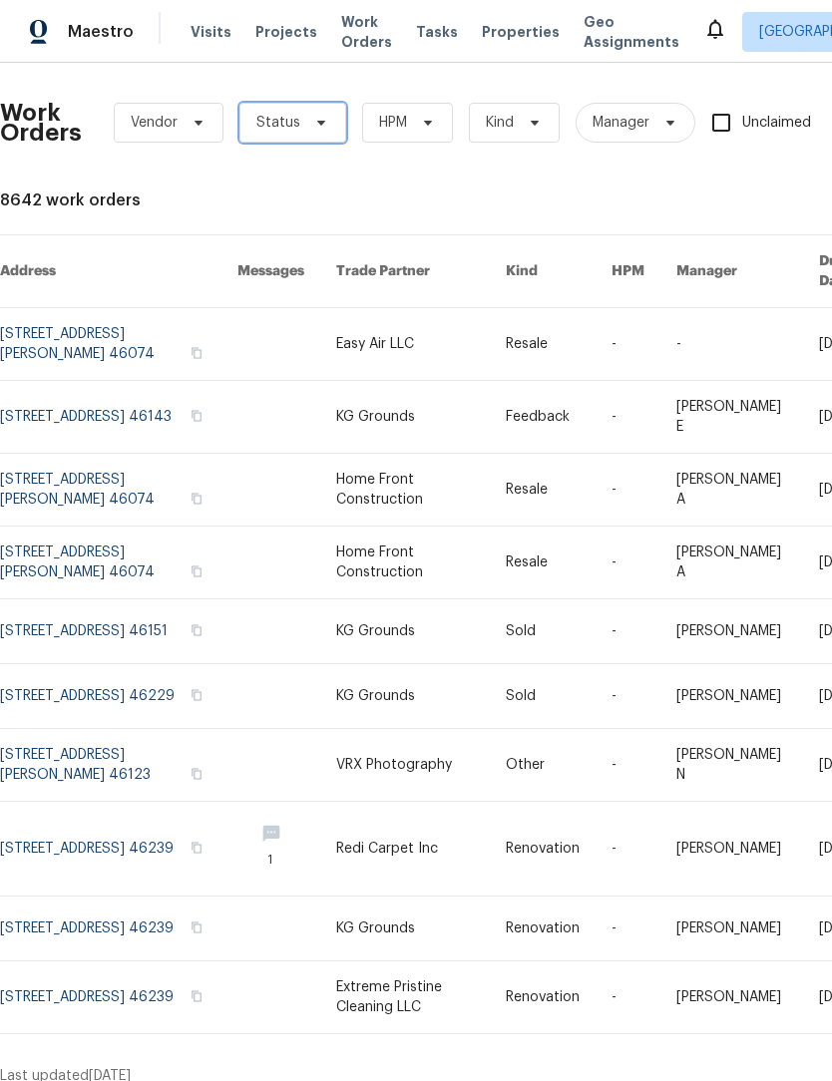
click at [307, 127] on span at bounding box center [318, 123] width 22 height 16
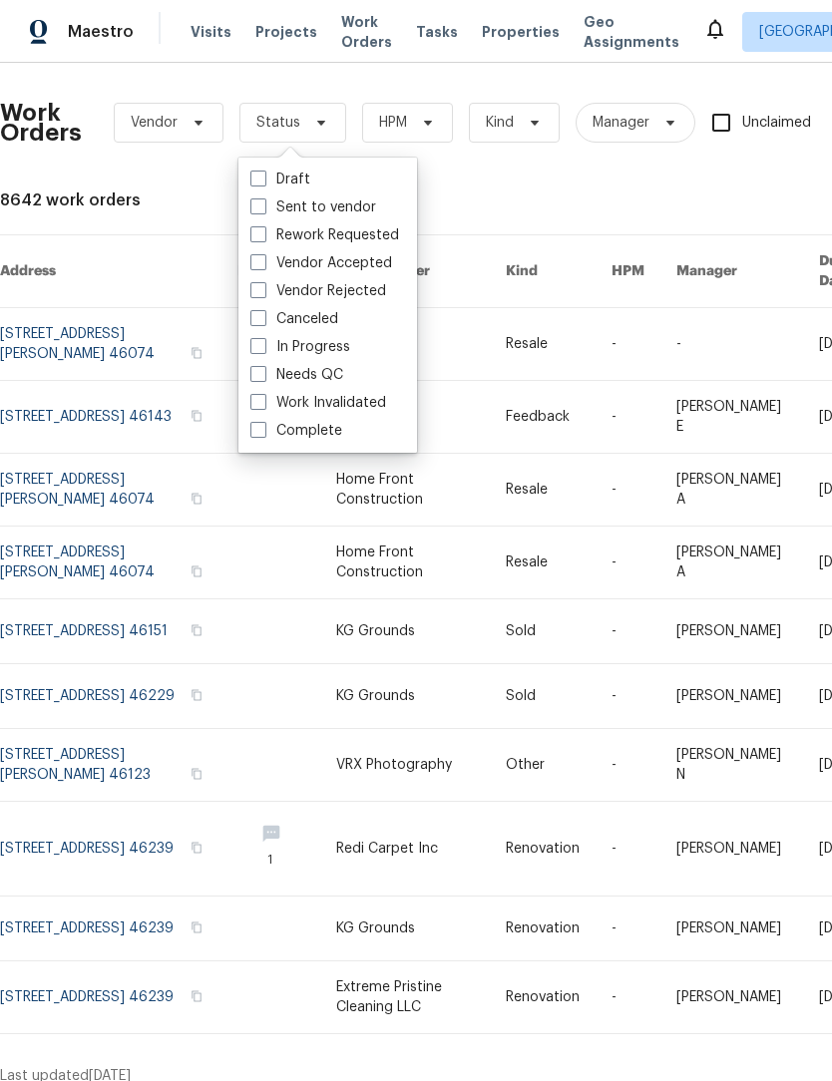
click at [307, 383] on label "Needs QC" at bounding box center [296, 375] width 93 height 20
click at [263, 378] on input "Needs QC" at bounding box center [256, 371] width 13 height 13
checkbox input "true"
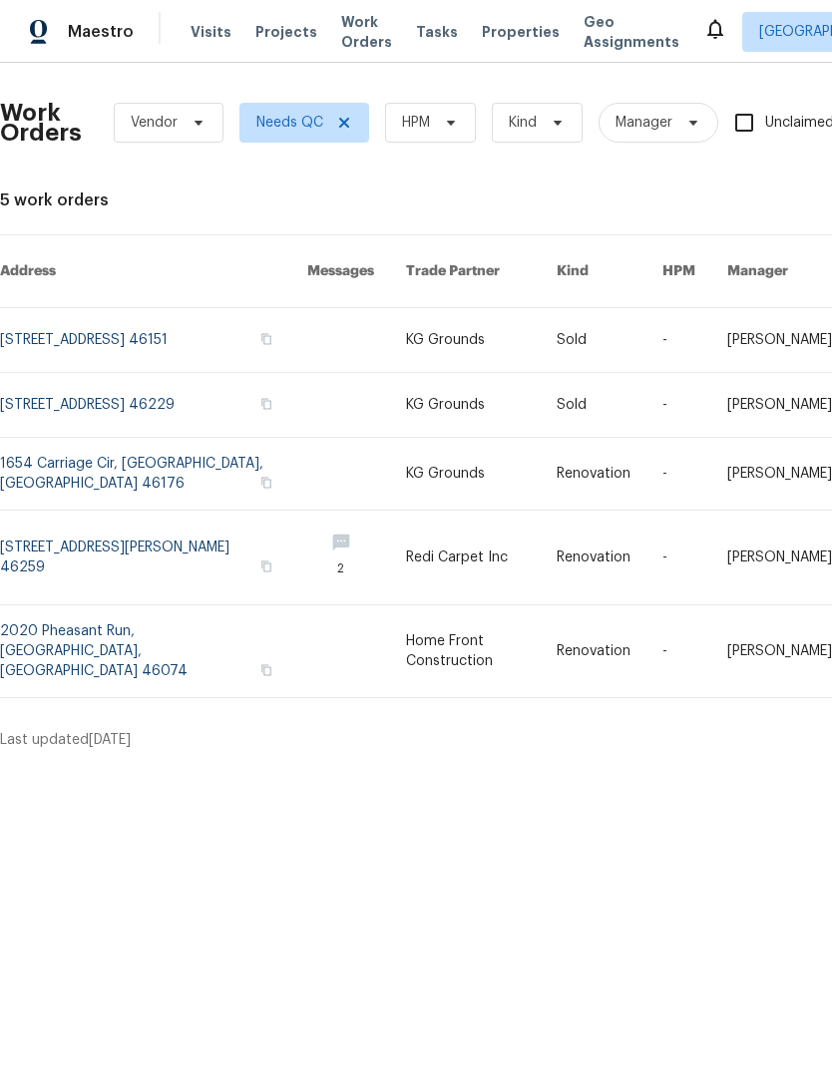
click at [138, 651] on link at bounding box center [153, 651] width 307 height 92
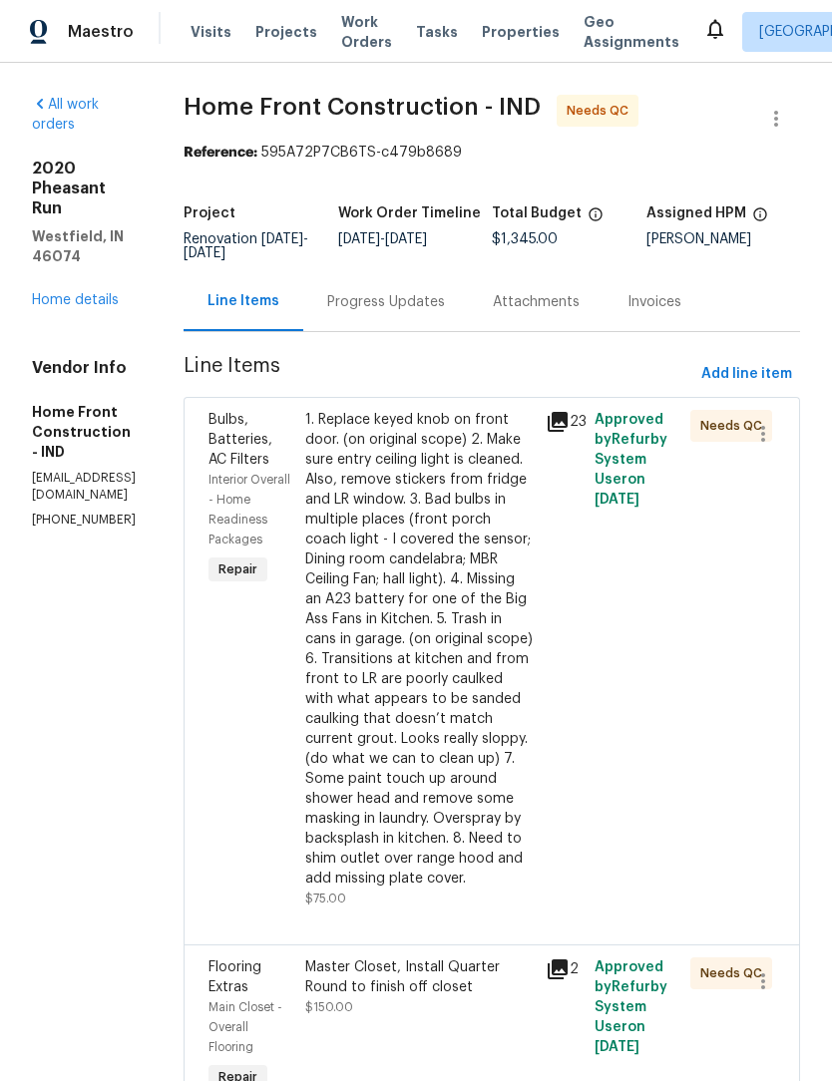
click at [535, 718] on div "1. Replace keyed knob on front door. (on original scope) 2. Make sure entry cei…" at bounding box center [419, 649] width 229 height 479
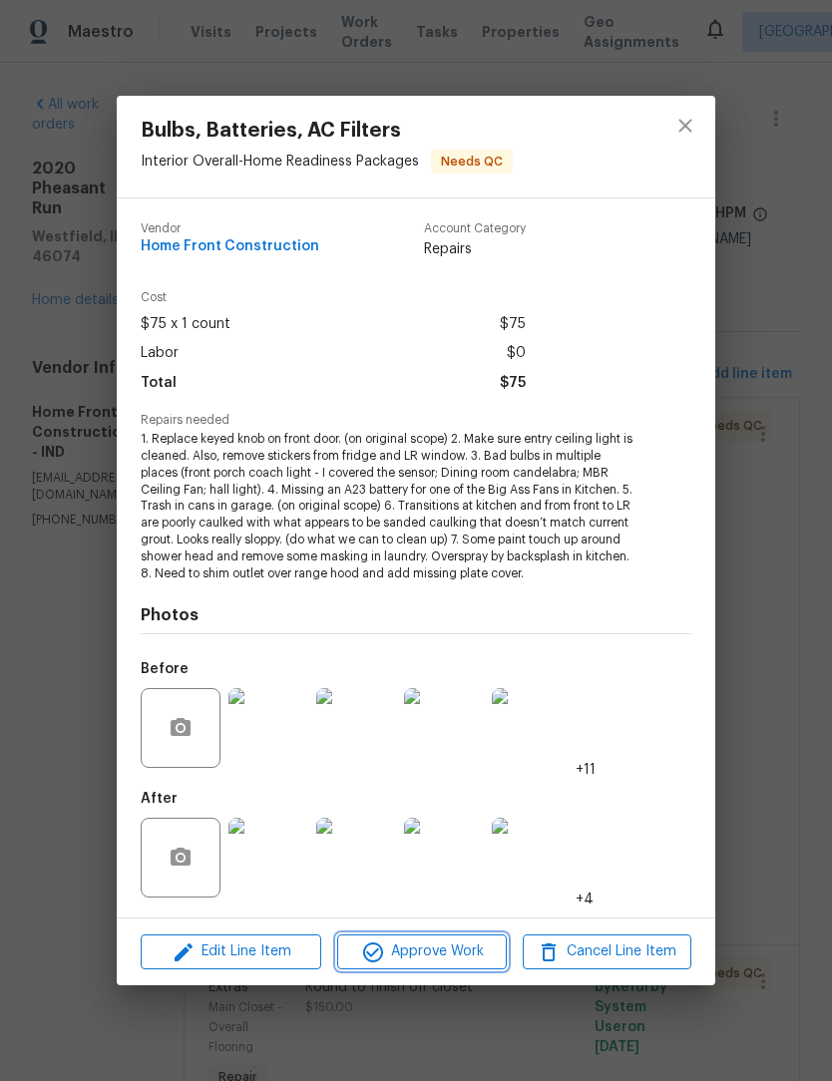
click at [446, 954] on span "Approve Work" at bounding box center [421, 951] width 157 height 25
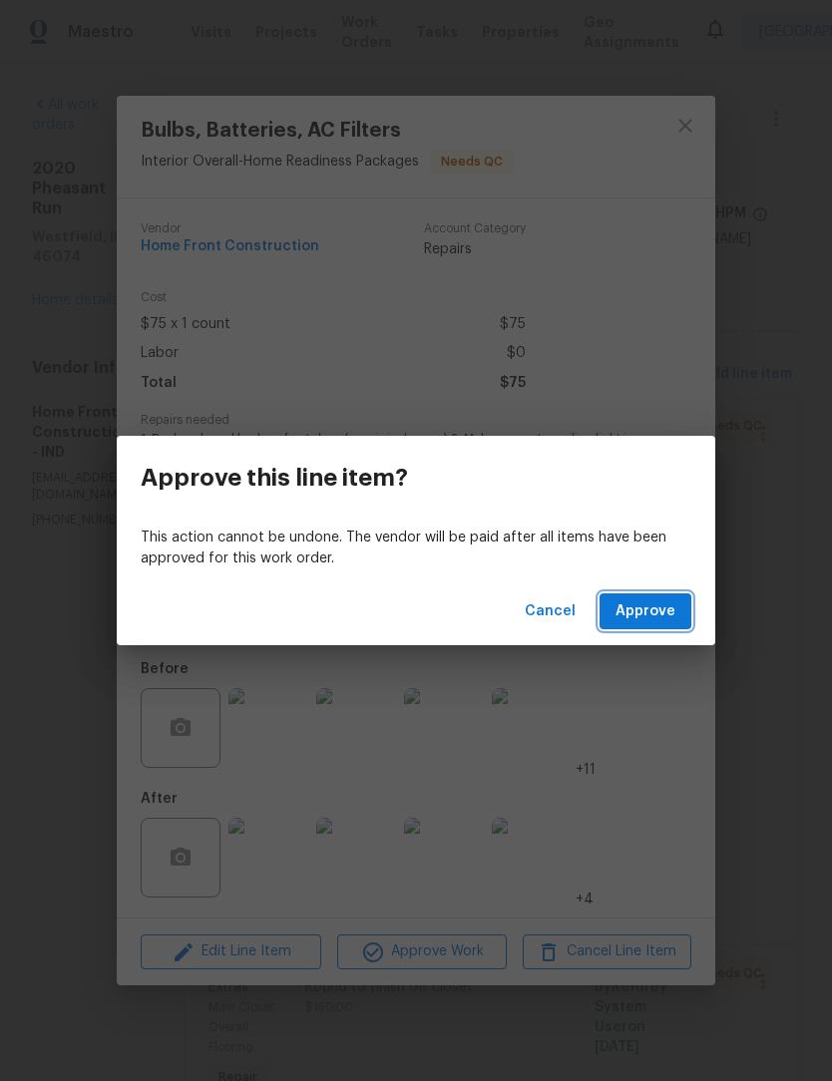
click at [682, 614] on button "Approve" at bounding box center [645, 611] width 92 height 37
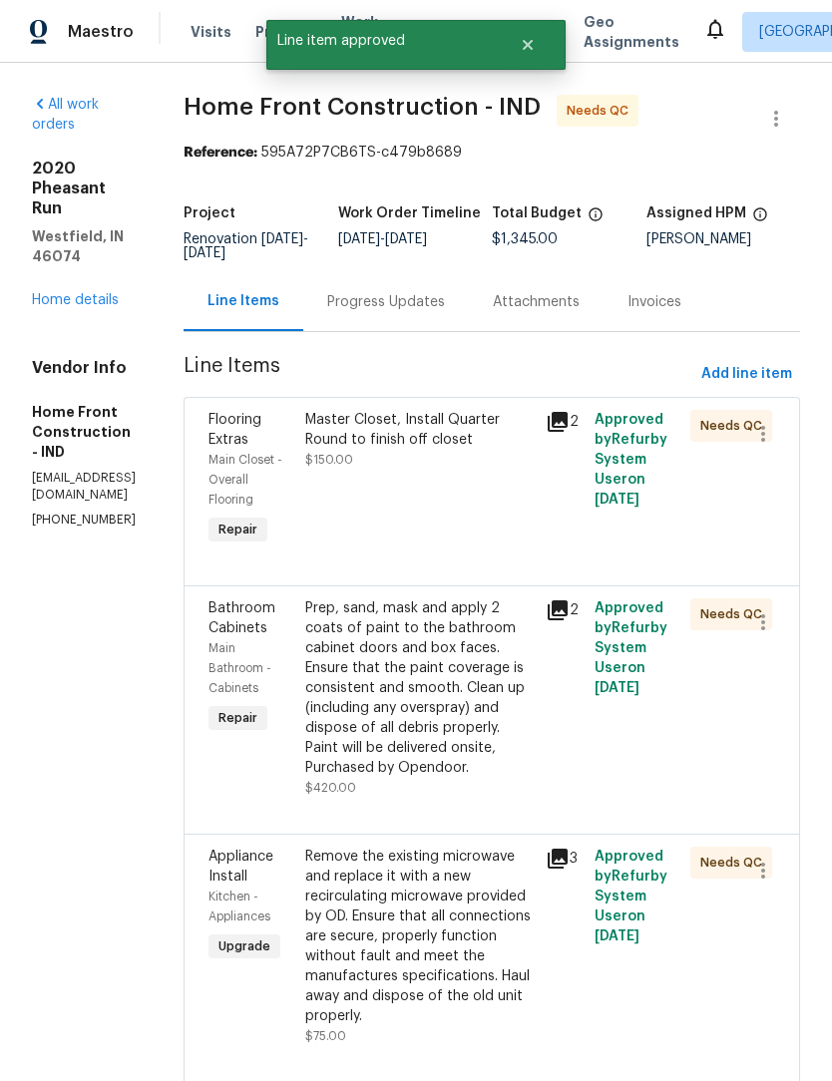
click at [494, 450] on div "Master Closet, Install Quarter Round to finish off closet" at bounding box center [419, 430] width 229 height 40
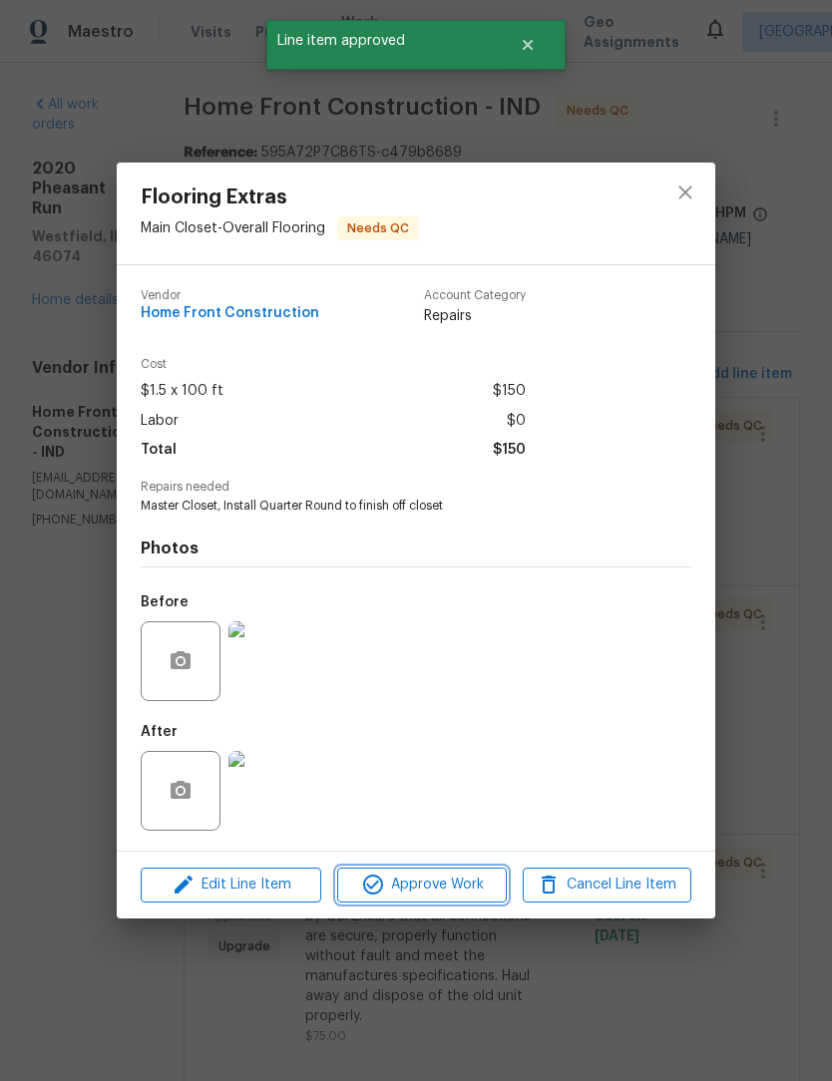
click at [441, 887] on span "Approve Work" at bounding box center [421, 885] width 157 height 25
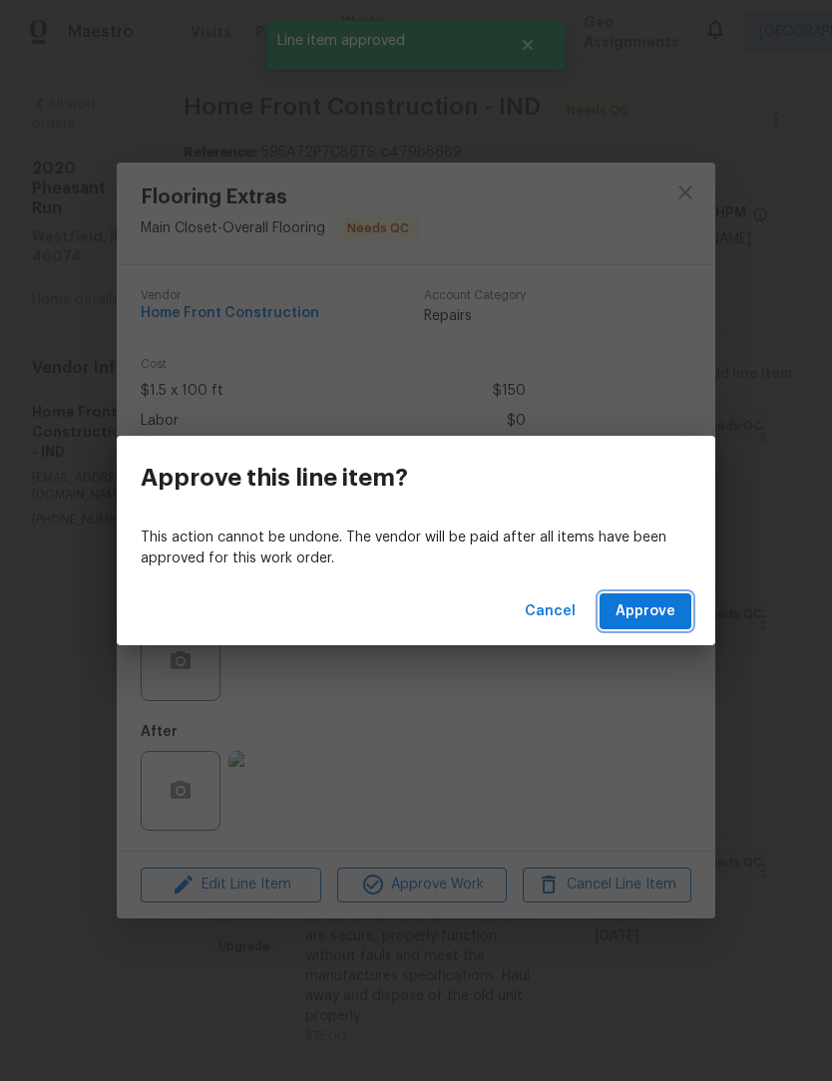
click at [667, 624] on button "Approve" at bounding box center [645, 611] width 92 height 37
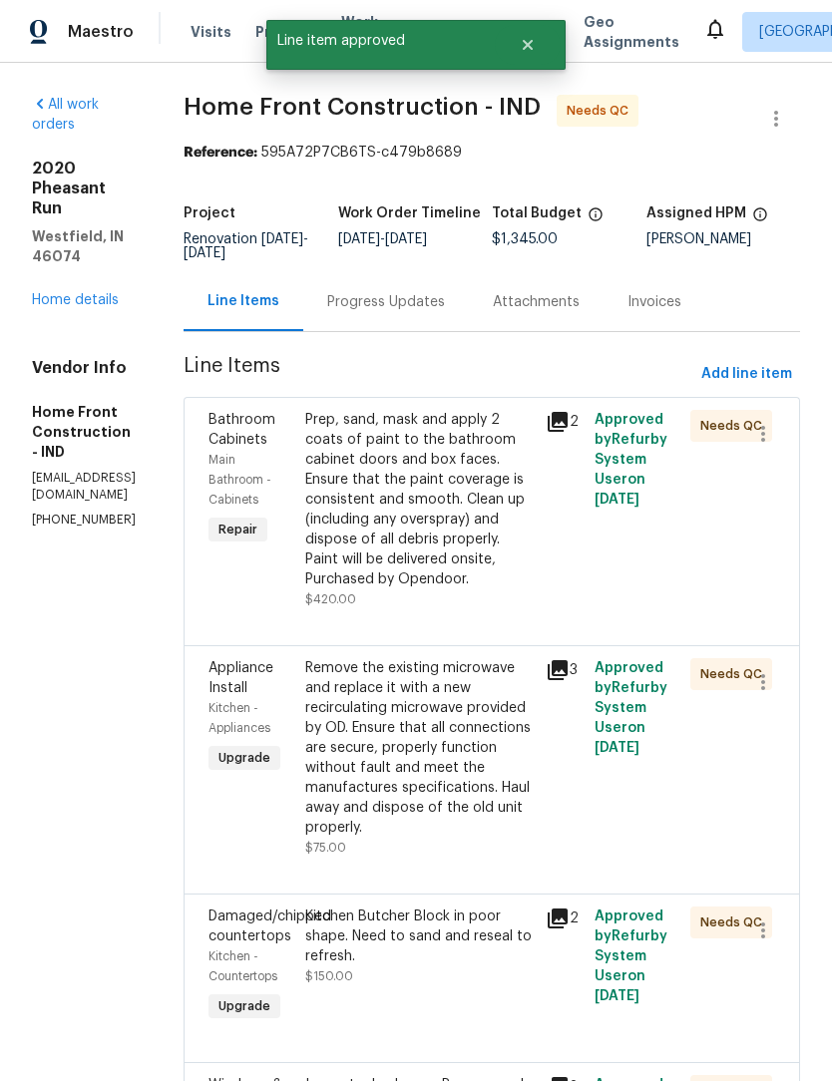
click at [508, 518] on div "Prep, sand, mask and apply 2 coats of paint to the bathroom cabinet doors and b…" at bounding box center [419, 500] width 229 height 180
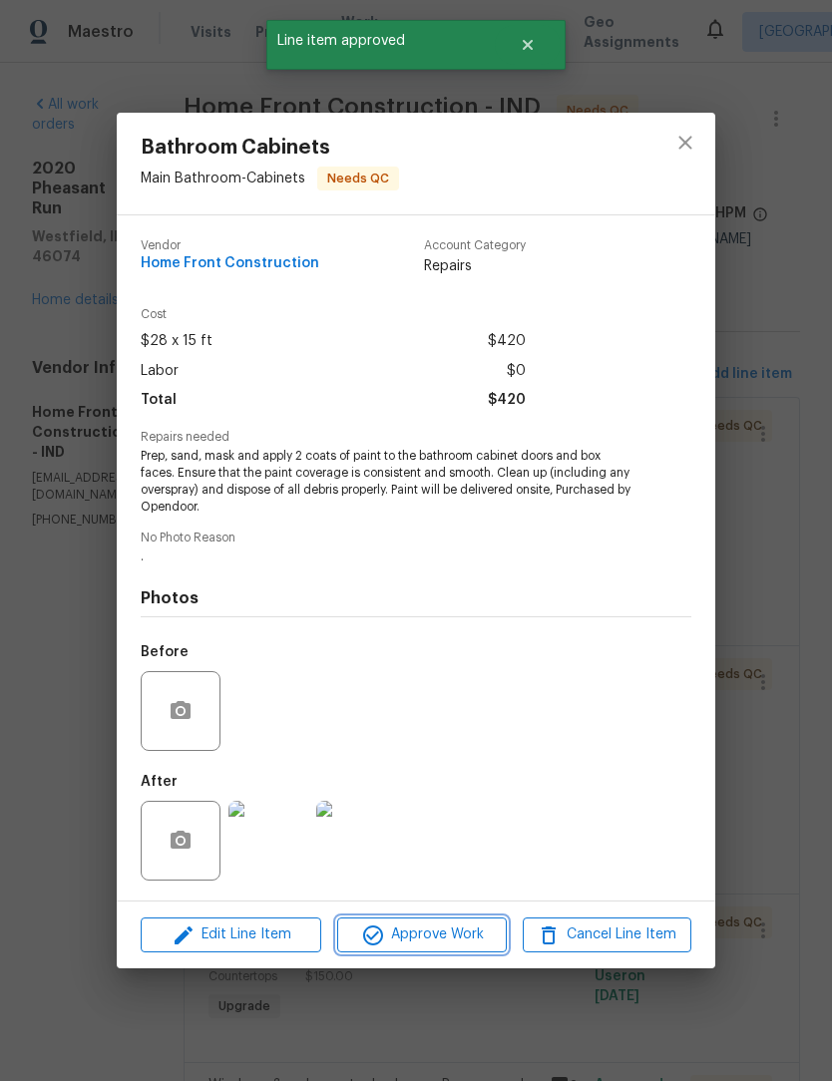
click at [433, 934] on span "Approve Work" at bounding box center [421, 935] width 157 height 25
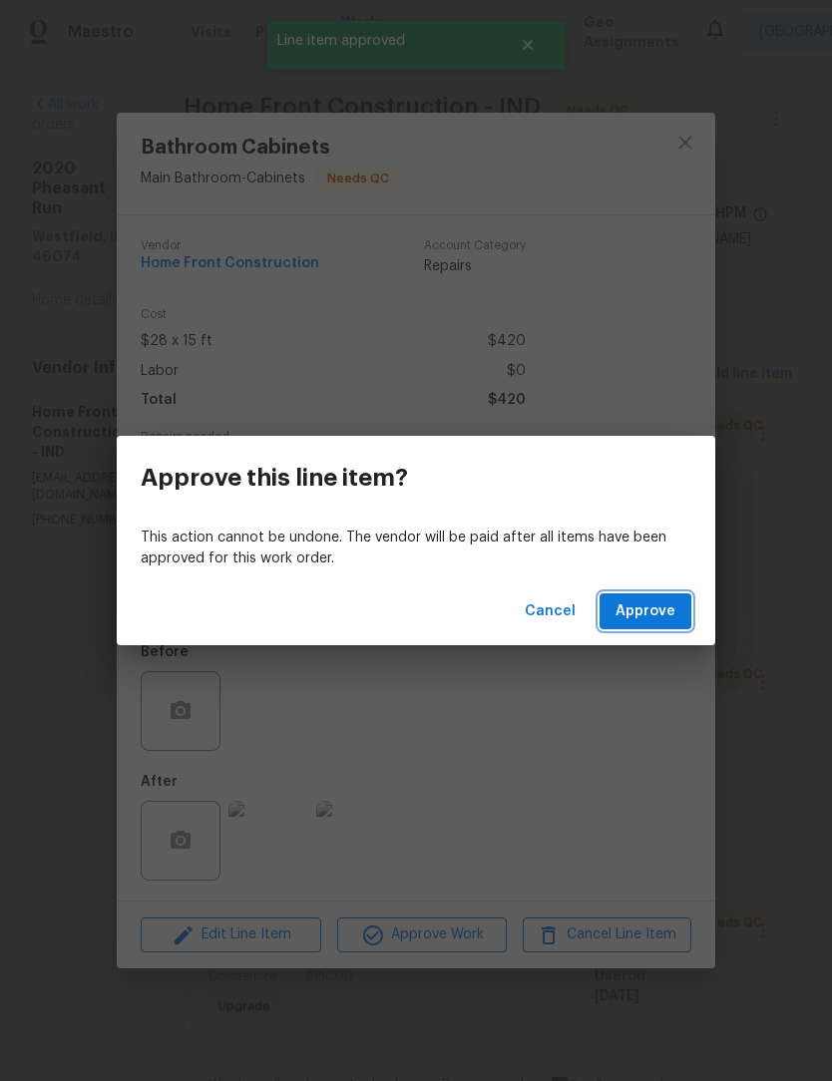
click at [660, 608] on span "Approve" at bounding box center [645, 611] width 60 height 25
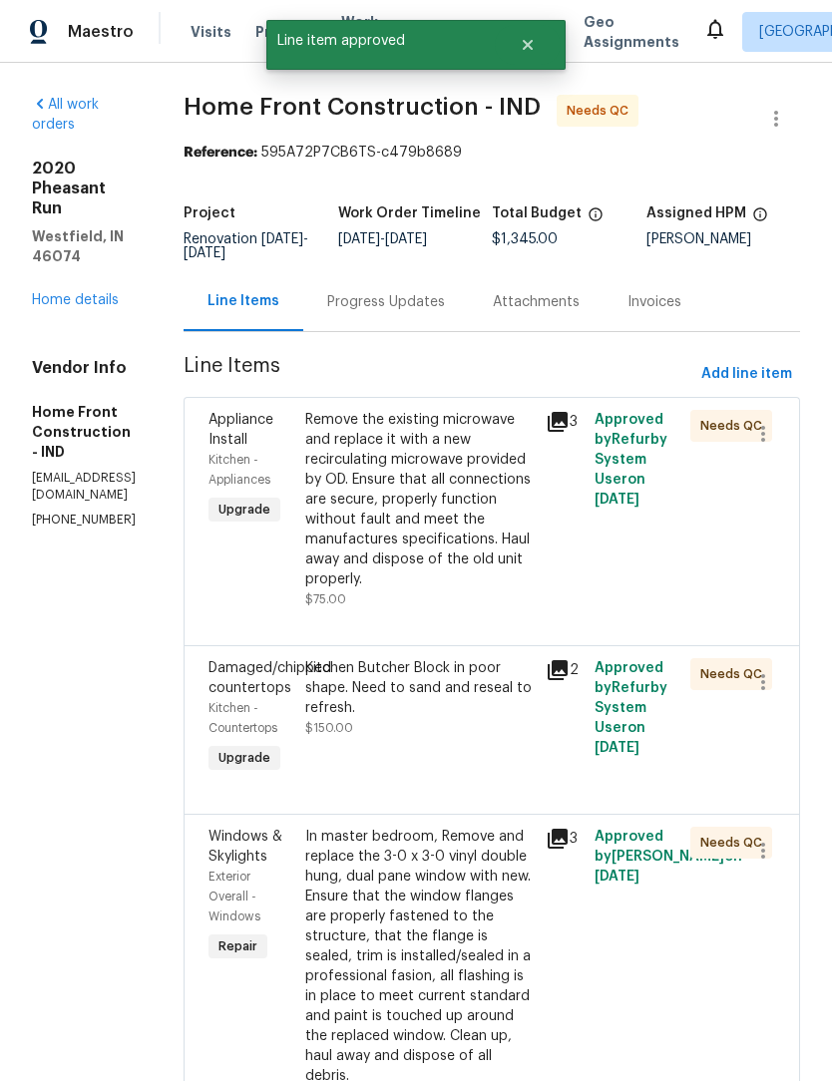
click at [512, 576] on div "Remove the existing microwave and replace it with a new recirculating microwave…" at bounding box center [419, 500] width 229 height 180
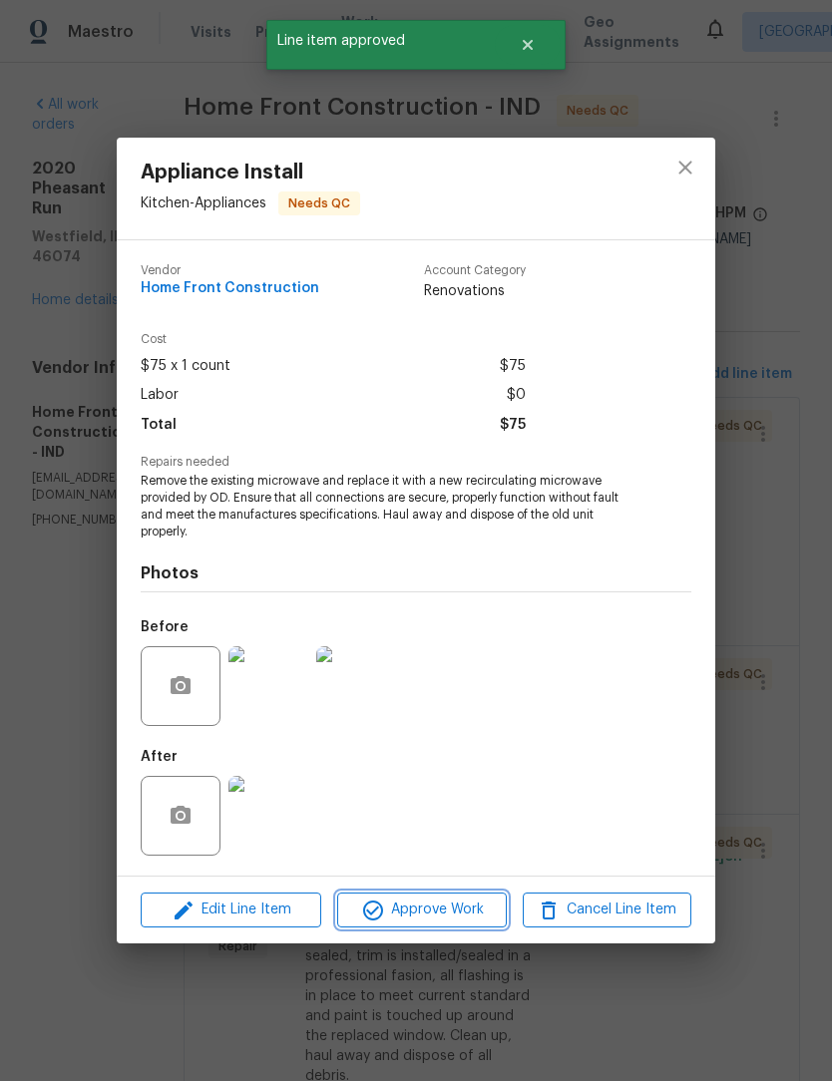
click at [443, 917] on span "Approve Work" at bounding box center [421, 910] width 157 height 25
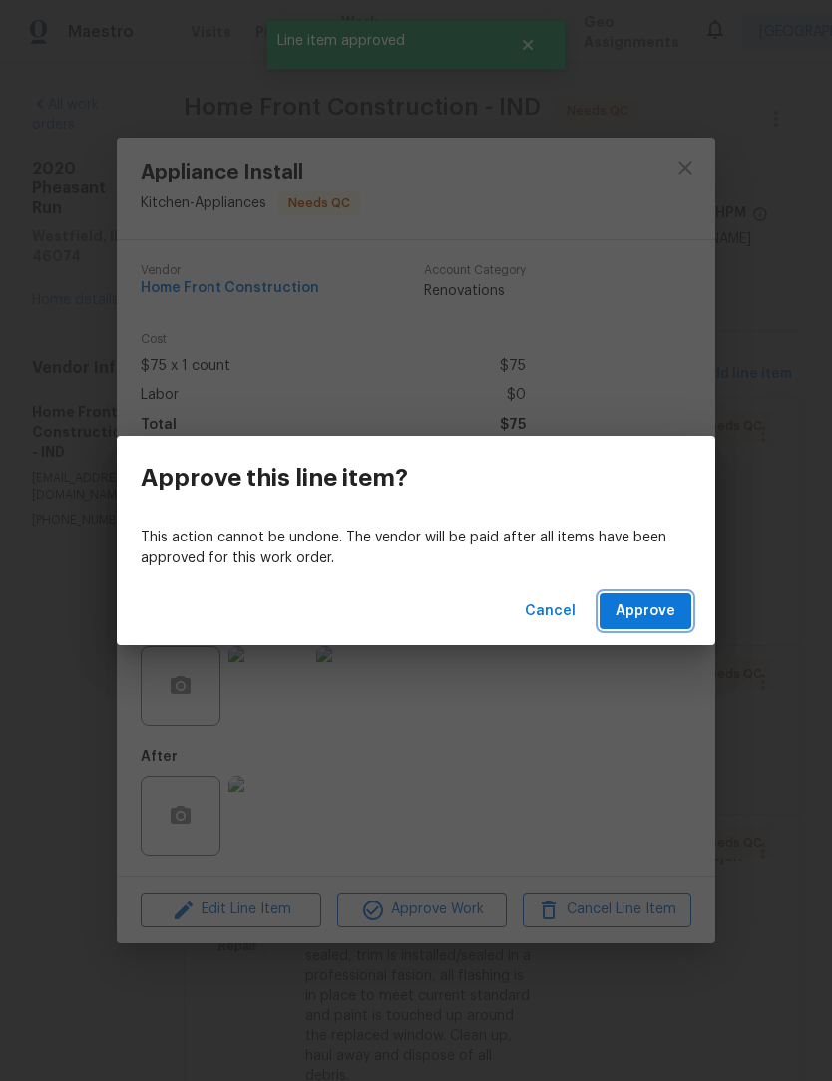
click at [668, 612] on span "Approve" at bounding box center [645, 611] width 60 height 25
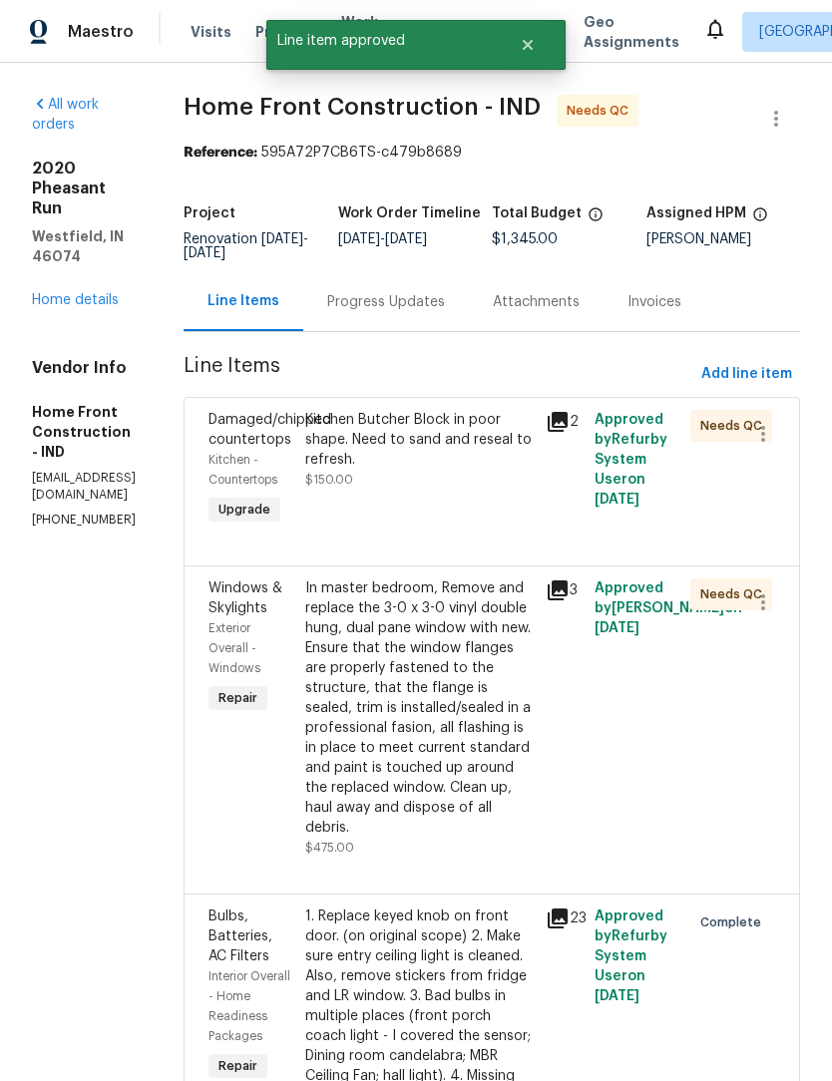
click at [525, 470] on div "Kitchen Butcher Block in poor shape. Need to sand and reseal to refresh." at bounding box center [419, 440] width 229 height 60
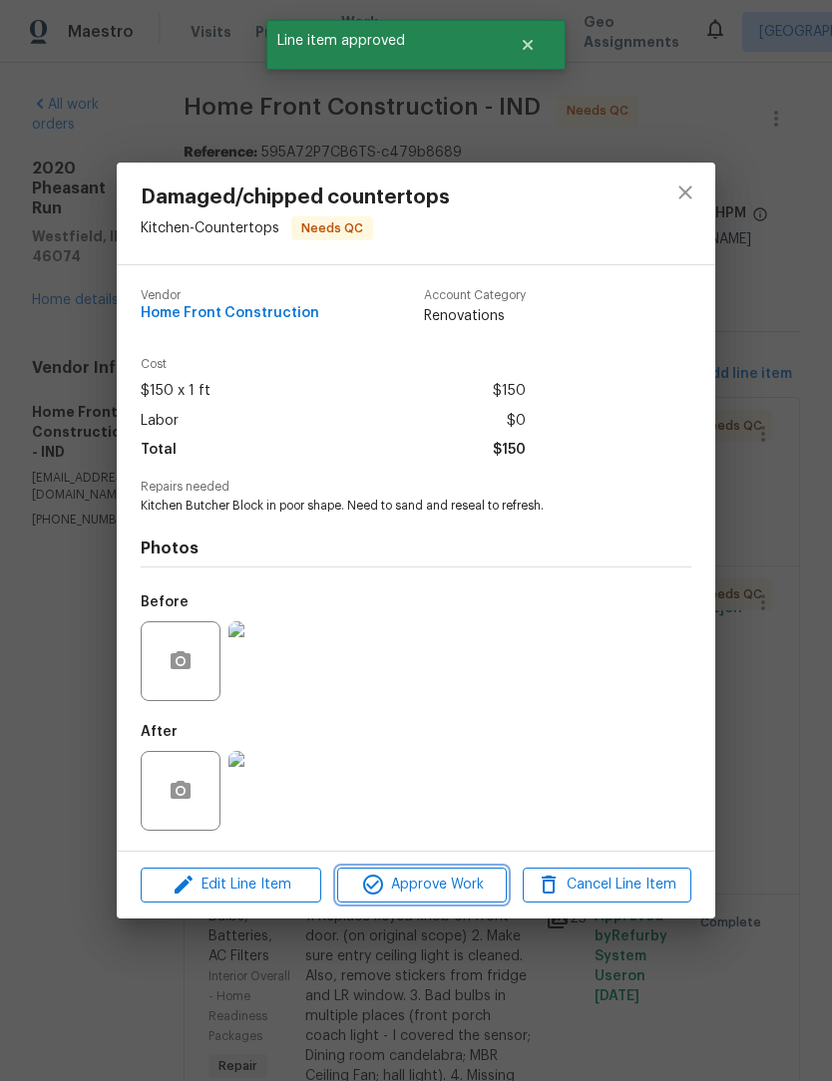
click at [442, 898] on span "Approve Work" at bounding box center [421, 885] width 157 height 25
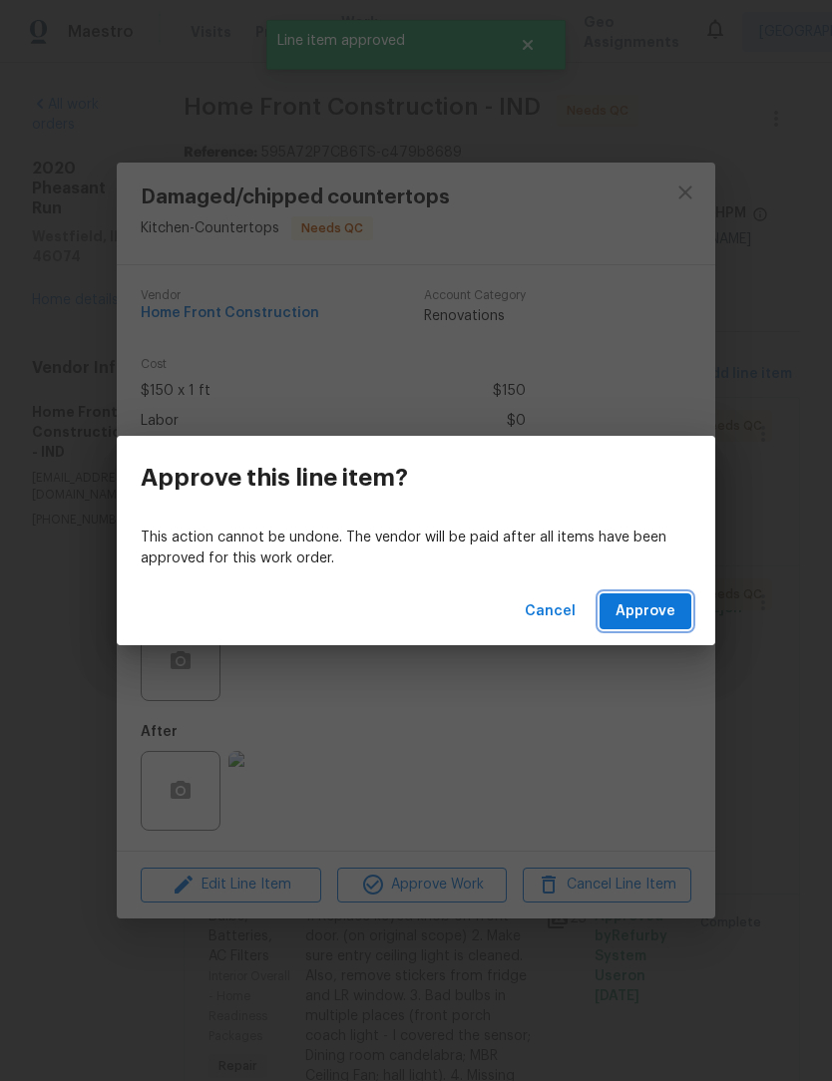
click at [676, 613] on button "Approve" at bounding box center [645, 611] width 92 height 37
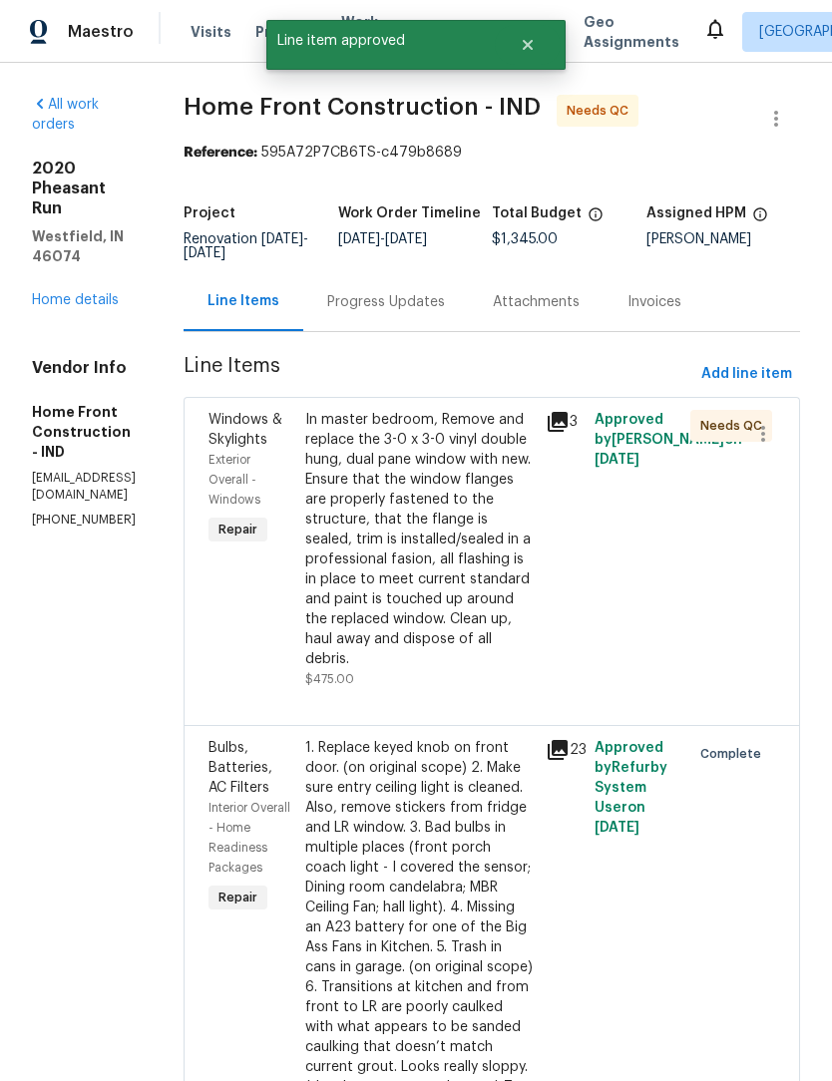
click at [518, 594] on div "In master bedroom, Remove and replace the 3-0 x 3-0 vinyl double hung, dual pan…" at bounding box center [419, 539] width 229 height 259
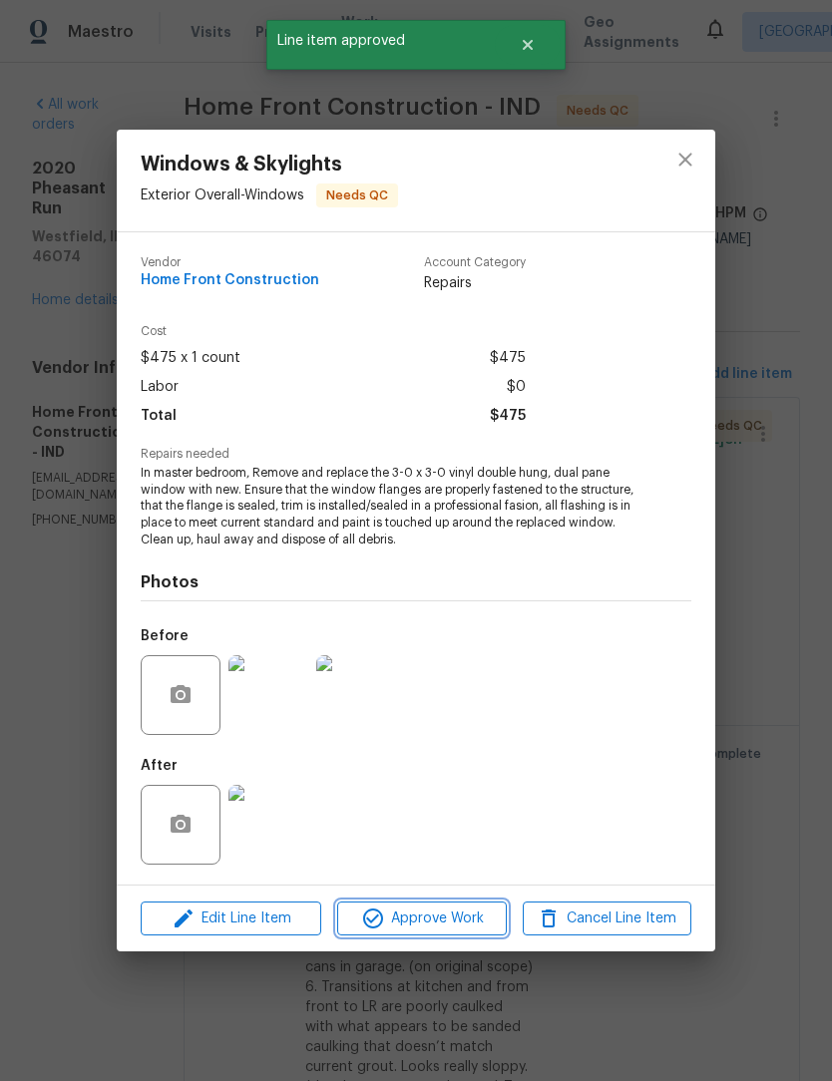
click at [440, 920] on span "Approve Work" at bounding box center [421, 919] width 157 height 25
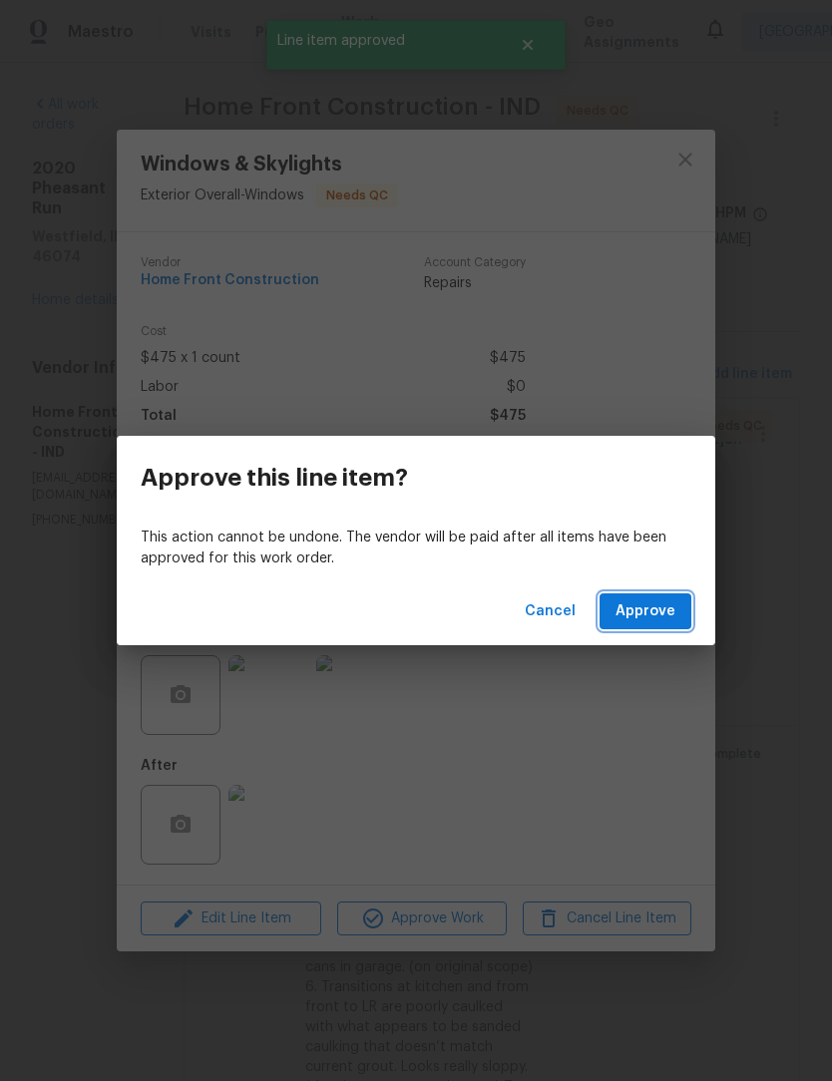
click at [669, 603] on span "Approve" at bounding box center [645, 611] width 60 height 25
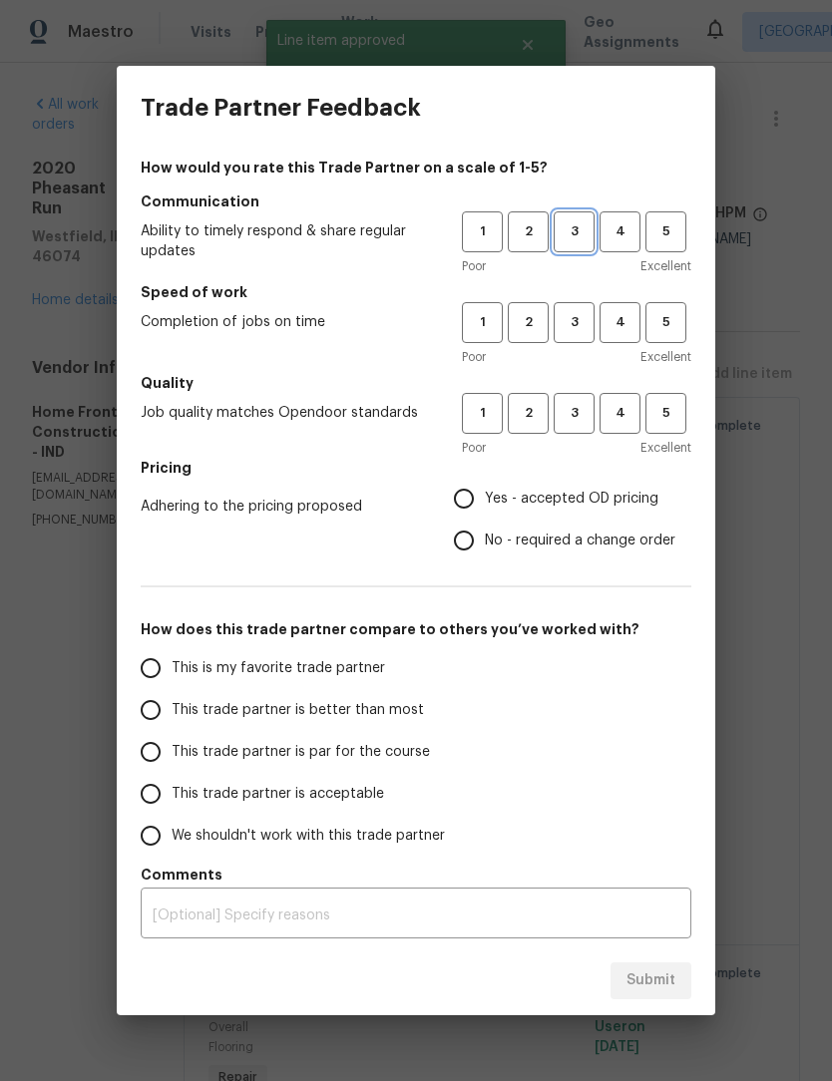
click at [578, 220] on button "3" at bounding box center [574, 231] width 41 height 41
click at [588, 325] on span "3" at bounding box center [573, 322] width 37 height 23
click at [580, 412] on span "3" at bounding box center [573, 413] width 37 height 23
click at [461, 505] on input "Yes - accepted OD pricing" at bounding box center [464, 499] width 42 height 42
radio input "true"
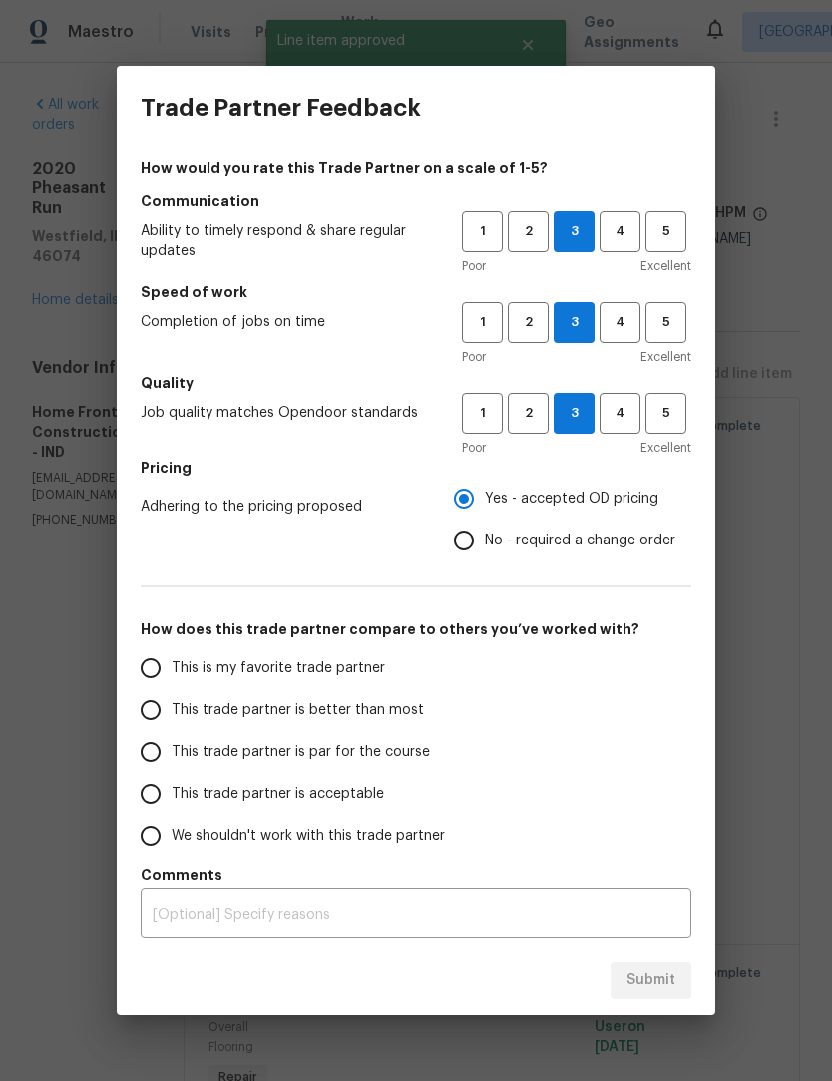
click at [192, 726] on label "This trade partner is better than most" at bounding box center [287, 710] width 315 height 42
click at [172, 726] on input "This trade partner is better than most" at bounding box center [151, 710] width 42 height 42
click at [667, 981] on span "Submit" at bounding box center [650, 980] width 49 height 25
radio input "true"
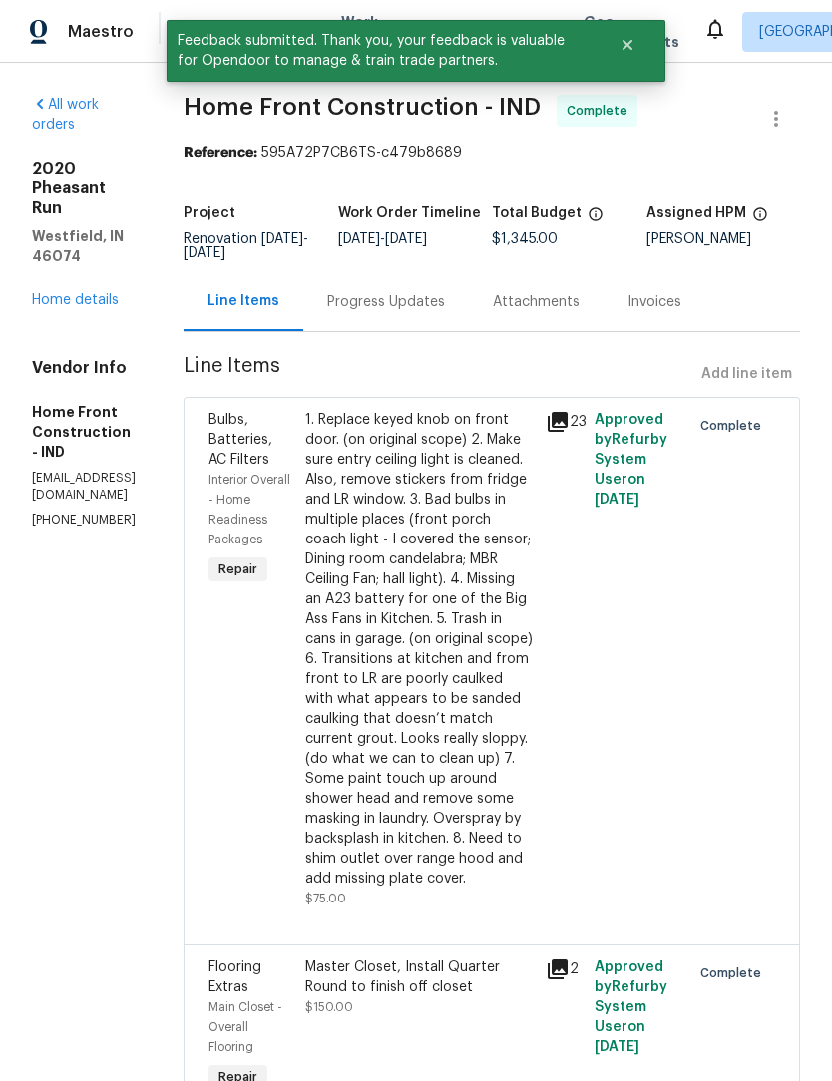
click at [54, 293] on link "Home details" at bounding box center [75, 300] width 87 height 14
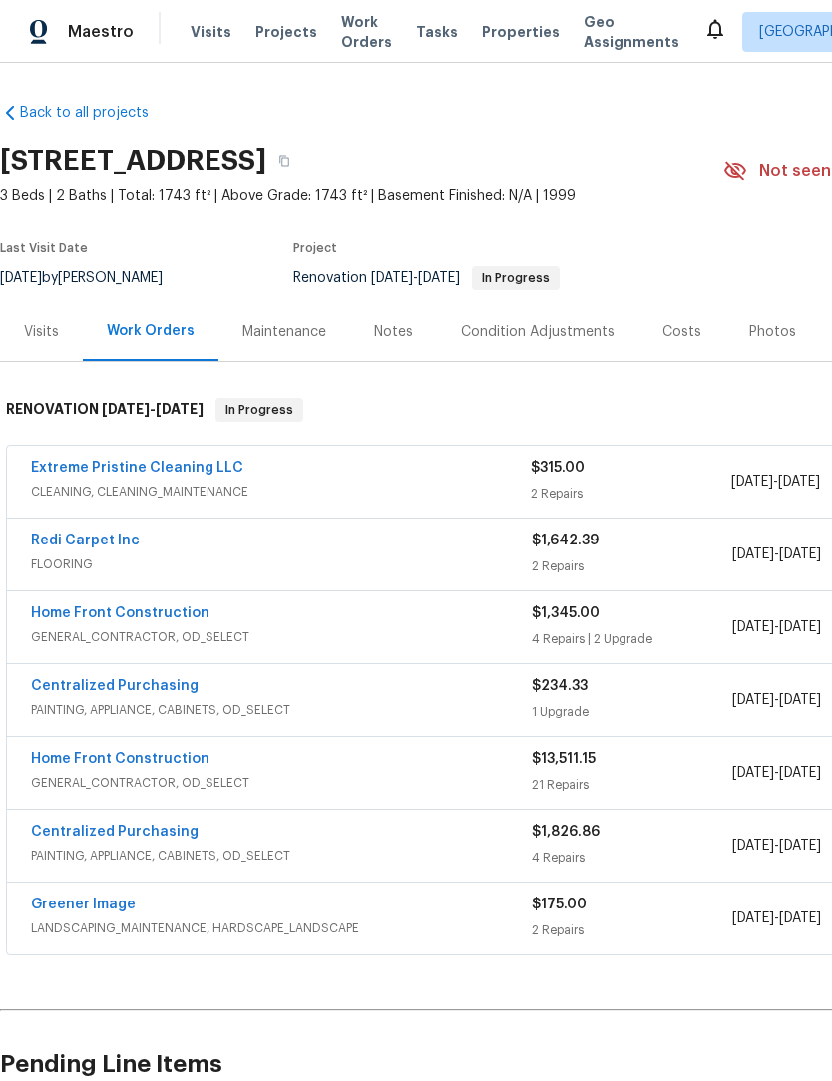
click at [350, 42] on span "Work Orders" at bounding box center [366, 32] width 51 height 40
